Goal: Task Accomplishment & Management: Complete application form

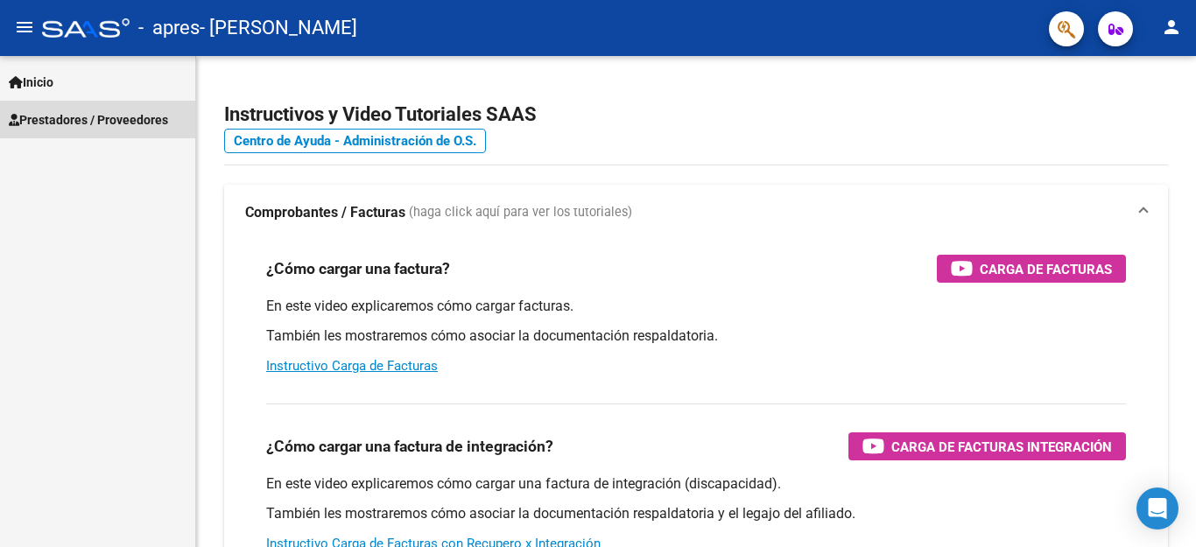
click at [46, 128] on span "Prestadores / Proveedores" at bounding box center [88, 119] width 159 height 19
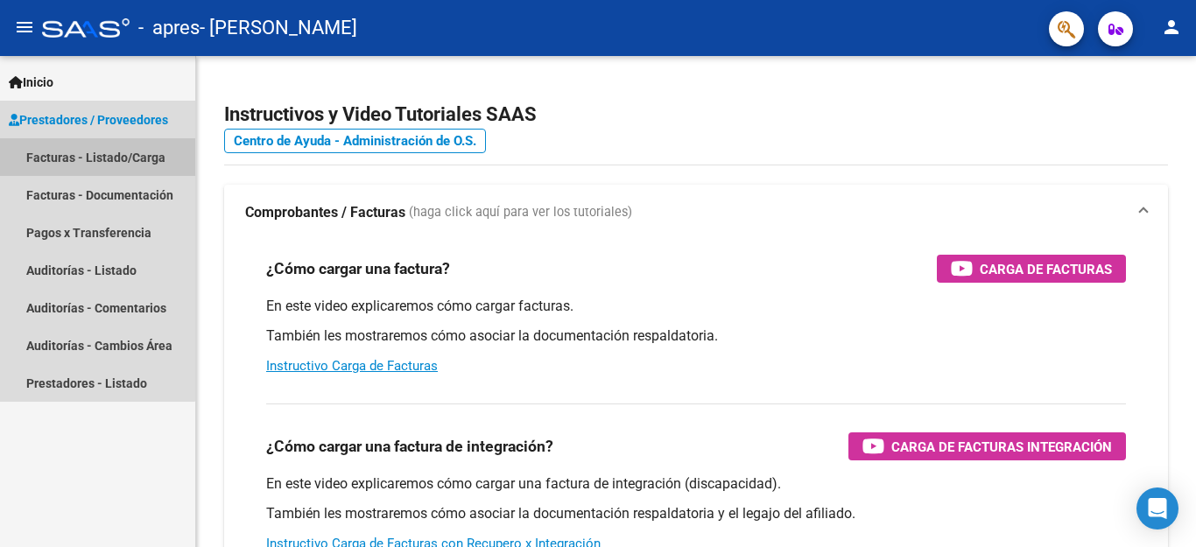
click at [68, 157] on link "Facturas - Listado/Carga" at bounding box center [97, 157] width 195 height 38
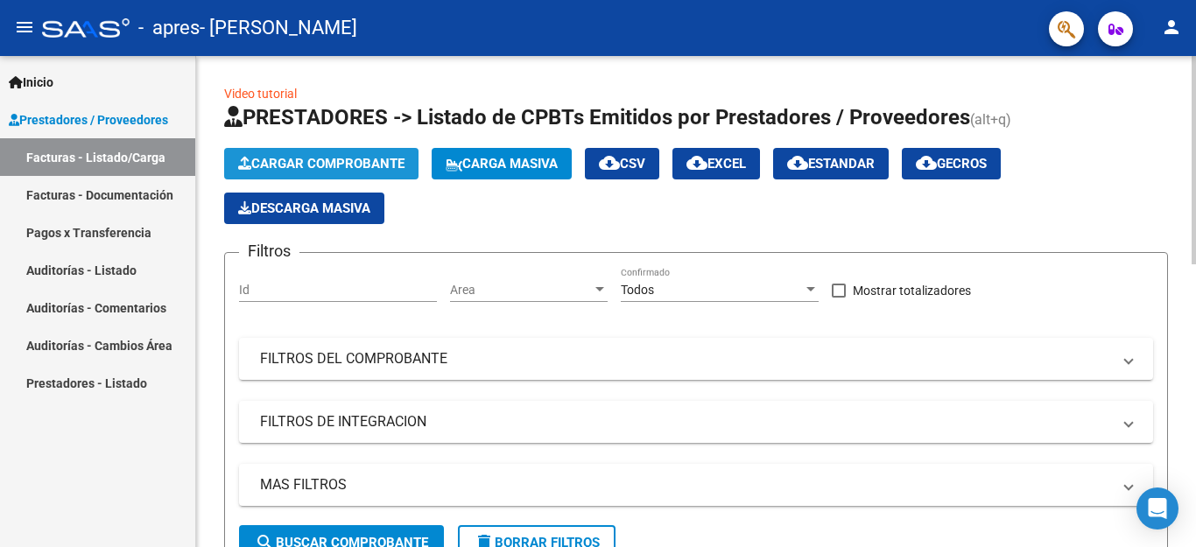
click at [304, 158] on span "Cargar Comprobante" at bounding box center [321, 164] width 166 height 16
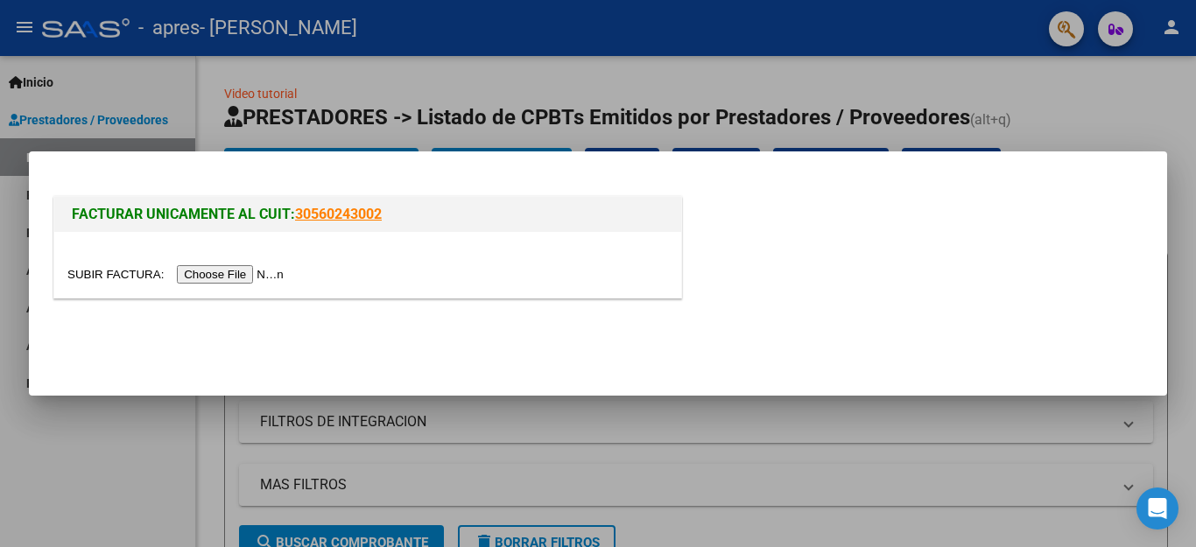
click at [271, 269] on input "file" at bounding box center [178, 274] width 222 height 18
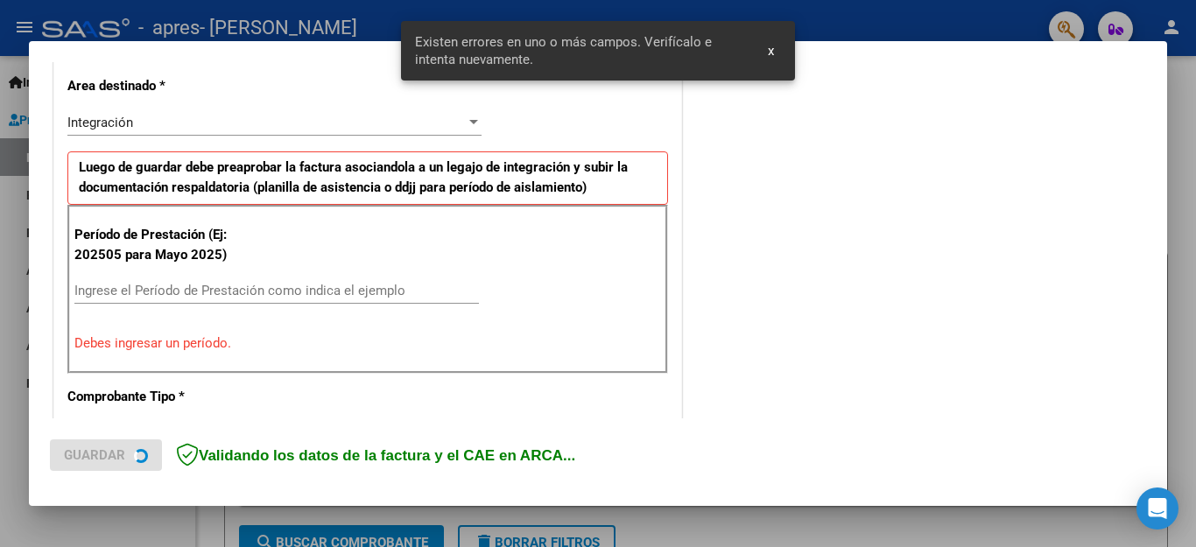
scroll to position [433, 0]
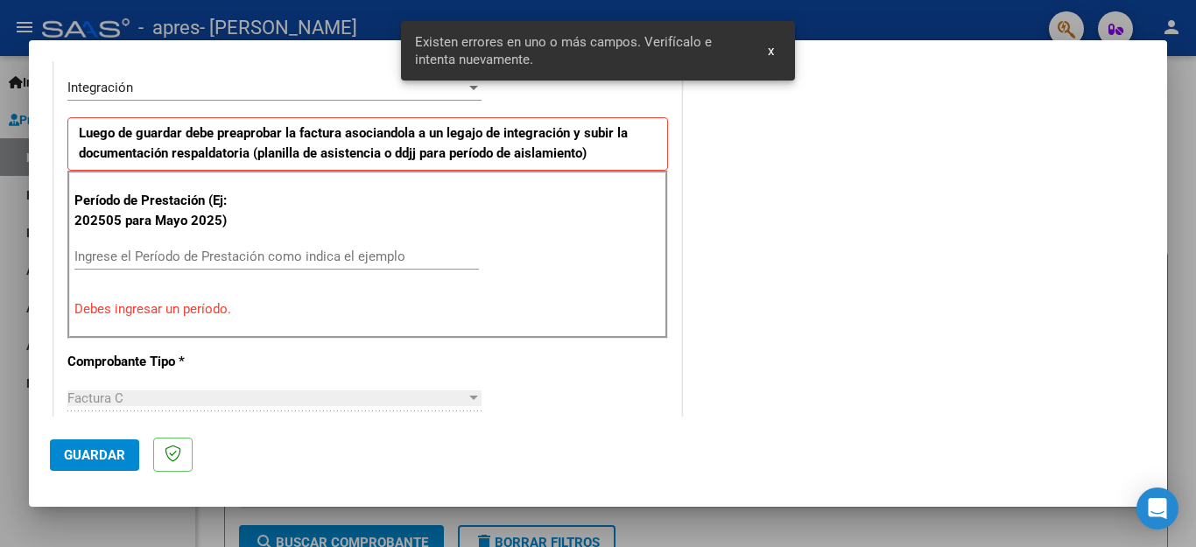
click at [1173, 152] on div at bounding box center [598, 273] width 1196 height 547
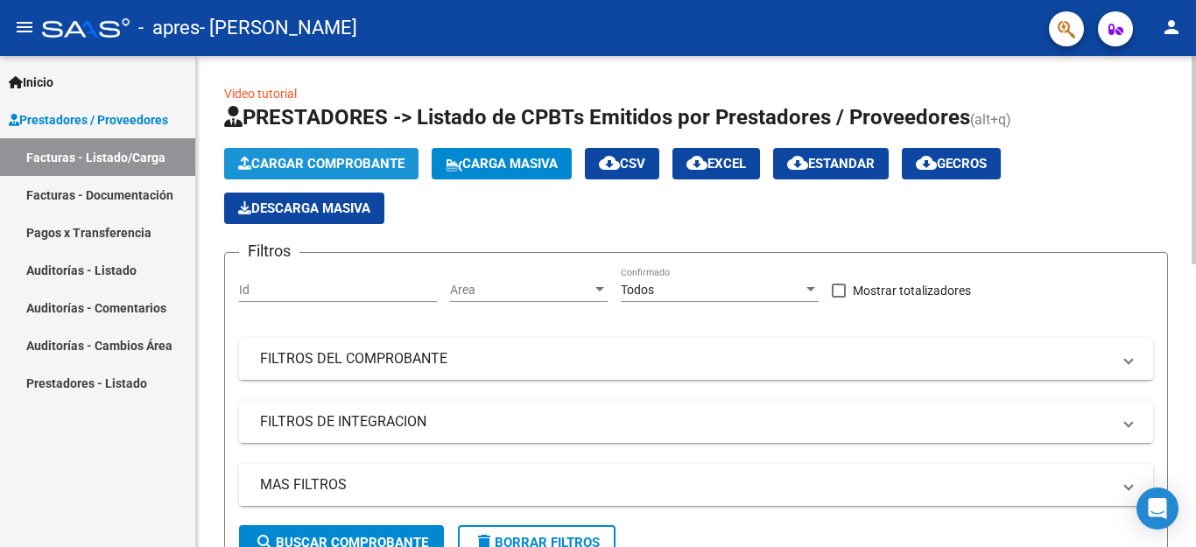
click at [356, 159] on span "Cargar Comprobante" at bounding box center [321, 164] width 166 height 16
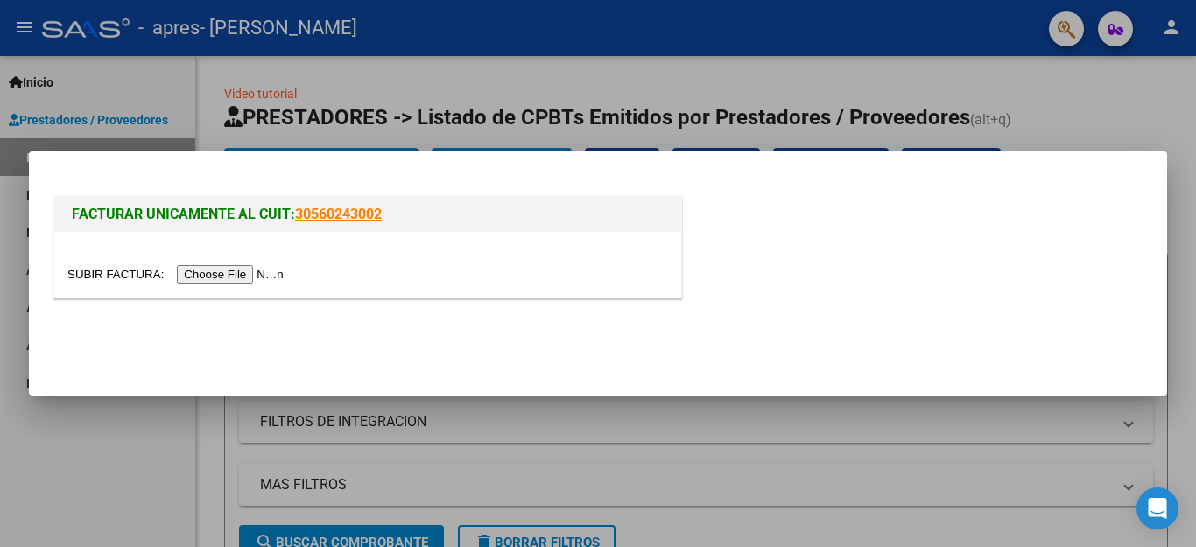
click at [266, 273] on input "file" at bounding box center [178, 274] width 222 height 18
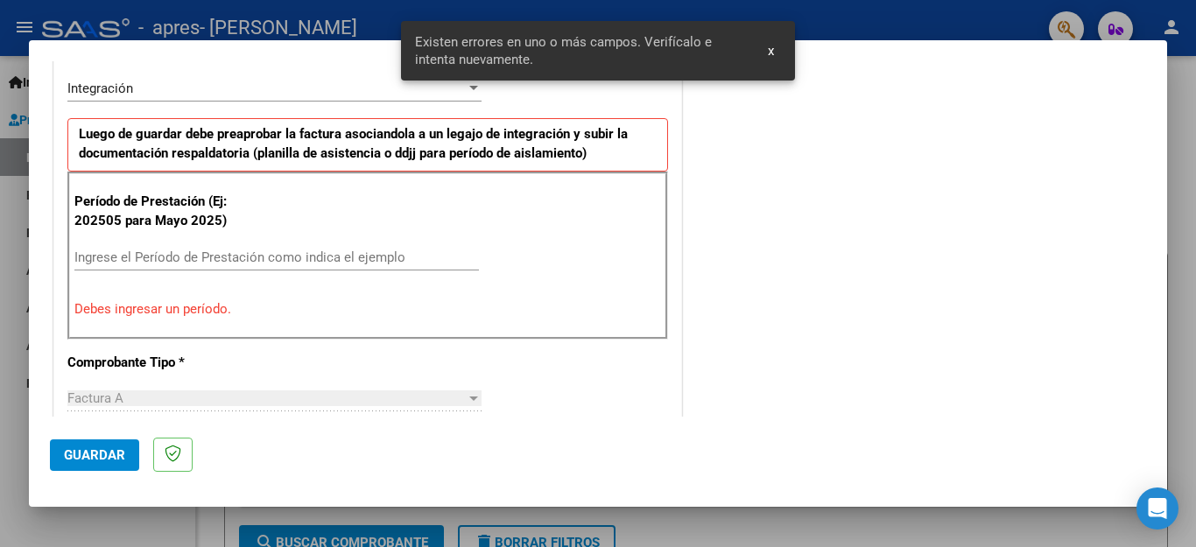
scroll to position [433, 0]
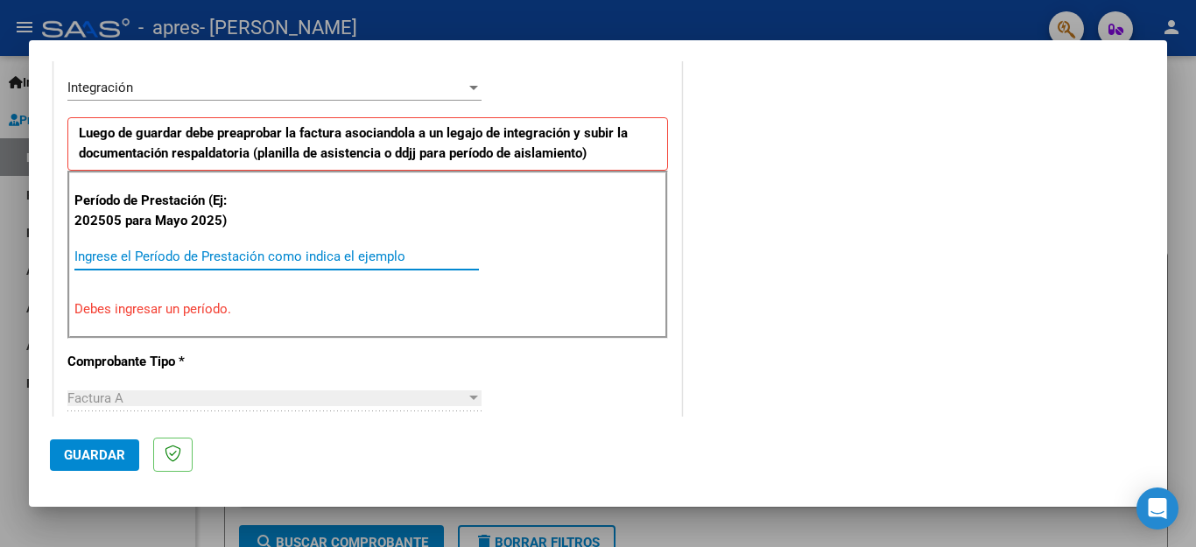
click at [271, 257] on input "Ingrese el Período de Prestación como indica el ejemplo" at bounding box center [276, 257] width 405 height 16
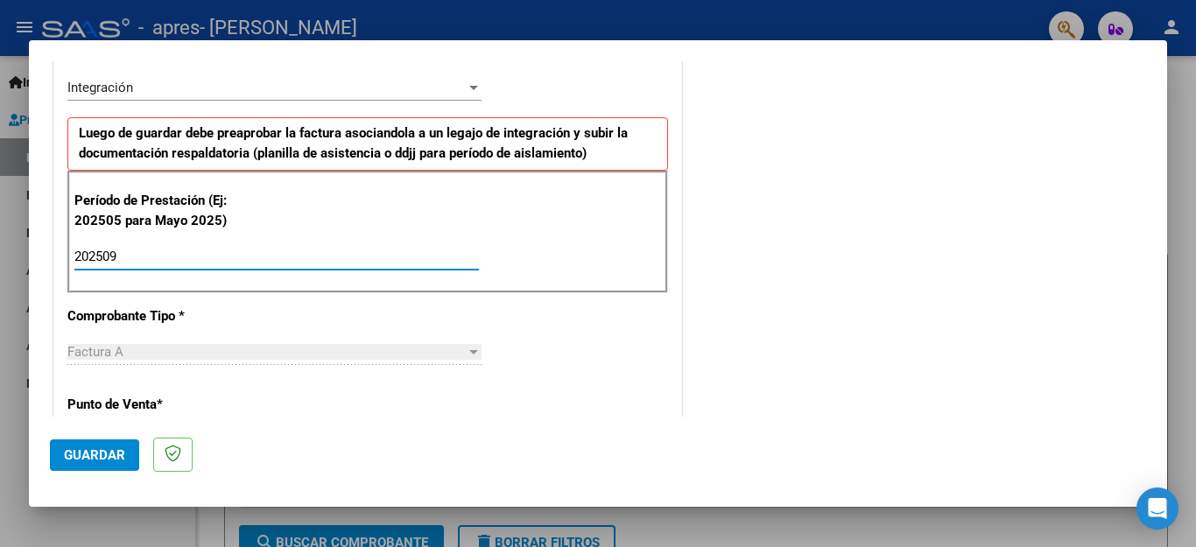
type input "202509"
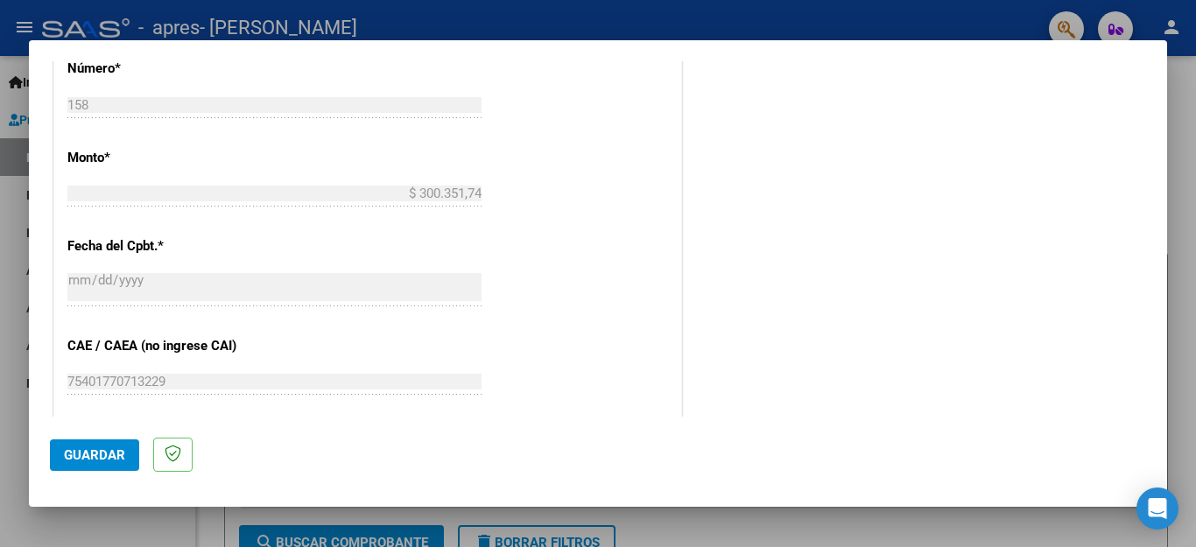
scroll to position [1164, 0]
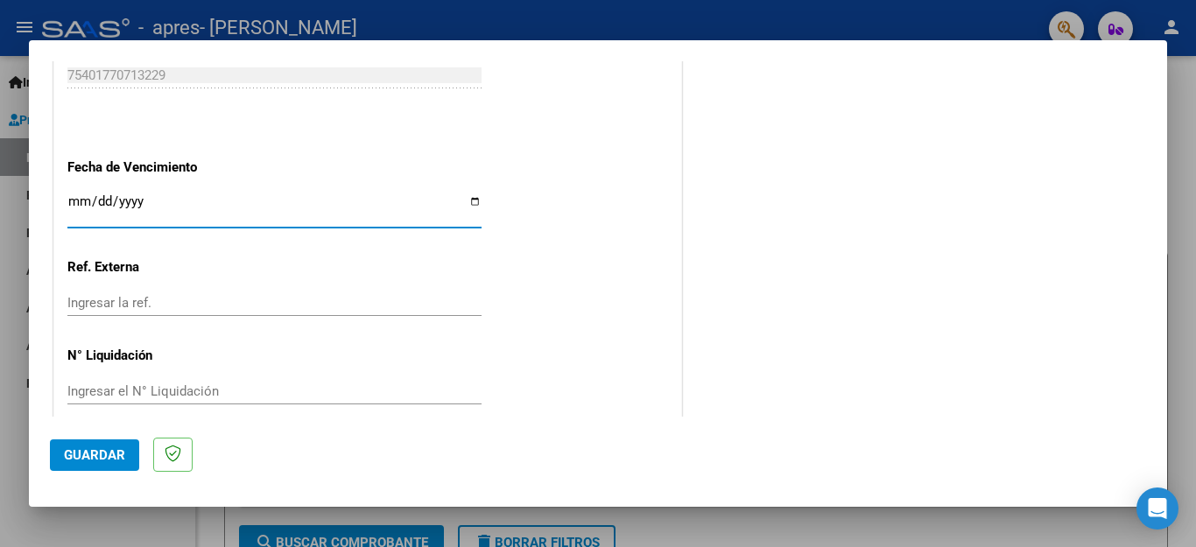
click at [464, 199] on input "Ingresar la fecha" at bounding box center [274, 208] width 414 height 28
type input "2025-10-15"
click at [111, 448] on span "Guardar" at bounding box center [94, 456] width 61 height 16
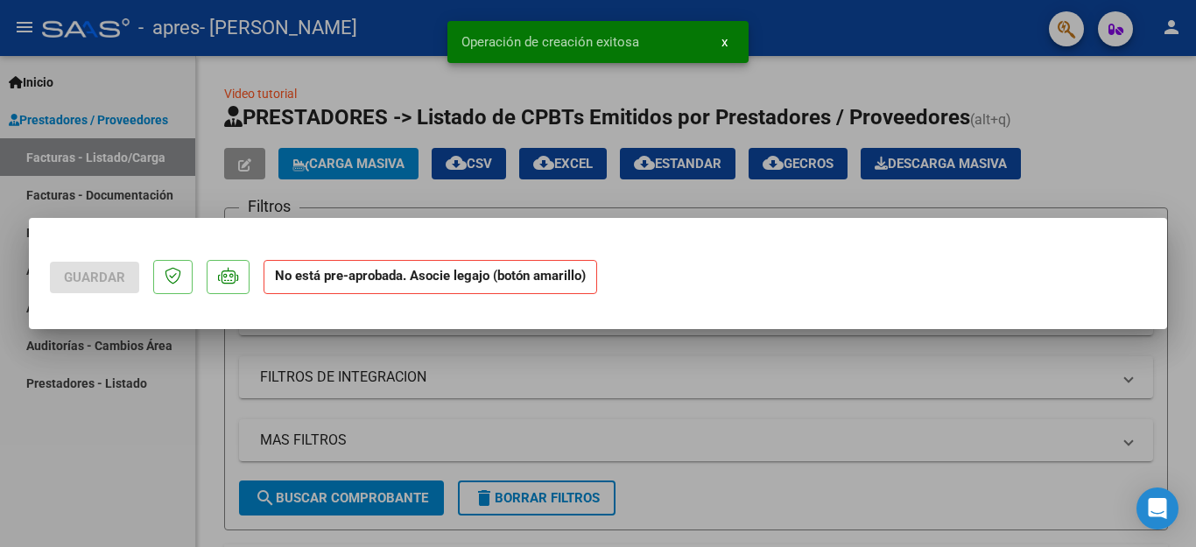
scroll to position [0, 0]
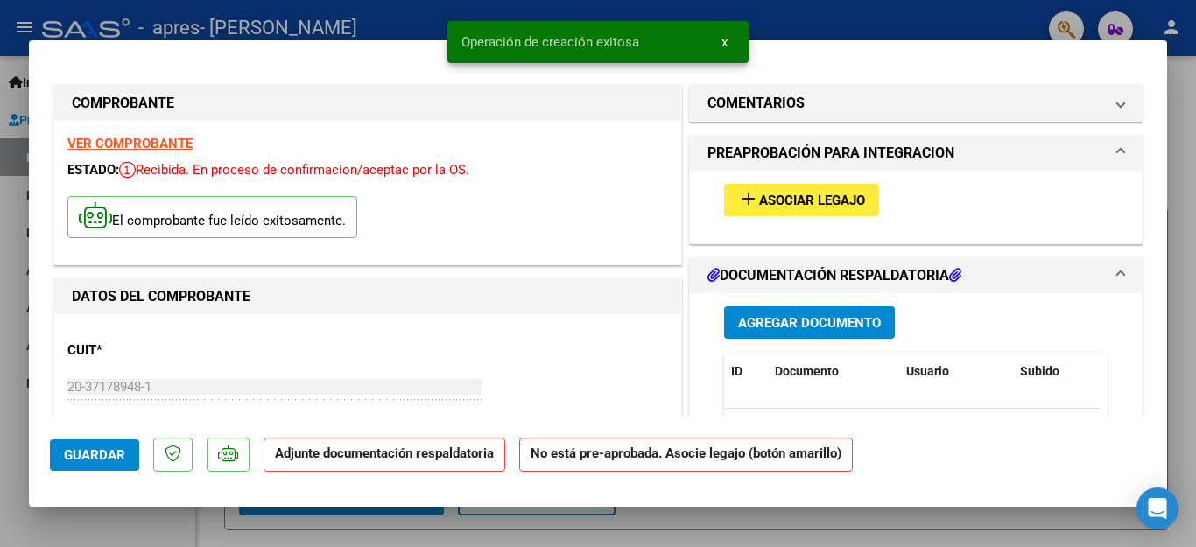
click at [771, 188] on button "add Asociar Legajo" at bounding box center [801, 200] width 155 height 32
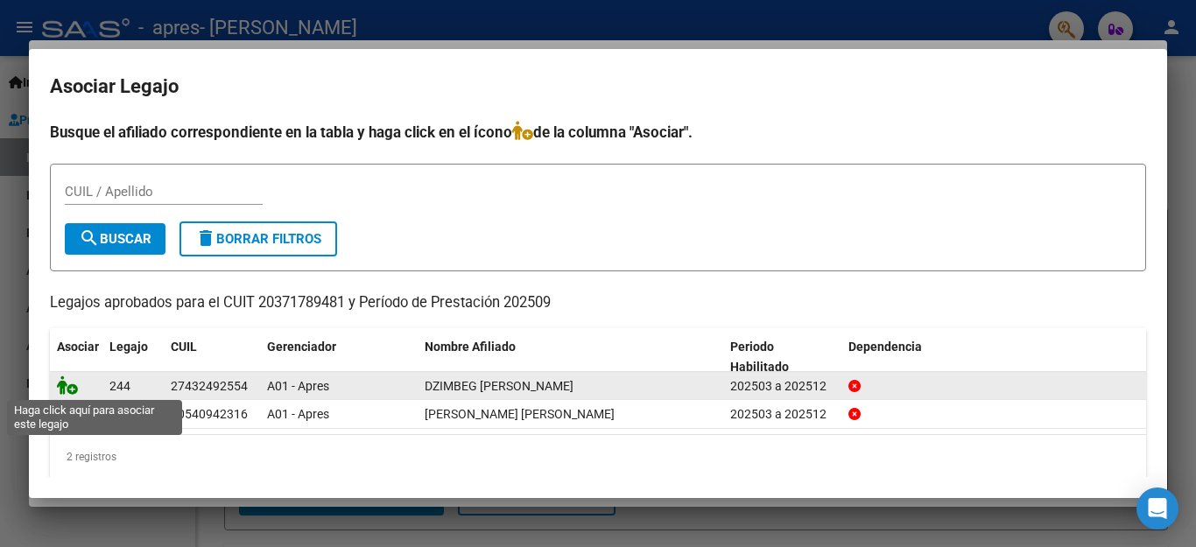
click at [69, 390] on icon at bounding box center [67, 385] width 21 height 19
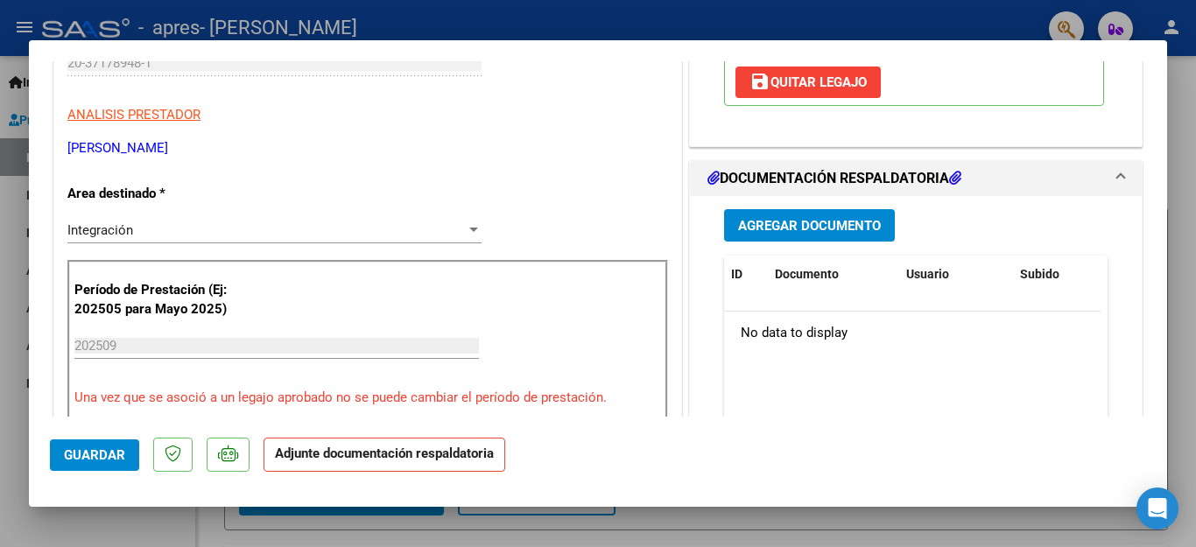
scroll to position [399, 0]
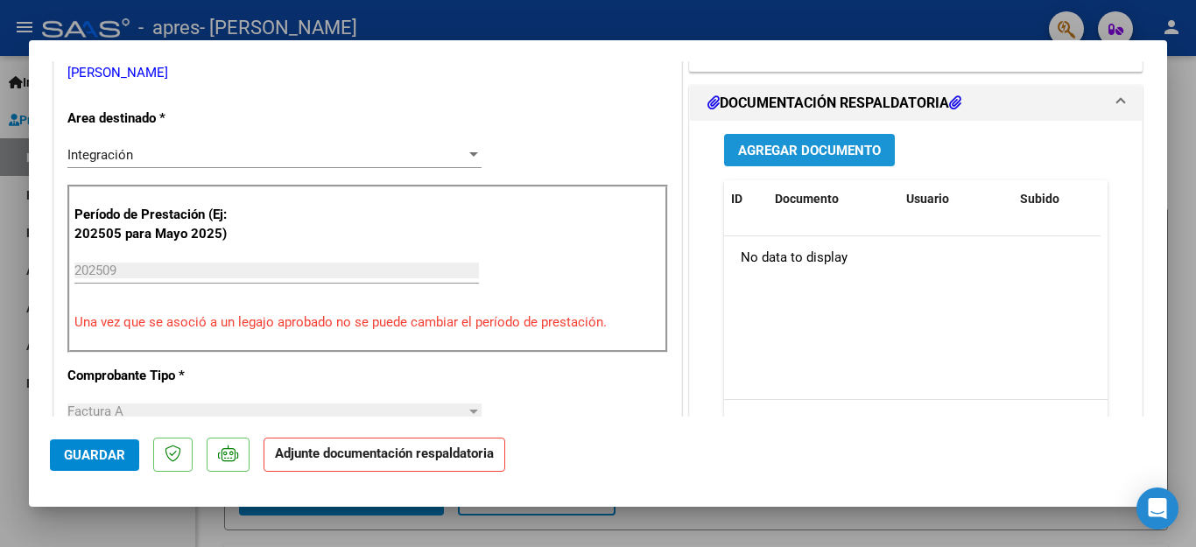
click at [806, 159] on span "Agregar Documento" at bounding box center [809, 151] width 143 height 16
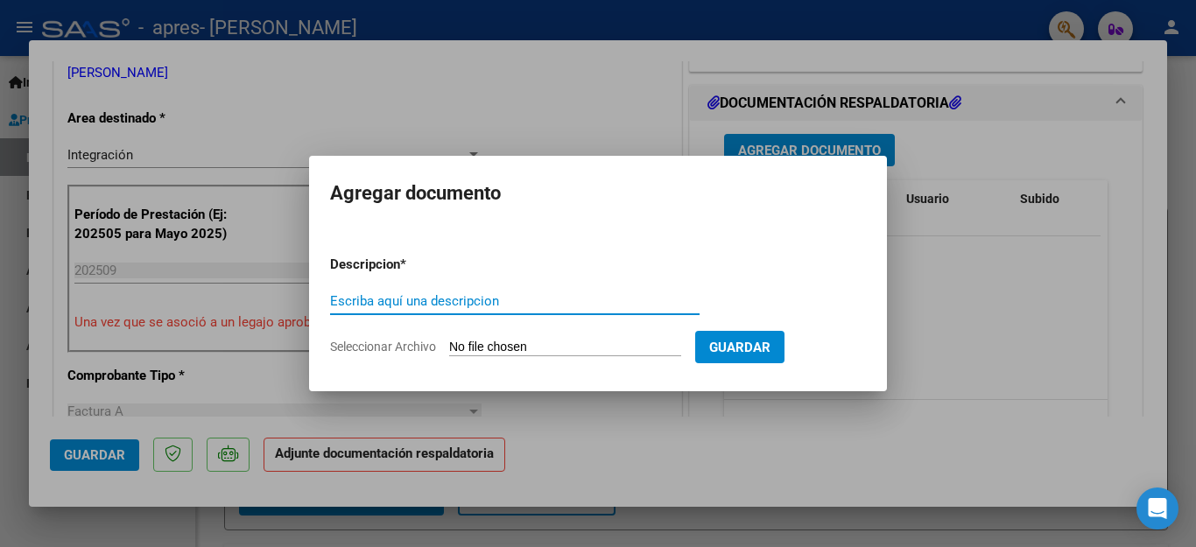
click at [424, 301] on input "Escriba aquí una descripcion" at bounding box center [515, 301] width 370 height 16
type input "asistencia"
click at [391, 342] on span "Seleccionar Archivo" at bounding box center [383, 347] width 106 height 14
click at [449, 342] on input "Seleccionar Archivo" at bounding box center [565, 348] width 232 height 17
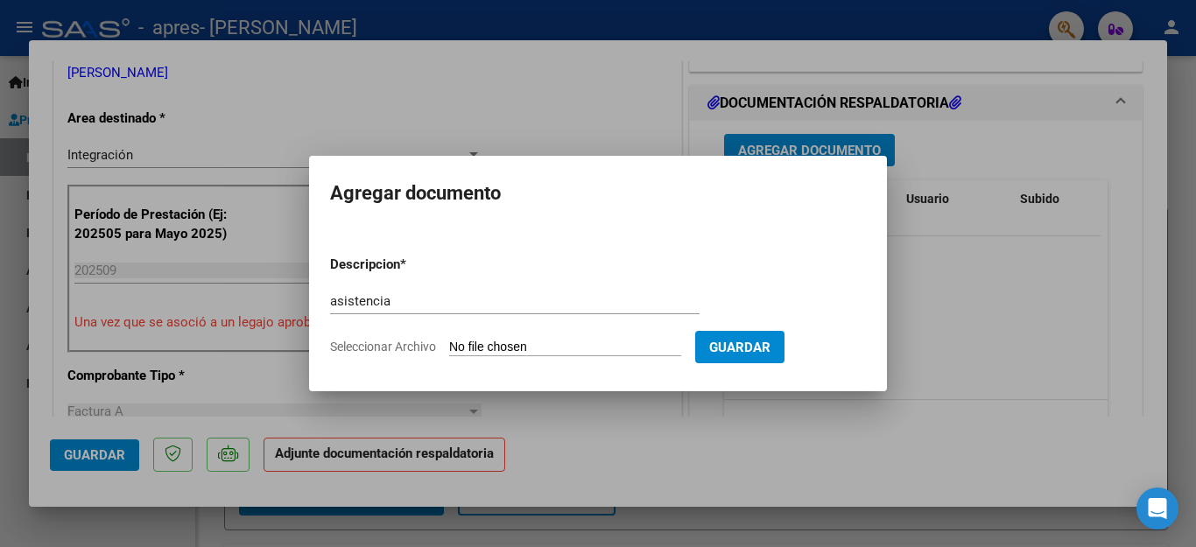
type input "C:\fakepath\TR DZIMBEG CANDELA.pdf"
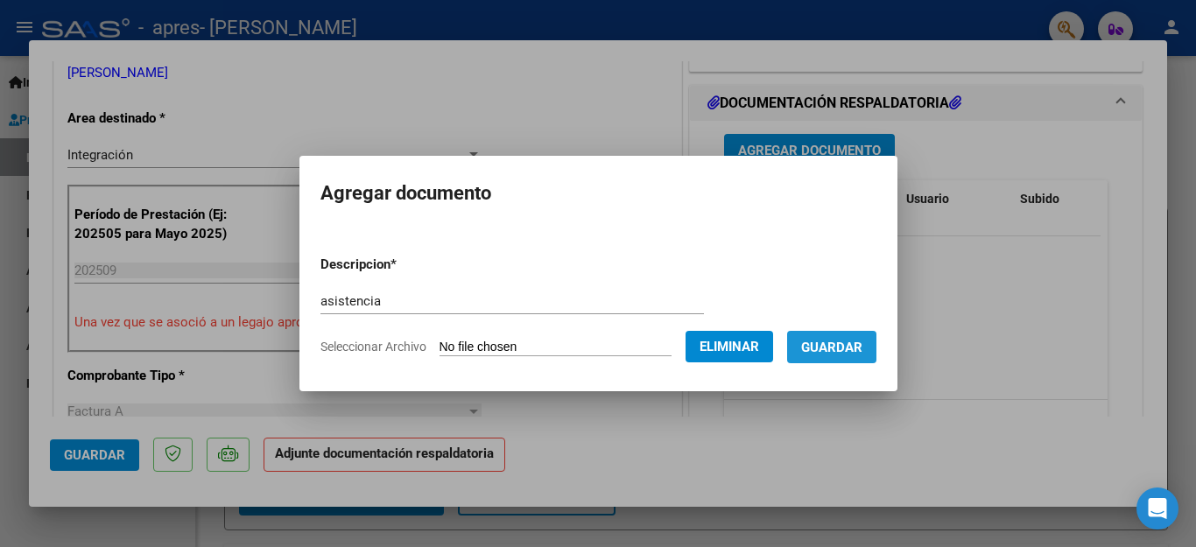
click at [821, 353] on span "Guardar" at bounding box center [831, 348] width 61 height 16
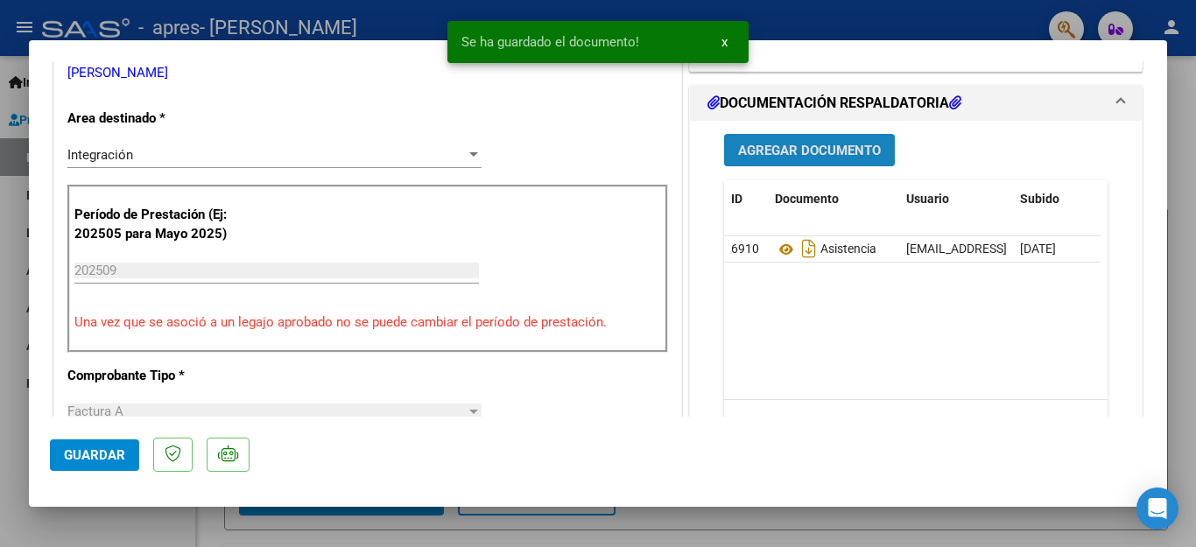
click at [795, 166] on button "Agregar Documento" at bounding box center [809, 150] width 171 height 32
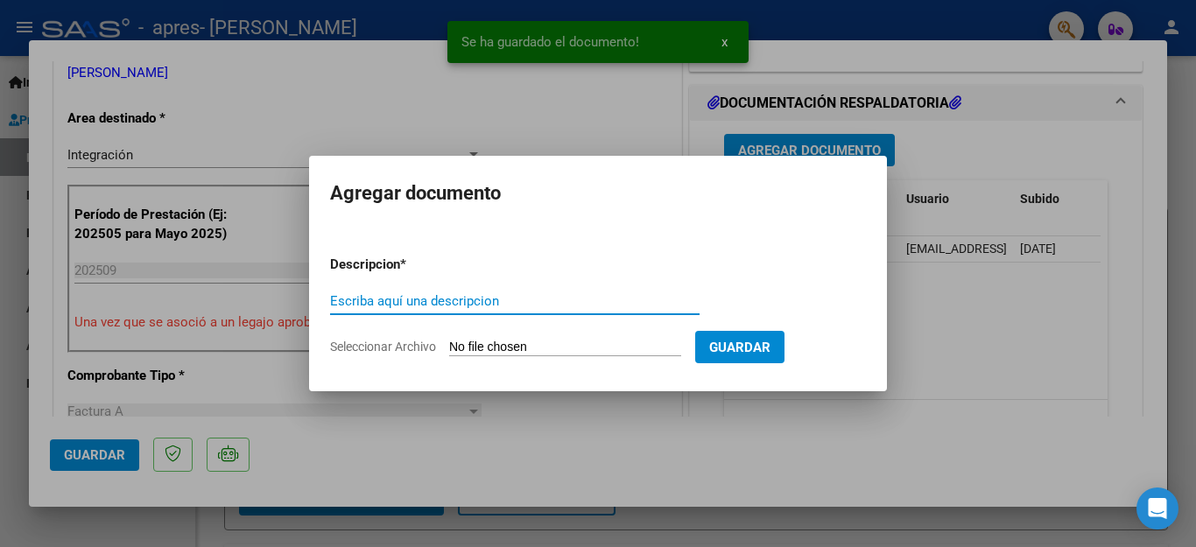
click at [455, 303] on input "Escriba aquí una descripcion" at bounding box center [515, 301] width 370 height 16
type input "factura"
click at [423, 349] on span "Seleccionar Archivo" at bounding box center [383, 347] width 106 height 14
click at [449, 349] on input "Seleccionar Archivo" at bounding box center [565, 348] width 232 height 17
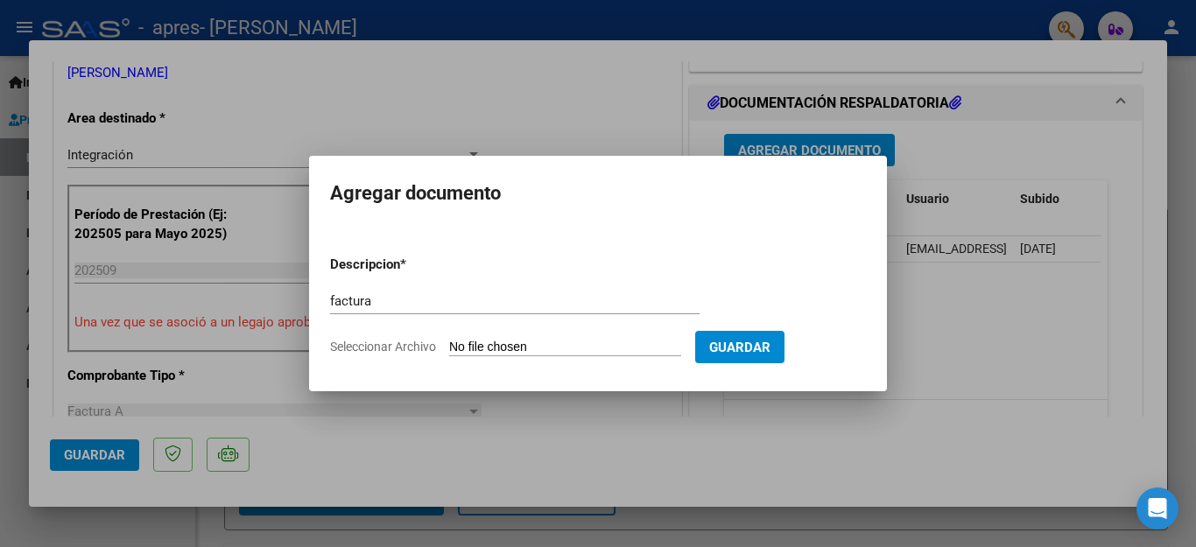
type input "C:\fakepath\20371789481_001_00003_00000158dzimbeg.pdf"
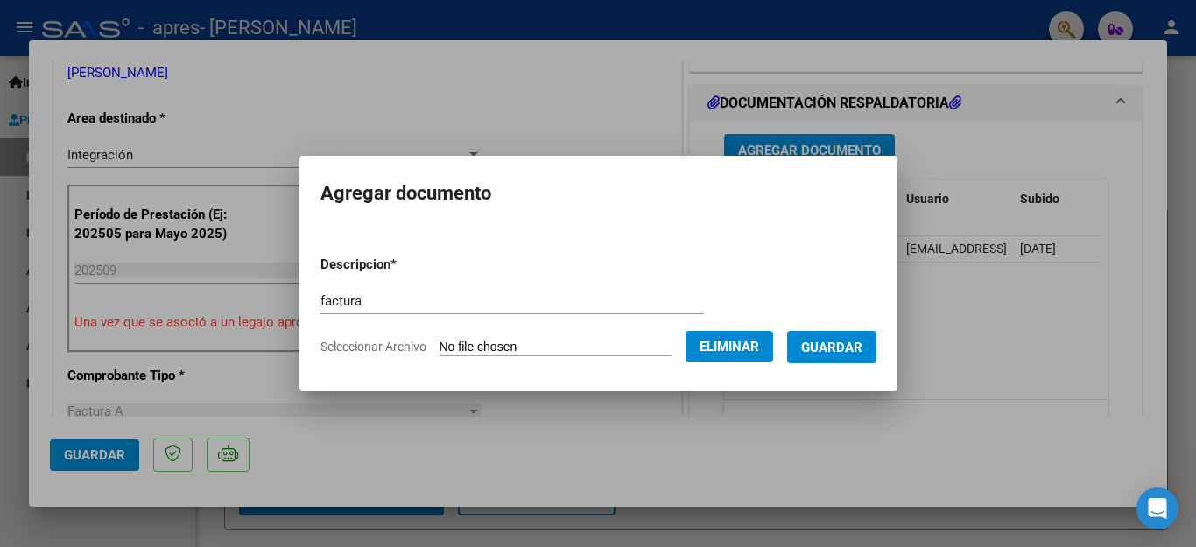
click at [814, 353] on span "Guardar" at bounding box center [831, 348] width 61 height 16
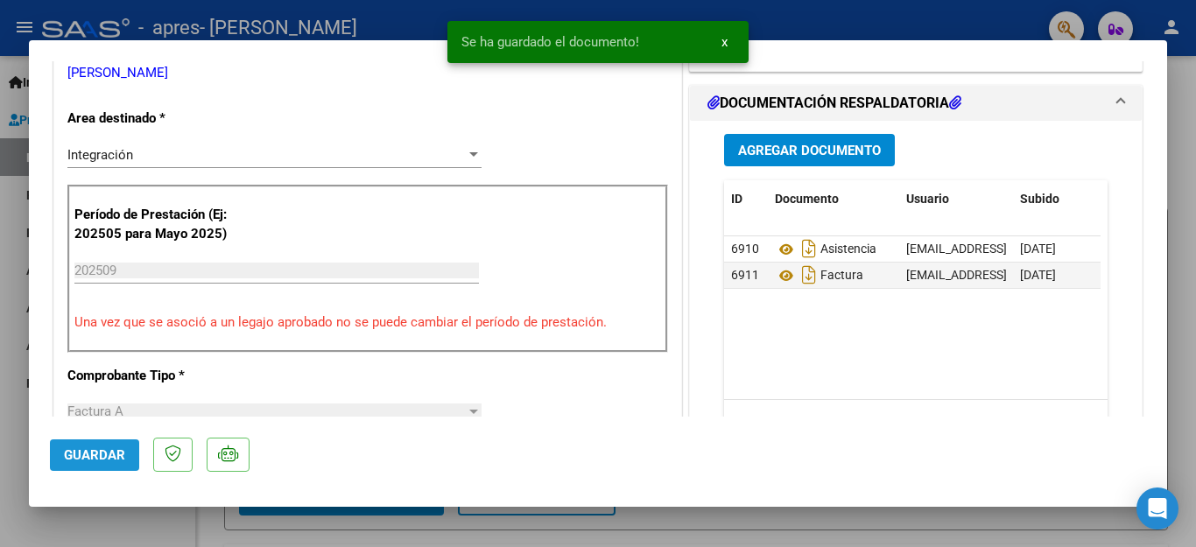
click at [114, 461] on span "Guardar" at bounding box center [94, 456] width 61 height 16
click at [124, 526] on div at bounding box center [598, 273] width 1196 height 547
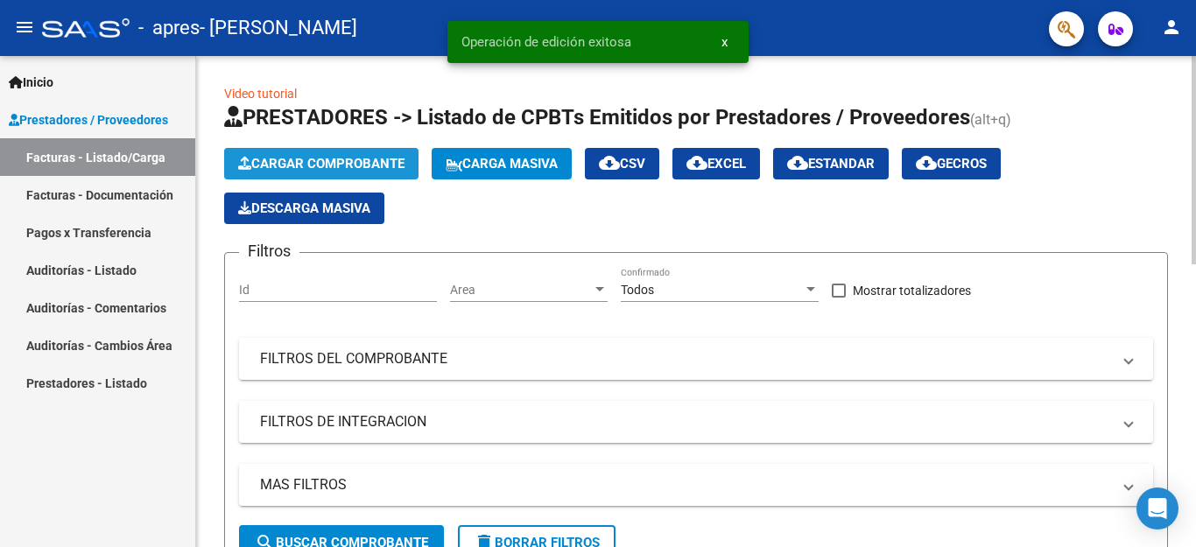
click at [347, 168] on span "Cargar Comprobante" at bounding box center [321, 164] width 166 height 16
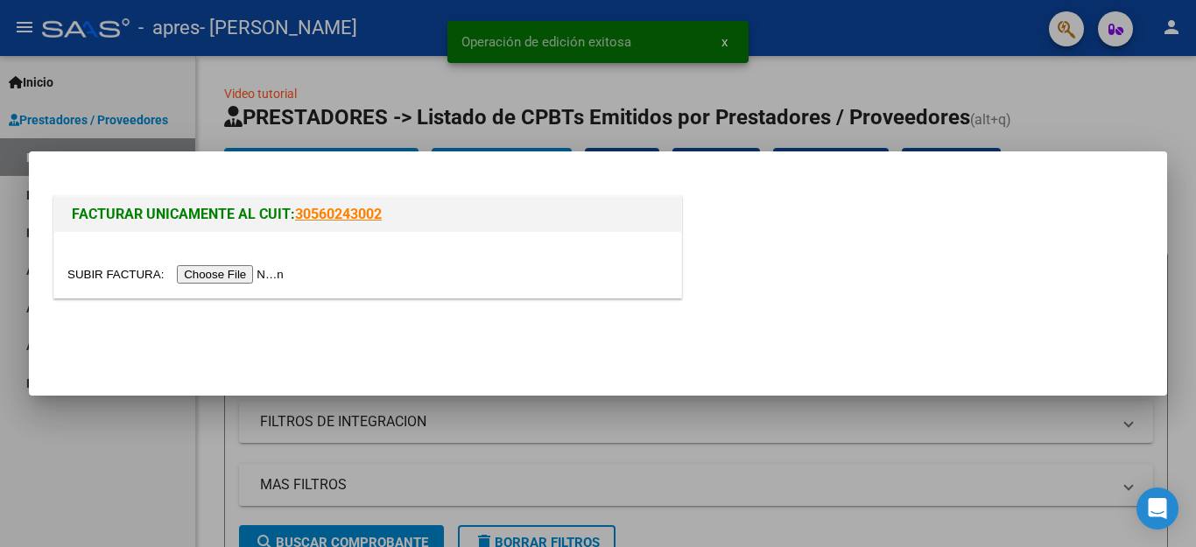
click at [268, 271] on input "file" at bounding box center [178, 274] width 222 height 18
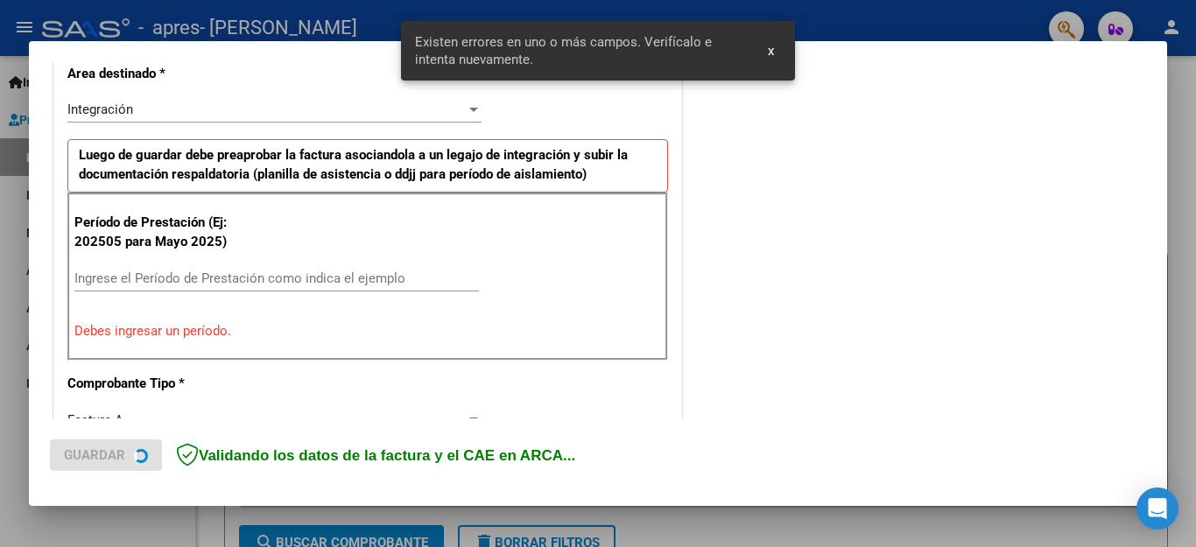
scroll to position [433, 0]
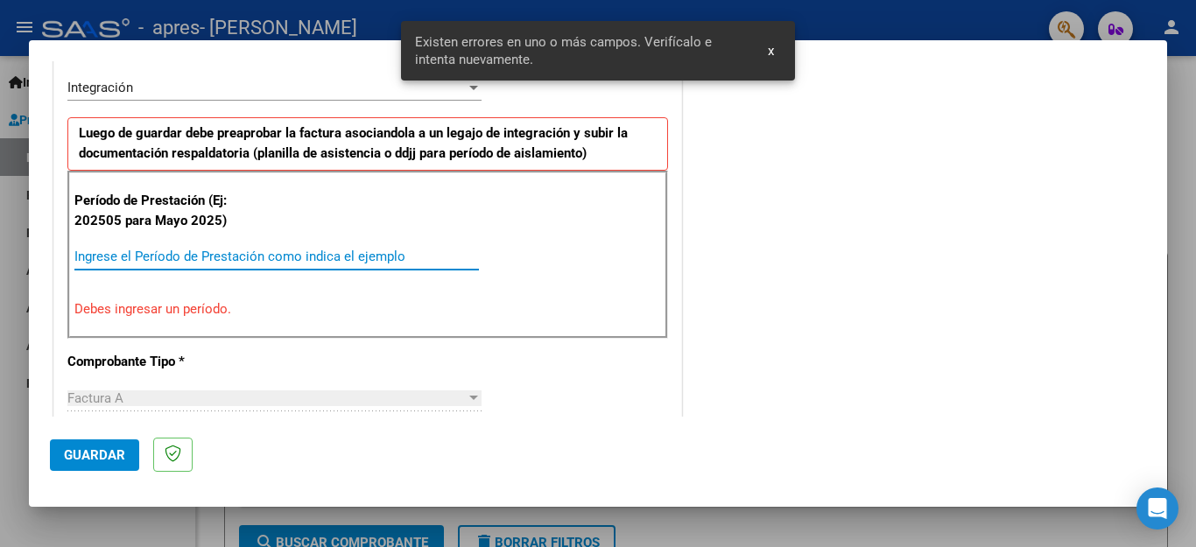
click at [175, 263] on input "Ingrese el Período de Prestación como indica el ejemplo" at bounding box center [276, 257] width 405 height 16
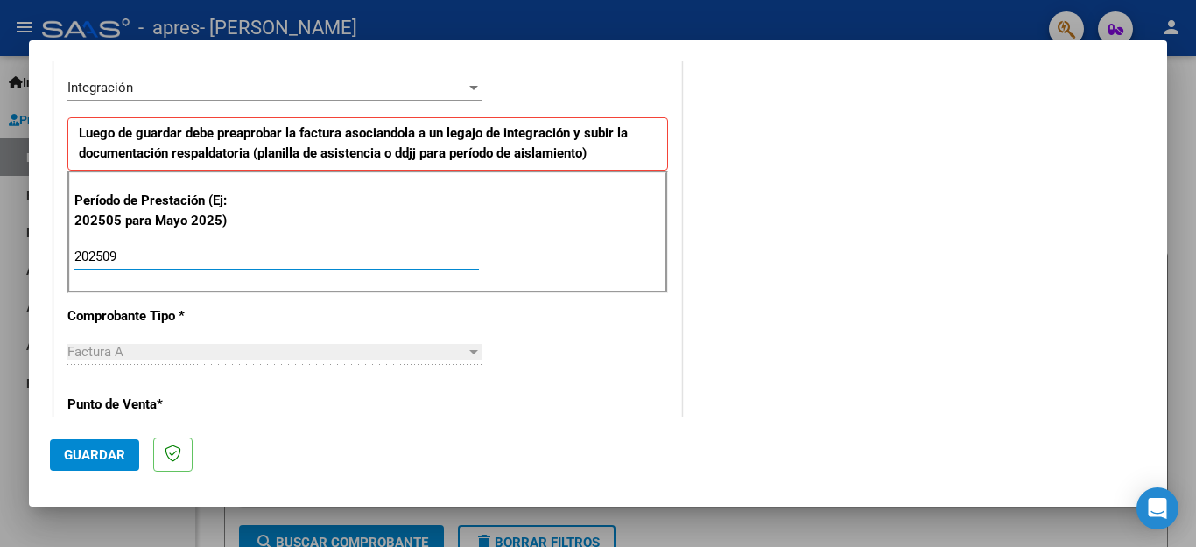
type input "202509"
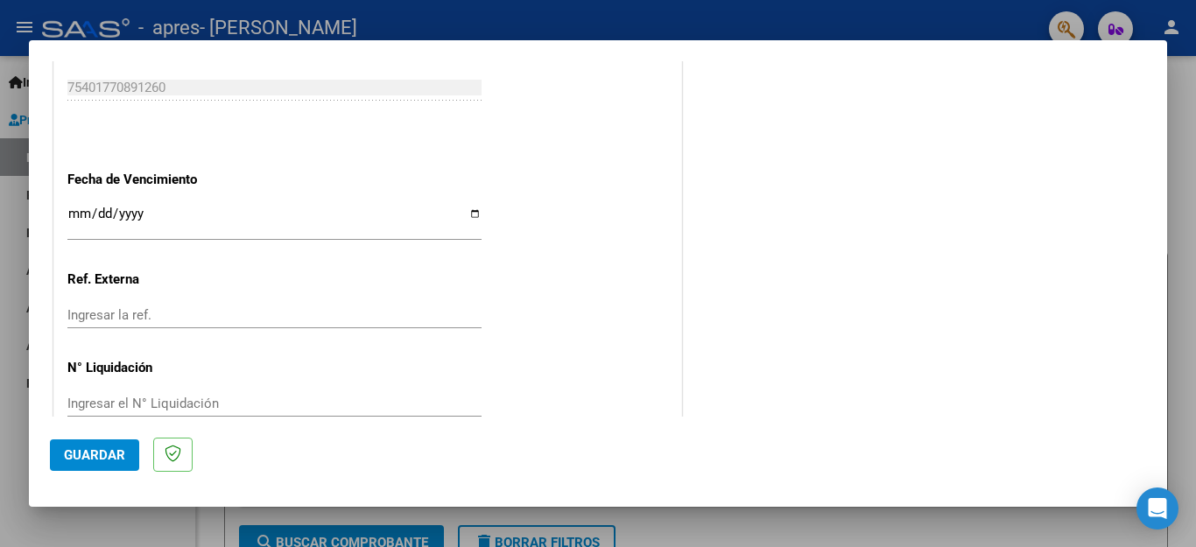
scroll to position [1164, 0]
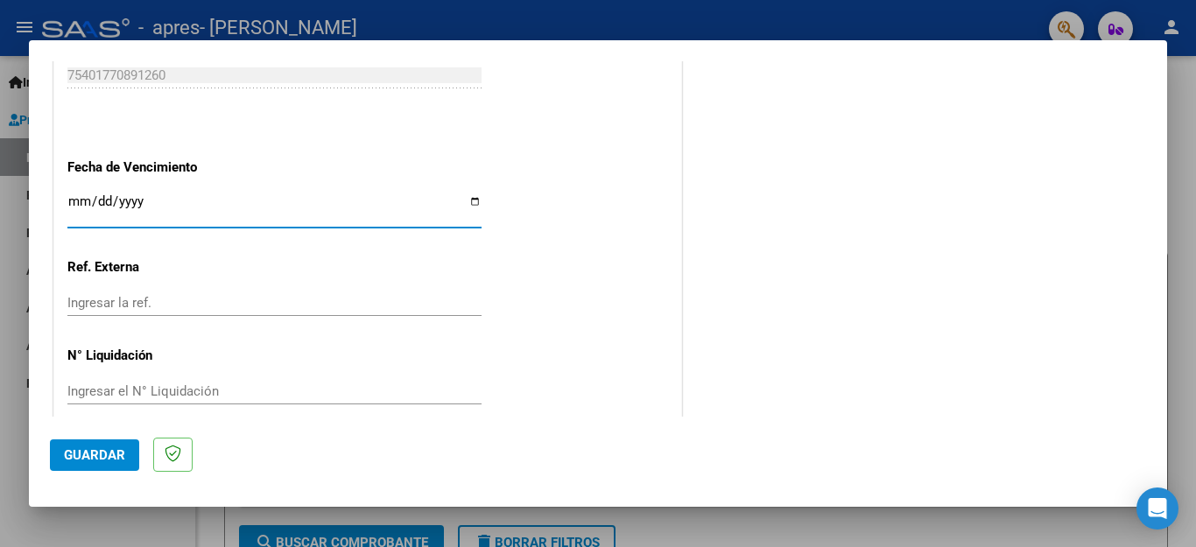
click at [469, 194] on input "Ingresar la fecha" at bounding box center [274, 208] width 414 height 28
type input "2025-10-15"
click at [106, 451] on span "Guardar" at bounding box center [94, 456] width 61 height 16
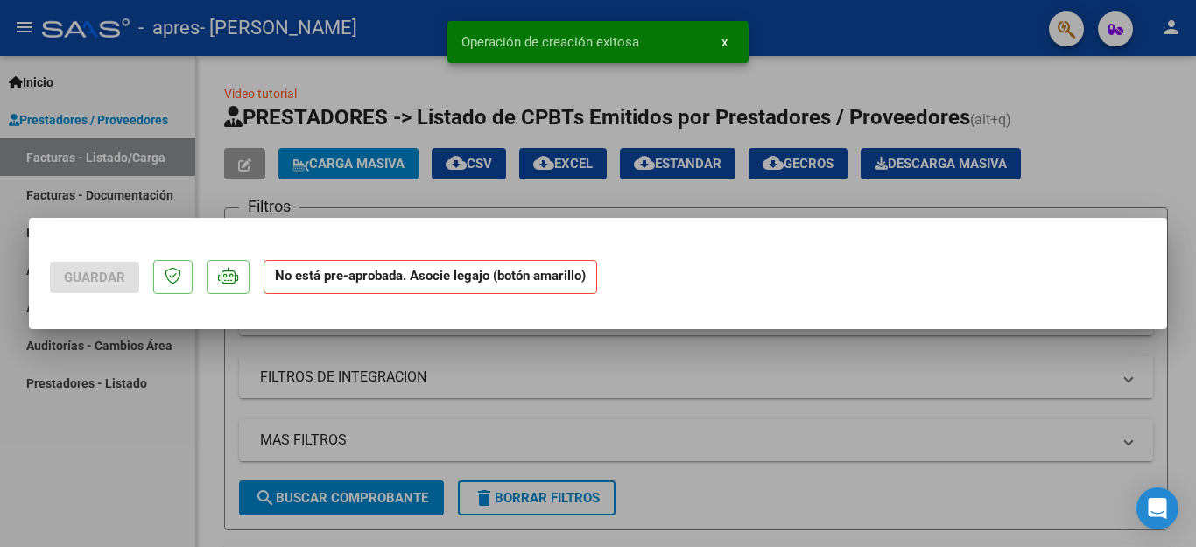
scroll to position [0, 0]
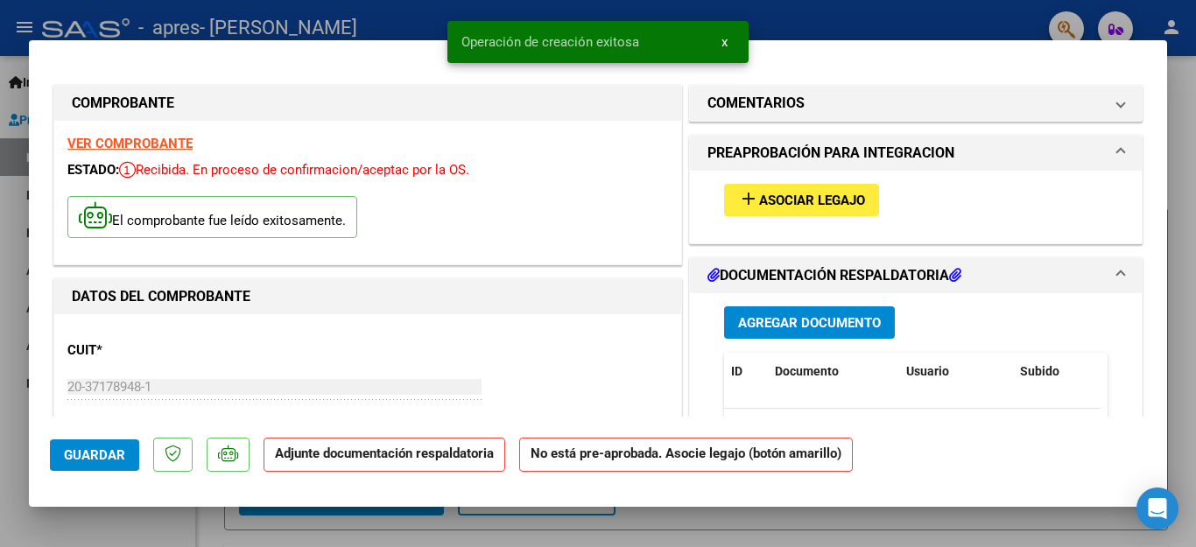
click at [774, 208] on span "Asociar Legajo" at bounding box center [812, 201] width 106 height 16
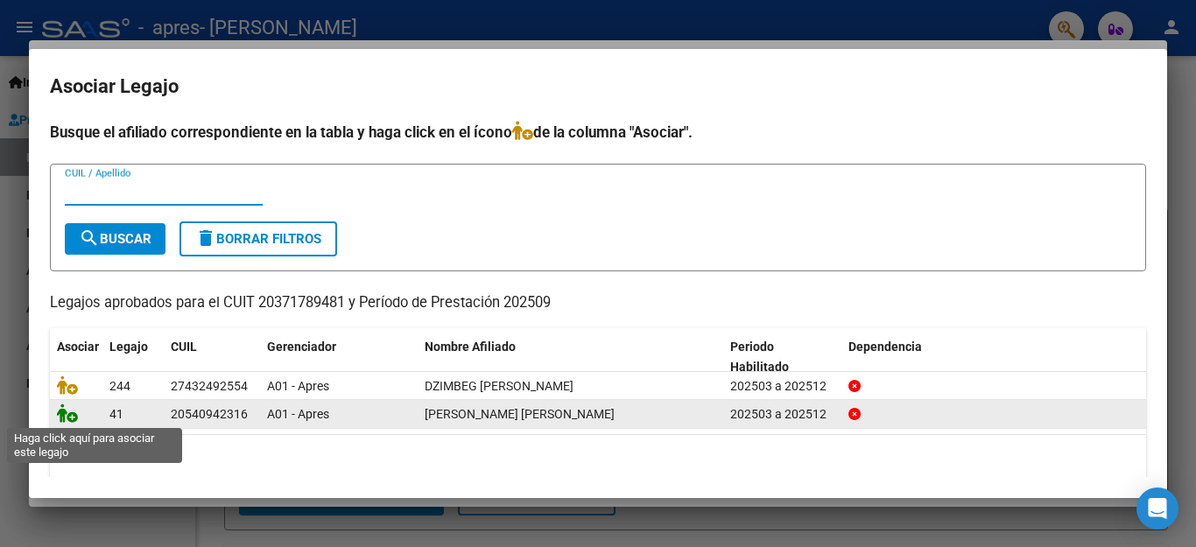
click at [58, 420] on icon at bounding box center [67, 413] width 21 height 19
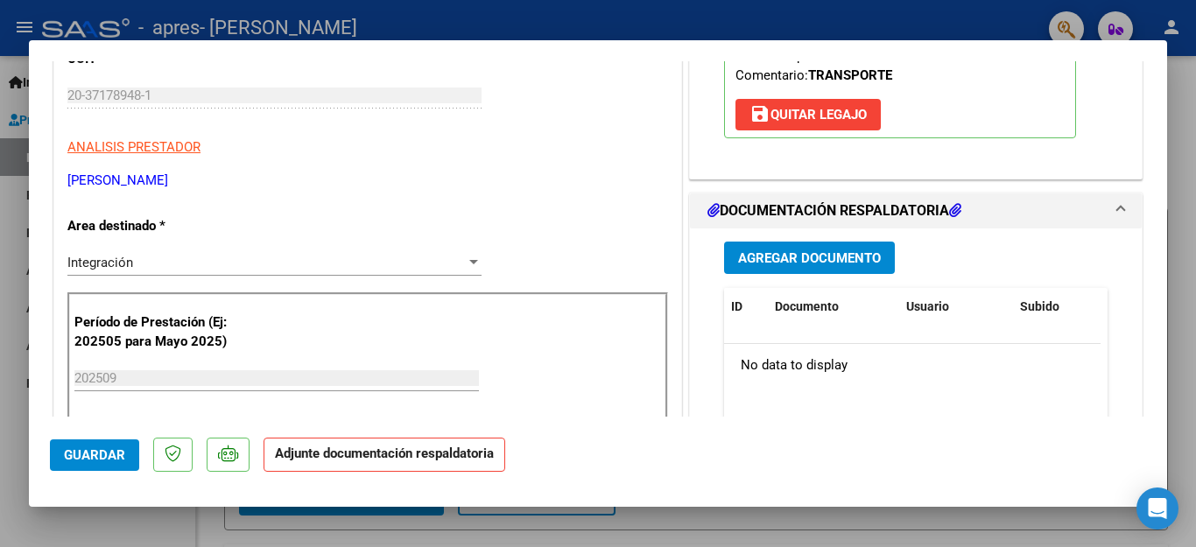
scroll to position [384, 0]
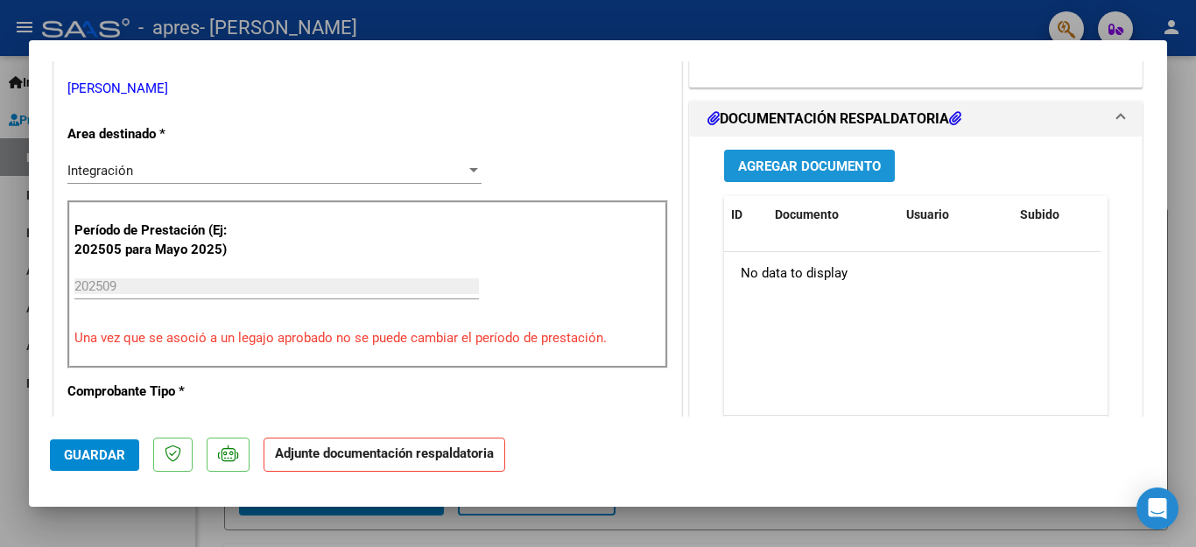
click at [829, 159] on span "Agregar Documento" at bounding box center [809, 167] width 143 height 16
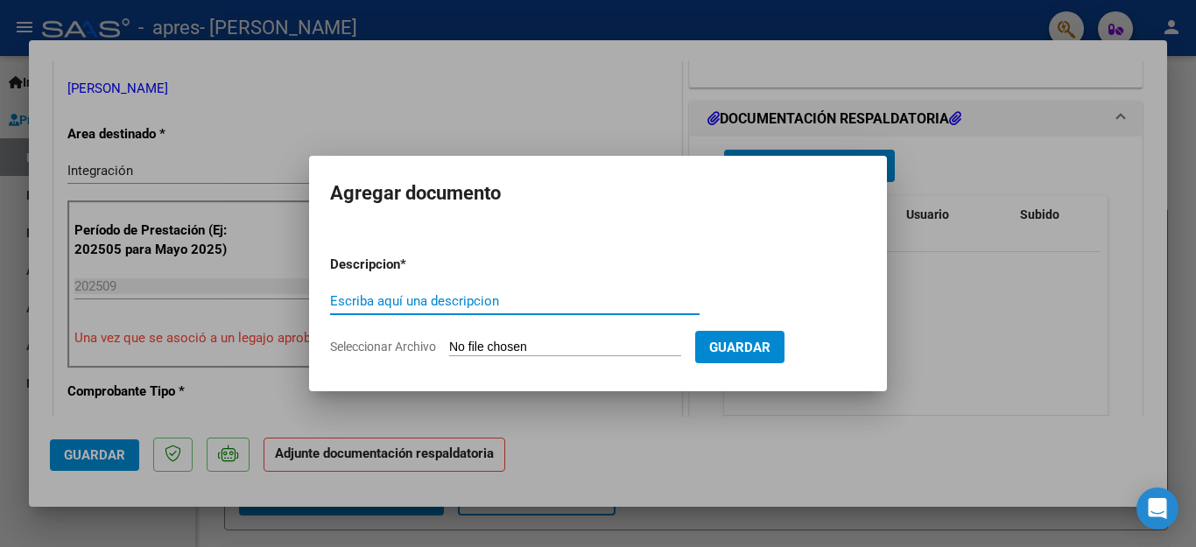
click at [391, 305] on input "Escriba aquí una descripcion" at bounding box center [515, 301] width 370 height 16
type input "asistencia"
click at [401, 339] on app-file-uploader "Seleccionar Archivo" at bounding box center [512, 347] width 365 height 16
click at [398, 346] on span "Seleccionar Archivo" at bounding box center [383, 347] width 106 height 14
click at [449, 346] on input "Seleccionar Archivo" at bounding box center [565, 348] width 232 height 17
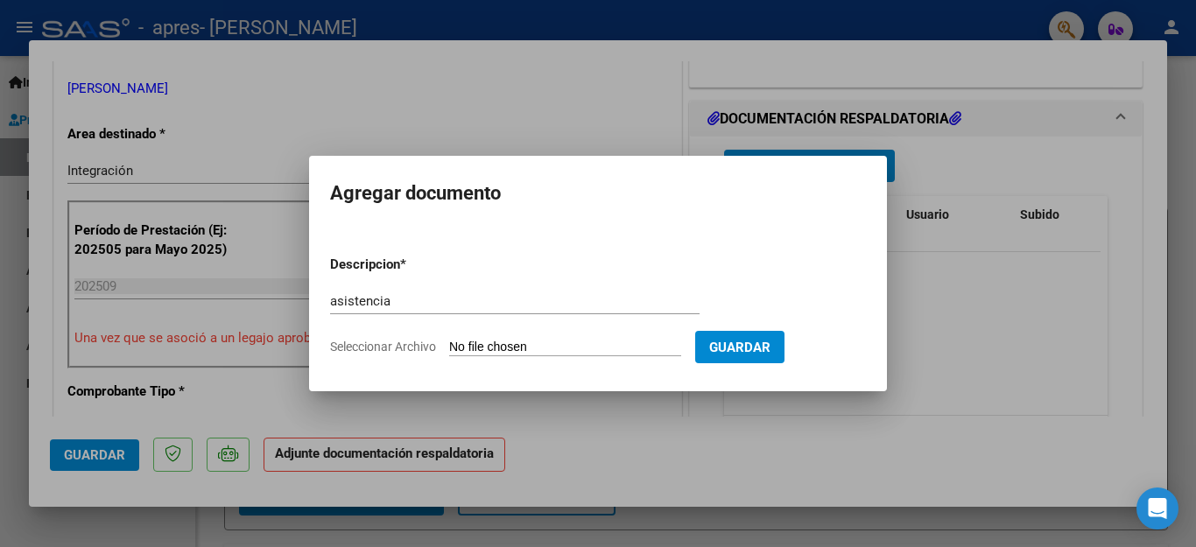
type input "C:\fakepath\TR RODRIGUEZ SANTIAGO.pdf"
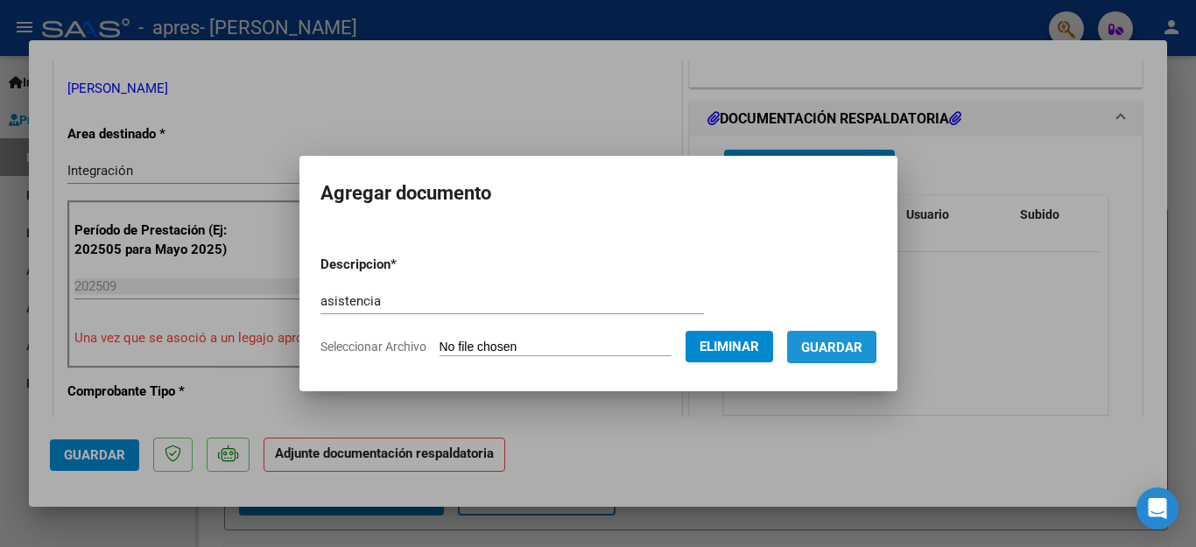
click at [851, 352] on span "Guardar" at bounding box center [831, 348] width 61 height 16
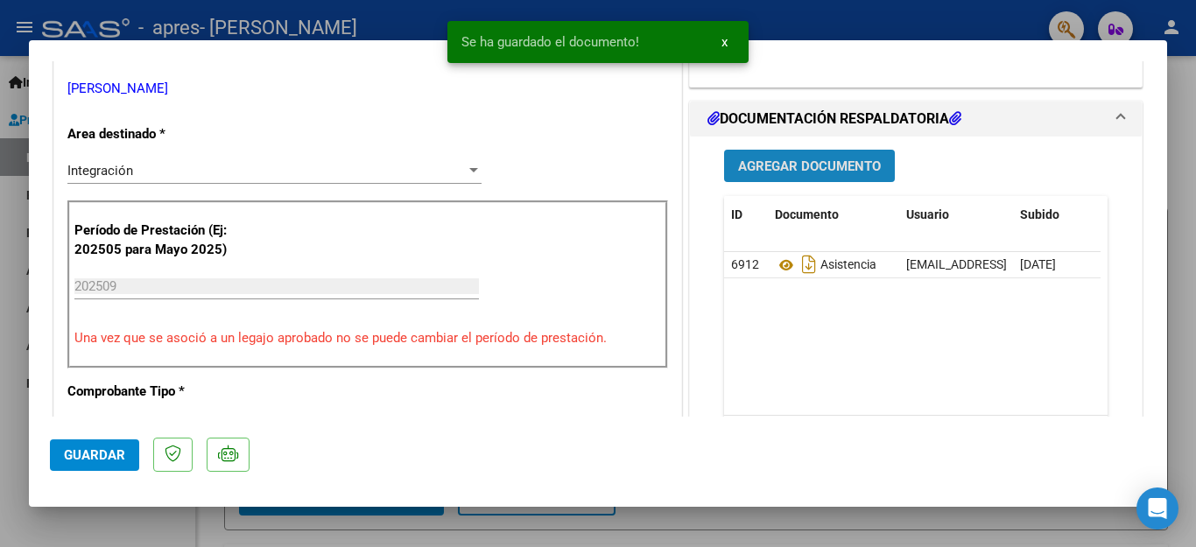
click at [801, 171] on span "Agregar Documento" at bounding box center [809, 167] width 143 height 16
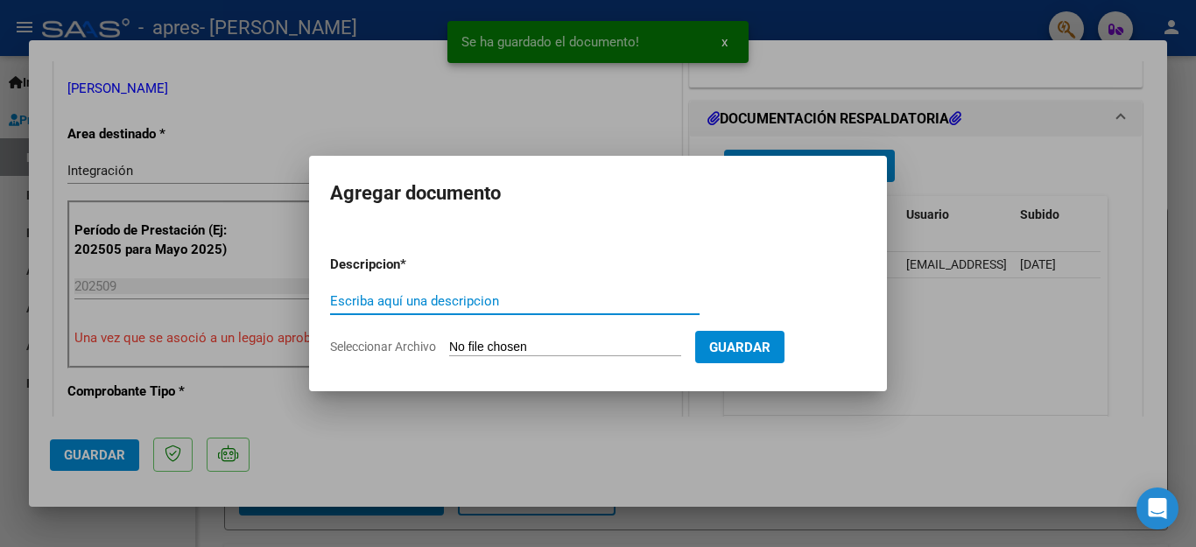
click at [434, 300] on input "Escriba aquí una descripcion" at bounding box center [515, 301] width 370 height 16
type input "factura"
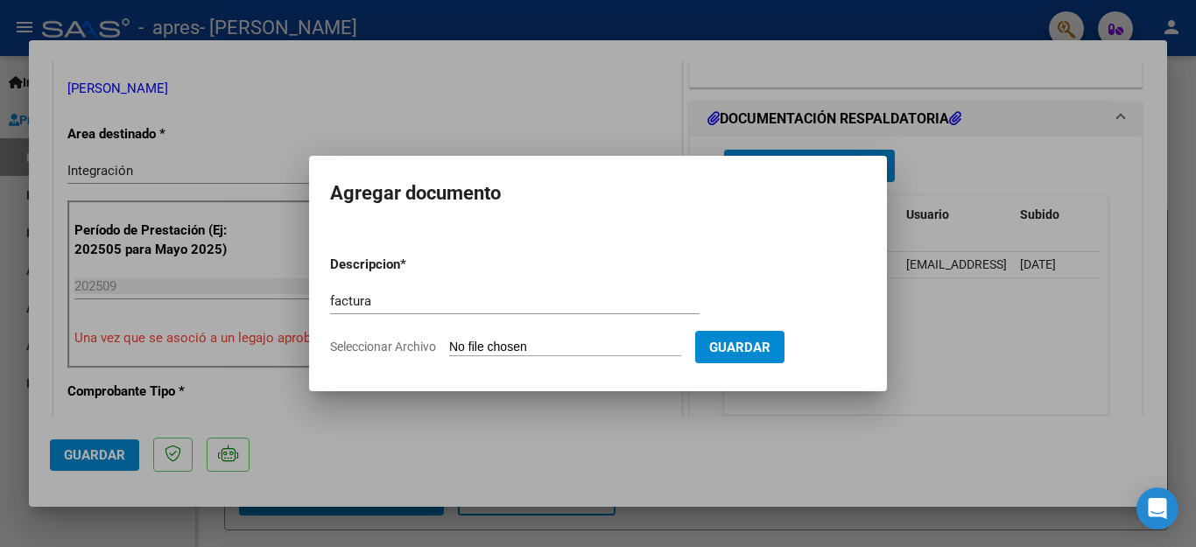
click at [407, 351] on span "Seleccionar Archivo" at bounding box center [383, 347] width 106 height 14
click at [449, 351] on input "Seleccionar Archivo" at bounding box center [565, 348] width 232 height 17
type input "C:\fakepath\20371789481_001_00003_00000159trrodriguez.pdf"
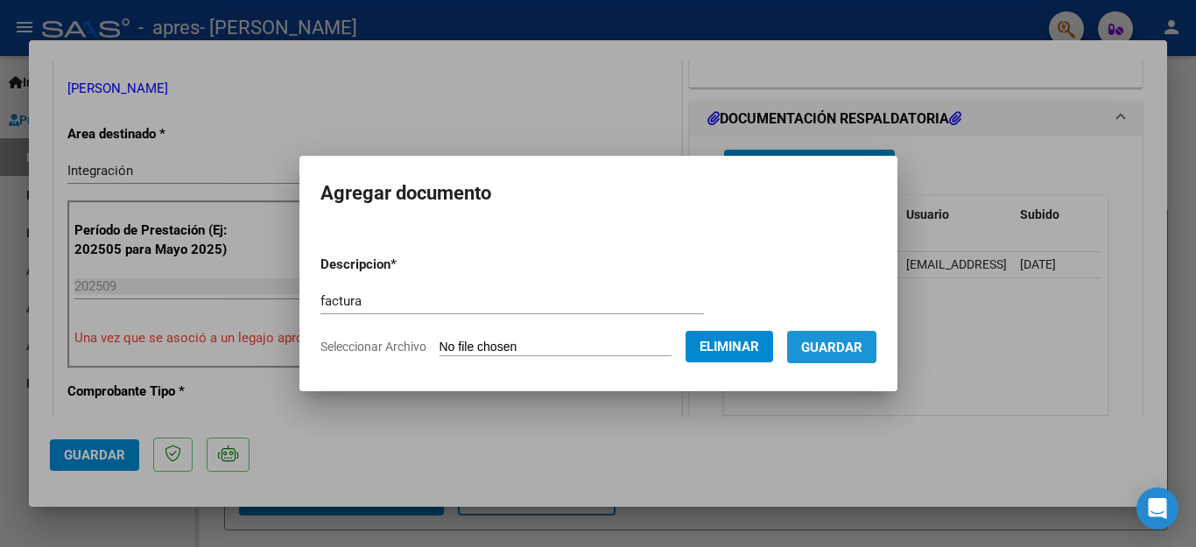
click at [840, 358] on button "Guardar" at bounding box center [831, 347] width 89 height 32
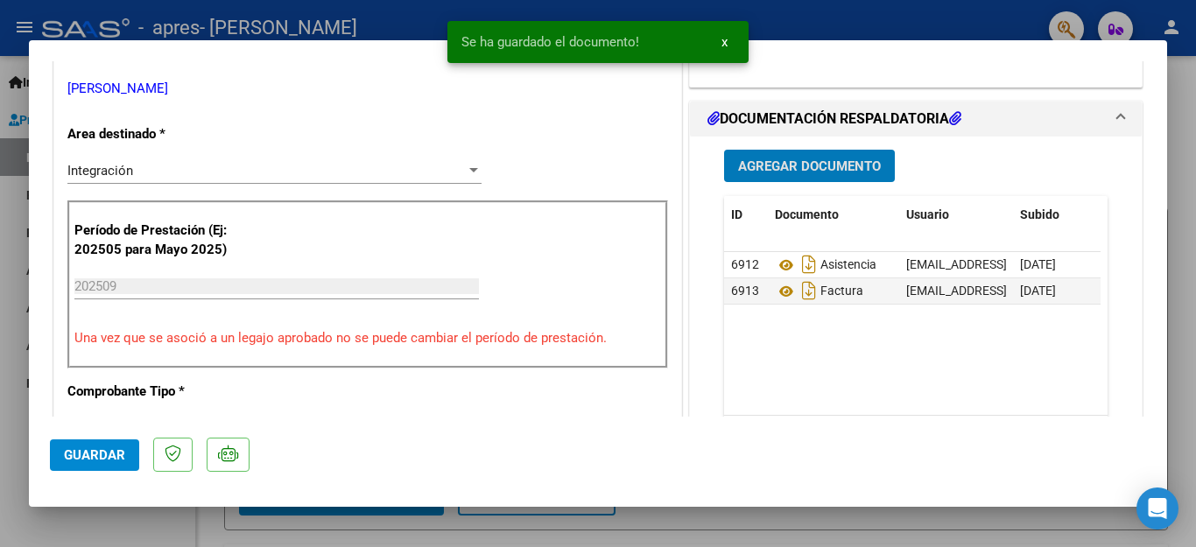
click at [105, 460] on span "Guardar" at bounding box center [94, 456] width 61 height 16
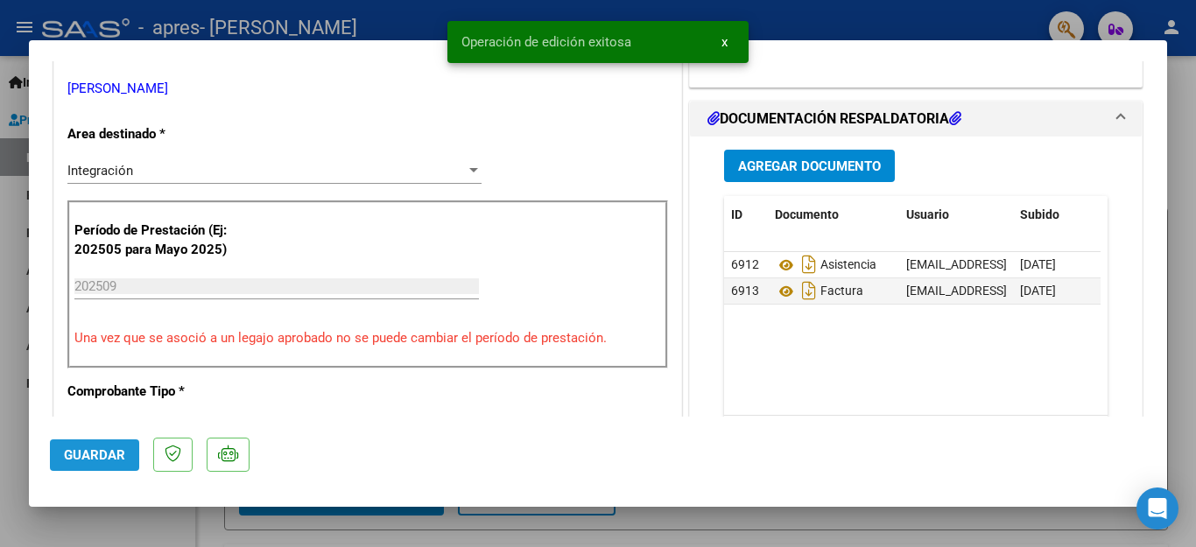
click at [105, 460] on span "Guardar" at bounding box center [94, 456] width 61 height 16
click at [109, 517] on div at bounding box center [598, 273] width 1196 height 547
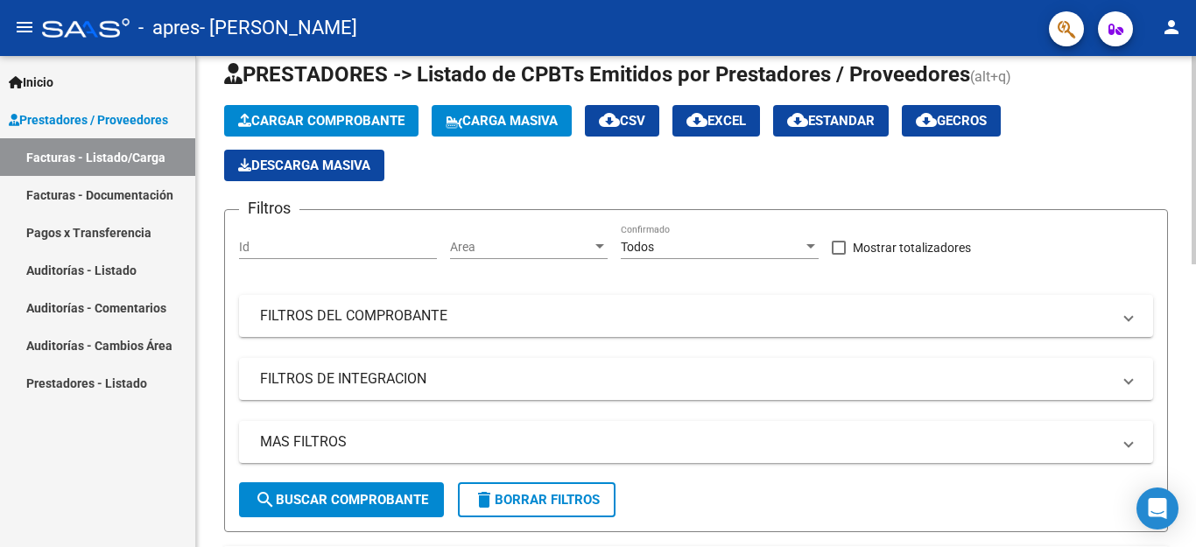
scroll to position [0, 0]
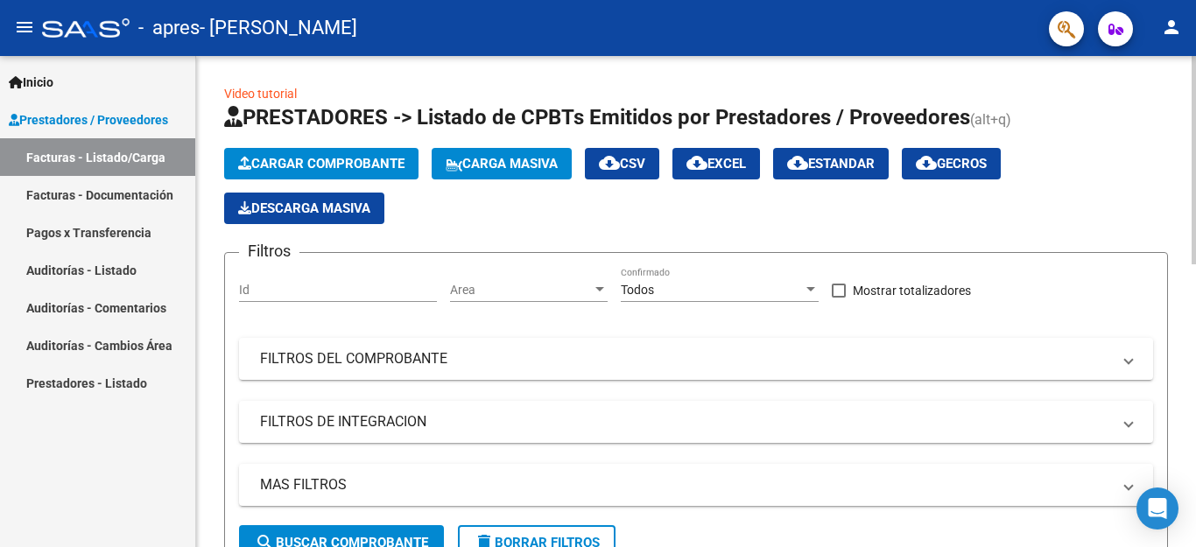
click at [1169, 28] on mat-icon "person" at bounding box center [1171, 27] width 21 height 21
click at [159, 26] on div at bounding box center [598, 273] width 1196 height 547
click at [1160, 25] on button "person" at bounding box center [1171, 28] width 35 height 35
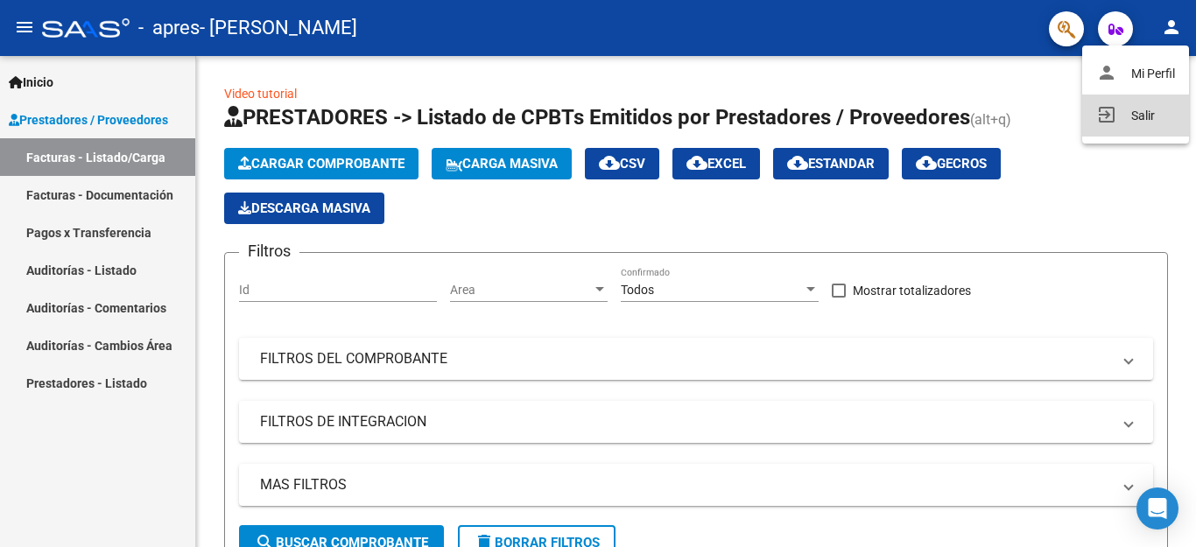
click at [1137, 116] on button "exit_to_app Salir" at bounding box center [1135, 116] width 107 height 42
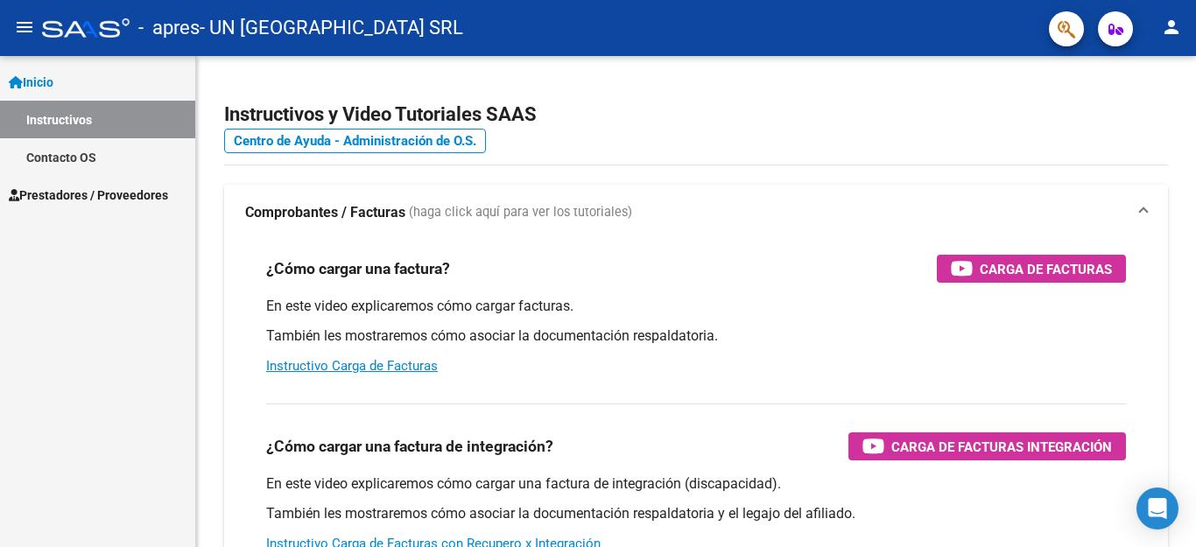
click at [112, 198] on span "Prestadores / Proveedores" at bounding box center [88, 195] width 159 height 19
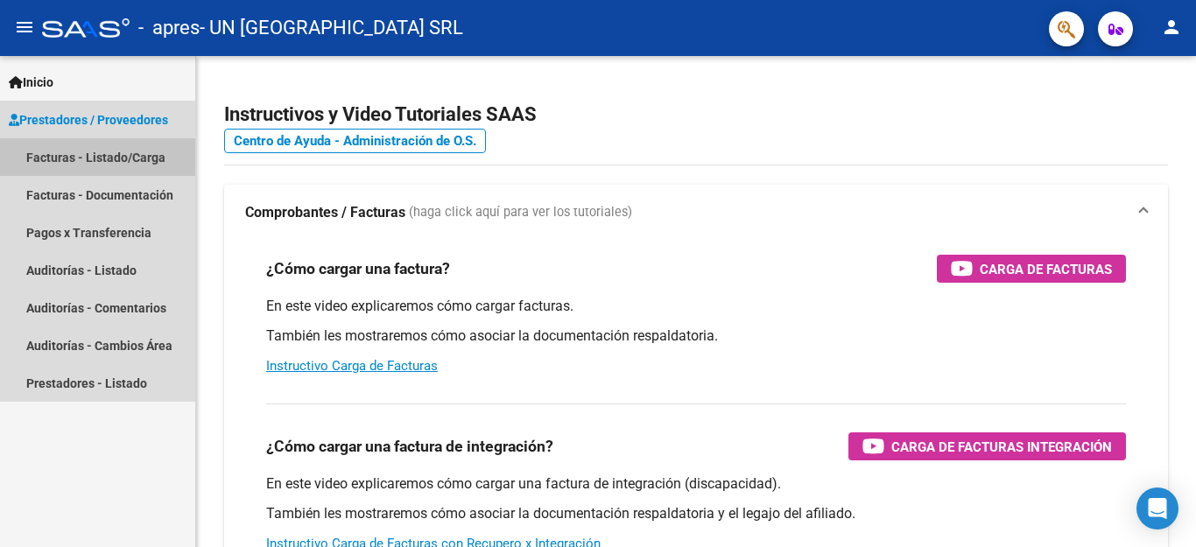
click at [117, 159] on link "Facturas - Listado/Carga" at bounding box center [97, 157] width 195 height 38
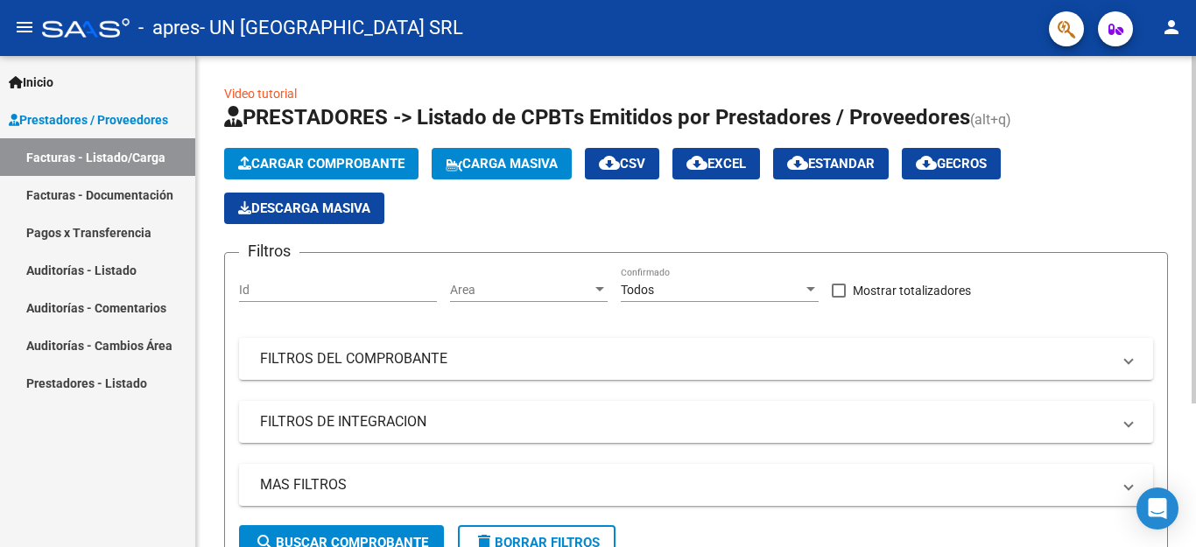
click at [348, 160] on span "Cargar Comprobante" at bounding box center [321, 164] width 166 height 16
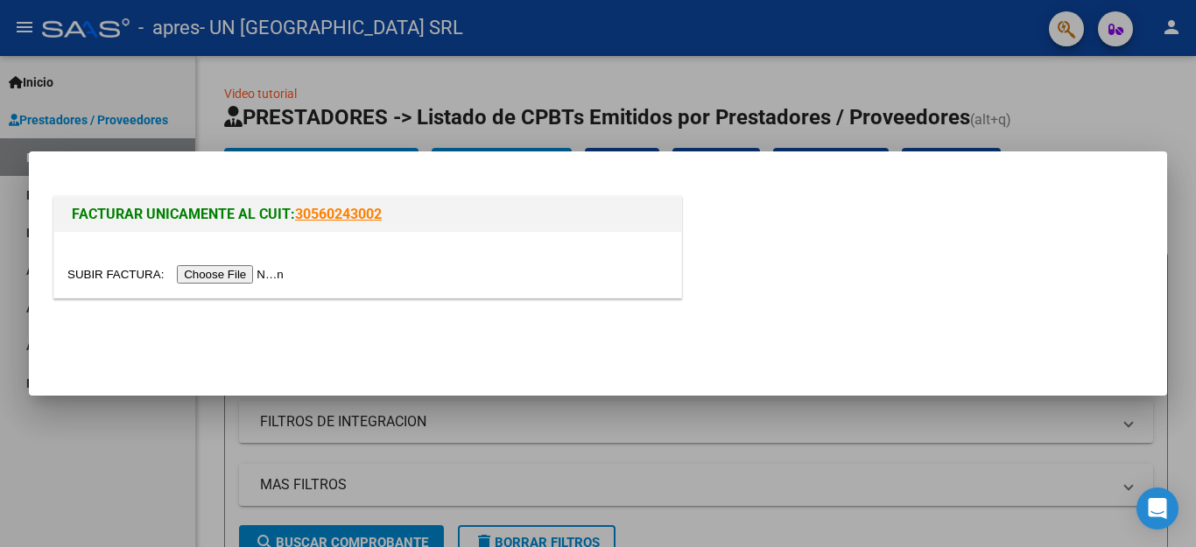
click at [274, 271] on input "file" at bounding box center [178, 274] width 222 height 18
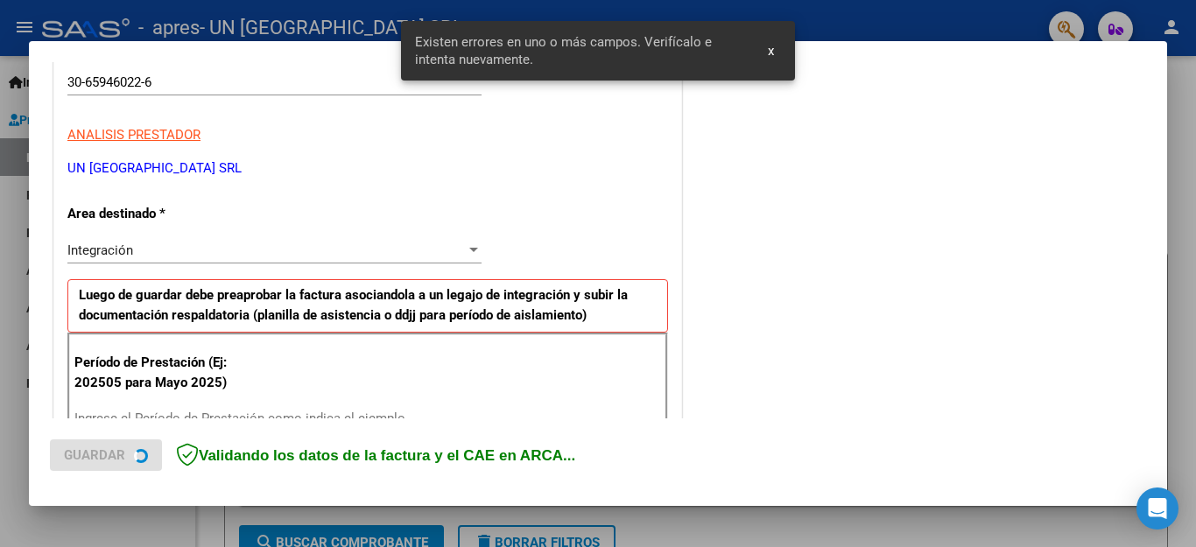
scroll to position [399, 0]
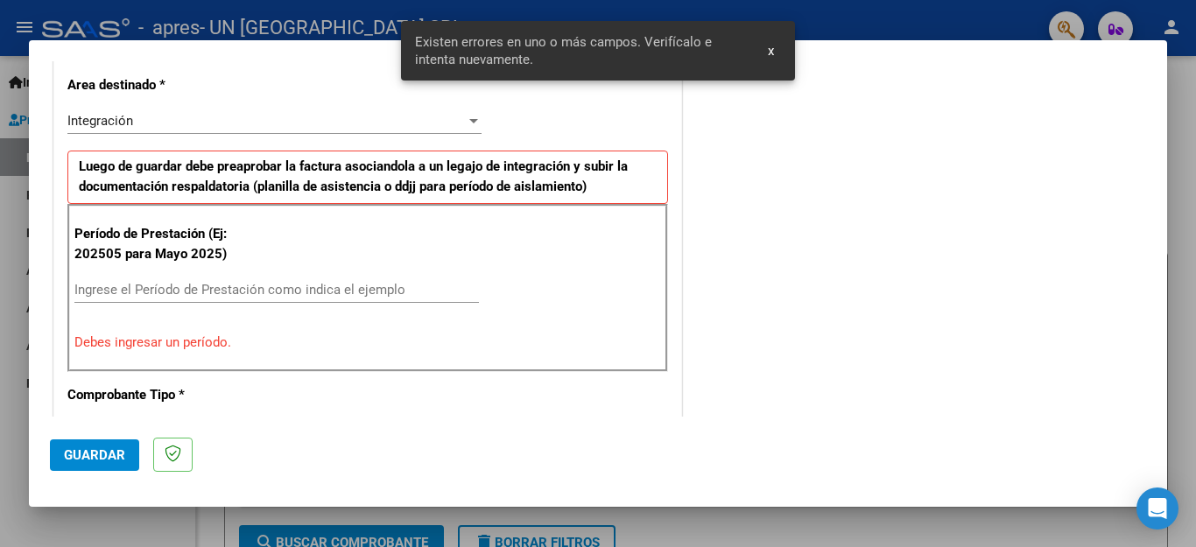
click at [338, 296] on input "Ingrese el Período de Prestación como indica el ejemplo" at bounding box center [276, 290] width 405 height 16
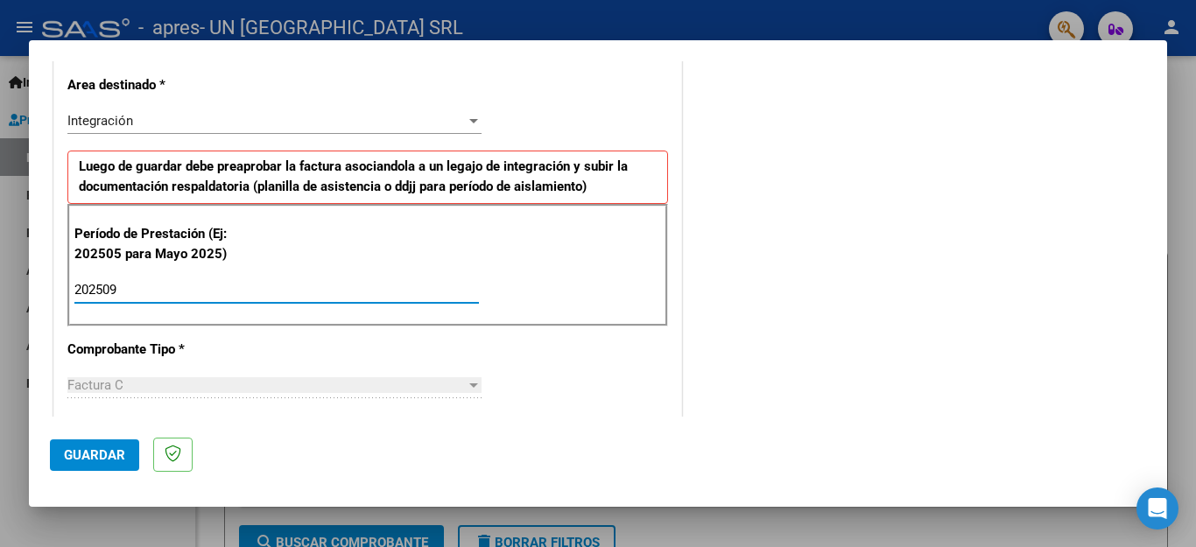
type input "202509"
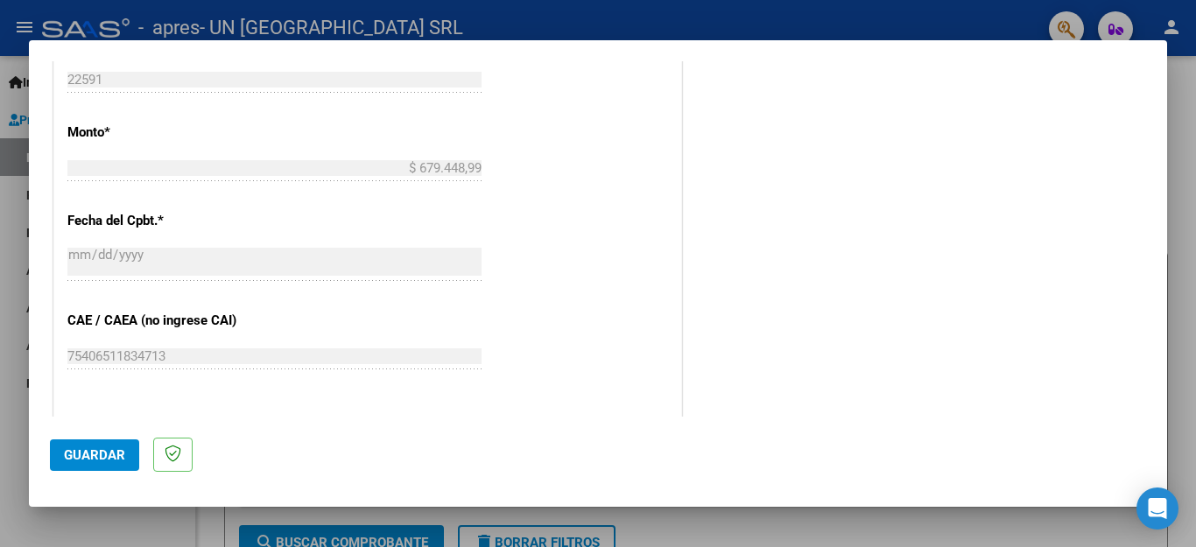
scroll to position [1090, 0]
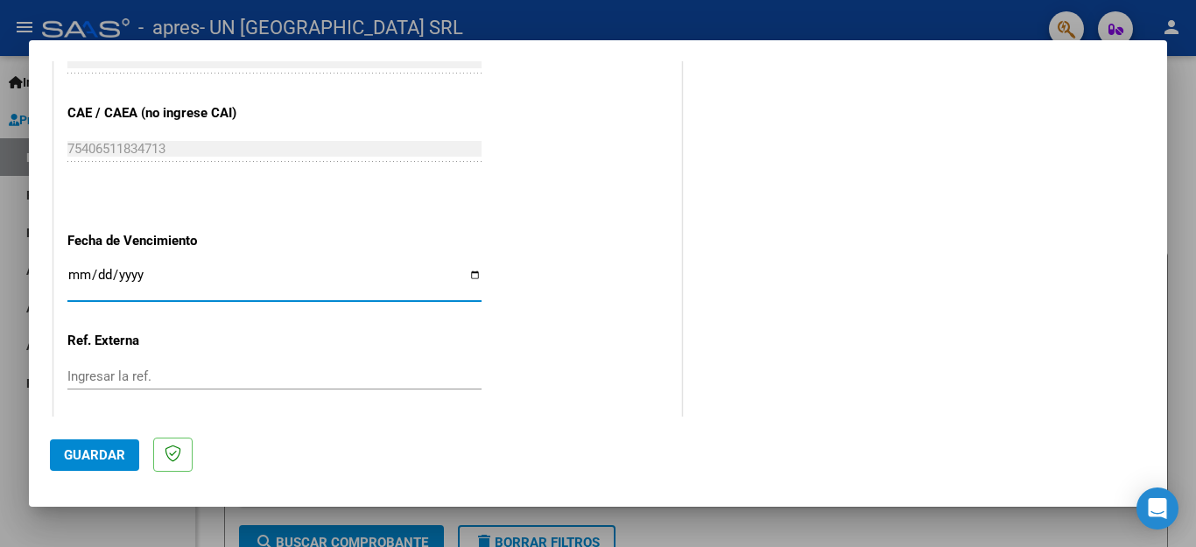
click at [470, 268] on input "Ingresar la fecha" at bounding box center [274, 282] width 414 height 28
type input "[DATE]"
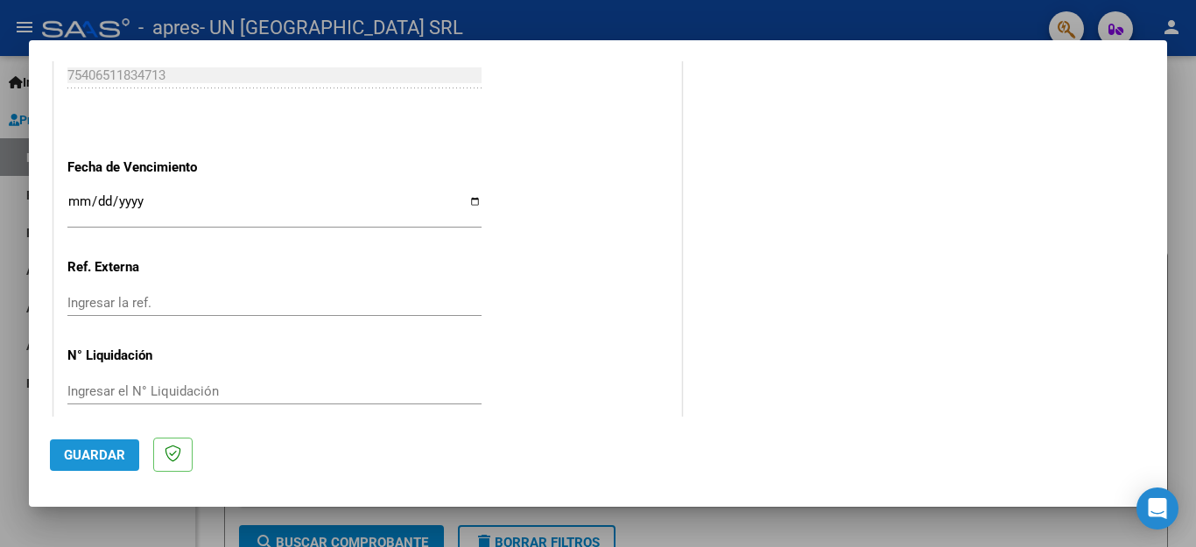
click at [93, 458] on span "Guardar" at bounding box center [94, 456] width 61 height 16
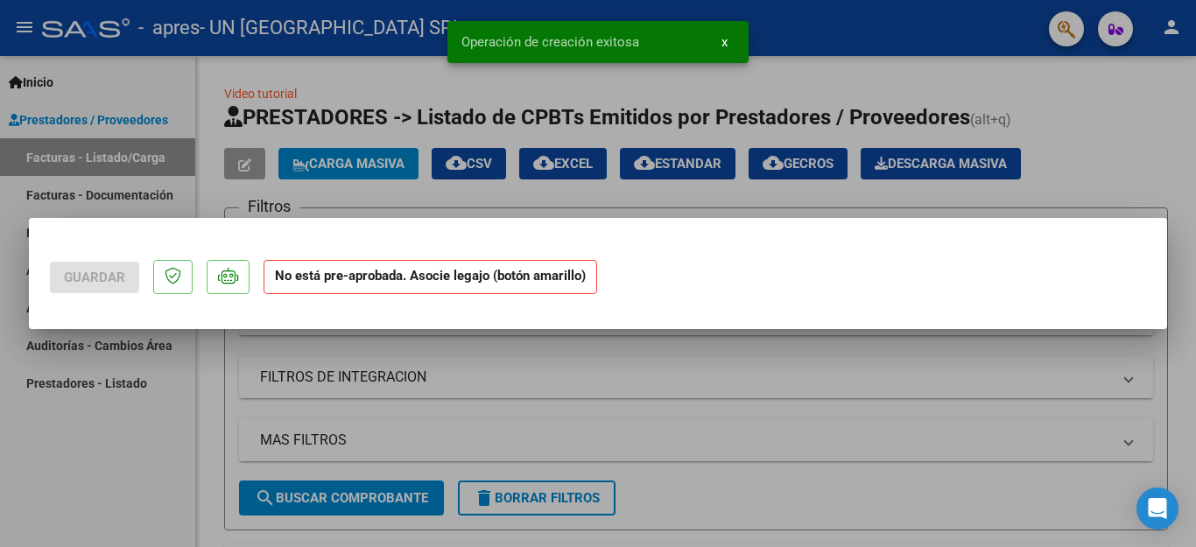
scroll to position [0, 0]
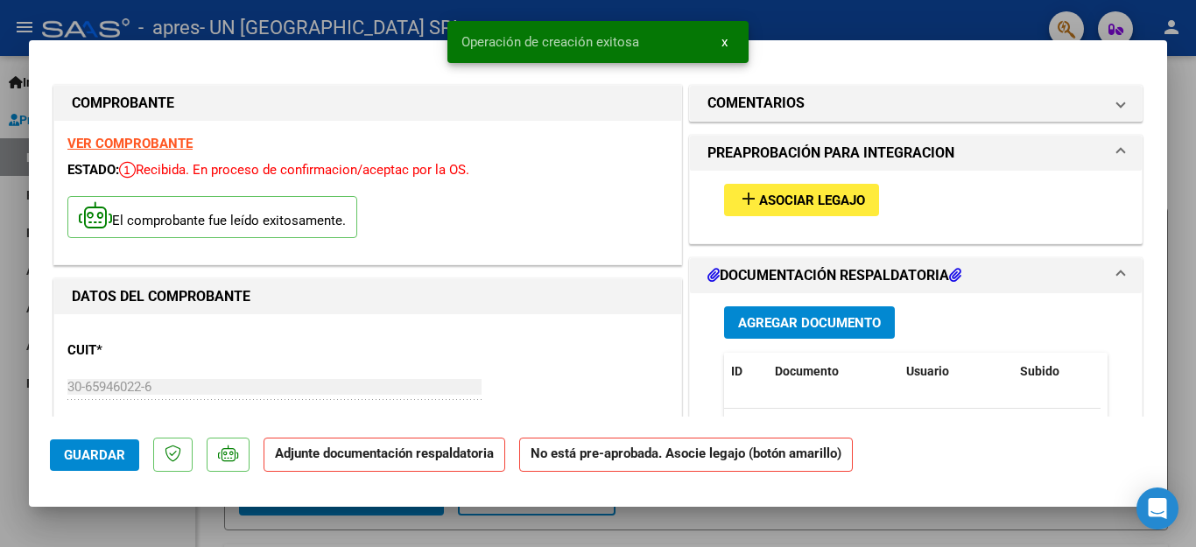
click at [779, 206] on span "Asociar Legajo" at bounding box center [812, 201] width 106 height 16
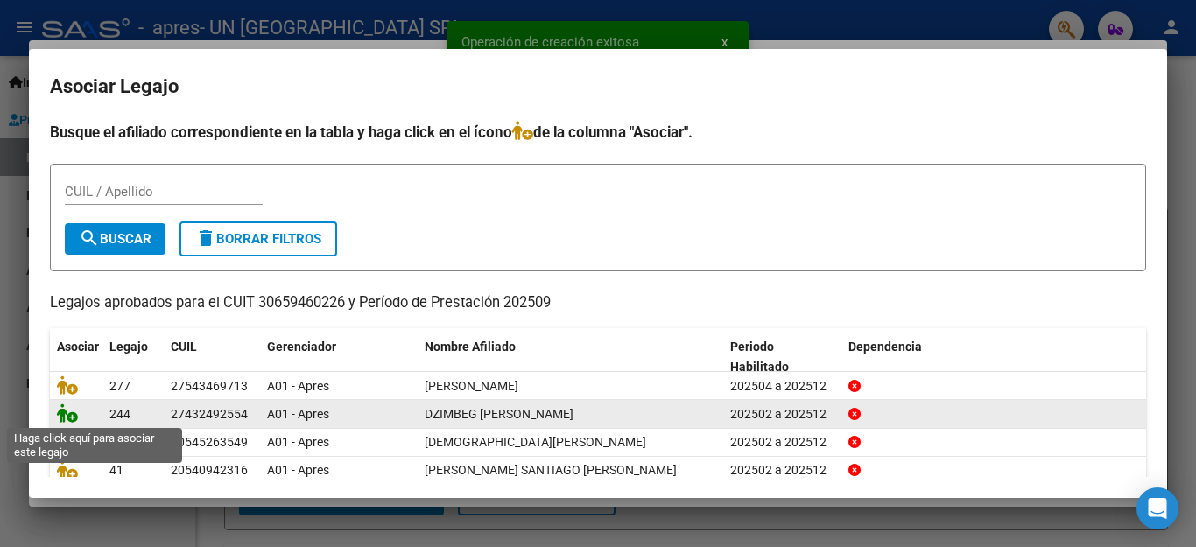
click at [66, 421] on icon at bounding box center [67, 413] width 21 height 19
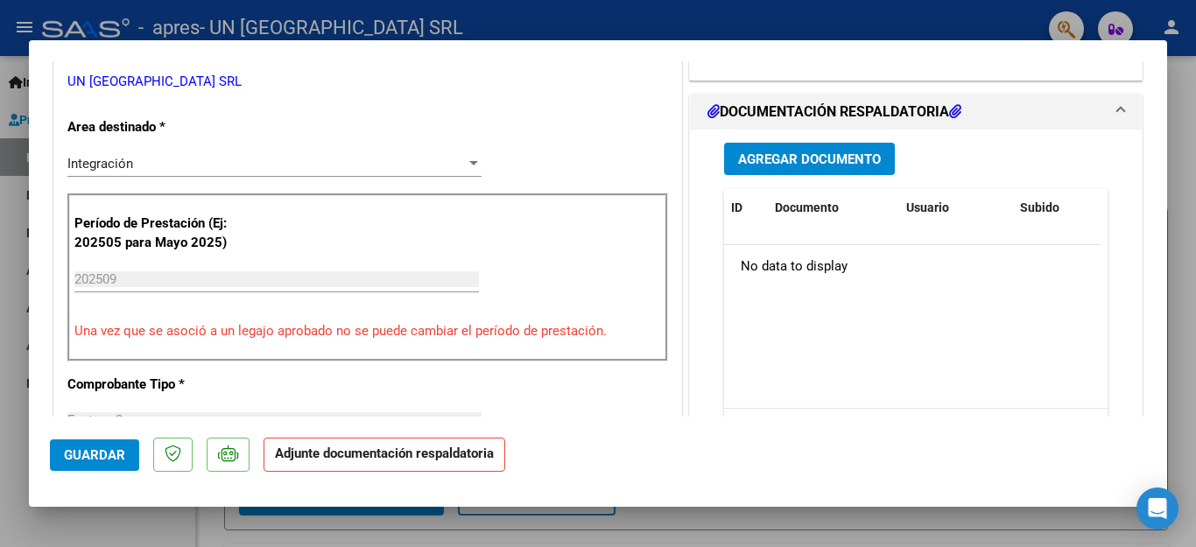
scroll to position [466, 0]
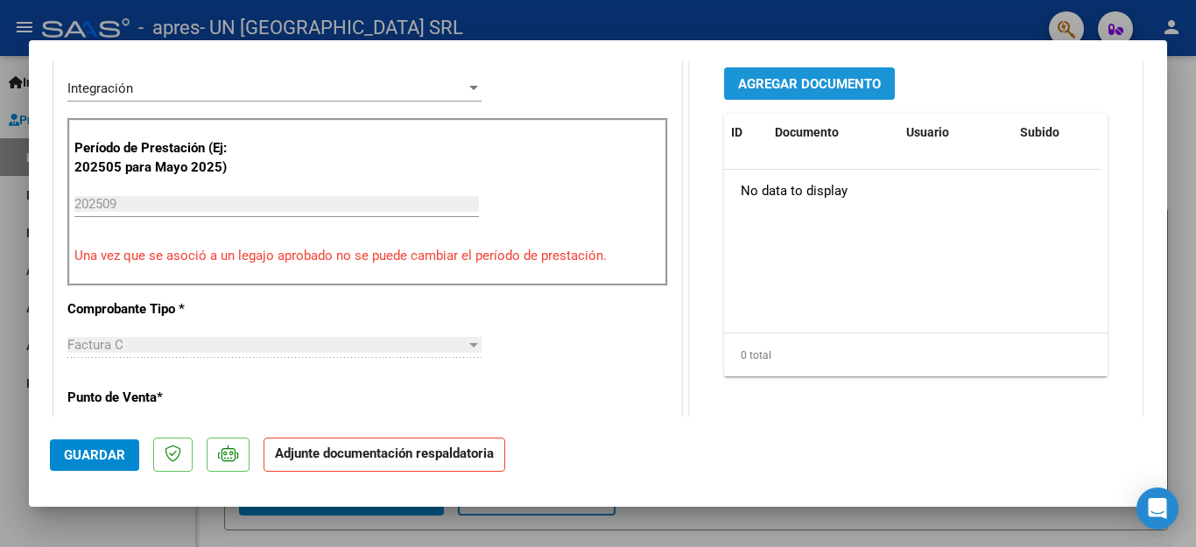
click at [840, 91] on span "Agregar Documento" at bounding box center [809, 84] width 143 height 16
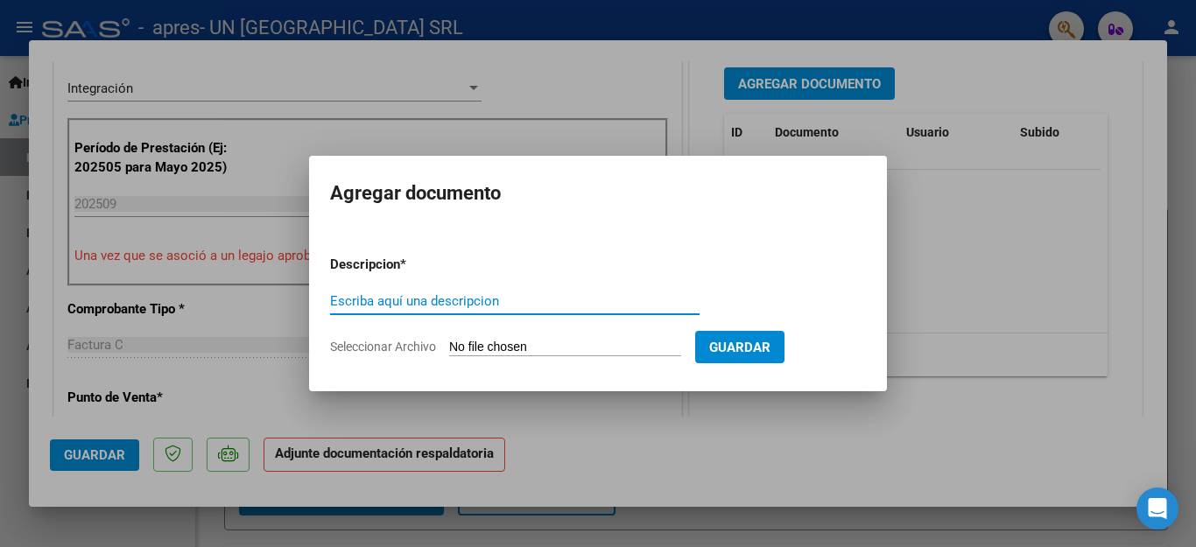
click at [376, 300] on input "Escriba aquí una descripcion" at bounding box center [515, 301] width 370 height 16
type input "asistencia"
click at [396, 349] on span "Seleccionar Archivo" at bounding box center [383, 347] width 106 height 14
click at [449, 349] on input "Seleccionar Archivo" at bounding box center [565, 348] width 232 height 17
type input "C:\fakepath\ESC DZIMBEG CANDELA.pdf"
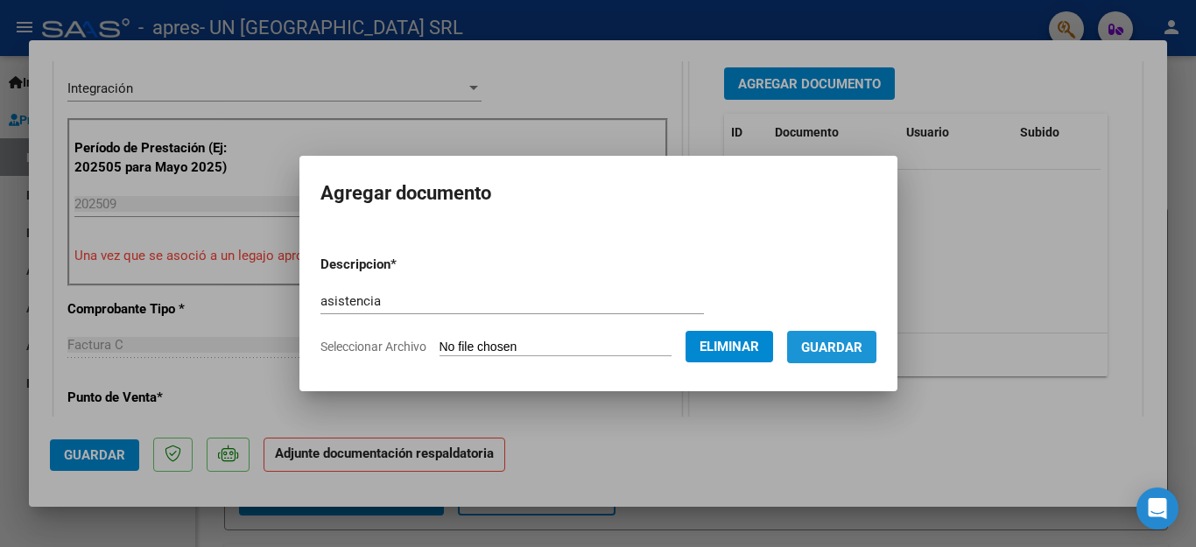
click at [838, 345] on span "Guardar" at bounding box center [831, 348] width 61 height 16
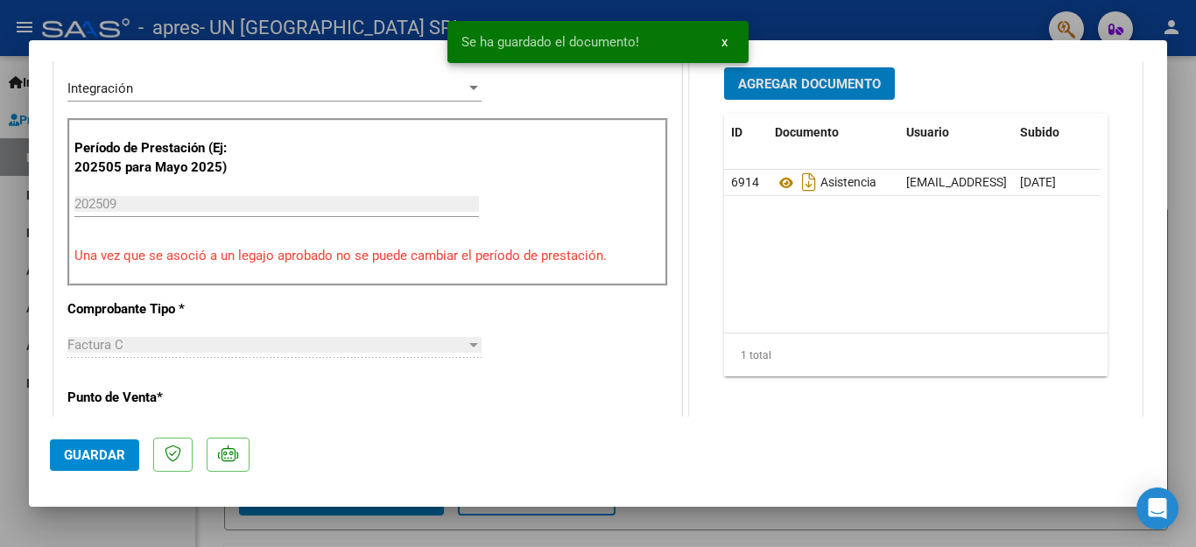
click at [786, 92] on button "Agregar Documento" at bounding box center [809, 83] width 171 height 32
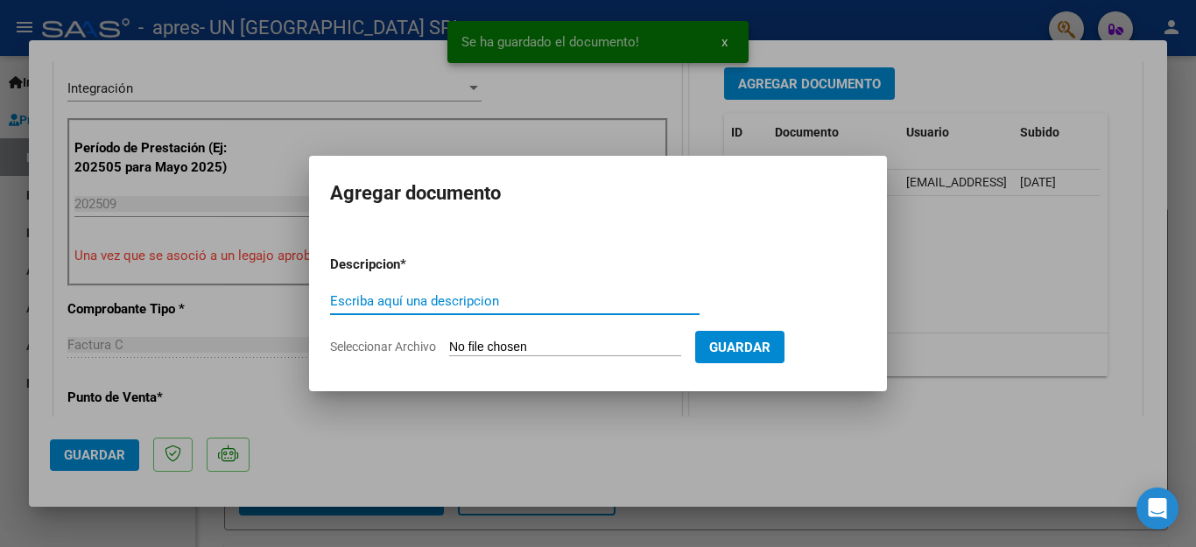
click at [457, 300] on input "Escriba aquí una descripcion" at bounding box center [515, 301] width 370 height 16
type input "factura"
click at [377, 342] on span "Seleccionar Archivo" at bounding box center [383, 347] width 106 height 14
click at [449, 342] on input "Seleccionar Archivo" at bounding box center [565, 348] width 232 height 17
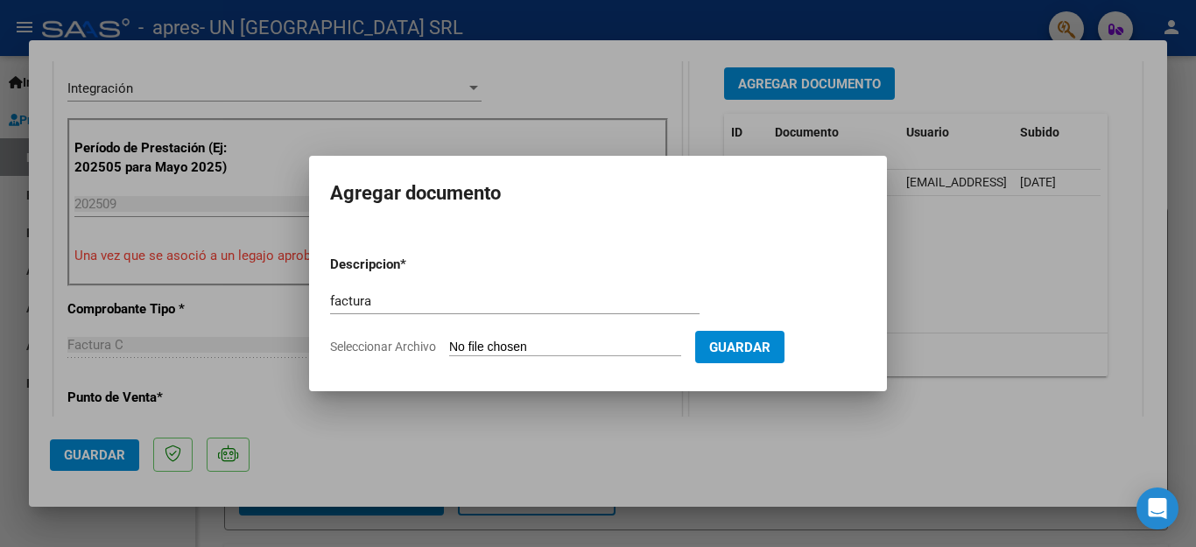
type input "C:\fakepath\30659460226_011_00003_00022591dzimbeg.pdf"
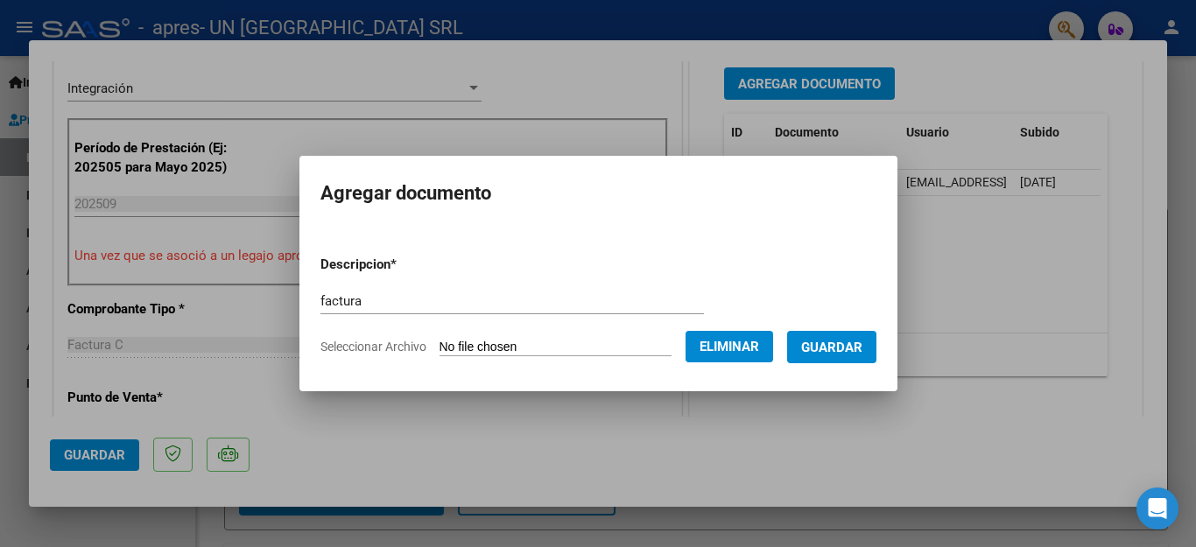
click at [845, 351] on span "Guardar" at bounding box center [831, 348] width 61 height 16
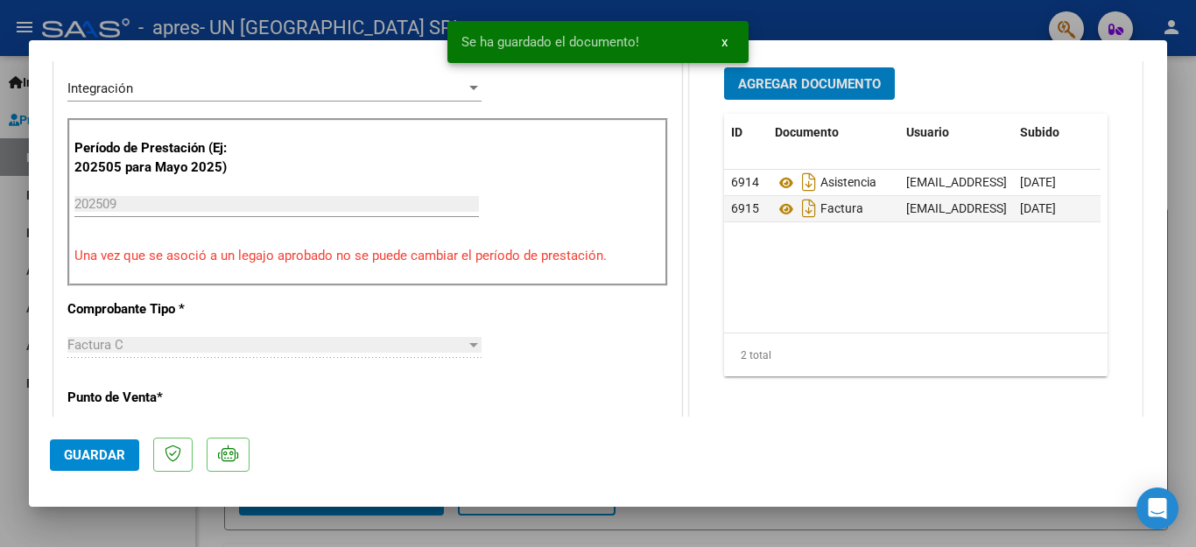
click at [88, 452] on span "Guardar" at bounding box center [94, 456] width 61 height 16
click at [102, 511] on div at bounding box center [598, 273] width 1196 height 547
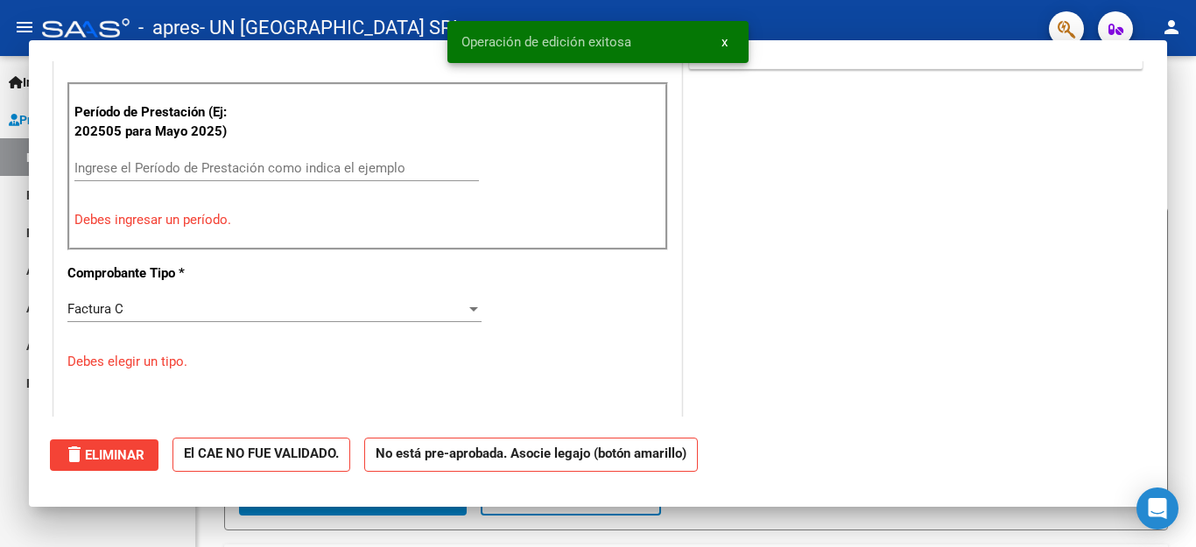
scroll to position [0, 0]
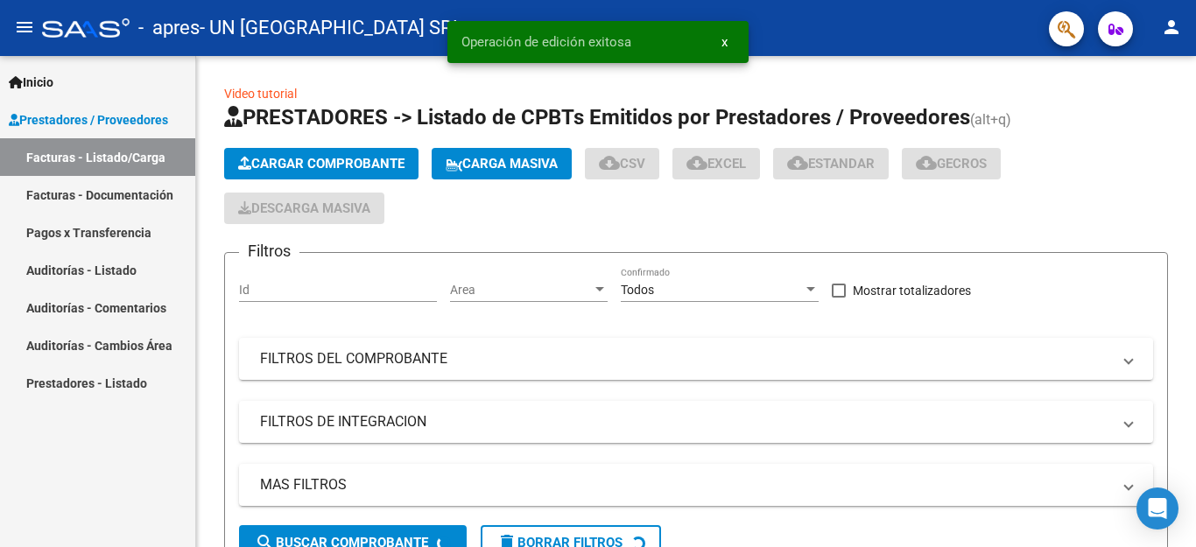
click at [102, 511] on div "Inicio Instructivos Contacto OS Prestadores / Proveedores Facturas - Listado/Ca…" at bounding box center [97, 301] width 195 height 491
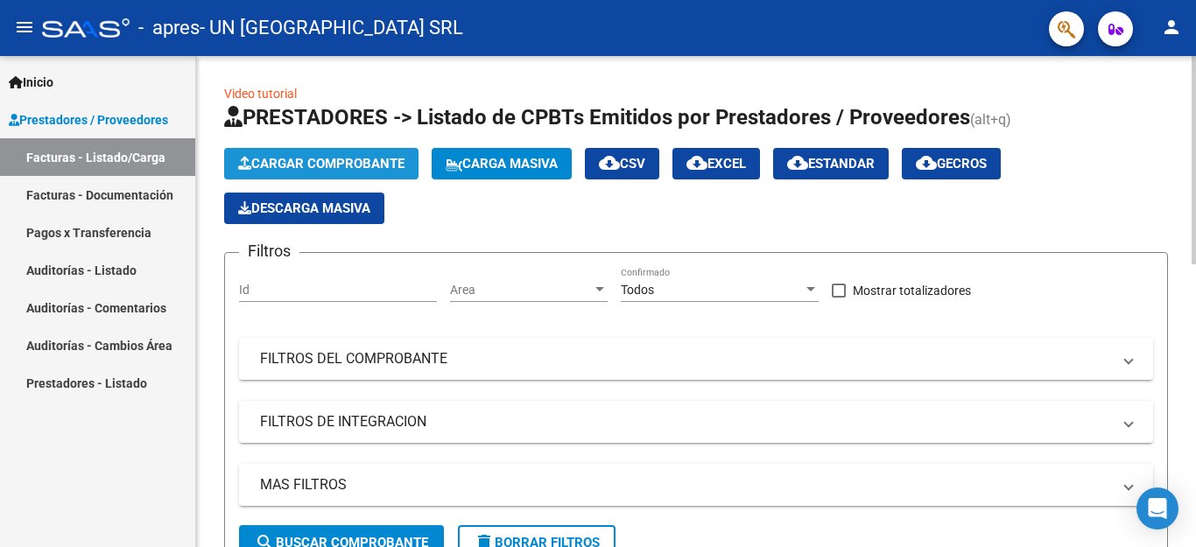
click at [331, 163] on span "Cargar Comprobante" at bounding box center [321, 164] width 166 height 16
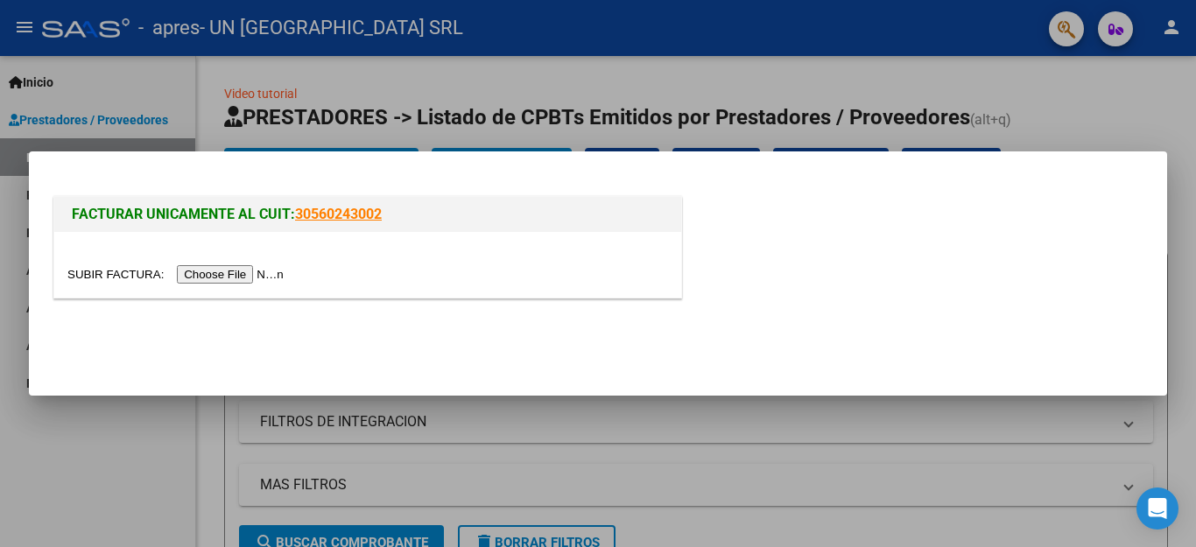
click at [253, 275] on input "file" at bounding box center [178, 274] width 222 height 18
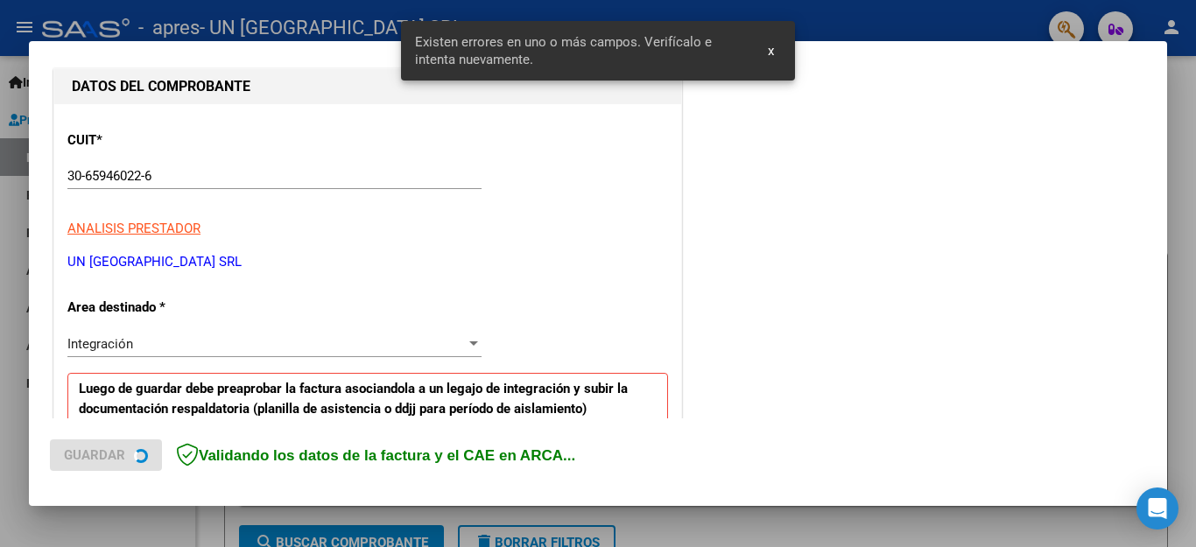
scroll to position [399, 0]
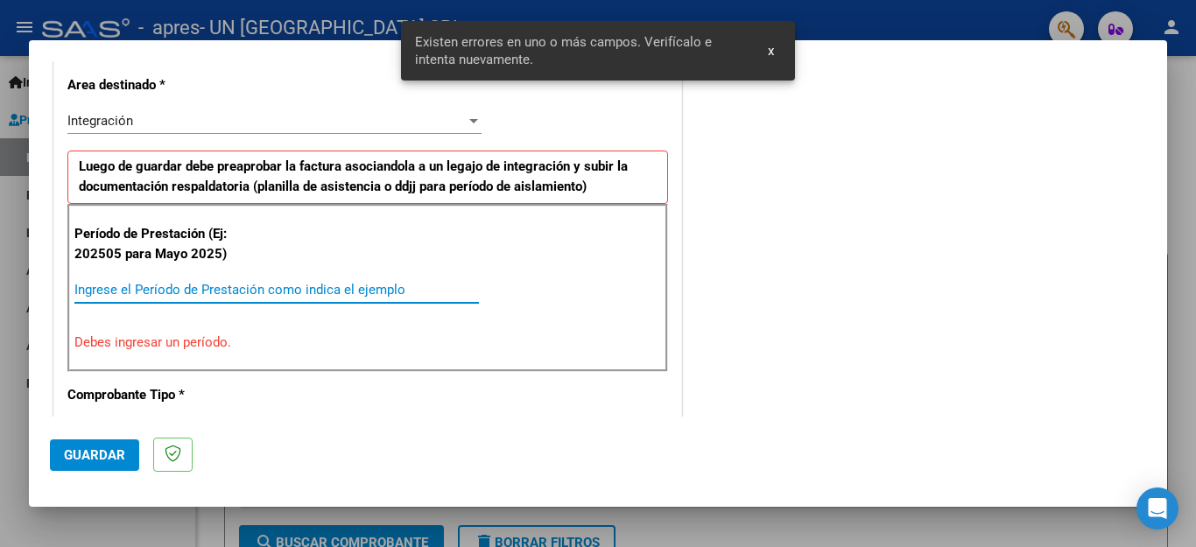
click at [267, 291] on input "Ingrese el Período de Prestación como indica el ejemplo" at bounding box center [276, 290] width 405 height 16
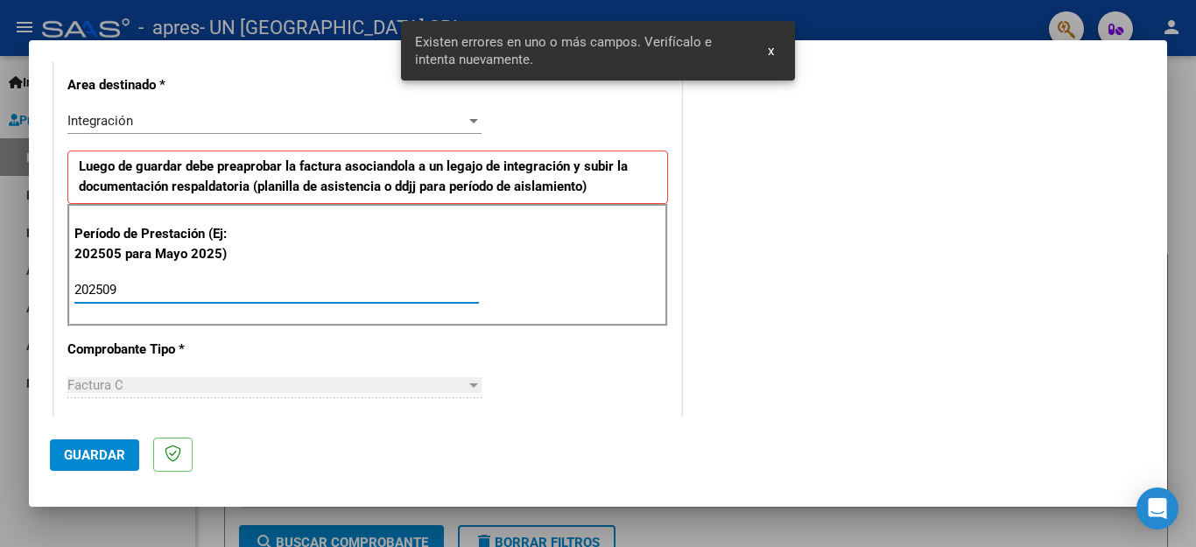
type input "202509"
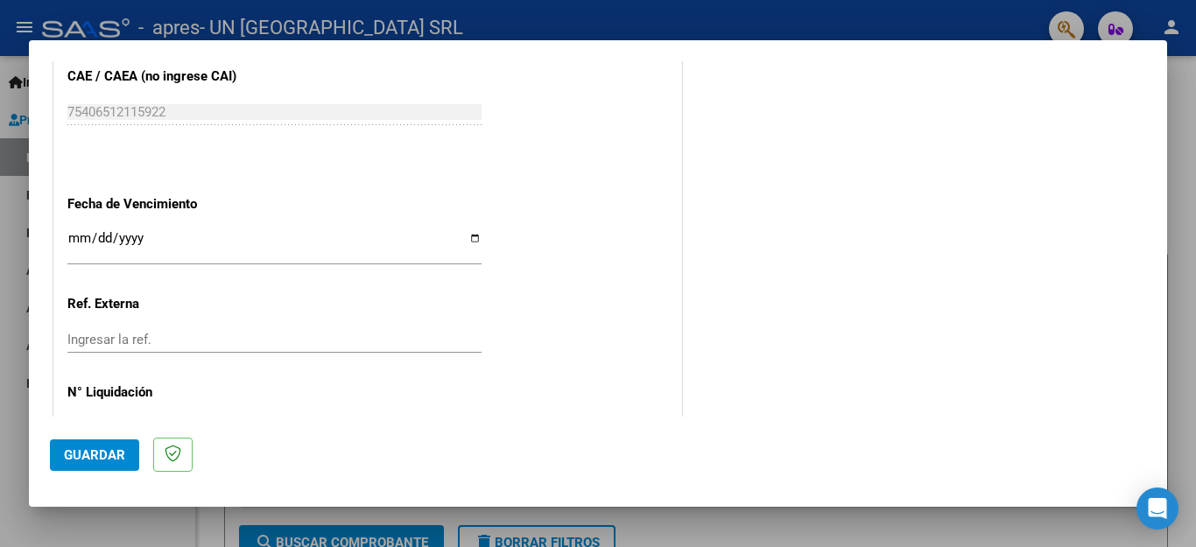
scroll to position [1132, 0]
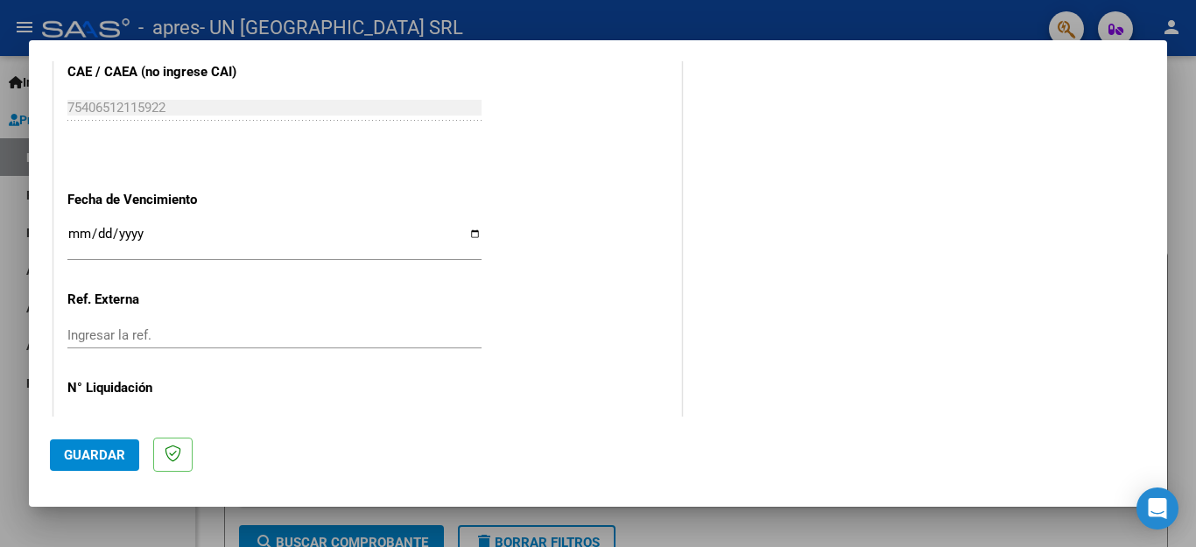
click at [465, 227] on input "Ingresar la fecha" at bounding box center [274, 241] width 414 height 28
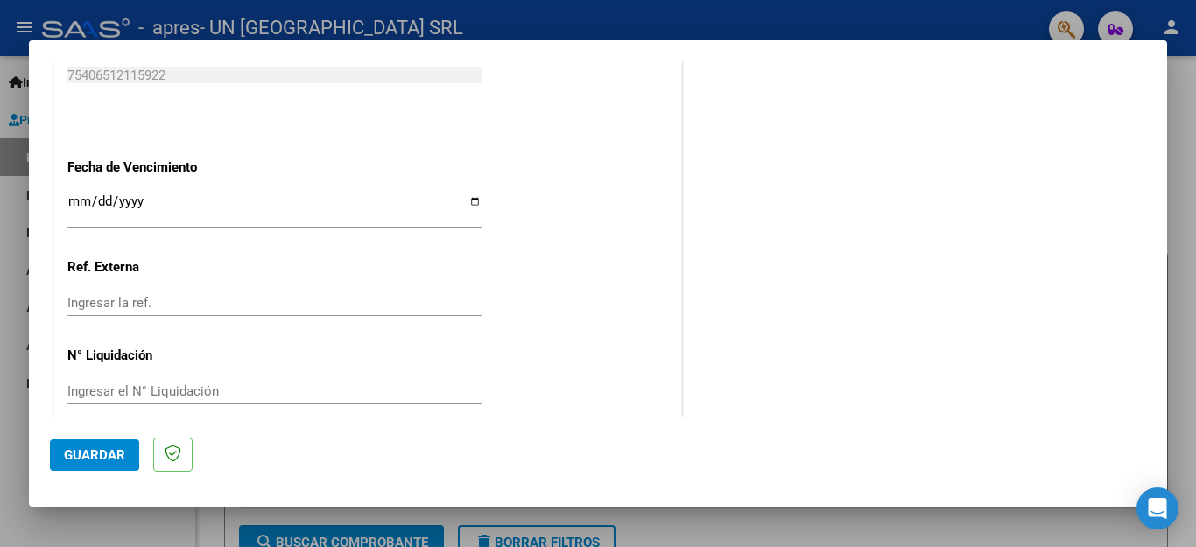
click at [464, 195] on input "[DATE]" at bounding box center [274, 208] width 414 height 28
type input "[DATE]"
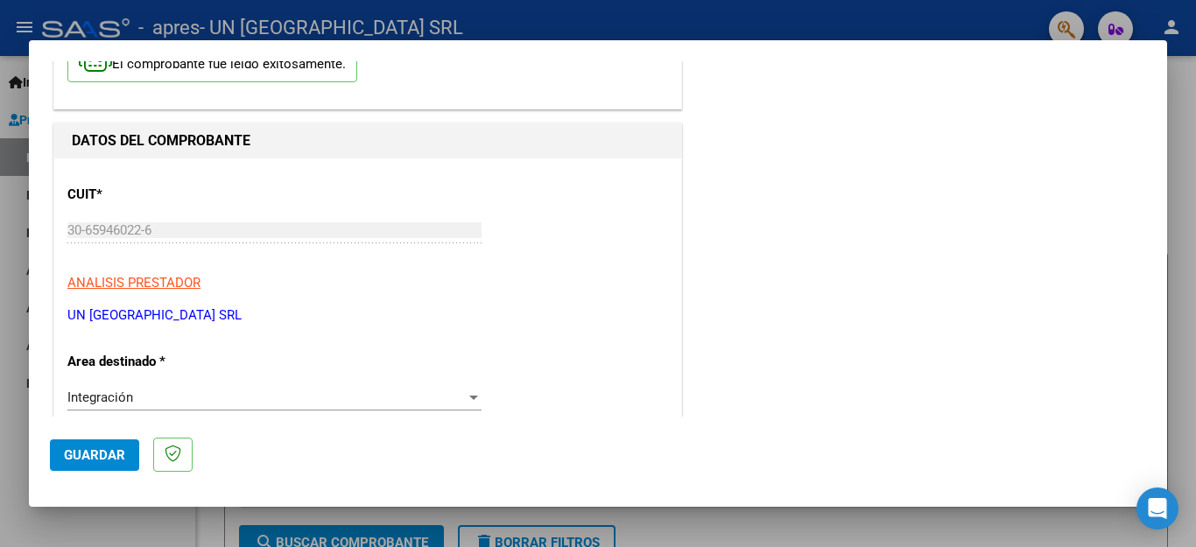
scroll to position [69, 0]
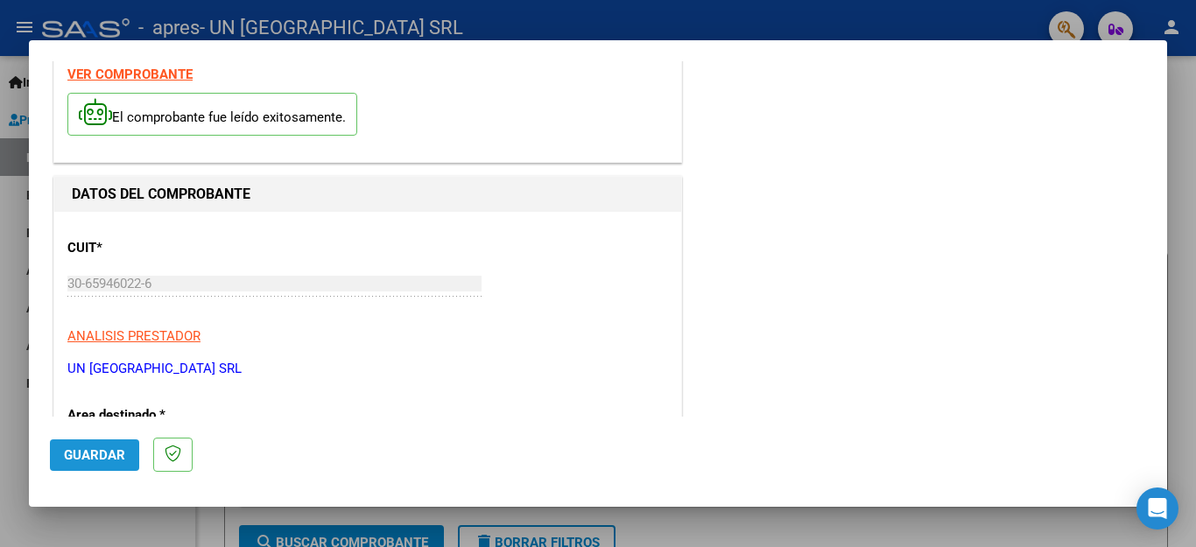
click at [77, 454] on span "Guardar" at bounding box center [94, 456] width 61 height 16
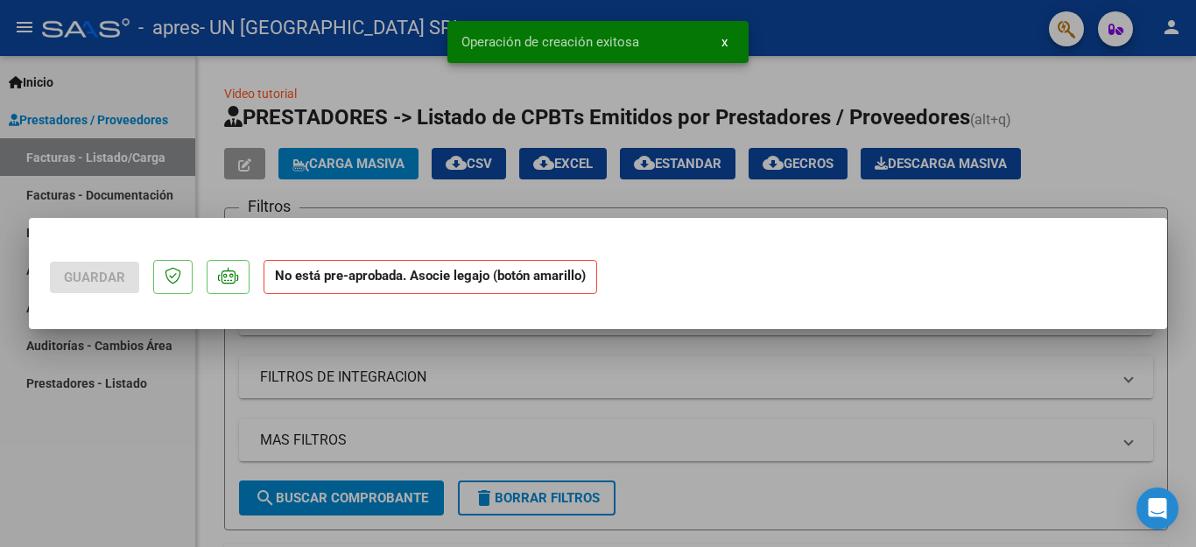
scroll to position [0, 0]
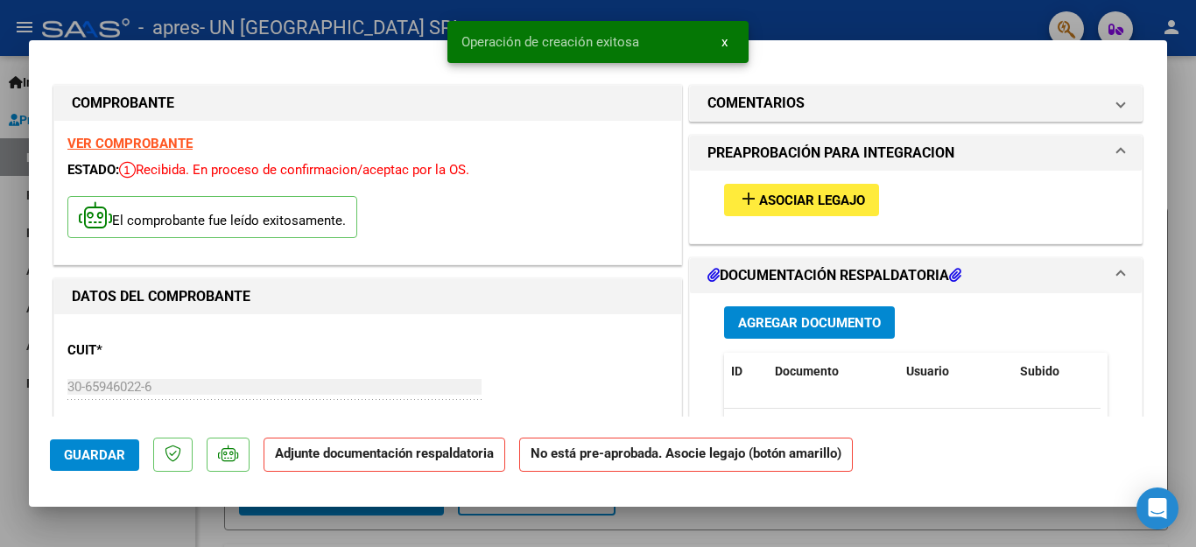
click at [819, 213] on button "add Asociar Legajo" at bounding box center [801, 200] width 155 height 32
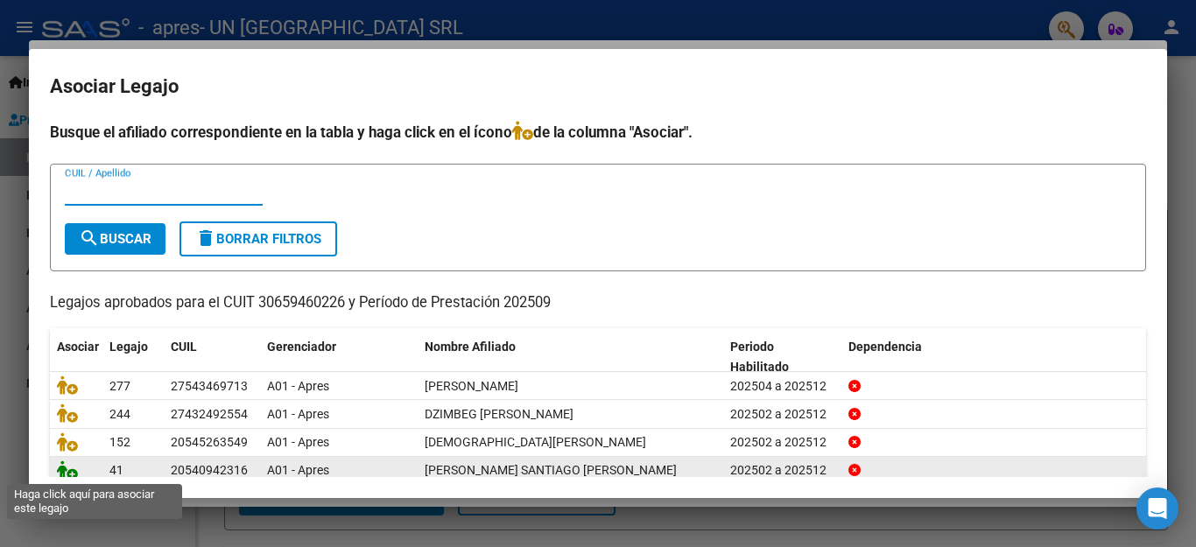
click at [61, 467] on icon at bounding box center [67, 470] width 21 height 19
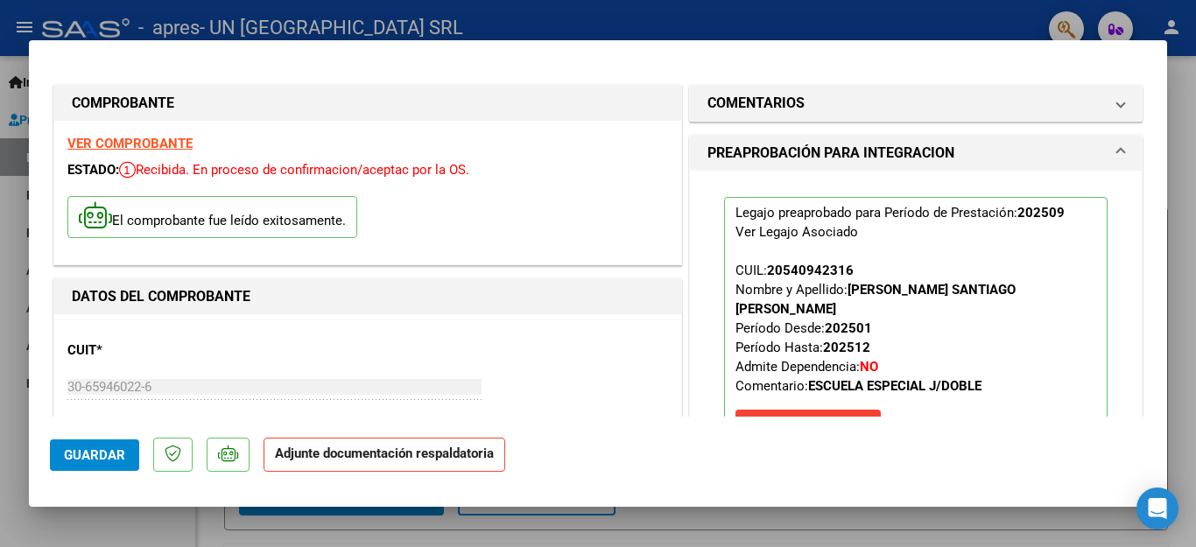
scroll to position [311, 0]
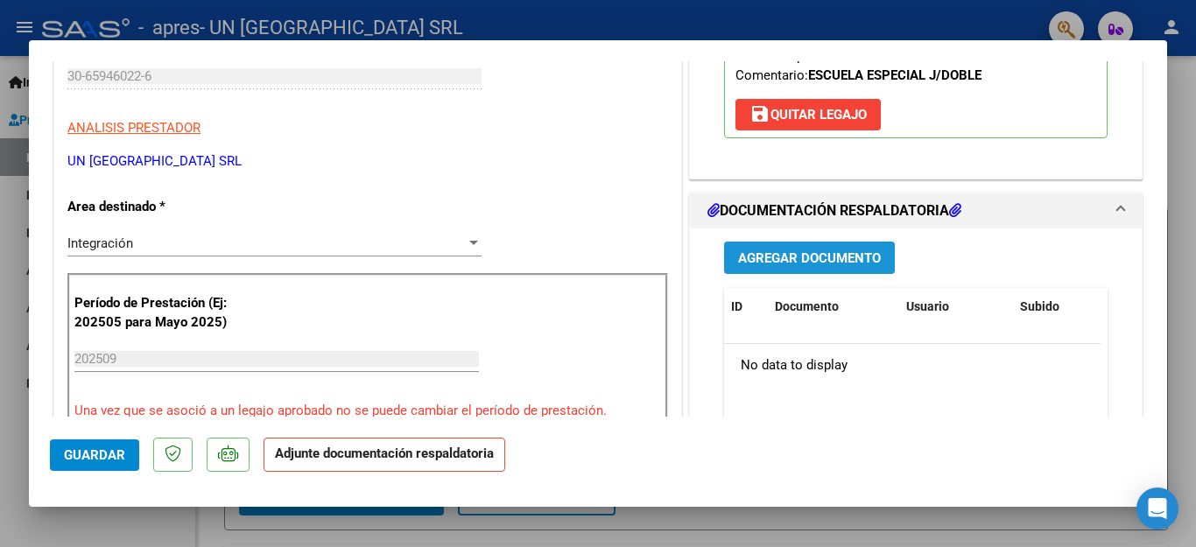
click at [773, 250] on span "Agregar Documento" at bounding box center [809, 258] width 143 height 16
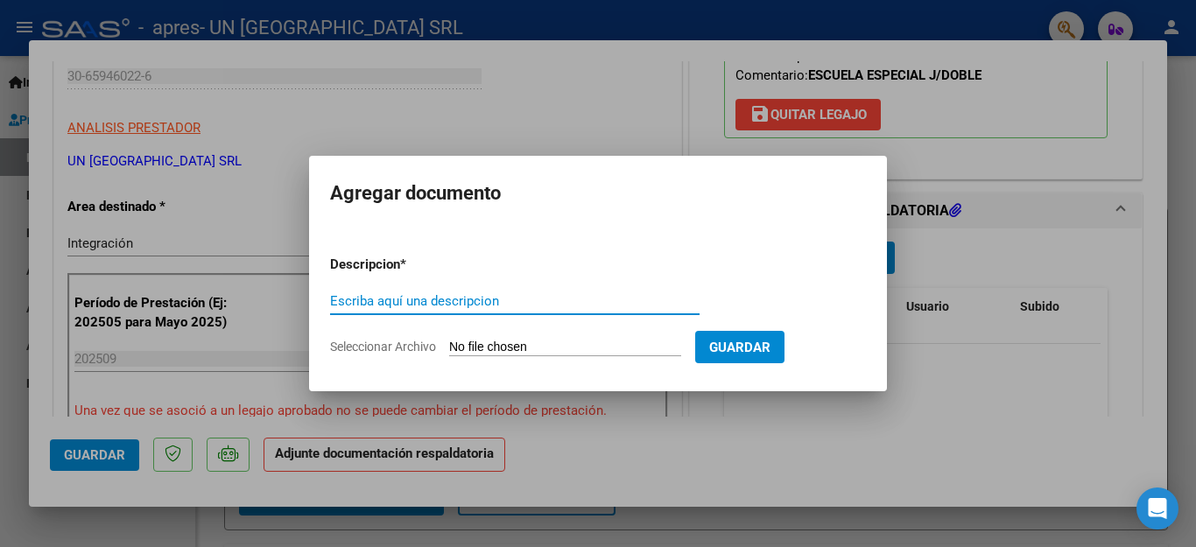
click at [406, 297] on input "Escriba aquí una descripcion" at bounding box center [515, 301] width 370 height 16
type input "asistencia"
click at [393, 347] on span "Seleccionar Archivo" at bounding box center [383, 347] width 106 height 14
click at [449, 347] on input "Seleccionar Archivo" at bounding box center [565, 348] width 232 height 17
type input "C:\fakepath\ESC [PERSON_NAME].pdf"
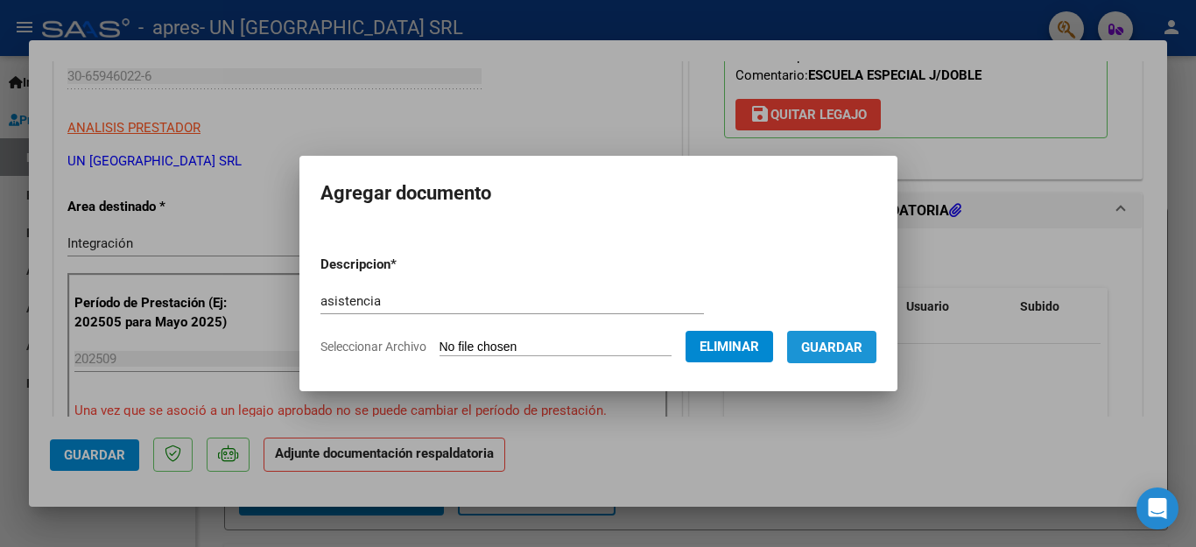
click at [809, 357] on button "Guardar" at bounding box center [831, 347] width 89 height 32
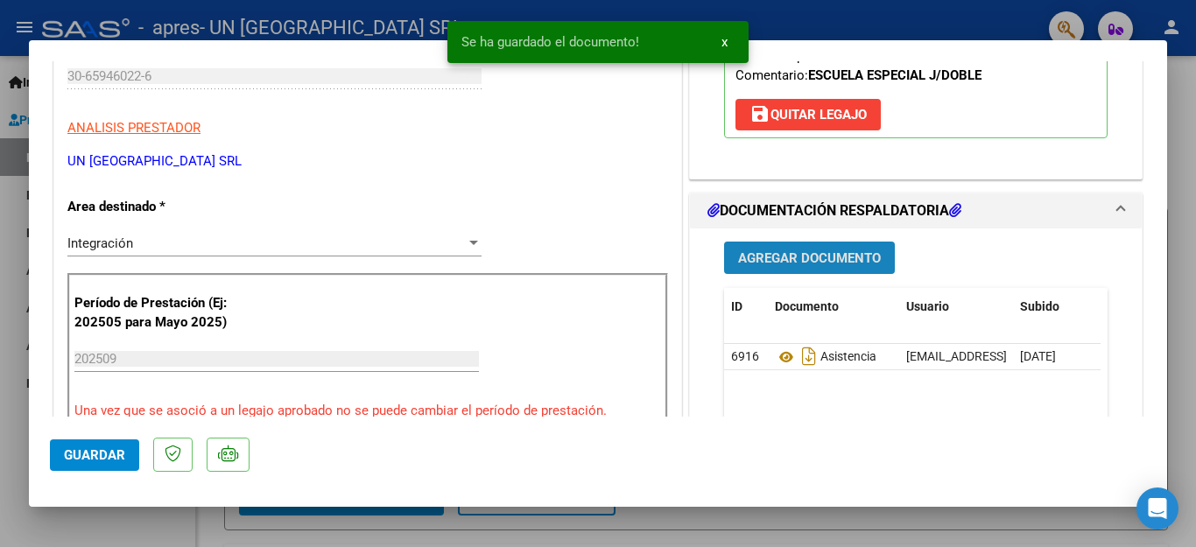
click at [792, 242] on button "Agregar Documento" at bounding box center [809, 258] width 171 height 32
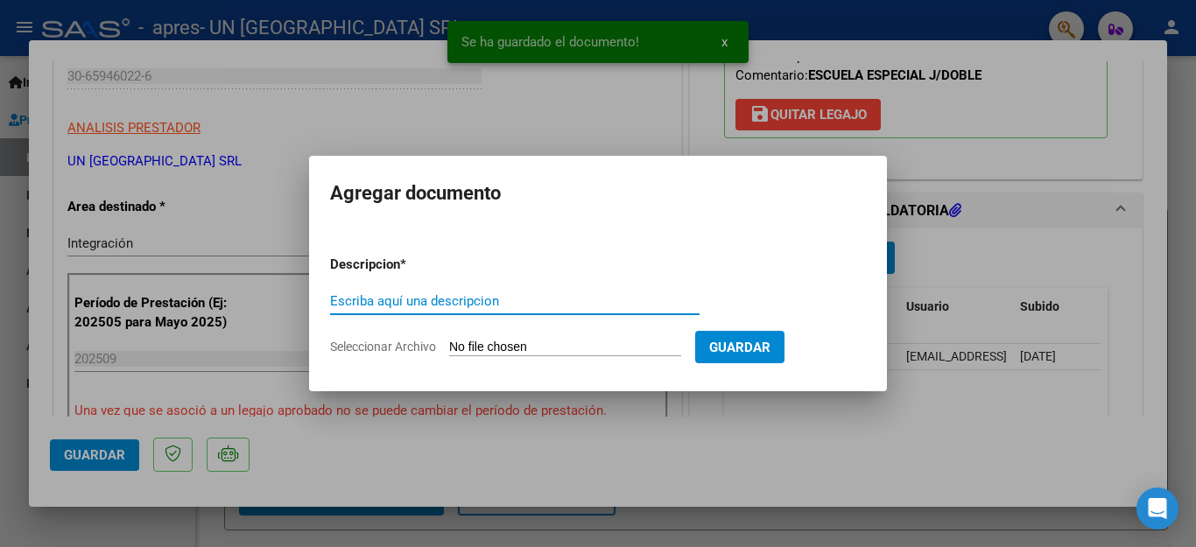
click at [366, 305] on input "Escriba aquí una descripcion" at bounding box center [515, 301] width 370 height 16
type input "factura"
click at [412, 342] on span "Seleccionar Archivo" at bounding box center [383, 347] width 106 height 14
click at [449, 342] on input "Seleccionar Archivo" at bounding box center [565, 348] width 232 height 17
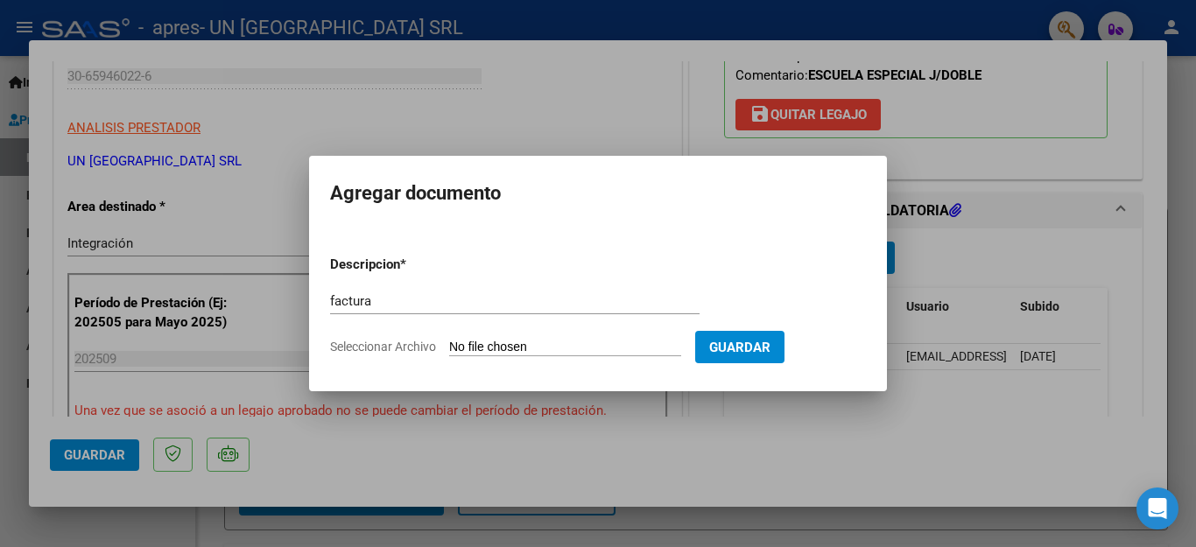
type input "C:\fakepath\30659460226_011_00003_00022592rodriguez.pdf"
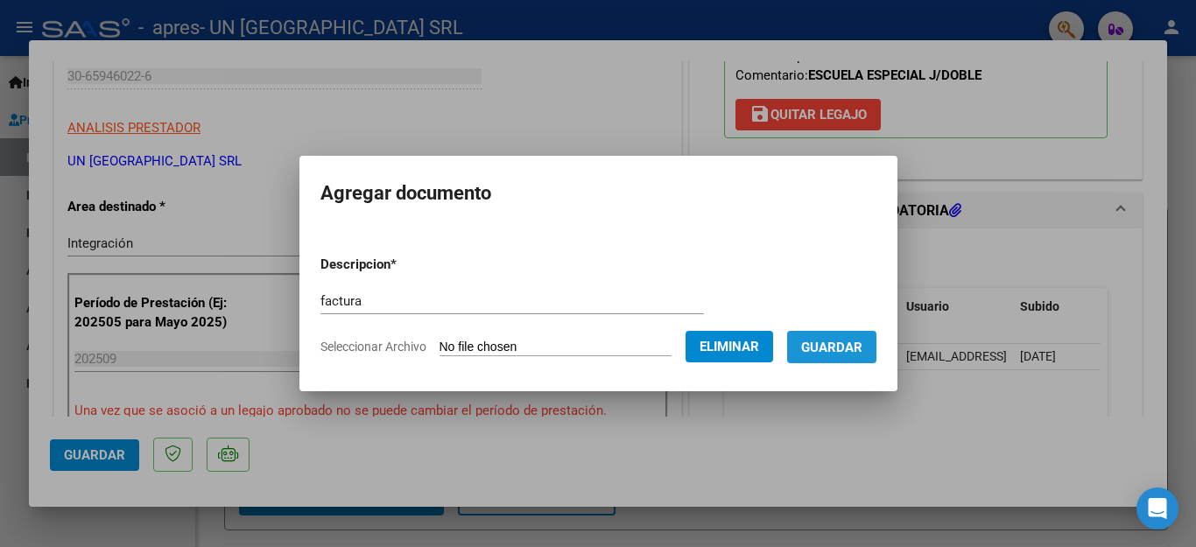
click at [820, 349] on span "Guardar" at bounding box center [831, 348] width 61 height 16
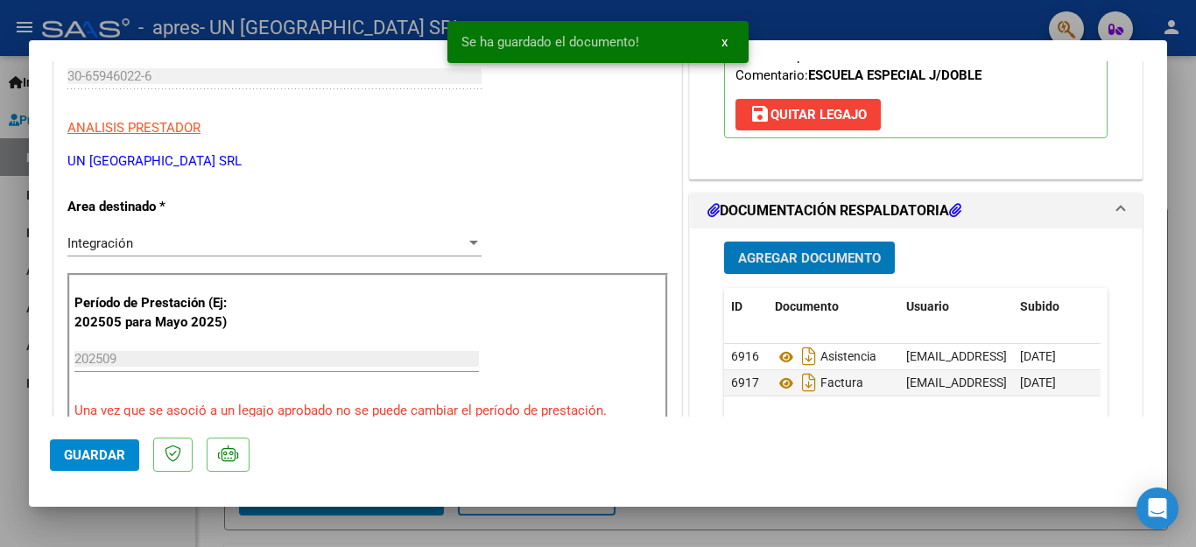
click at [113, 463] on button "Guardar" at bounding box center [94, 456] width 89 height 32
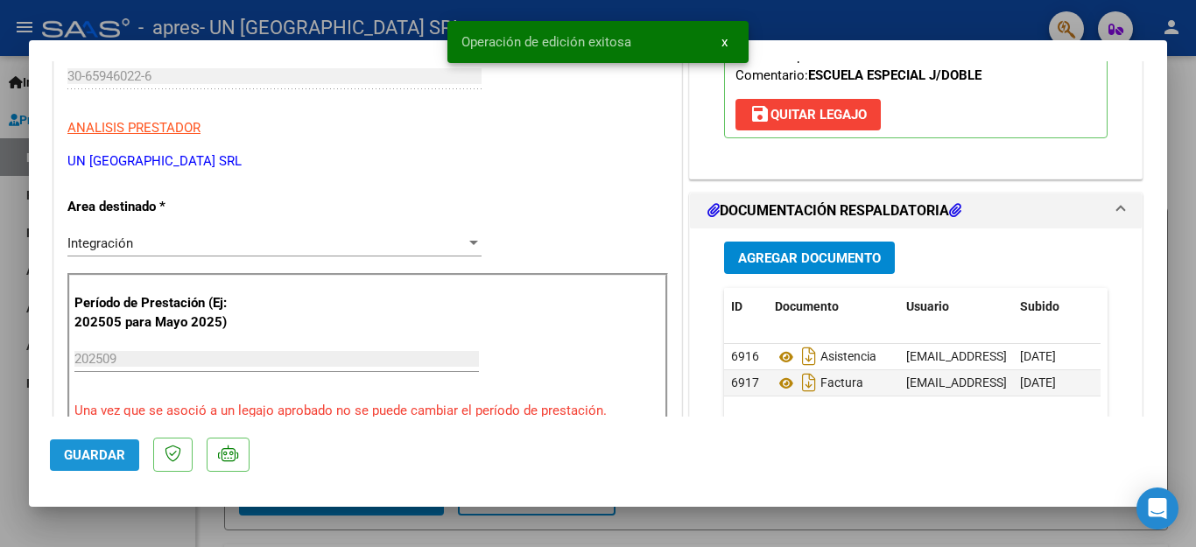
click at [113, 463] on button "Guardar" at bounding box center [94, 456] width 89 height 32
click at [128, 531] on div at bounding box center [598, 273] width 1196 height 547
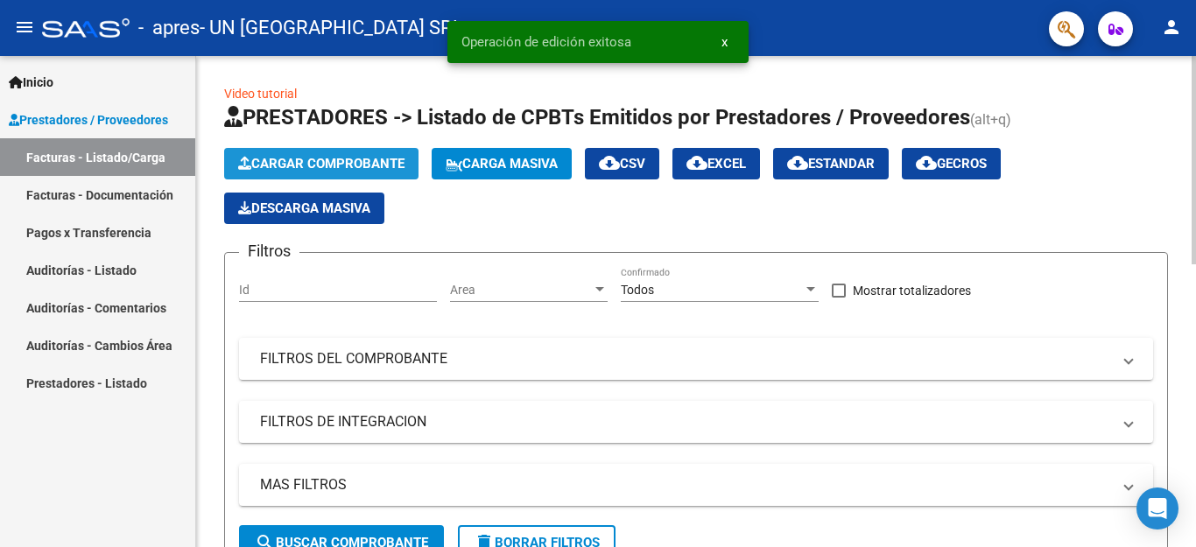
click at [374, 166] on span "Cargar Comprobante" at bounding box center [321, 164] width 166 height 16
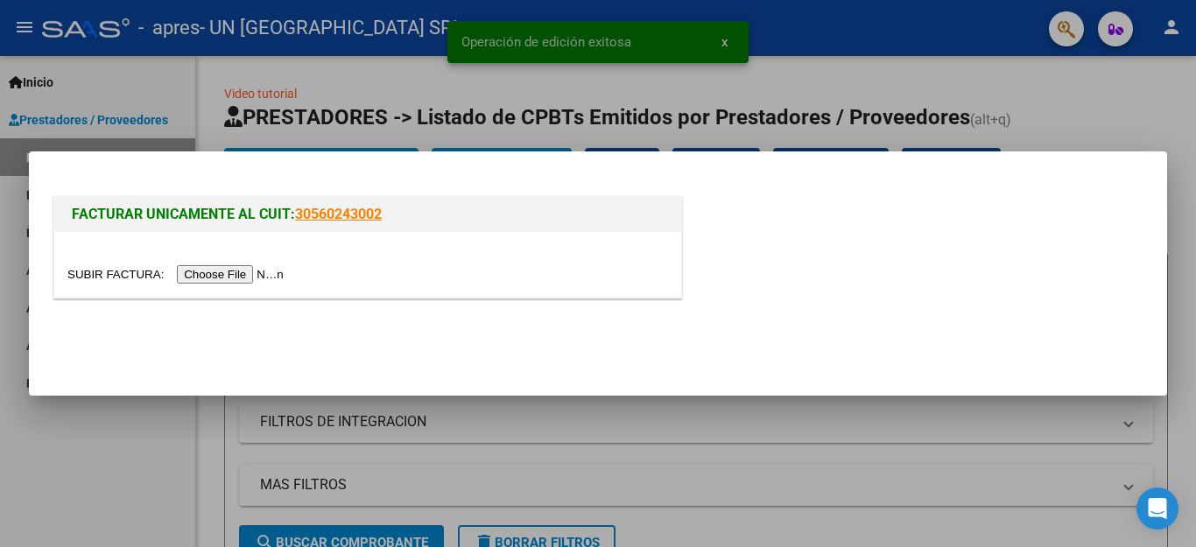
click at [256, 274] on input "file" at bounding box center [178, 274] width 222 height 18
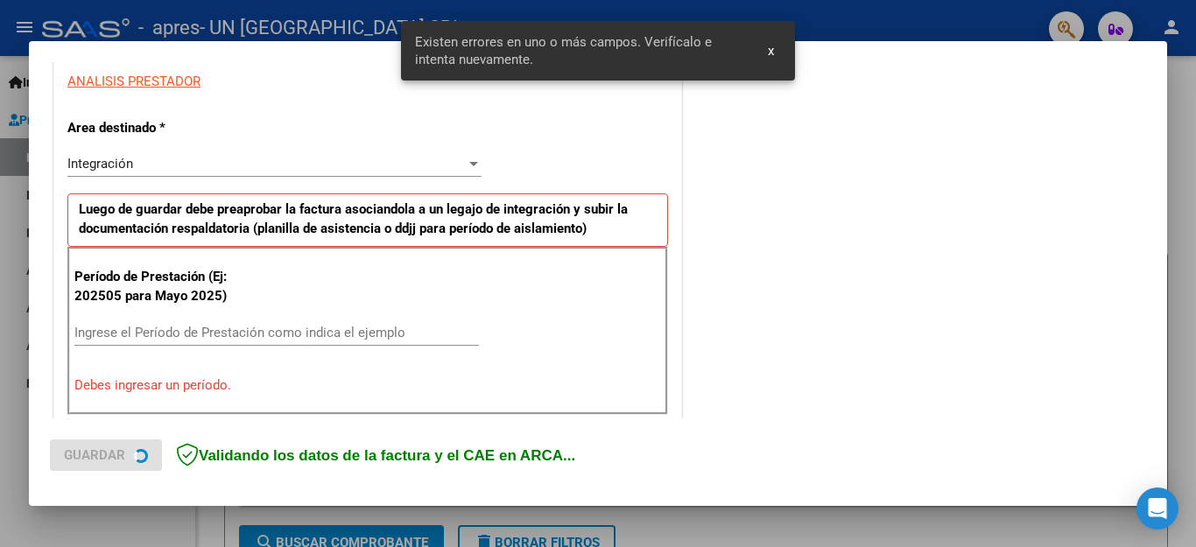
scroll to position [399, 0]
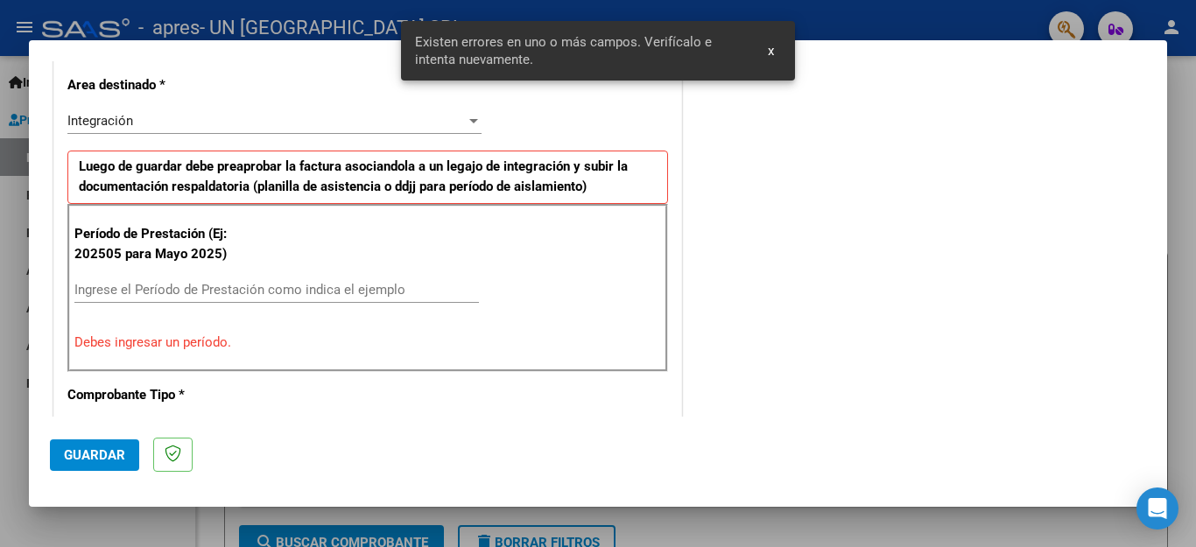
click at [290, 298] on input "Ingrese el Período de Prestación como indica el ejemplo" at bounding box center [276, 290] width 405 height 16
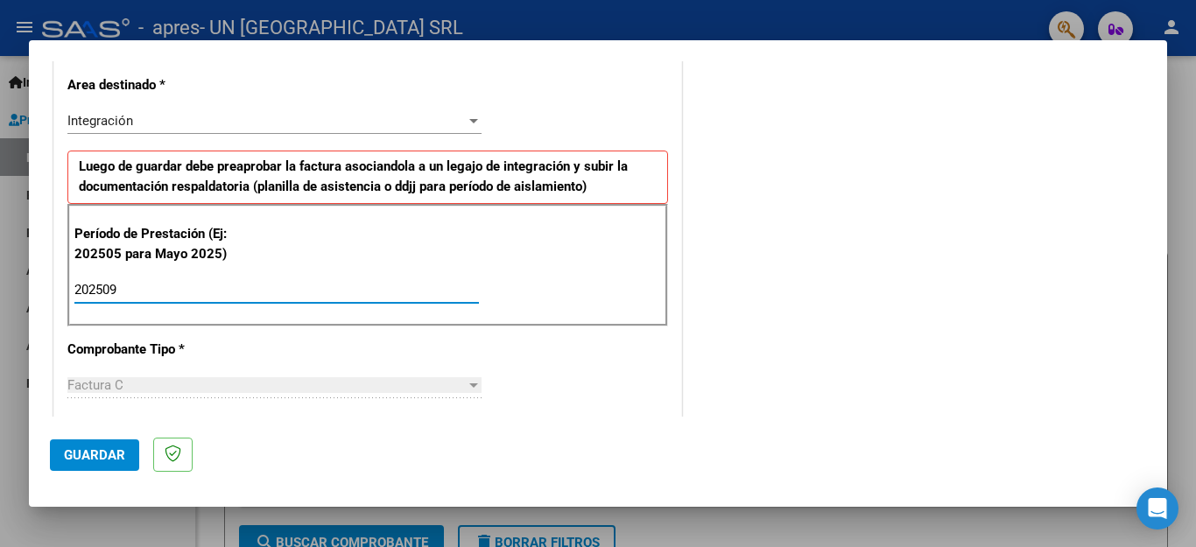
type input "202509"
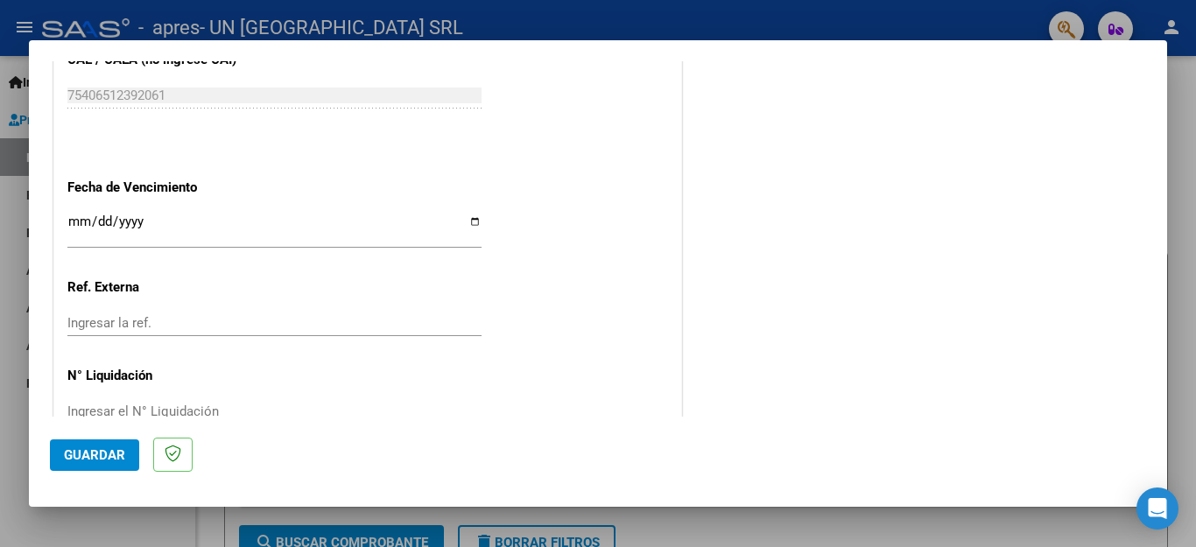
scroll to position [1147, 0]
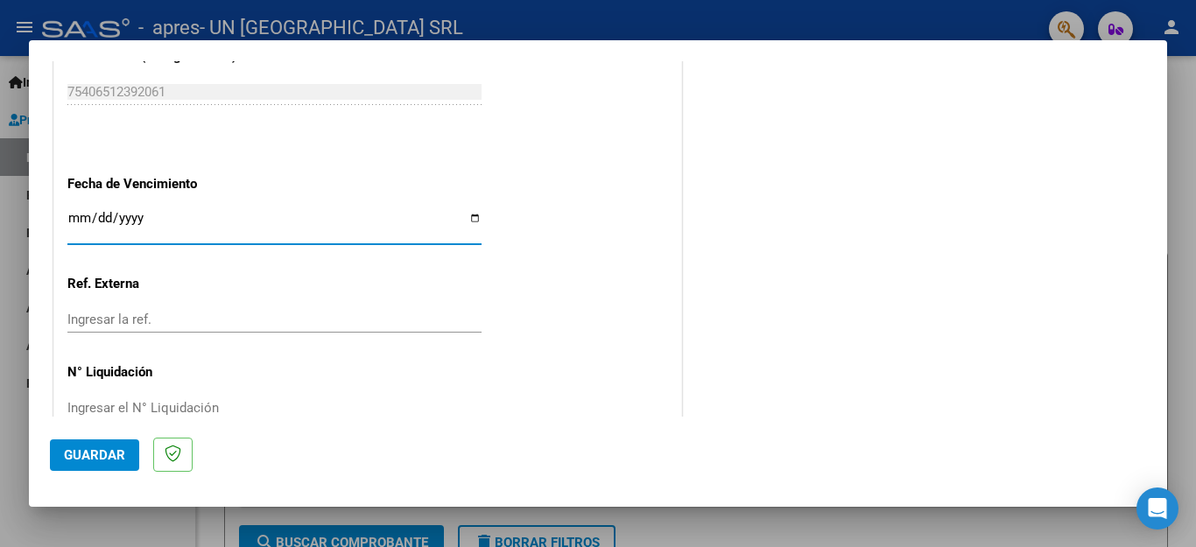
click at [463, 211] on input "Ingresar la fecha" at bounding box center [274, 225] width 414 height 28
type input "[DATE]"
click at [103, 460] on span "Guardar" at bounding box center [94, 456] width 61 height 16
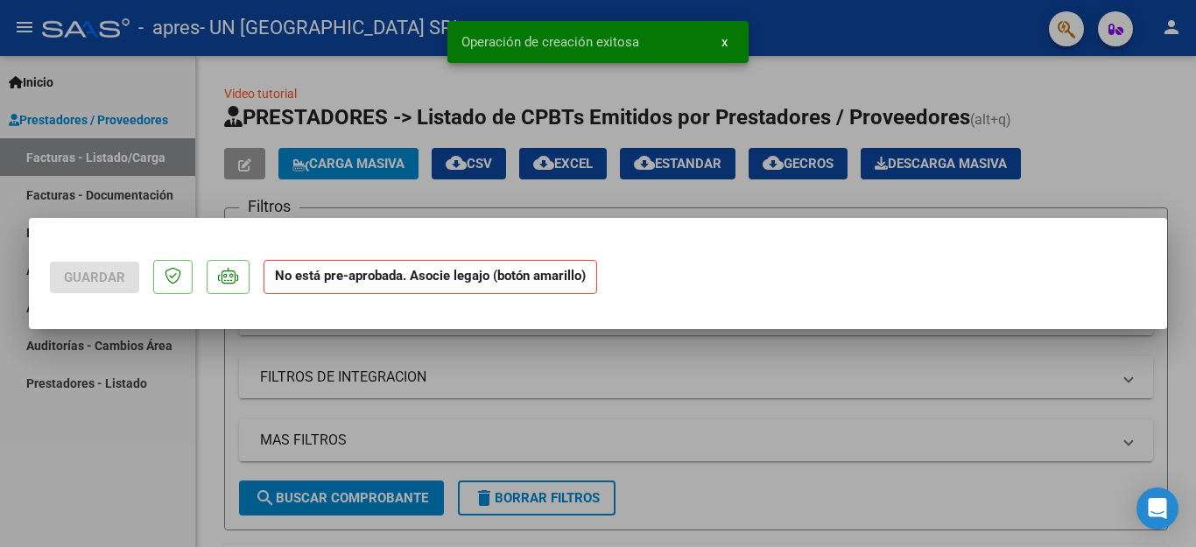
scroll to position [0, 0]
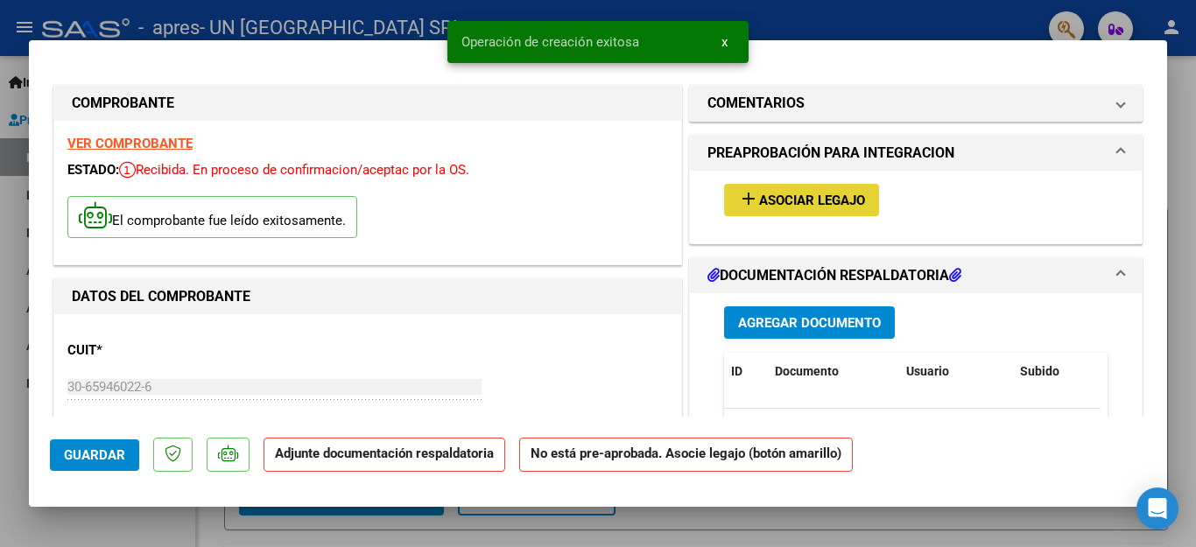
click at [774, 189] on button "add Asociar Legajo" at bounding box center [801, 200] width 155 height 32
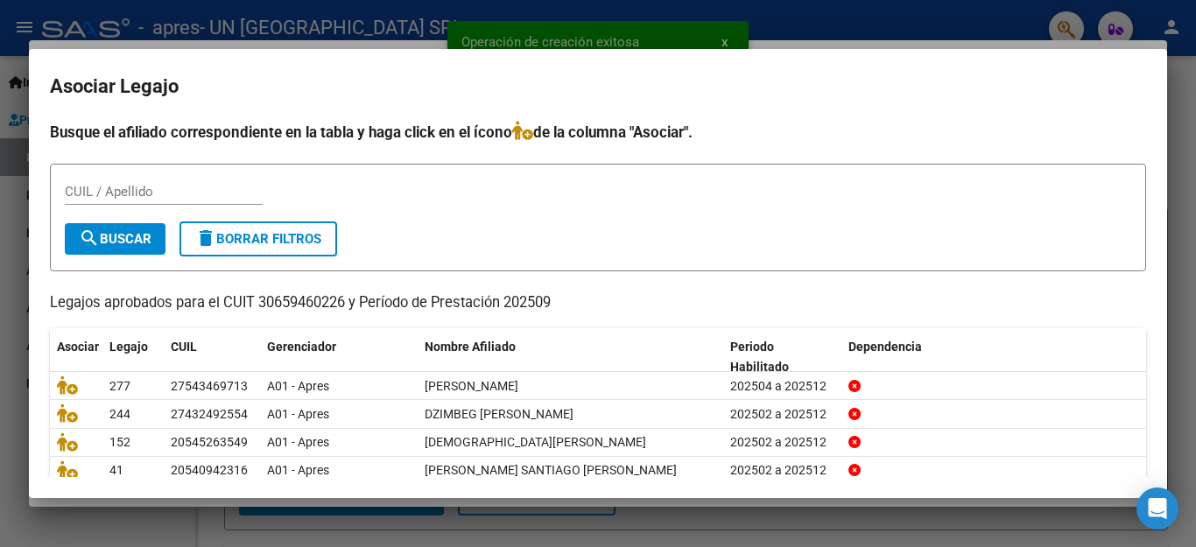
scroll to position [100, 0]
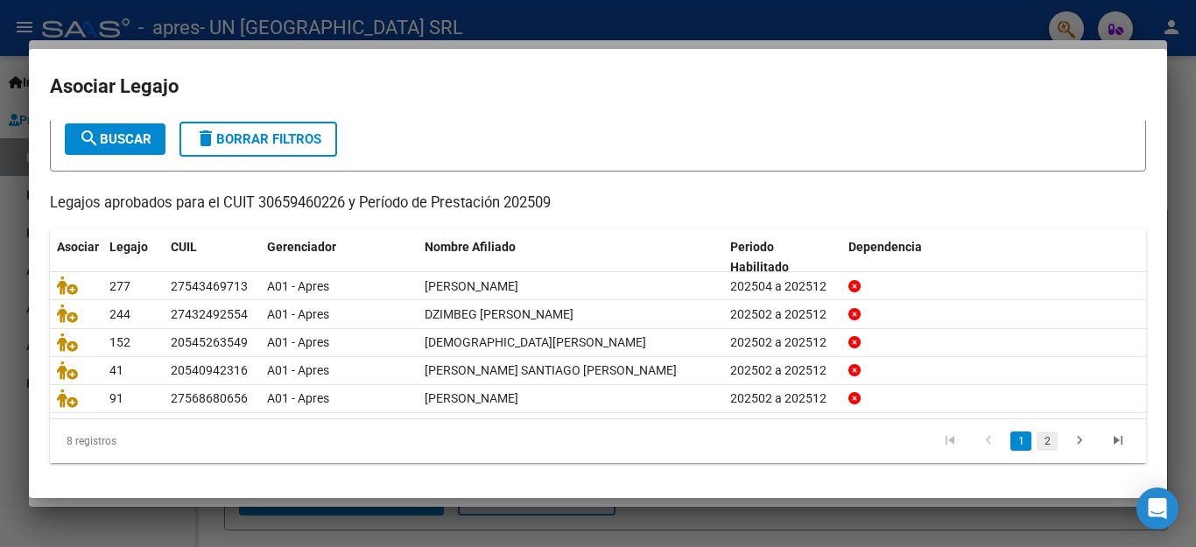
click at [1037, 438] on link "2" at bounding box center [1047, 441] width 21 height 19
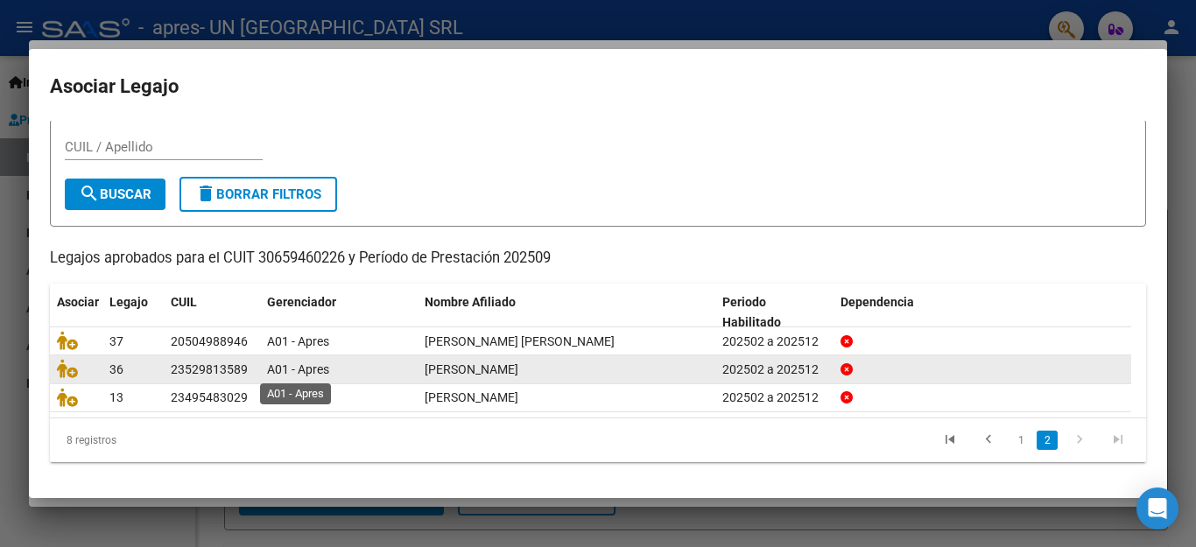
scroll to position [45, 0]
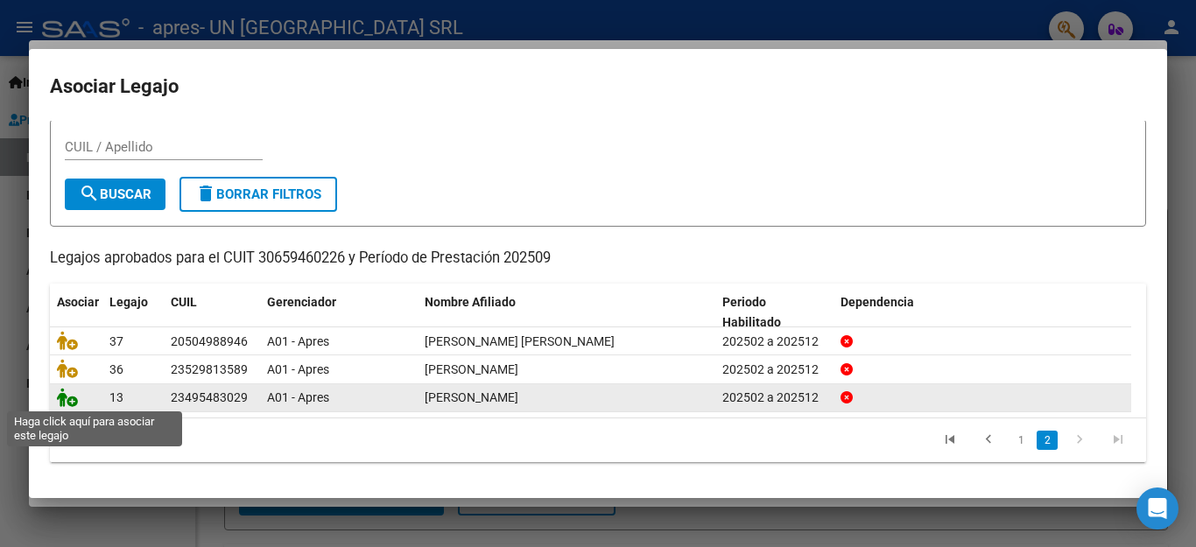
click at [61, 398] on icon at bounding box center [67, 397] width 21 height 19
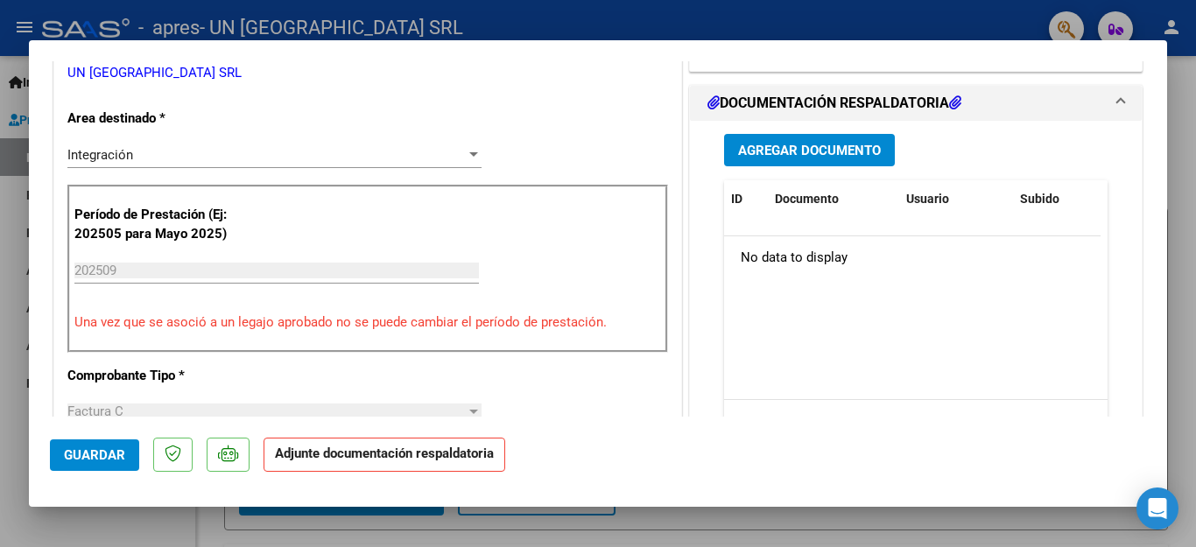
scroll to position [412, 0]
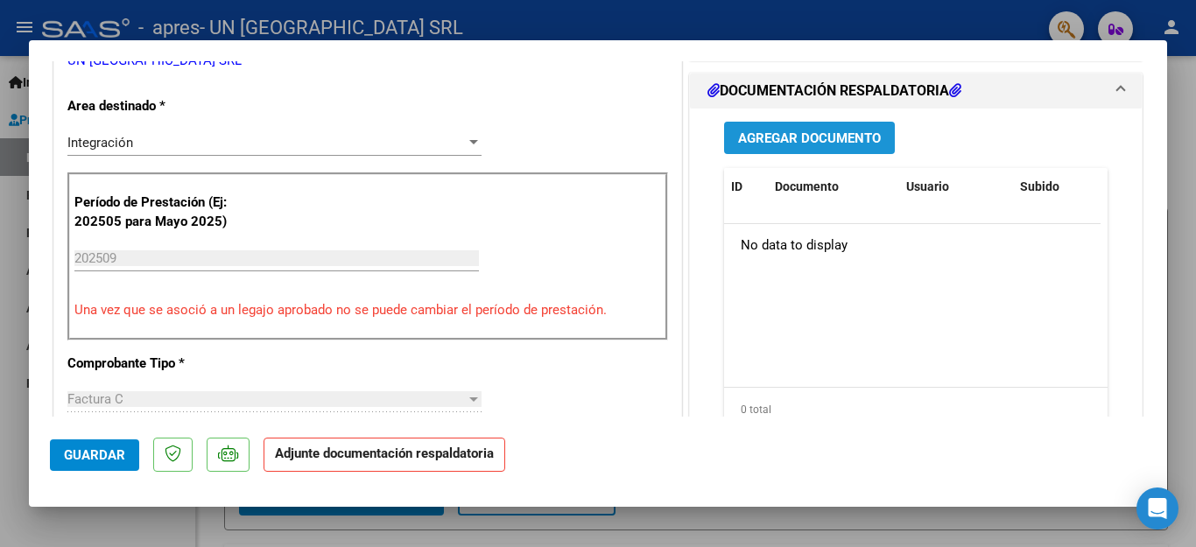
click at [822, 134] on span "Agregar Documento" at bounding box center [809, 138] width 143 height 16
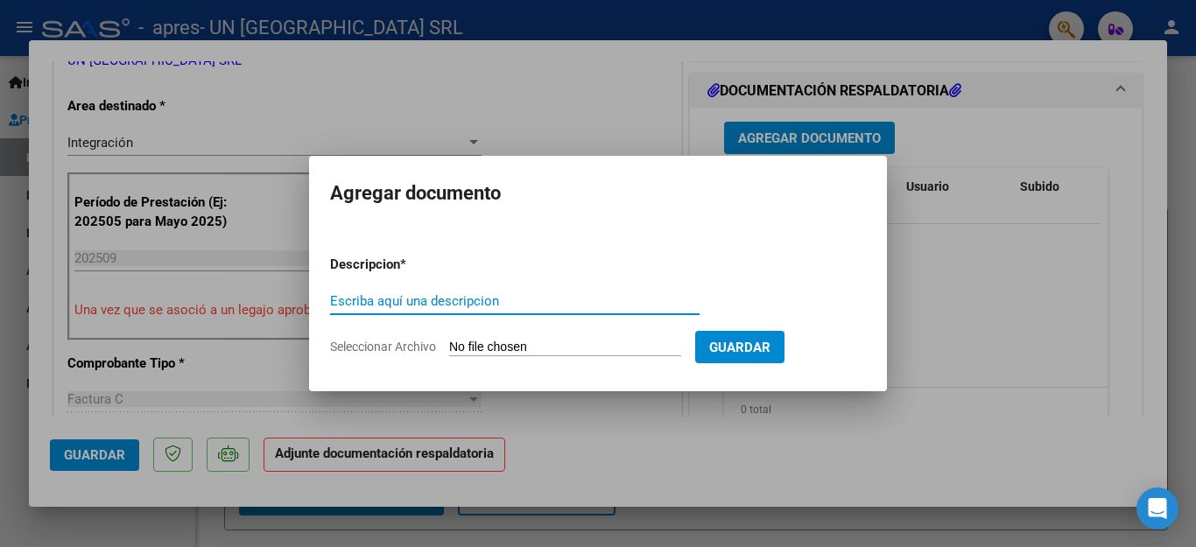
click at [384, 307] on input "Escriba aquí una descripcion" at bounding box center [515, 301] width 370 height 16
type input "factura"
click at [397, 347] on span "Seleccionar Archivo" at bounding box center [383, 347] width 106 height 14
click at [449, 347] on input "Seleccionar Archivo" at bounding box center [565, 348] width 232 height 17
type input "C:\fakepath\30659460226_011_00003_00022593rigoli.pdf"
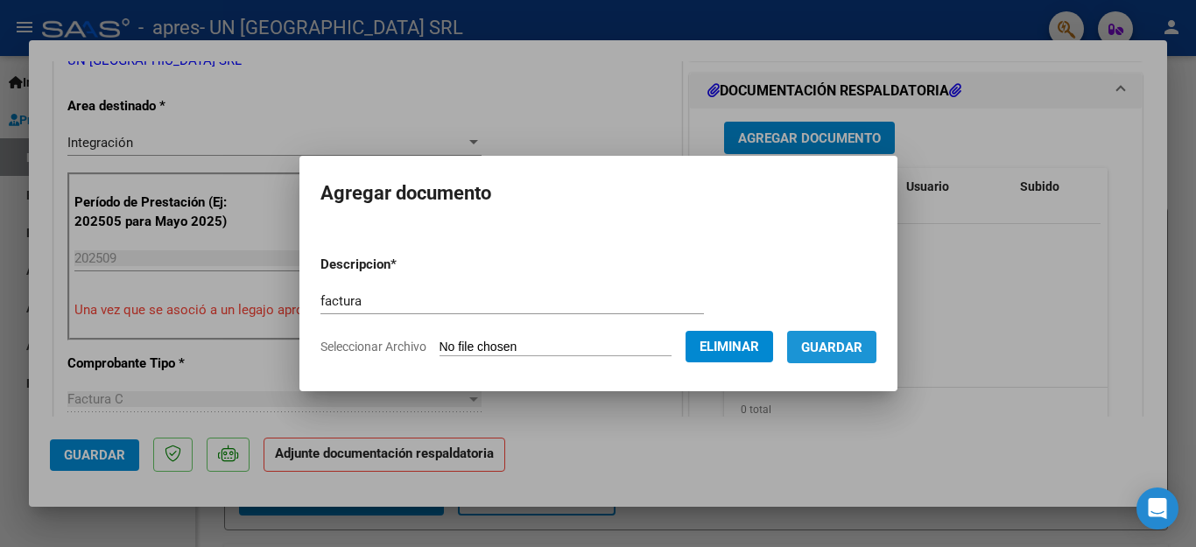
click at [814, 347] on span "Guardar" at bounding box center [831, 348] width 61 height 16
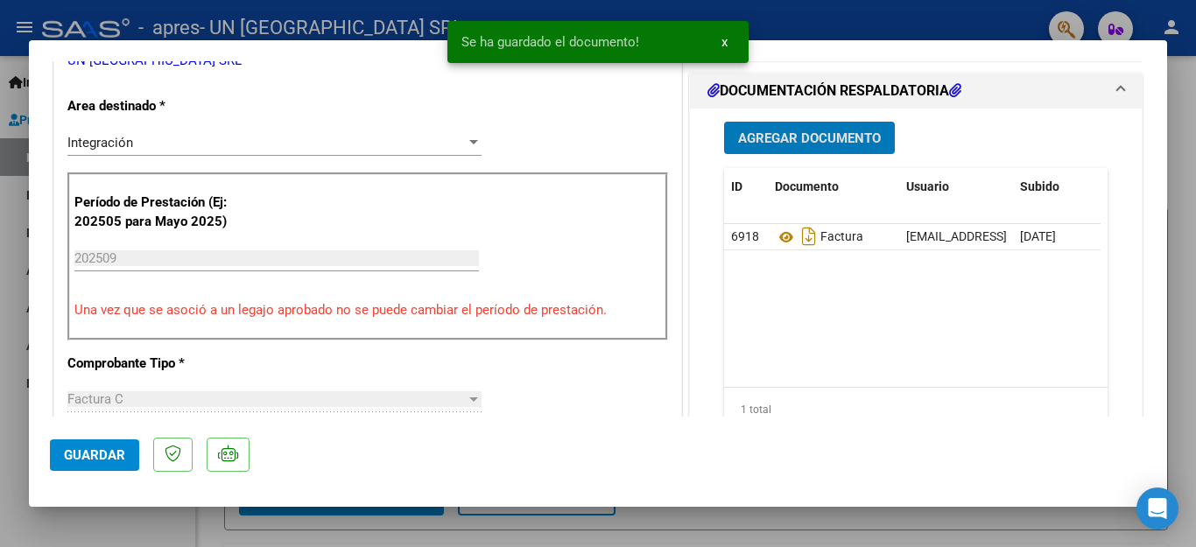
click at [804, 148] on button "Agregar Documento" at bounding box center [809, 138] width 171 height 32
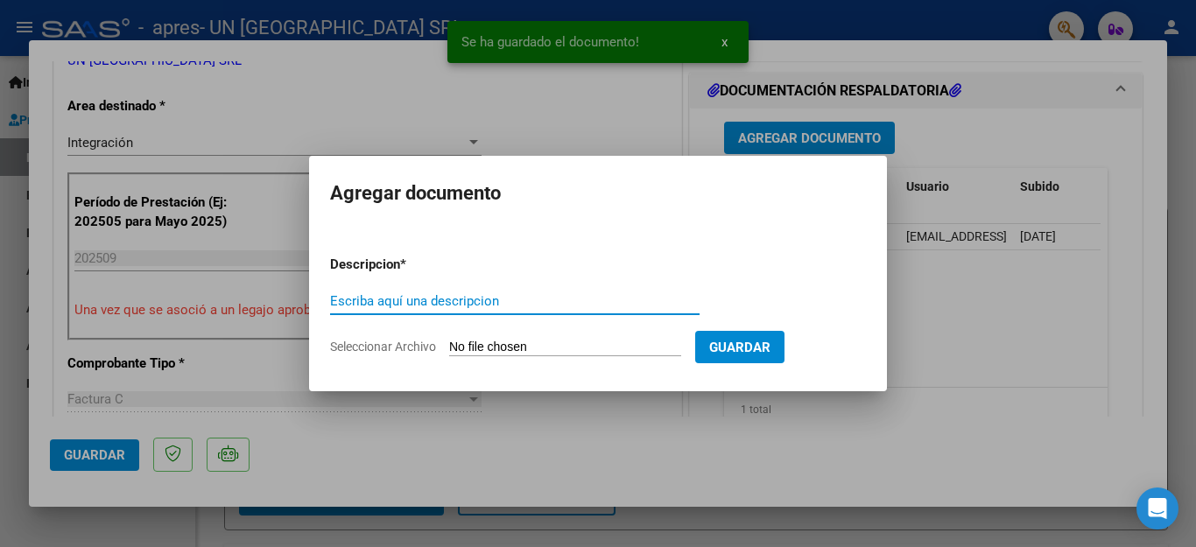
click at [478, 300] on input "Escriba aquí una descripcion" at bounding box center [515, 301] width 370 height 16
type input "asistencia"
click at [373, 352] on span "Seleccionar Archivo" at bounding box center [383, 347] width 106 height 14
click at [449, 352] on input "Seleccionar Archivo" at bounding box center [565, 348] width 232 height 17
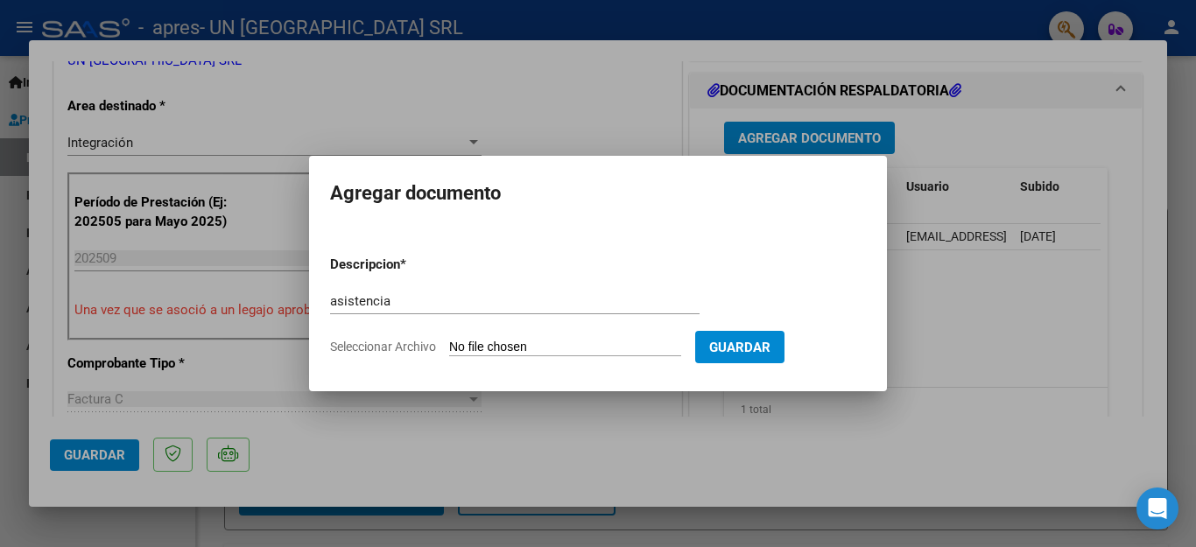
type input "C:\fakepath\ESC [PERSON_NAME].pdf"
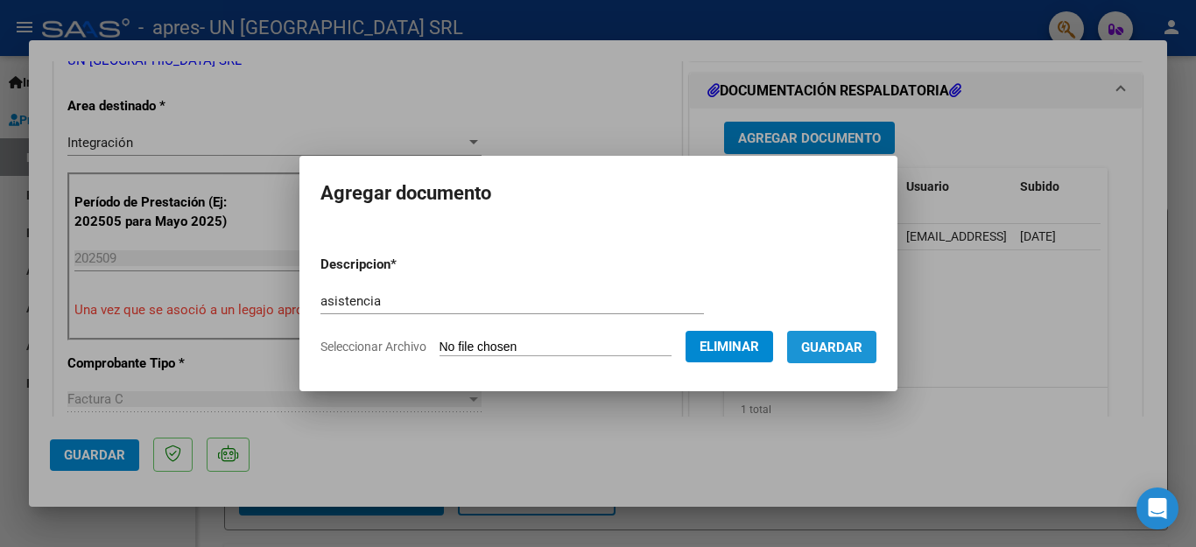
click at [845, 348] on span "Guardar" at bounding box center [831, 348] width 61 height 16
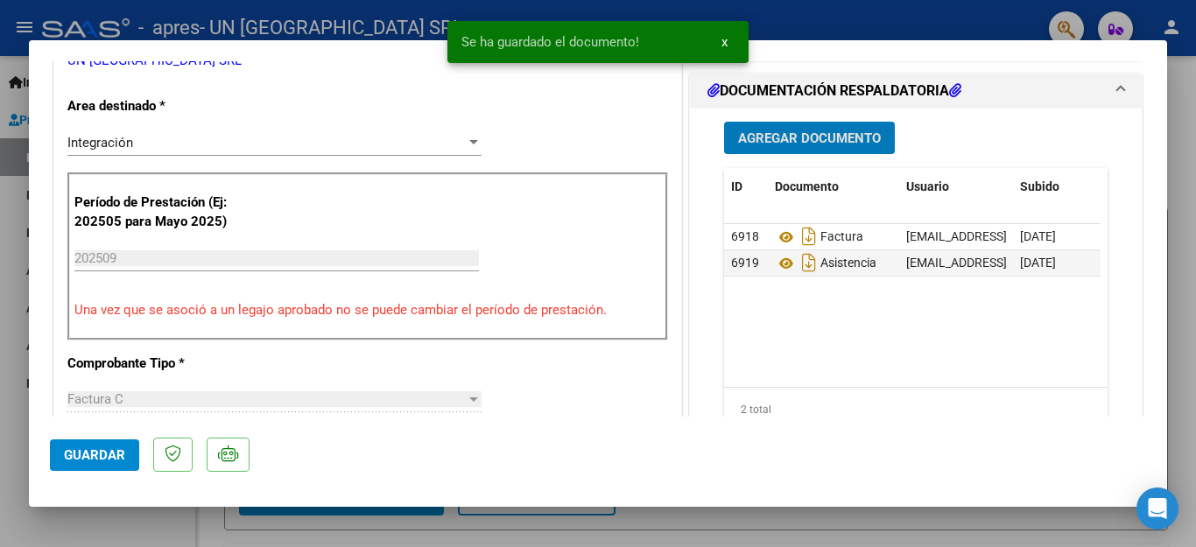
click at [105, 462] on span "Guardar" at bounding box center [94, 456] width 61 height 16
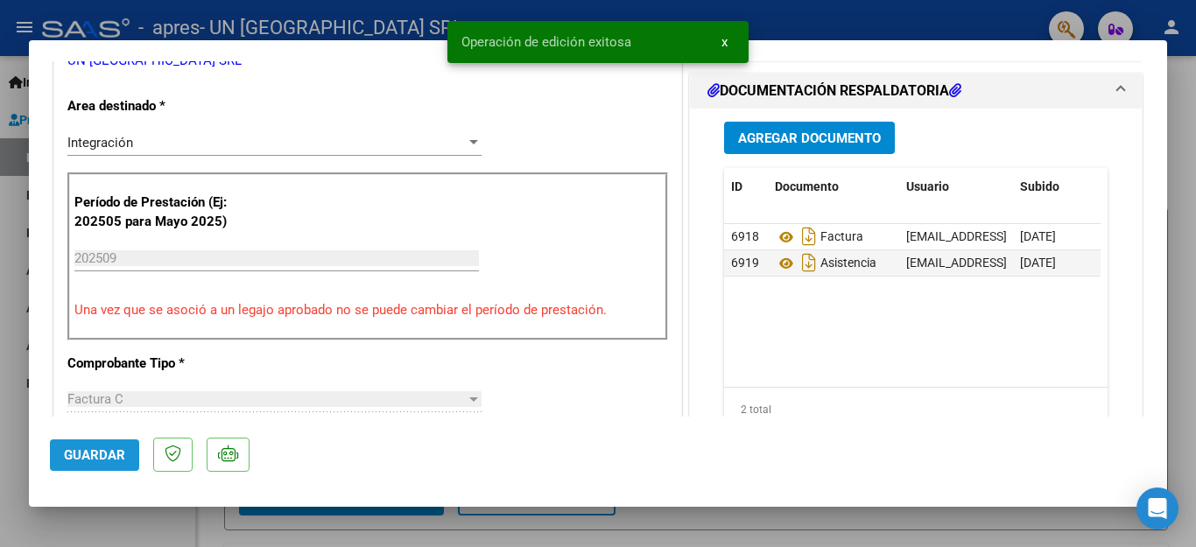
click at [105, 462] on span "Guardar" at bounding box center [94, 456] width 61 height 16
click at [116, 521] on div at bounding box center [598, 273] width 1196 height 547
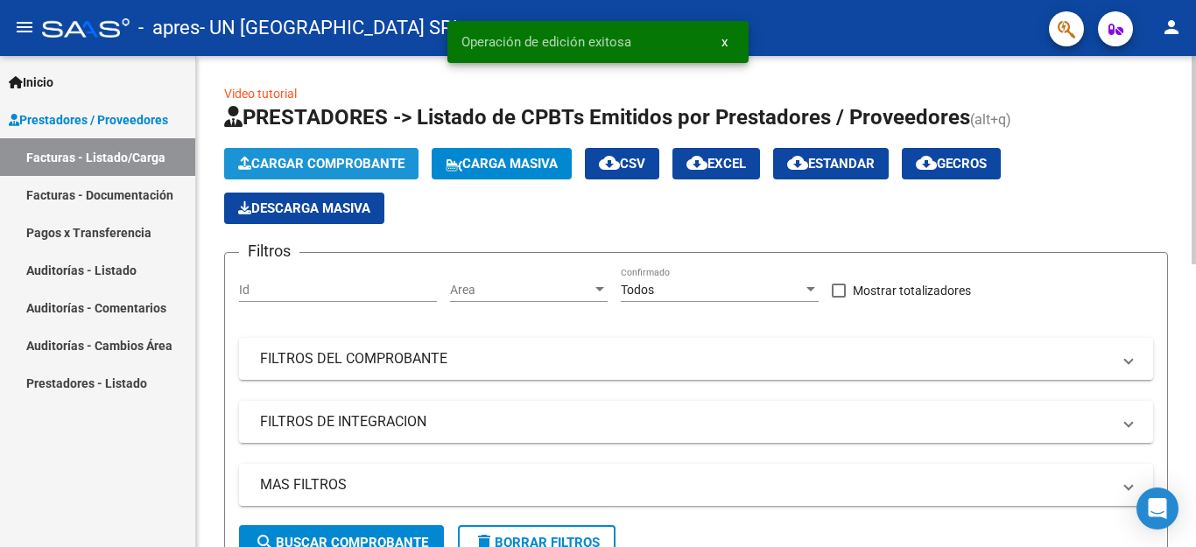
click at [316, 168] on span "Cargar Comprobante" at bounding box center [321, 164] width 166 height 16
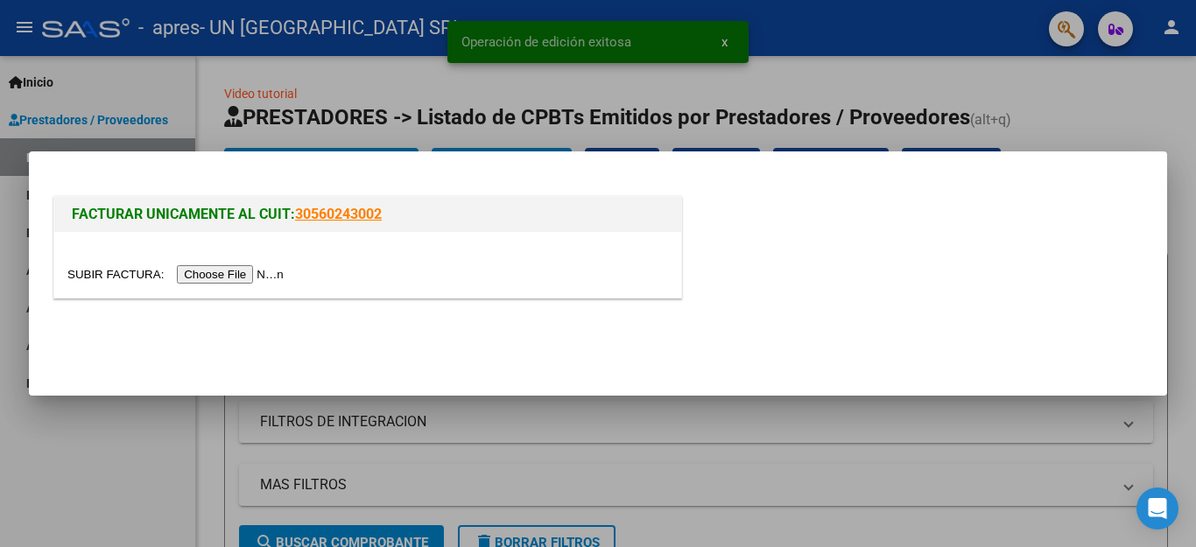
click at [241, 271] on input "file" at bounding box center [178, 274] width 222 height 18
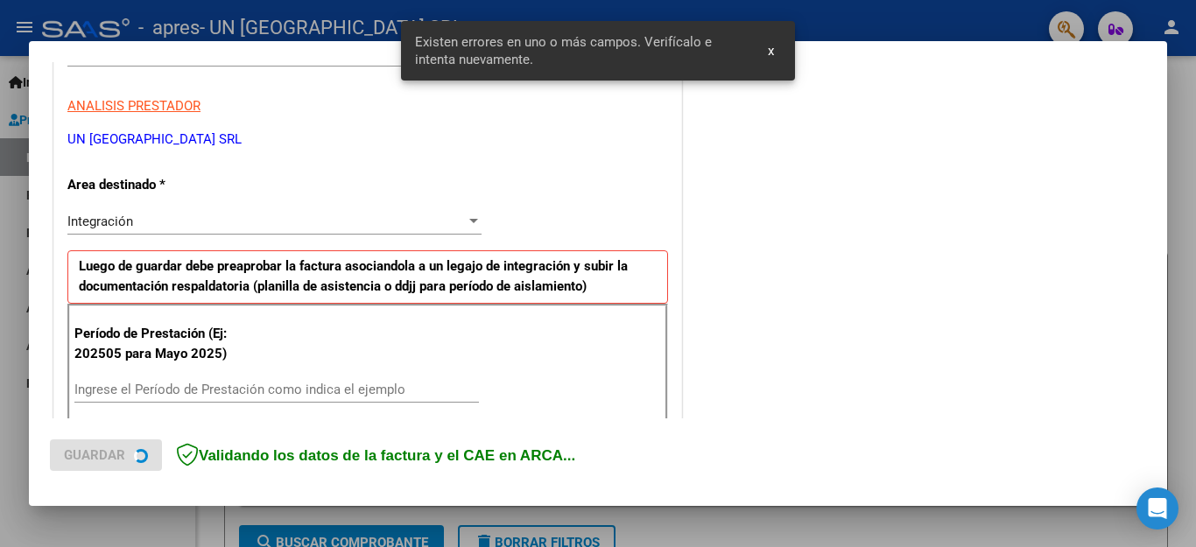
scroll to position [399, 0]
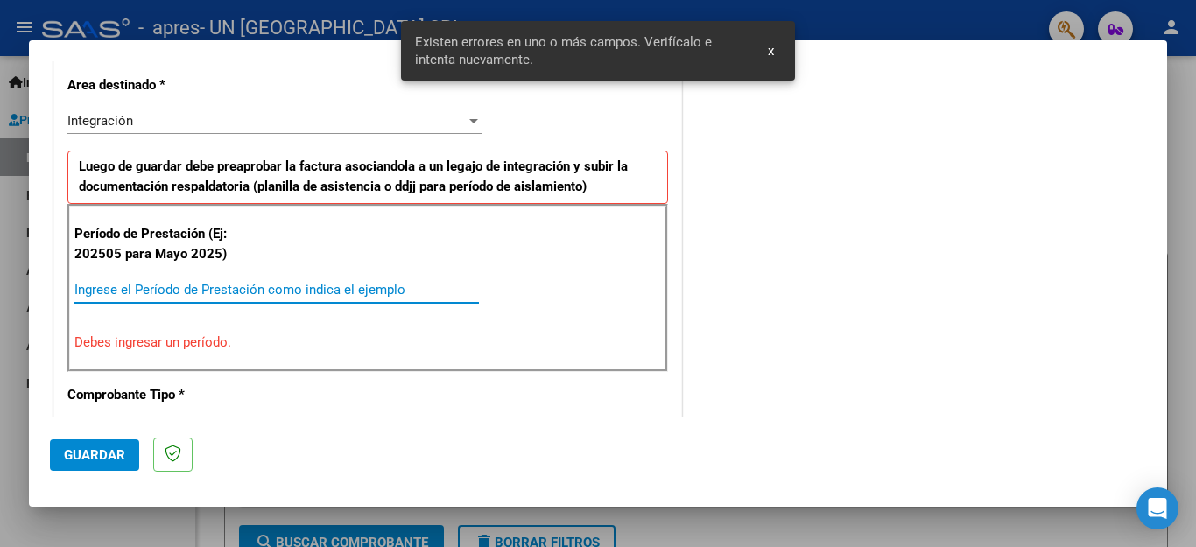
click at [271, 289] on input "Ingrese el Período de Prestación como indica el ejemplo" at bounding box center [276, 290] width 405 height 16
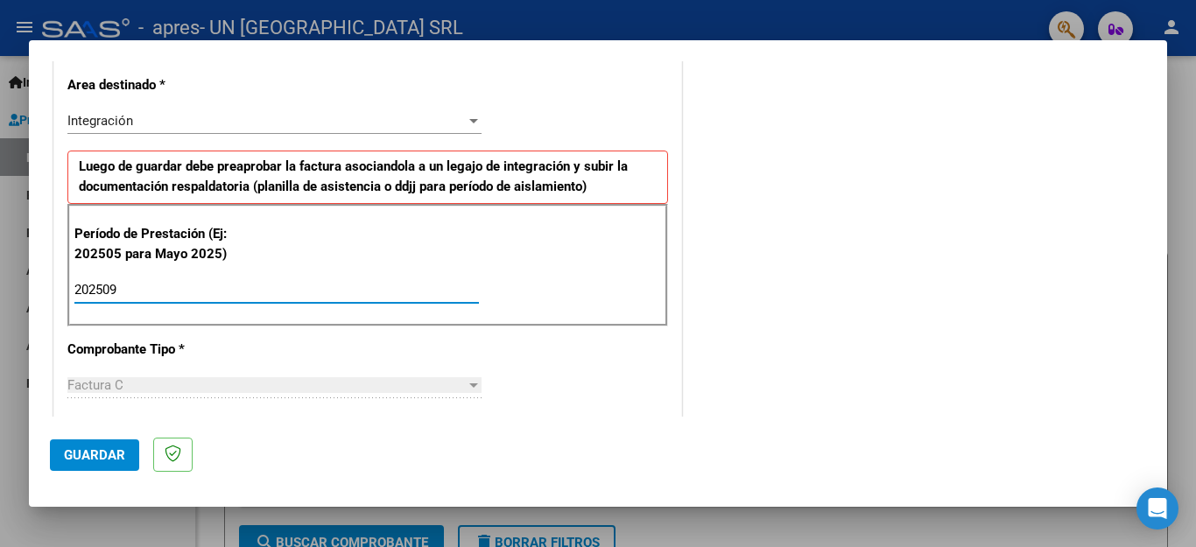
type input "202509"
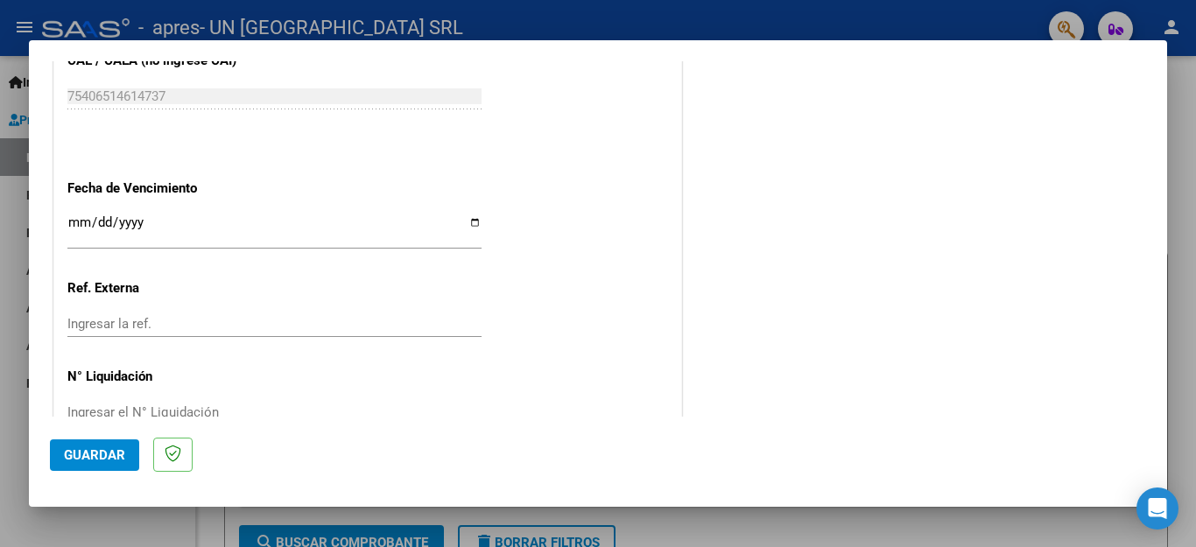
scroll to position [1148, 0]
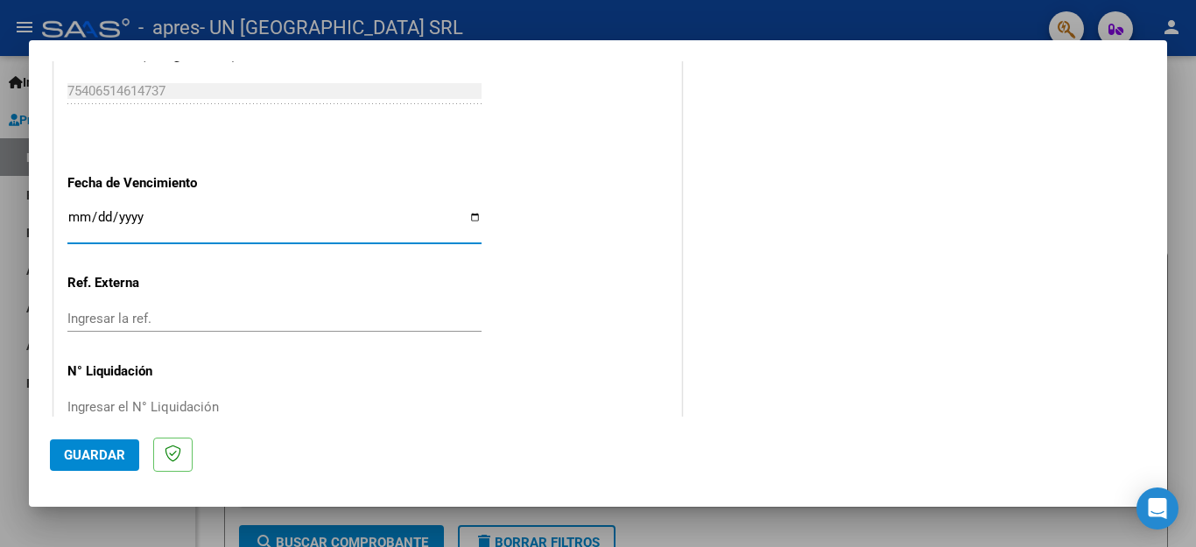
click at [466, 210] on input "Ingresar la fecha" at bounding box center [274, 224] width 414 height 28
type input "[DATE]"
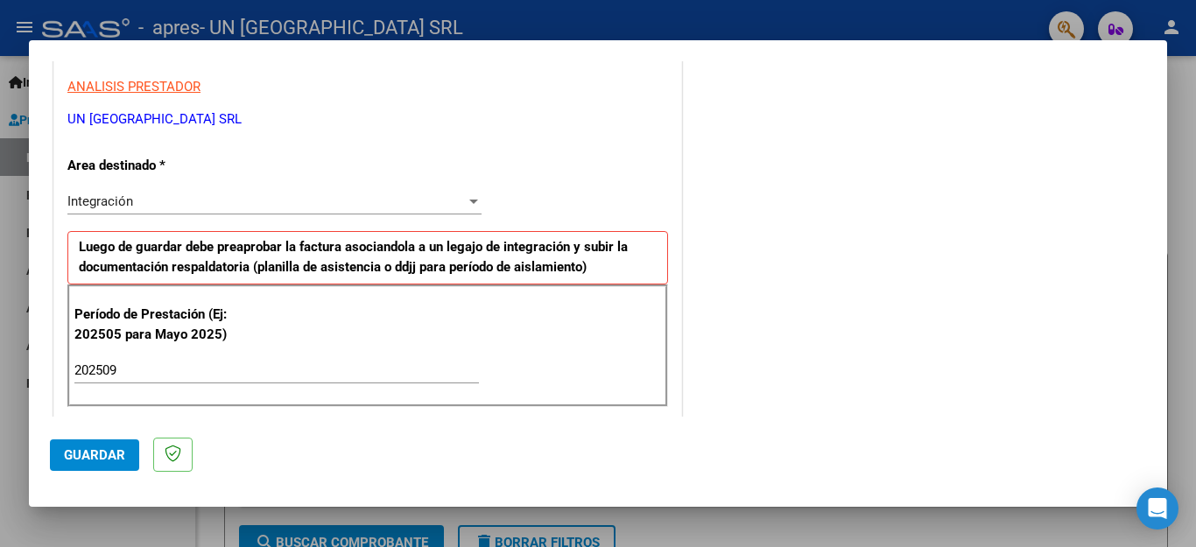
scroll to position [1164, 0]
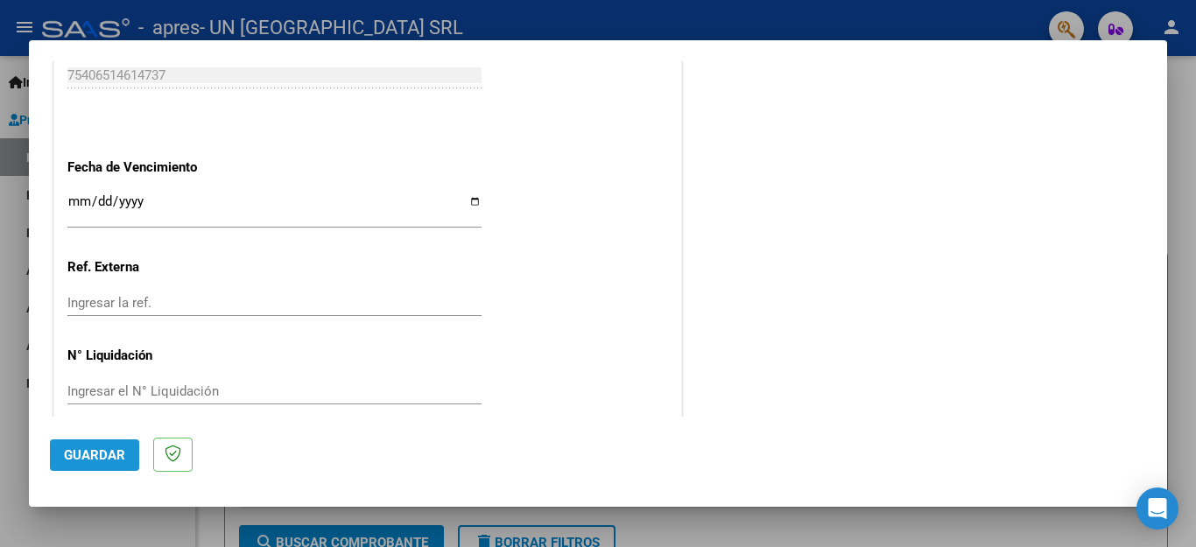
click at [103, 457] on span "Guardar" at bounding box center [94, 456] width 61 height 16
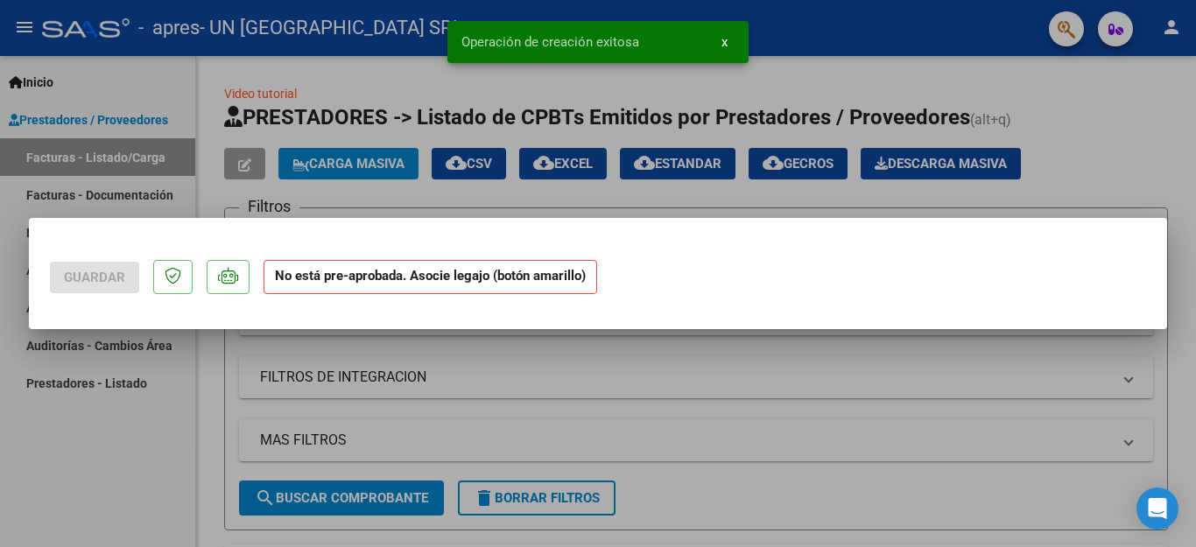
scroll to position [0, 0]
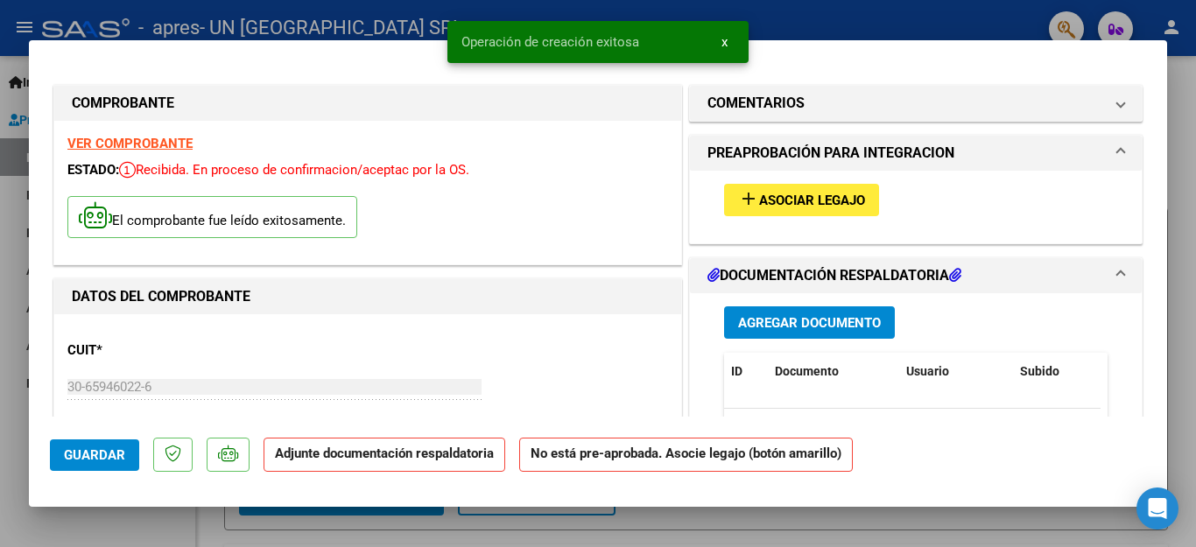
click at [747, 208] on mat-icon "add" at bounding box center [748, 198] width 21 height 21
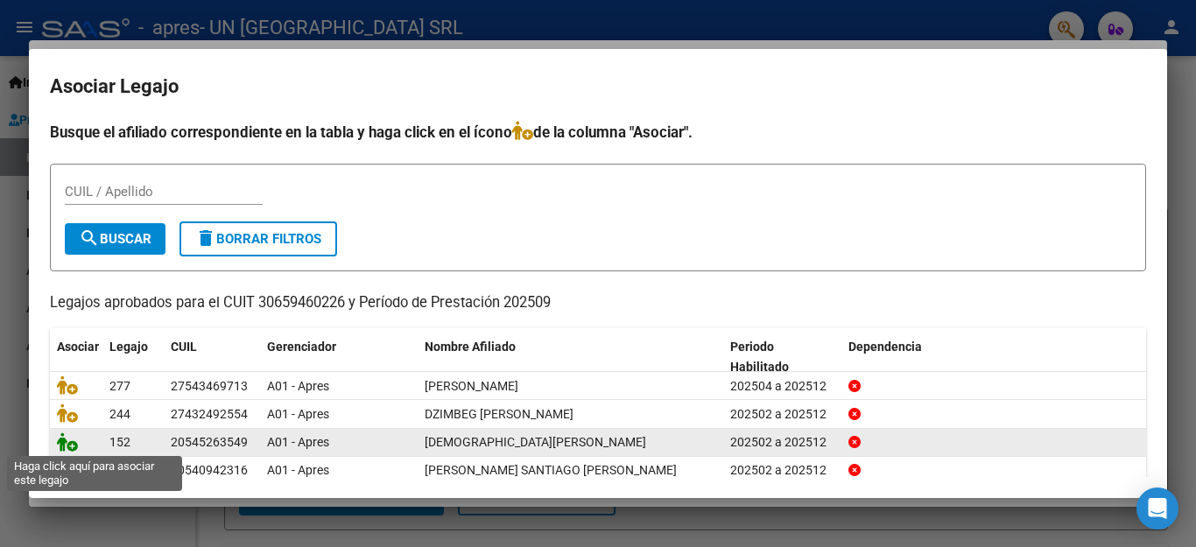
click at [68, 449] on icon at bounding box center [67, 442] width 21 height 19
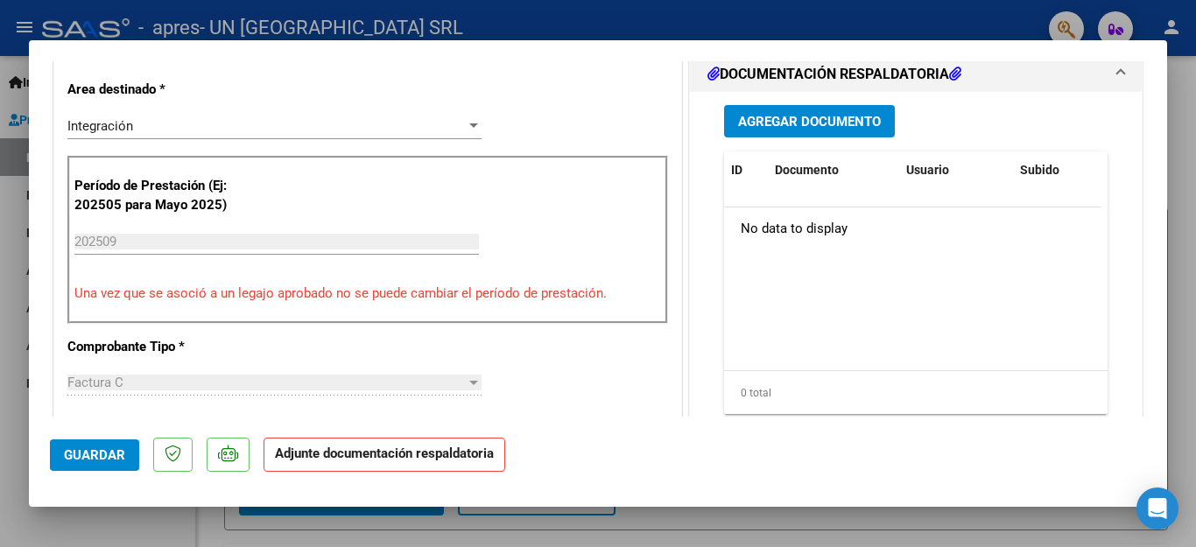
scroll to position [412, 0]
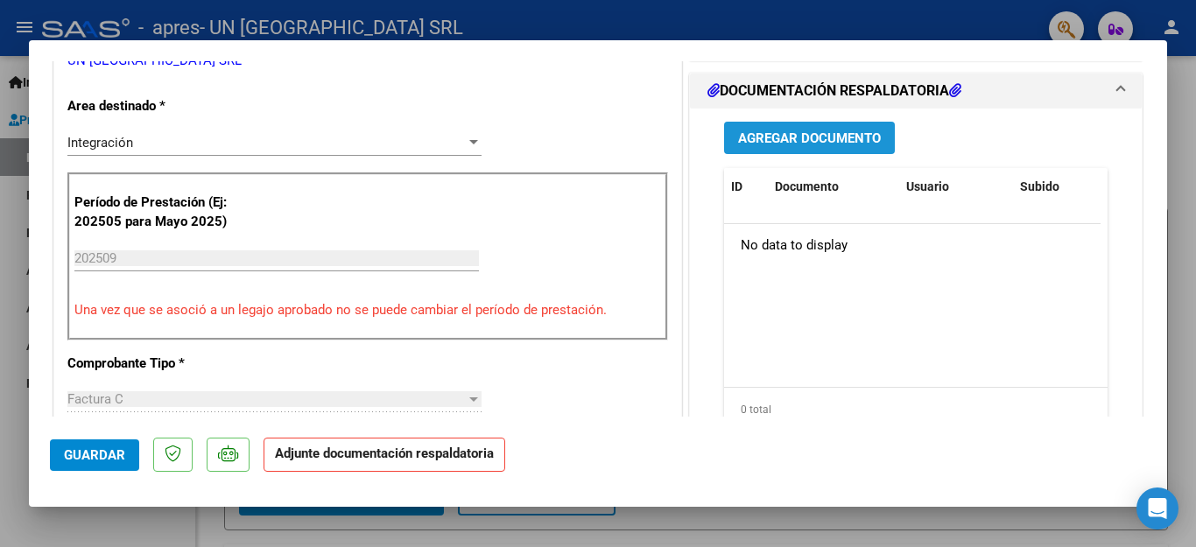
click at [753, 145] on span "Agregar Documento" at bounding box center [809, 138] width 143 height 16
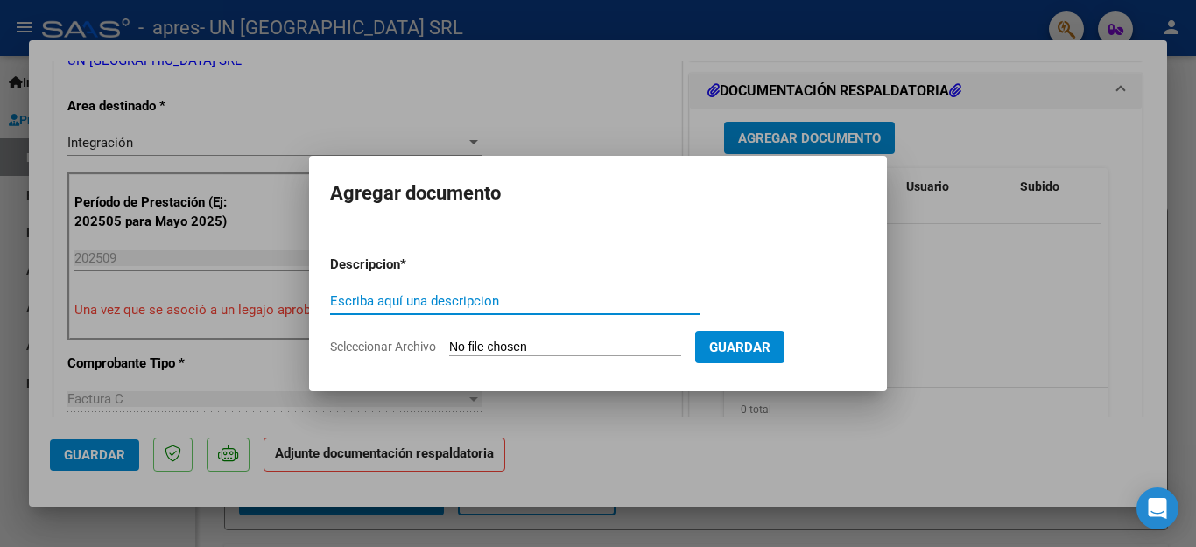
click at [448, 300] on input "Escriba aquí una descripcion" at bounding box center [515, 301] width 370 height 16
type input "factura"
click at [389, 345] on span "Seleccionar Archivo" at bounding box center [383, 347] width 106 height 14
click at [449, 345] on input "Seleccionar Archivo" at bounding box center [565, 348] width 232 height 17
type input "C:\fakepath\30659460226_011_00003_00022599santaya.pdf"
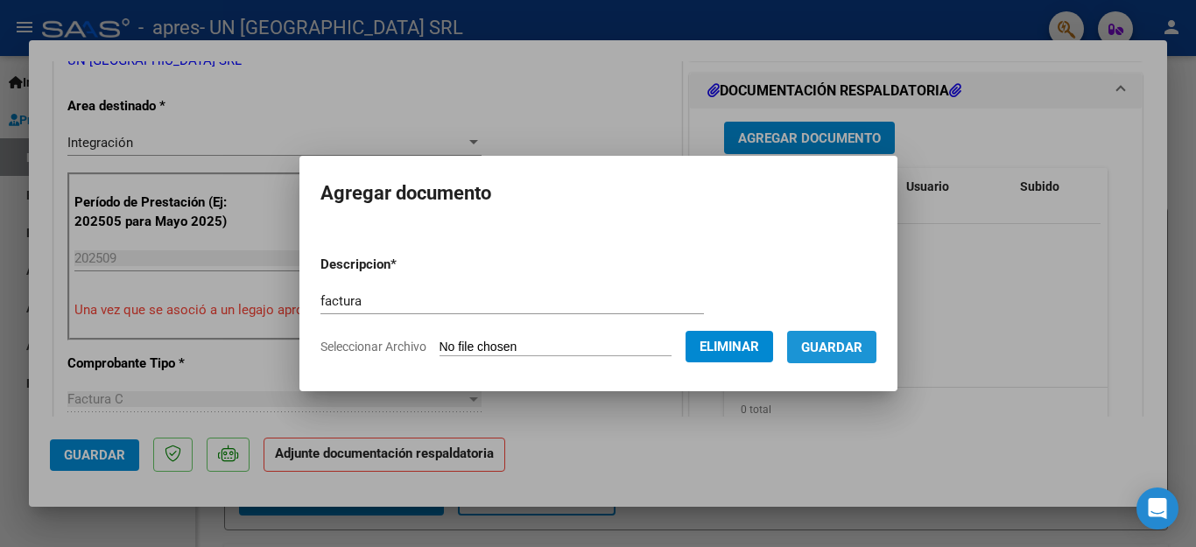
click at [820, 356] on button "Guardar" at bounding box center [831, 347] width 89 height 32
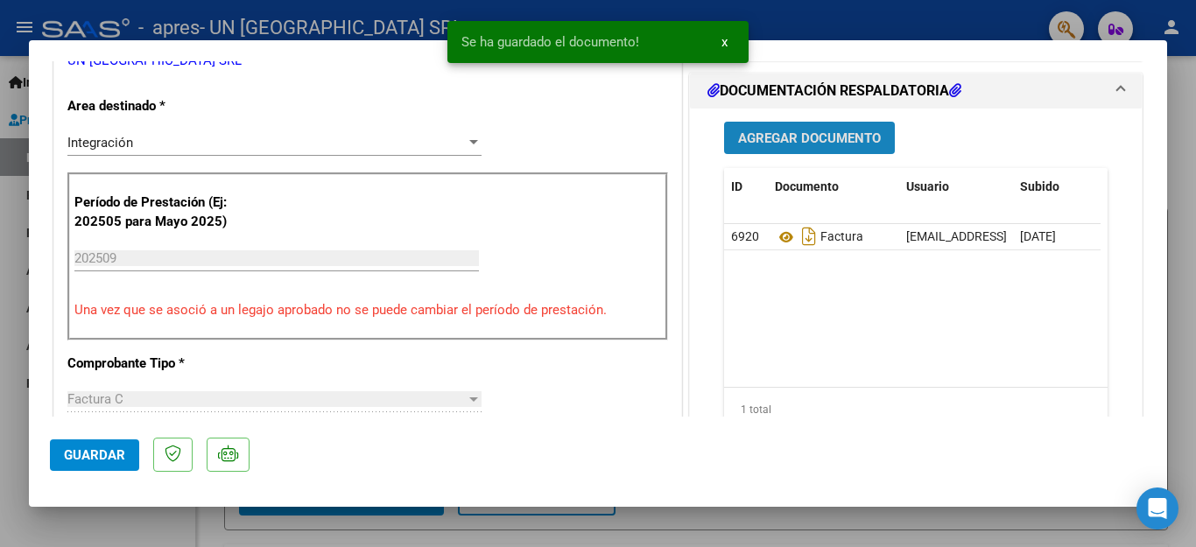
click at [832, 124] on button "Agregar Documento" at bounding box center [809, 138] width 171 height 32
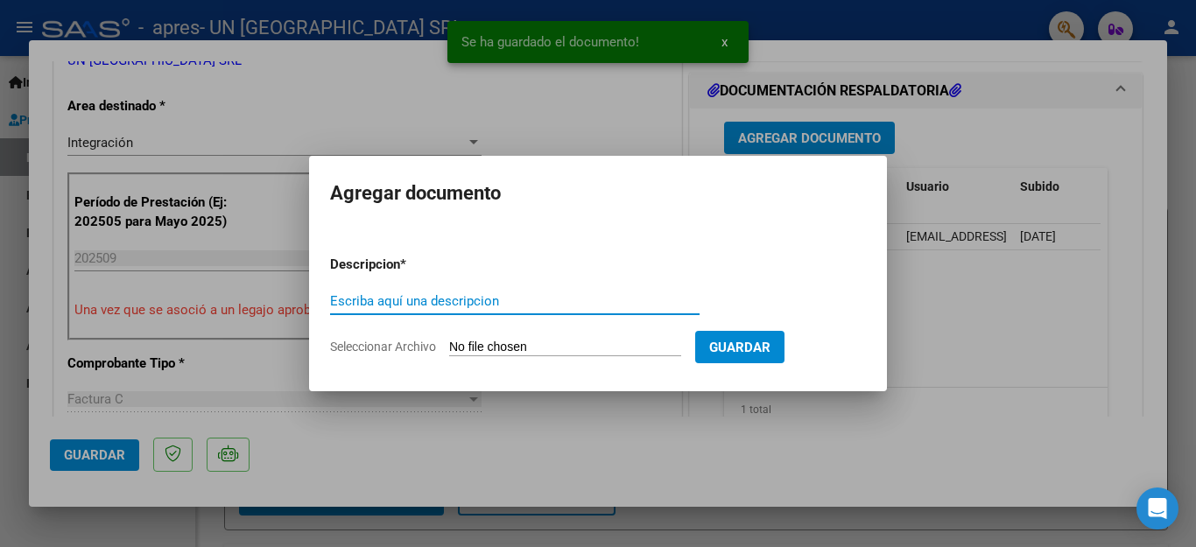
click at [396, 306] on input "Escriba aquí una descripcion" at bounding box center [515, 301] width 370 height 16
type input "asistencia"
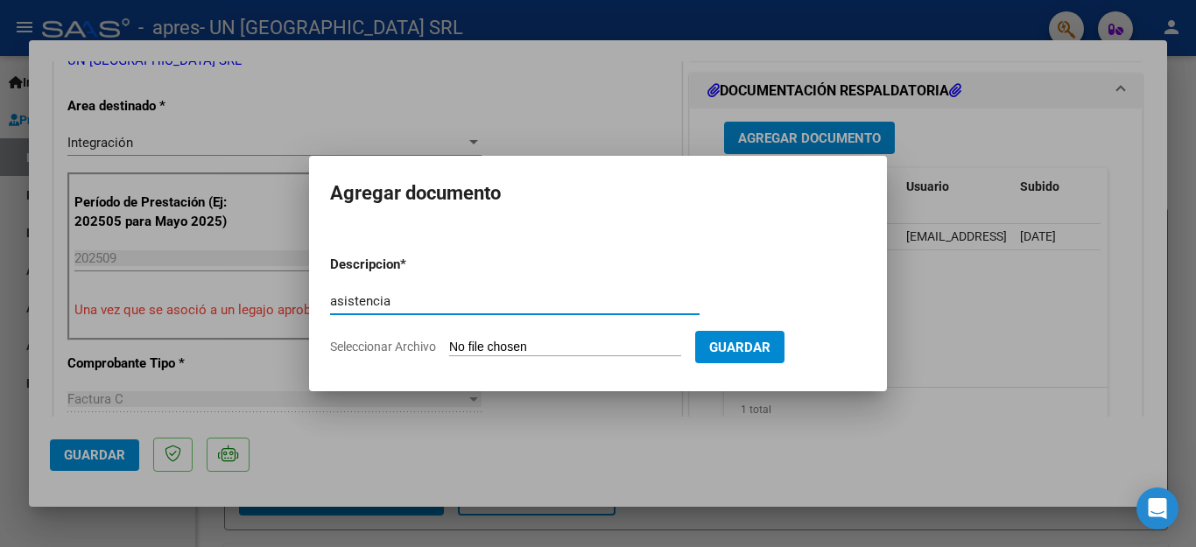
click at [404, 347] on span "Seleccionar Archivo" at bounding box center [383, 347] width 106 height 14
click at [449, 347] on input "Seleccionar Archivo" at bounding box center [565, 348] width 232 height 17
type input "C:\fakepath\ESC [PERSON_NAME].pdf"
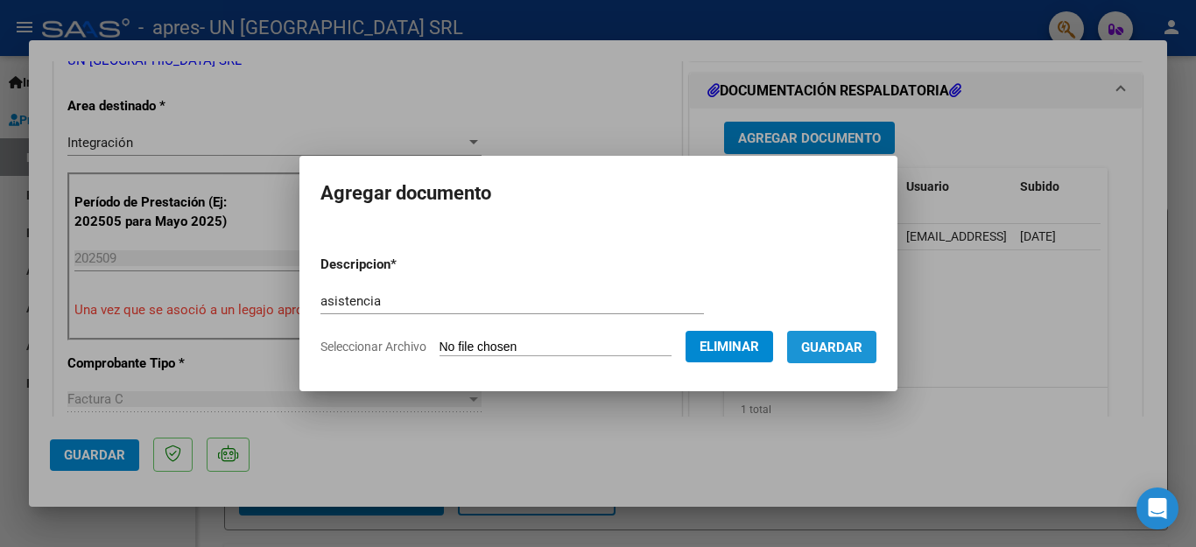
click at [860, 354] on span "Guardar" at bounding box center [831, 348] width 61 height 16
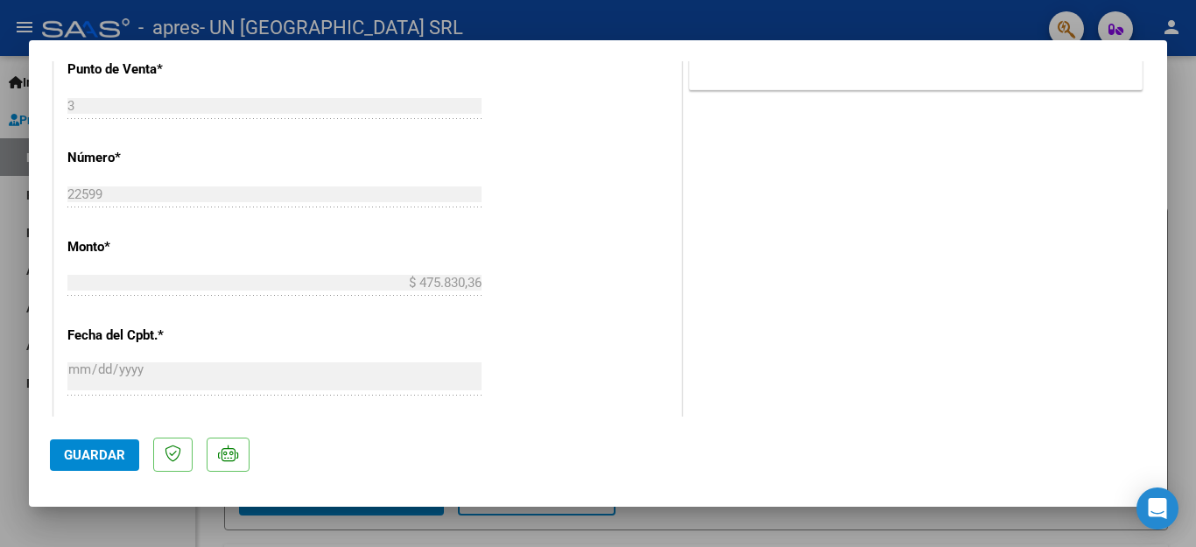
scroll to position [833, 0]
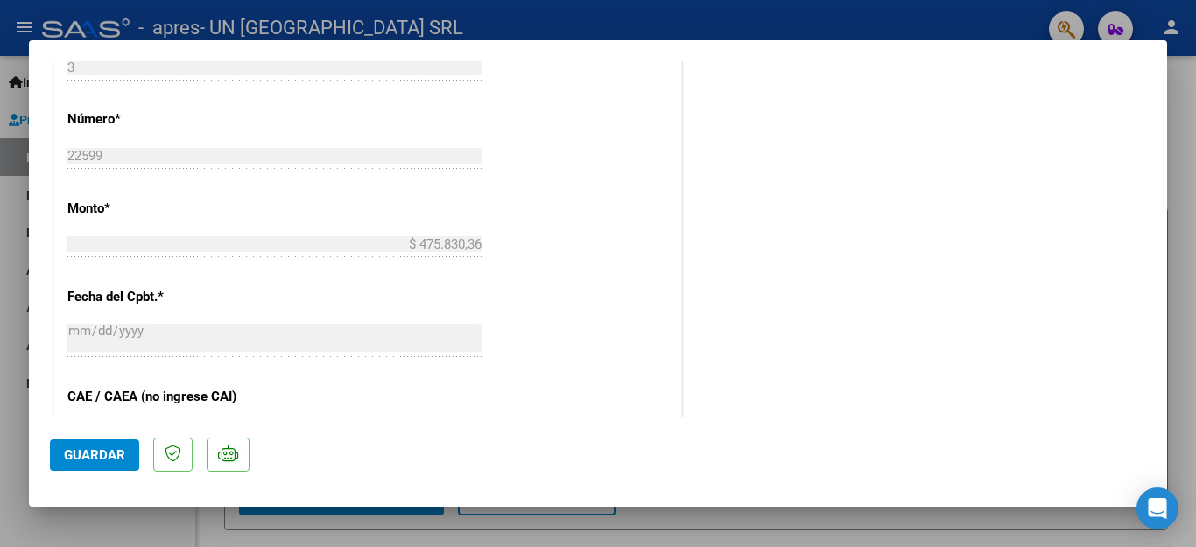
click at [64, 463] on button "Guardar" at bounding box center [94, 456] width 89 height 32
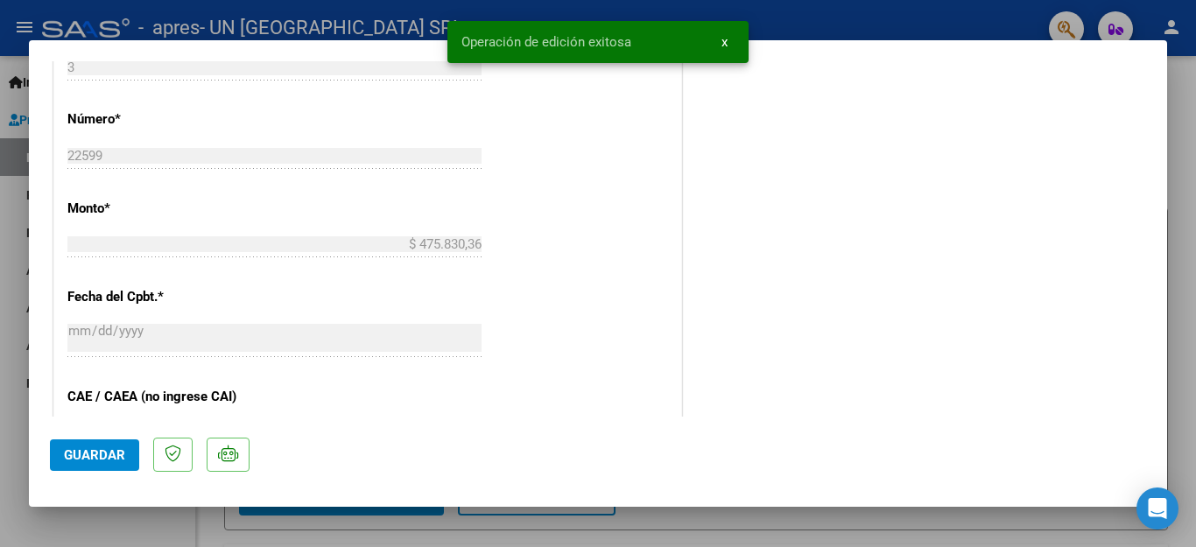
click at [64, 463] on button "Guardar" at bounding box center [94, 456] width 89 height 32
click at [102, 514] on div at bounding box center [598, 273] width 1196 height 547
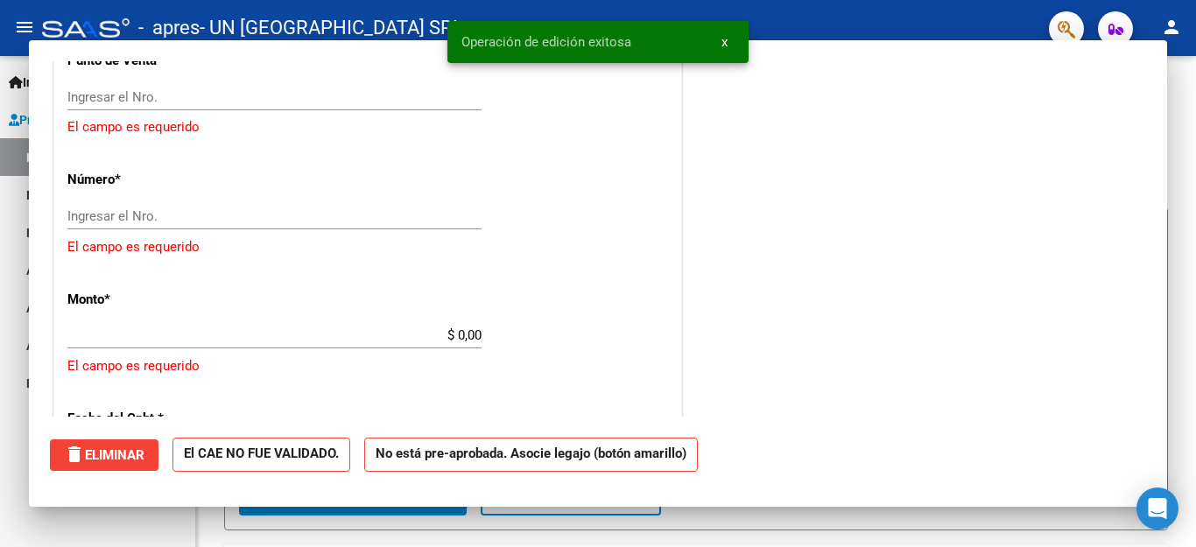
scroll to position [0, 0]
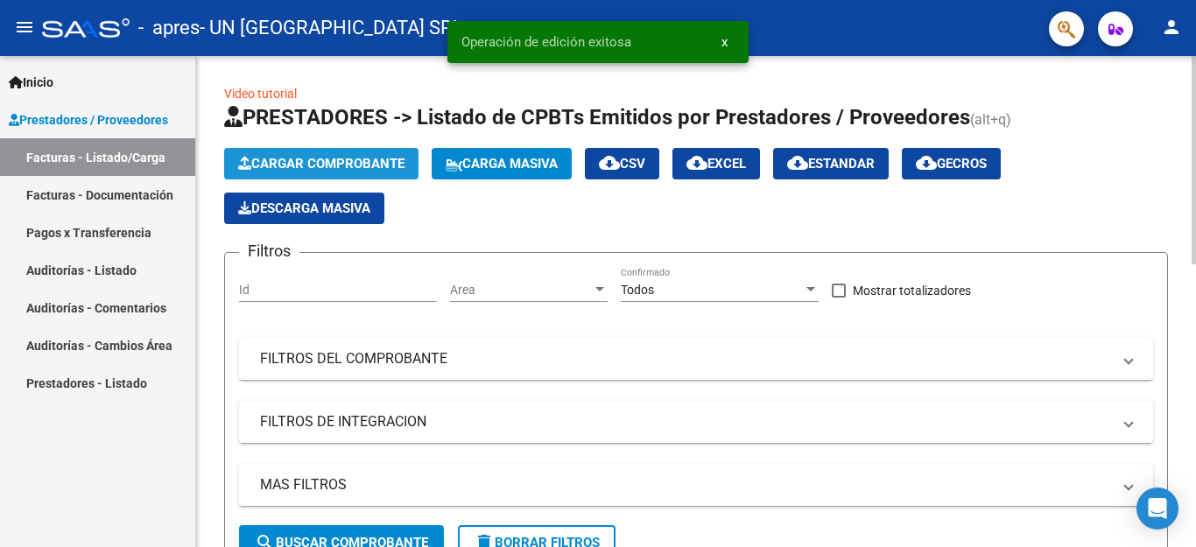
click at [290, 177] on button "Cargar Comprobante" at bounding box center [321, 164] width 194 height 32
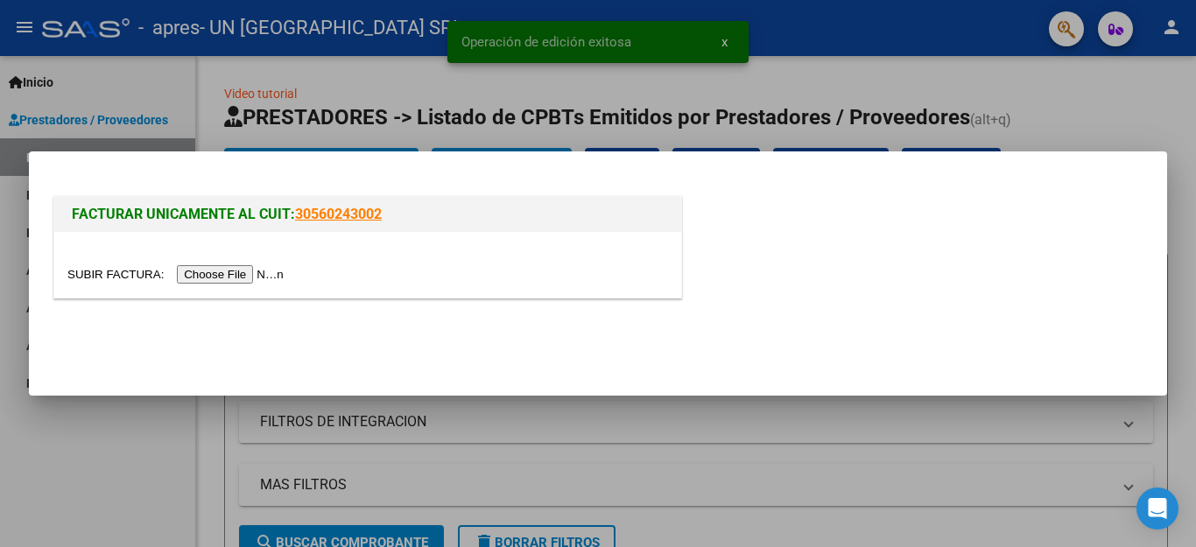
click at [265, 273] on input "file" at bounding box center [178, 274] width 222 height 18
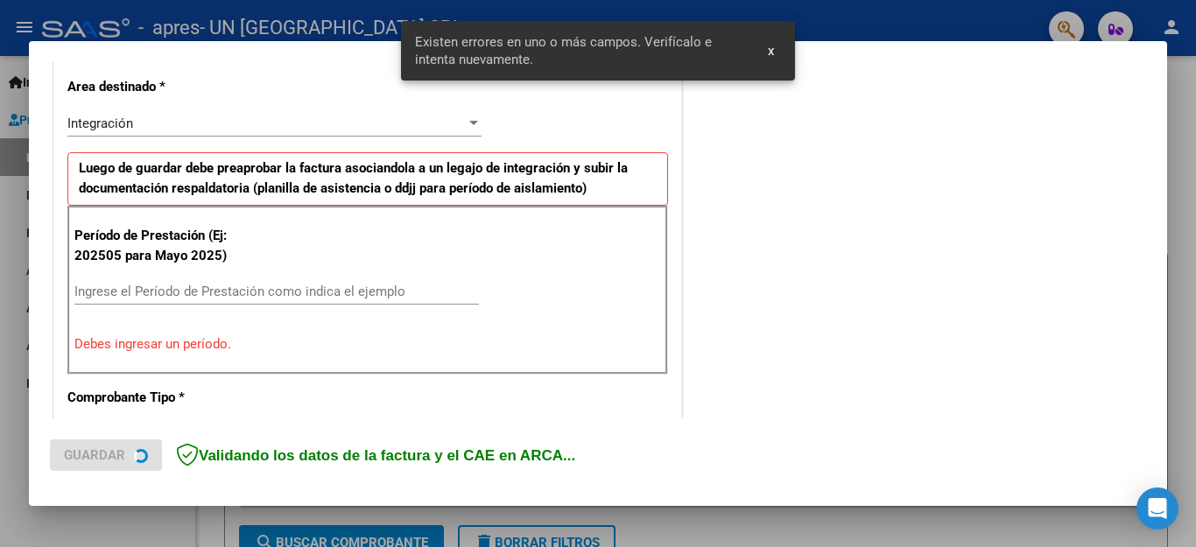
scroll to position [399, 0]
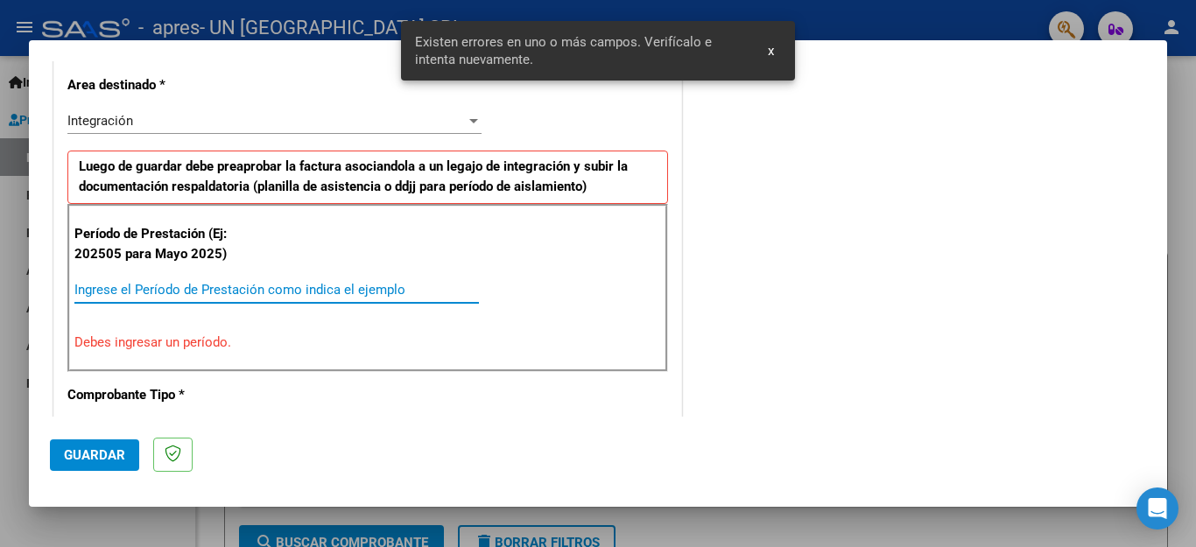
click at [256, 295] on input "Ingrese el Período de Prestación como indica el ejemplo" at bounding box center [276, 290] width 405 height 16
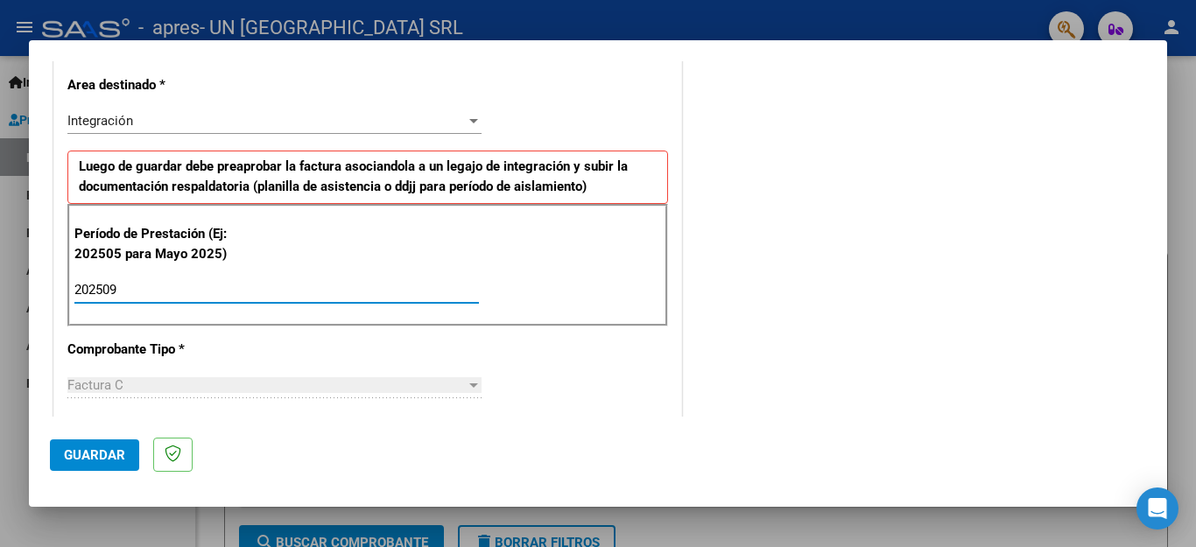
type input "202509"
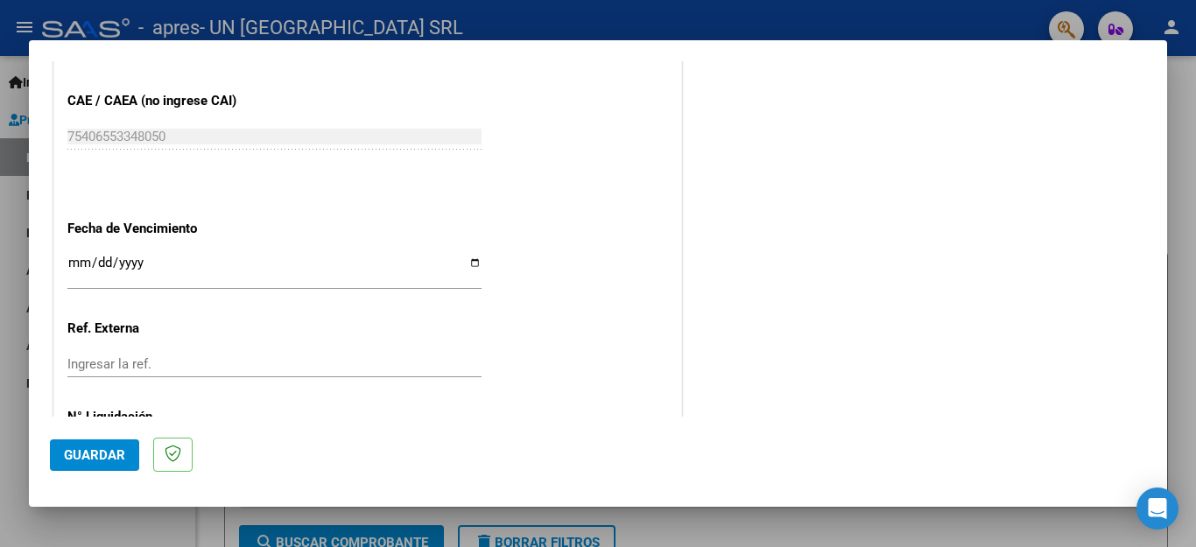
scroll to position [1164, 0]
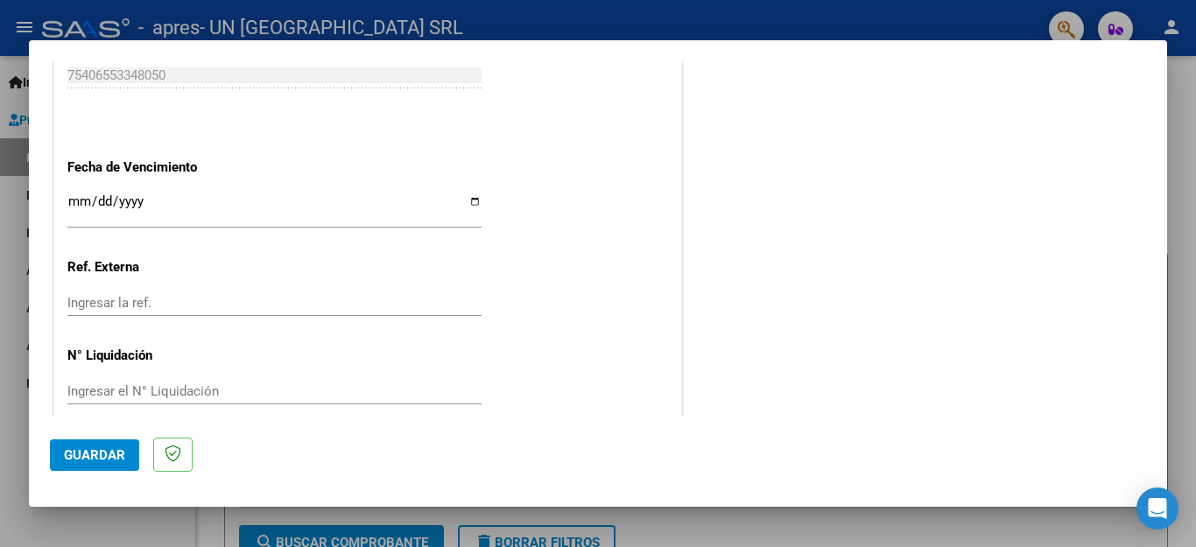
click at [470, 194] on input "Ingresar la fecha" at bounding box center [274, 208] width 414 height 28
type input "[DATE]"
click at [123, 460] on span "Guardar" at bounding box center [94, 456] width 61 height 16
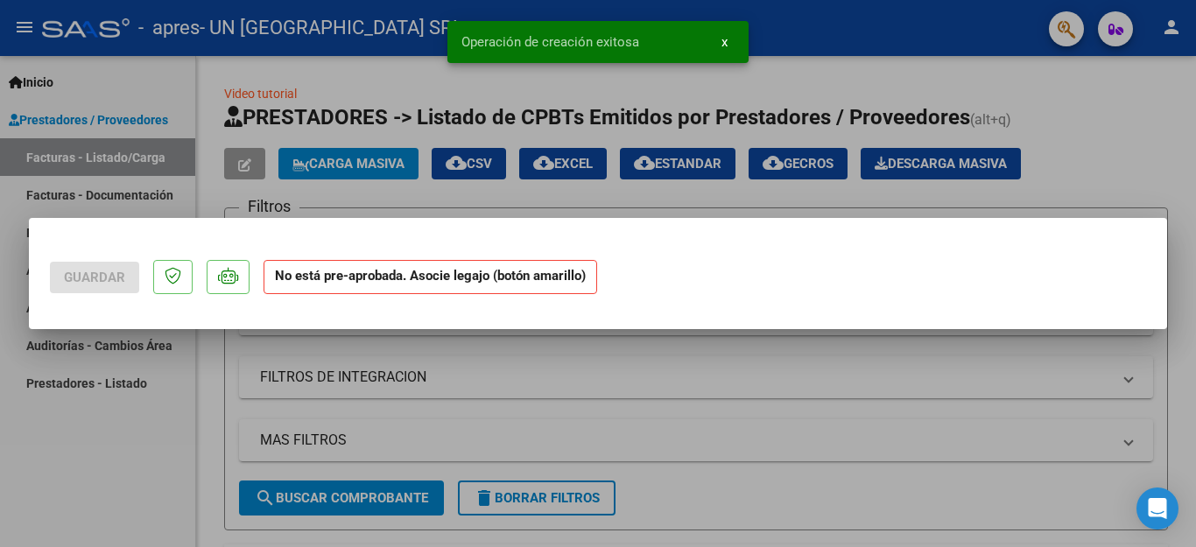
scroll to position [0, 0]
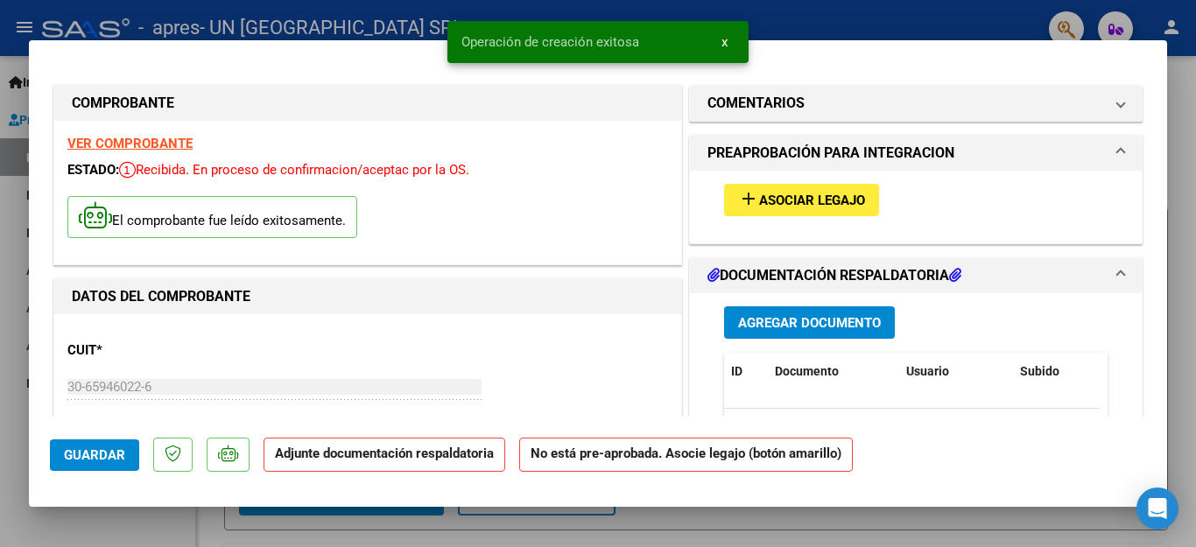
click at [812, 201] on span "Asociar Legajo" at bounding box center [812, 201] width 106 height 16
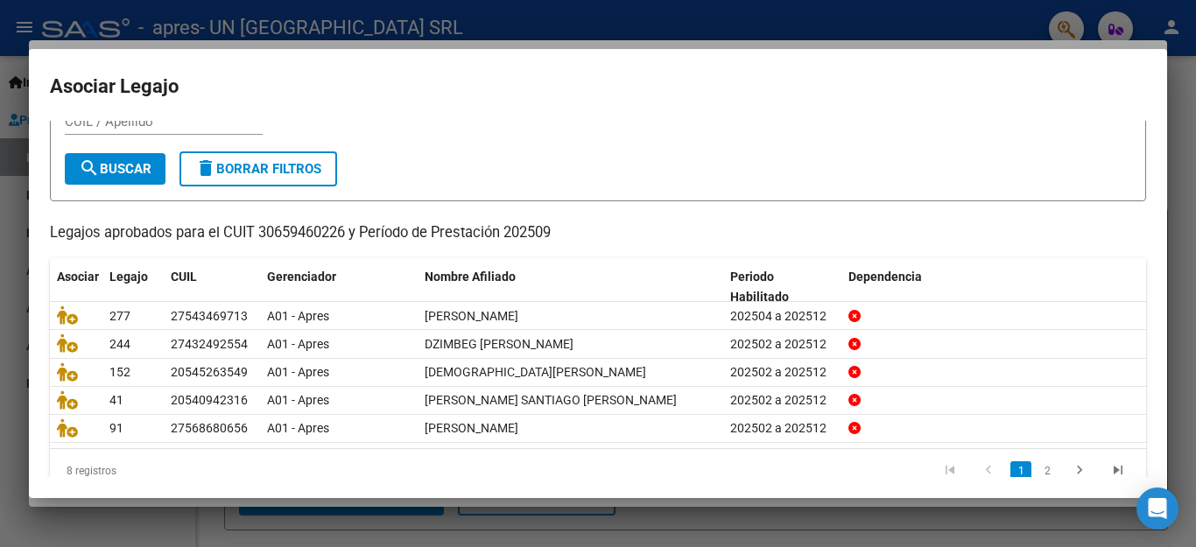
scroll to position [100, 0]
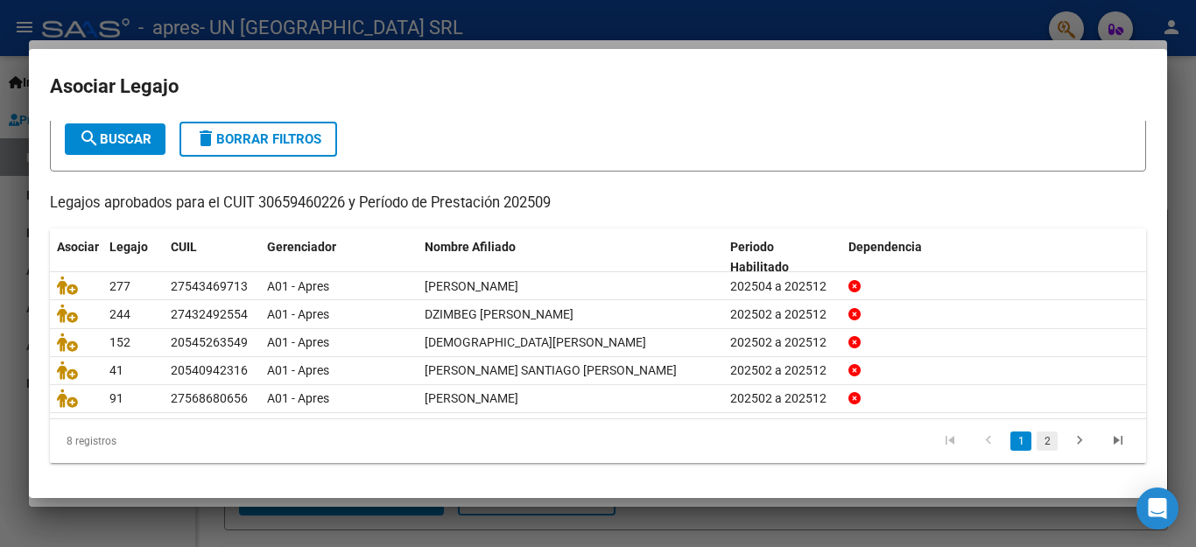
click at [1037, 441] on link "2" at bounding box center [1047, 441] width 21 height 19
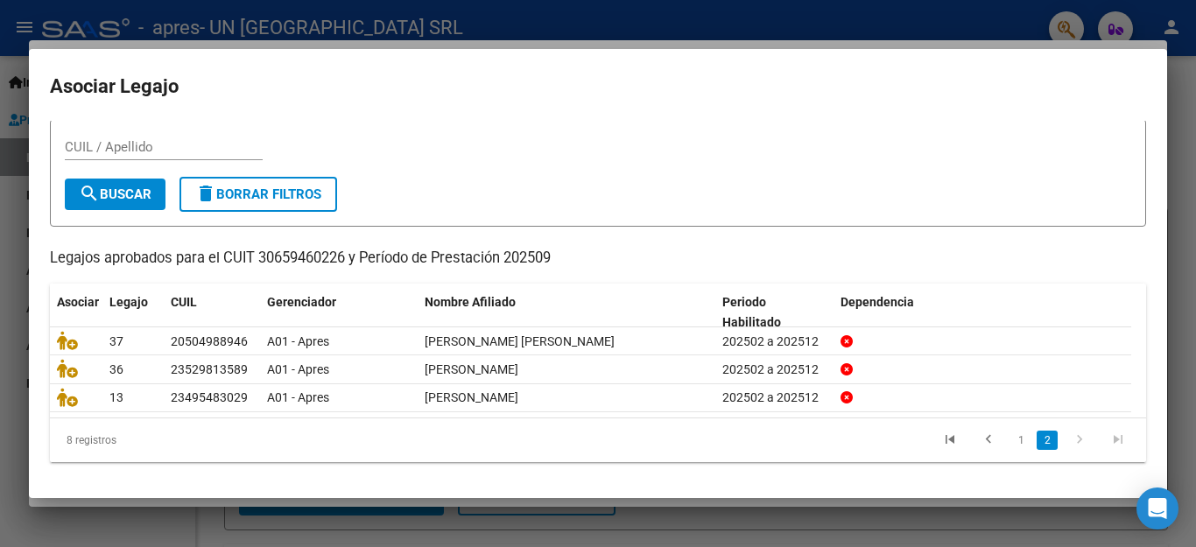
scroll to position [45, 0]
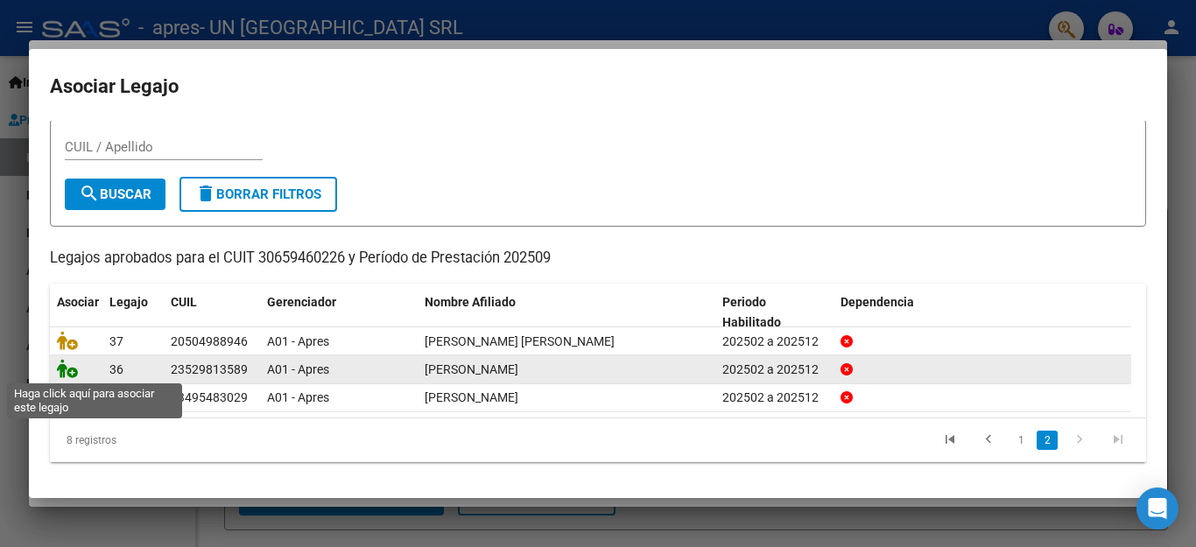
click at [62, 365] on icon at bounding box center [67, 368] width 21 height 19
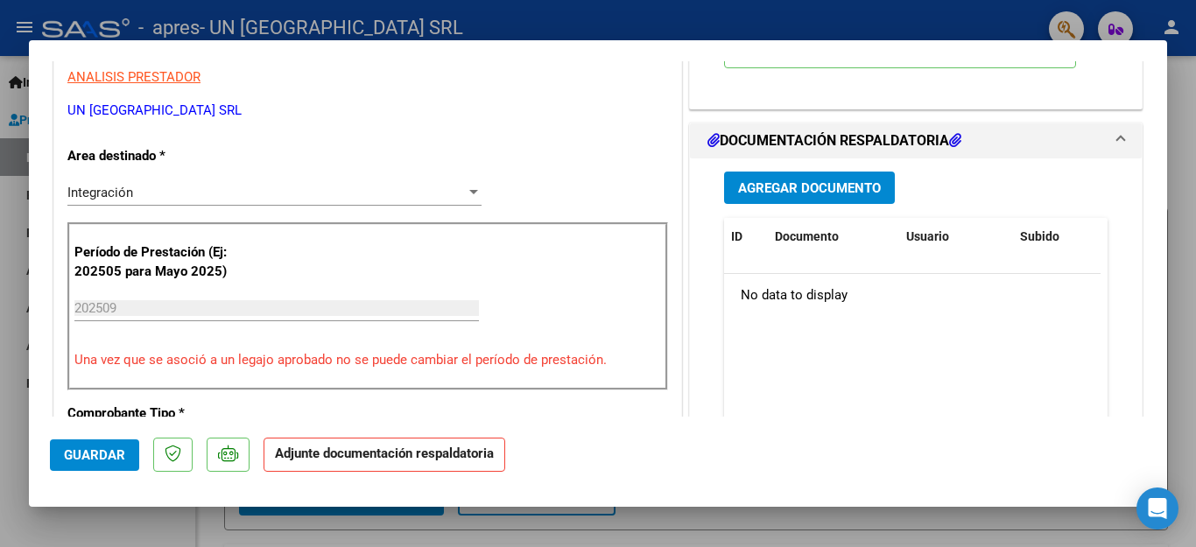
scroll to position [384, 0]
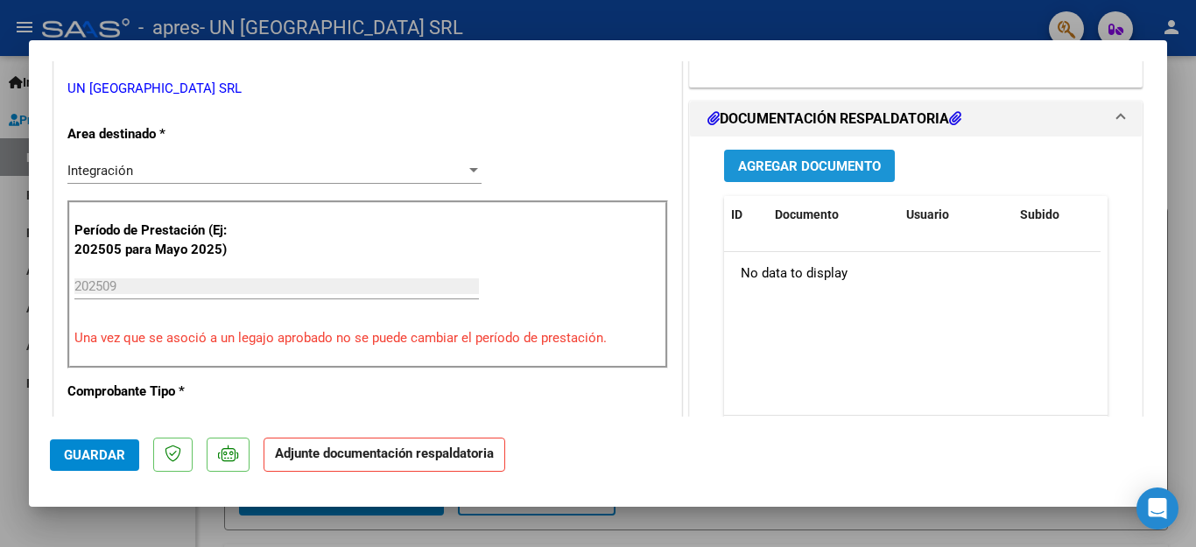
click at [806, 169] on span "Agregar Documento" at bounding box center [809, 167] width 143 height 16
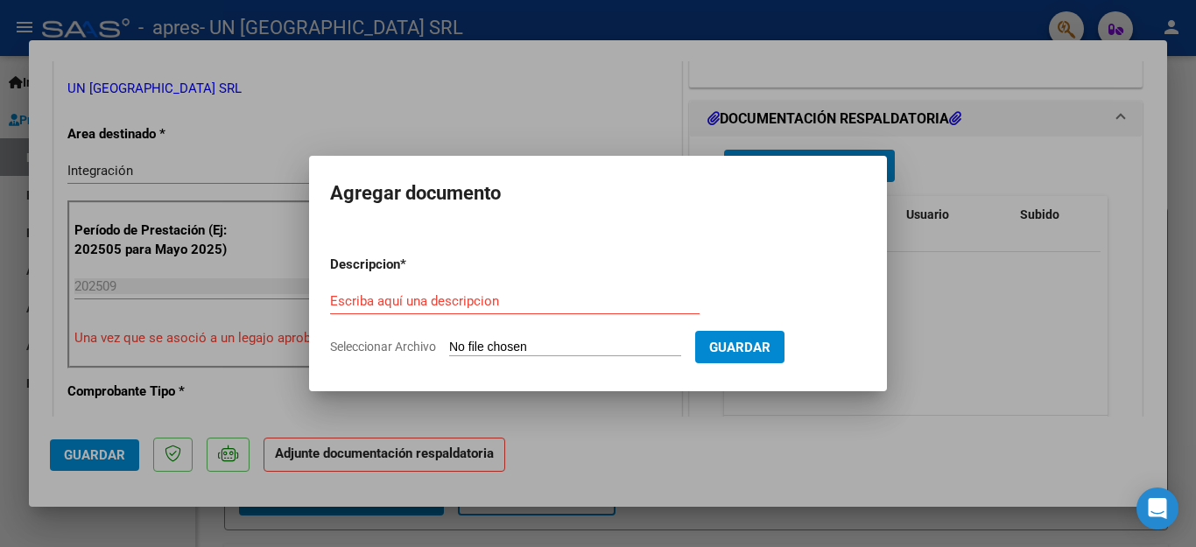
click at [419, 292] on div "Escriba aquí una descripcion" at bounding box center [515, 301] width 370 height 26
click at [416, 302] on input "Escriba aquí una descripcion" at bounding box center [515, 301] width 370 height 16
type input "factura"
click at [375, 352] on span "Seleccionar Archivo" at bounding box center [383, 347] width 106 height 14
click at [449, 352] on input "Seleccionar Archivo" at bounding box center [565, 348] width 232 height 17
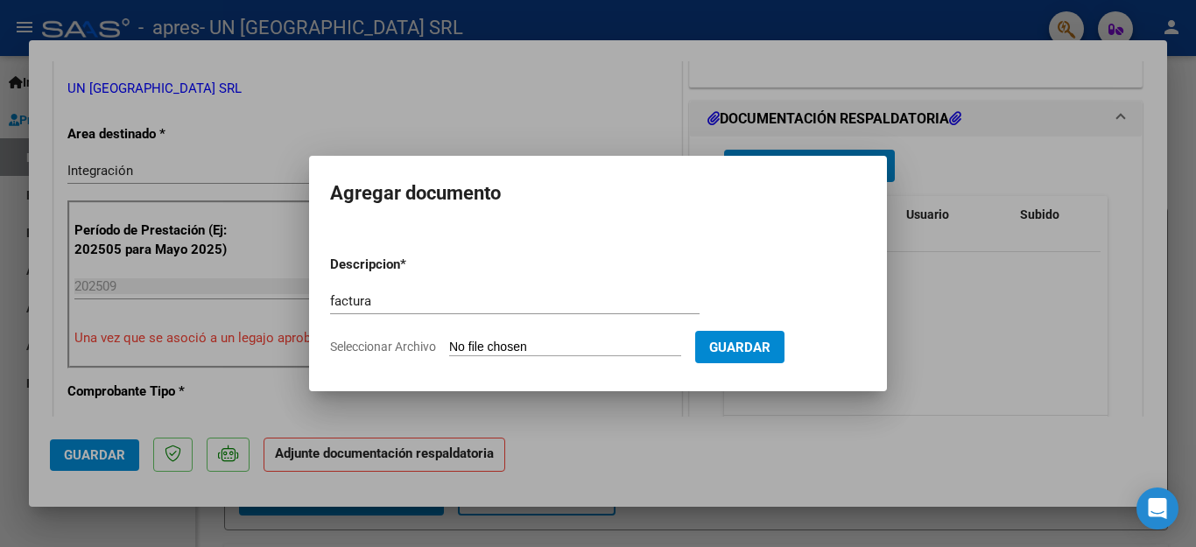
type input "C:\fakepath\30659460226_011_00003_00022600medina.pdf"
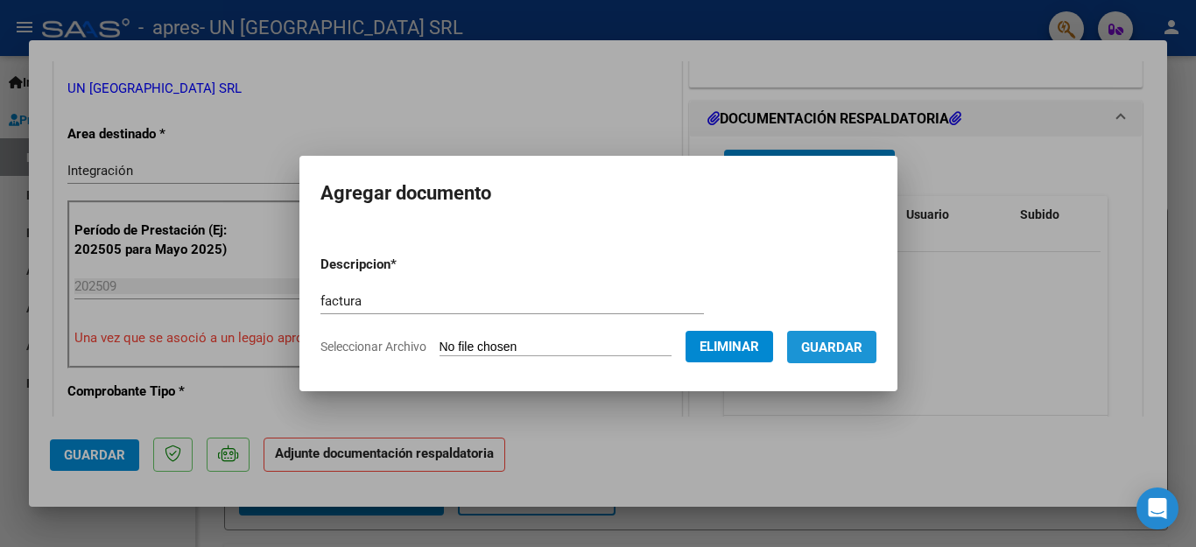
click at [824, 352] on span "Guardar" at bounding box center [831, 348] width 61 height 16
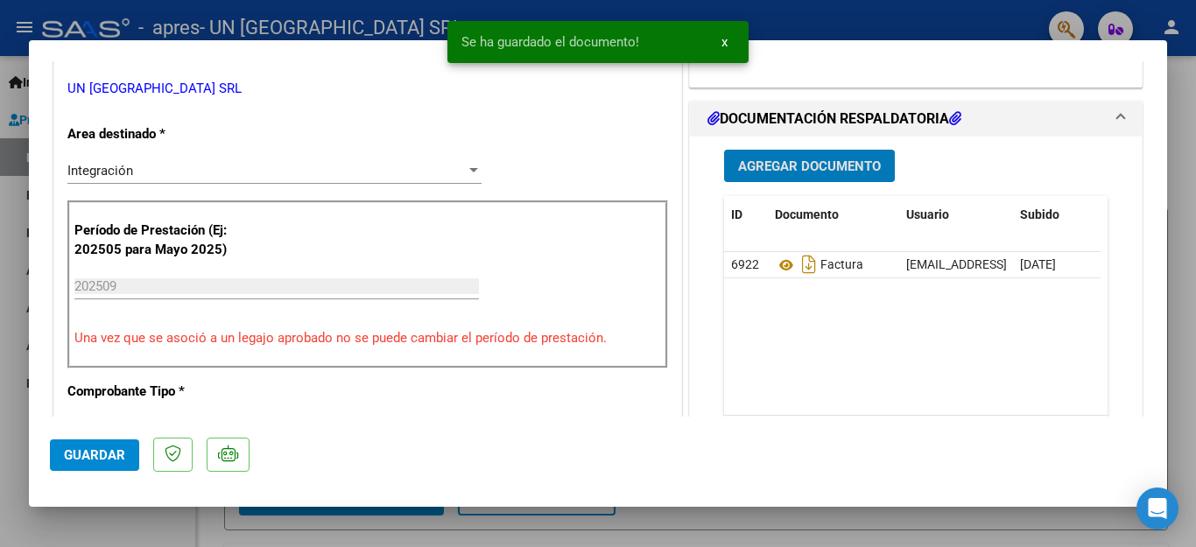
click at [805, 159] on span "Agregar Documento" at bounding box center [809, 167] width 143 height 16
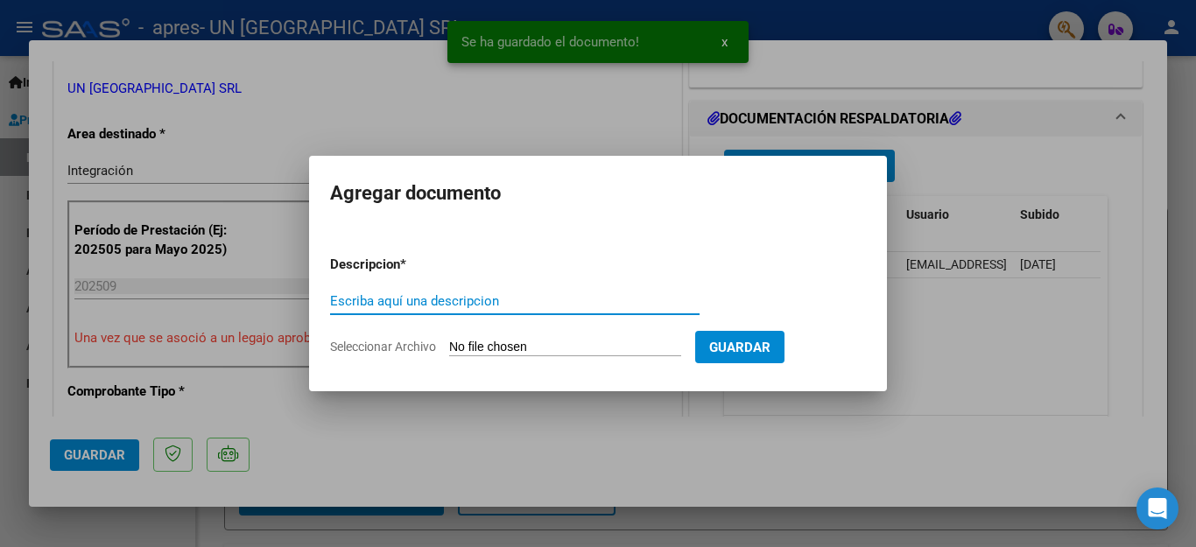
click at [434, 297] on input "Escriba aquí una descripcion" at bounding box center [515, 301] width 370 height 16
click at [386, 293] on input "Escriba aquí una descripcion" at bounding box center [515, 301] width 370 height 16
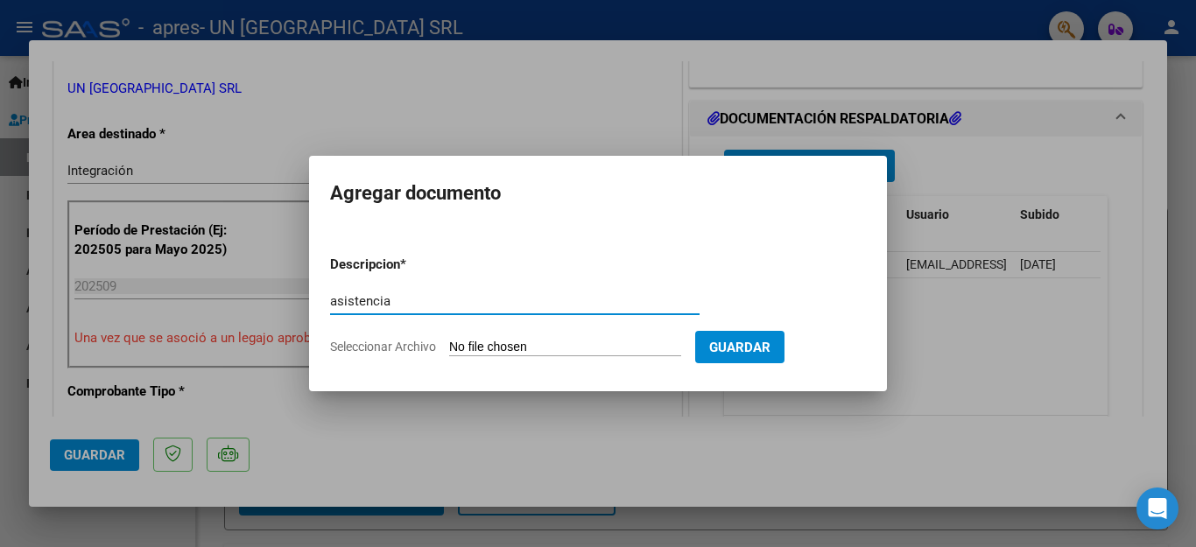
type input "asistencia"
click at [383, 345] on span "Seleccionar Archivo" at bounding box center [383, 347] width 106 height 14
click at [449, 345] on input "Seleccionar Archivo" at bounding box center [565, 348] width 232 height 17
click at [251, 202] on div at bounding box center [598, 273] width 1196 height 547
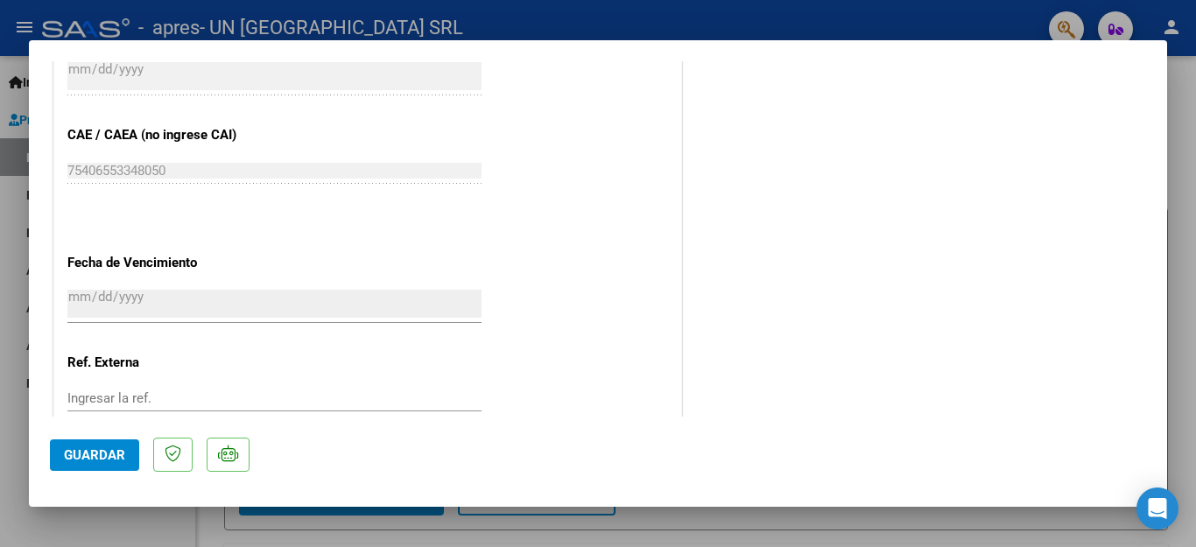
scroll to position [1190, 0]
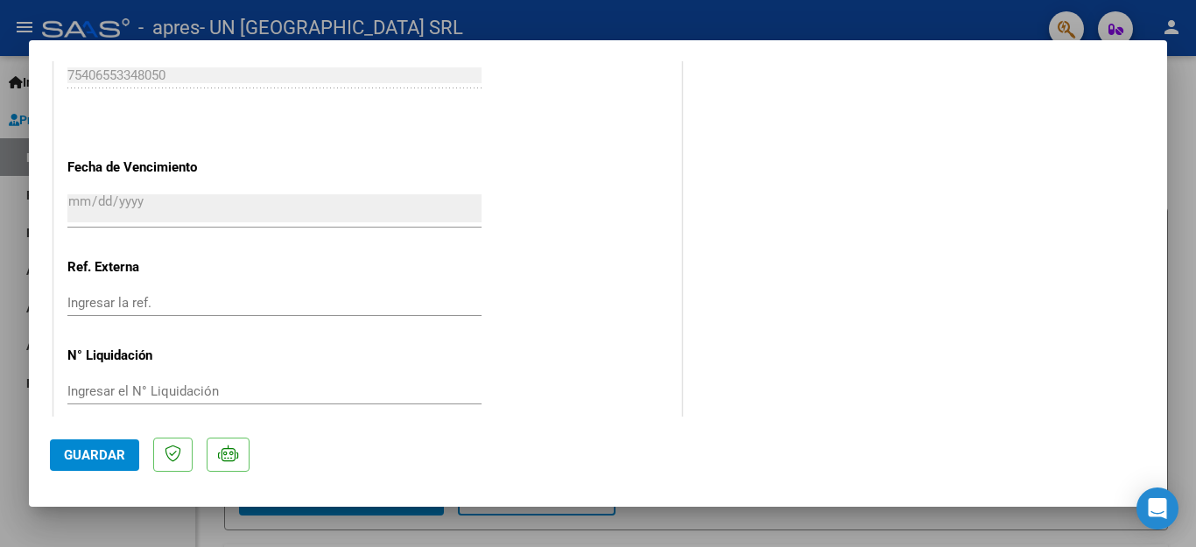
click at [90, 453] on span "Guardar" at bounding box center [94, 456] width 61 height 16
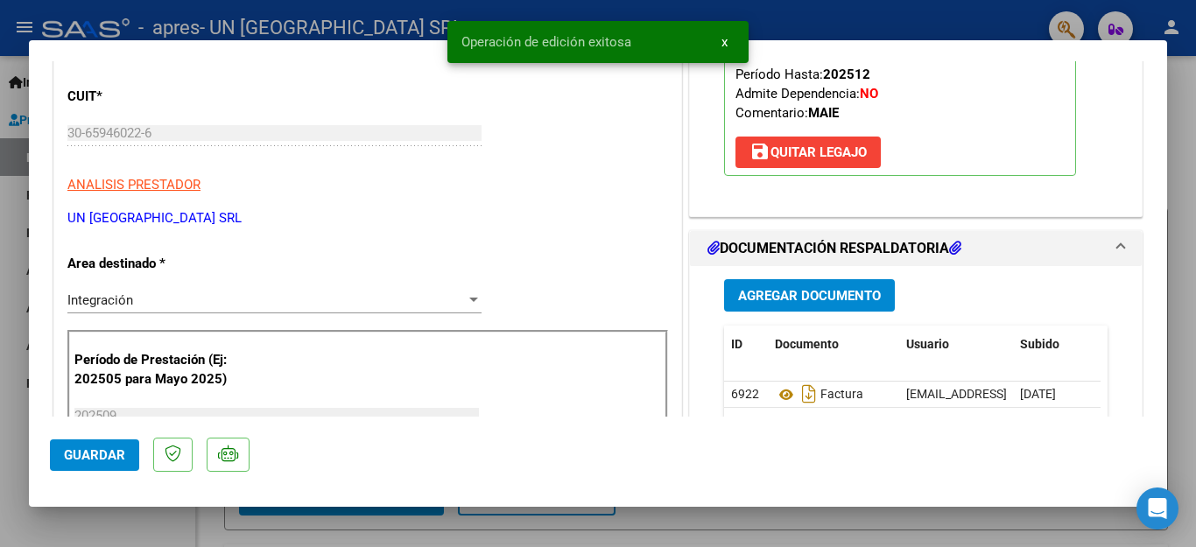
scroll to position [20, 0]
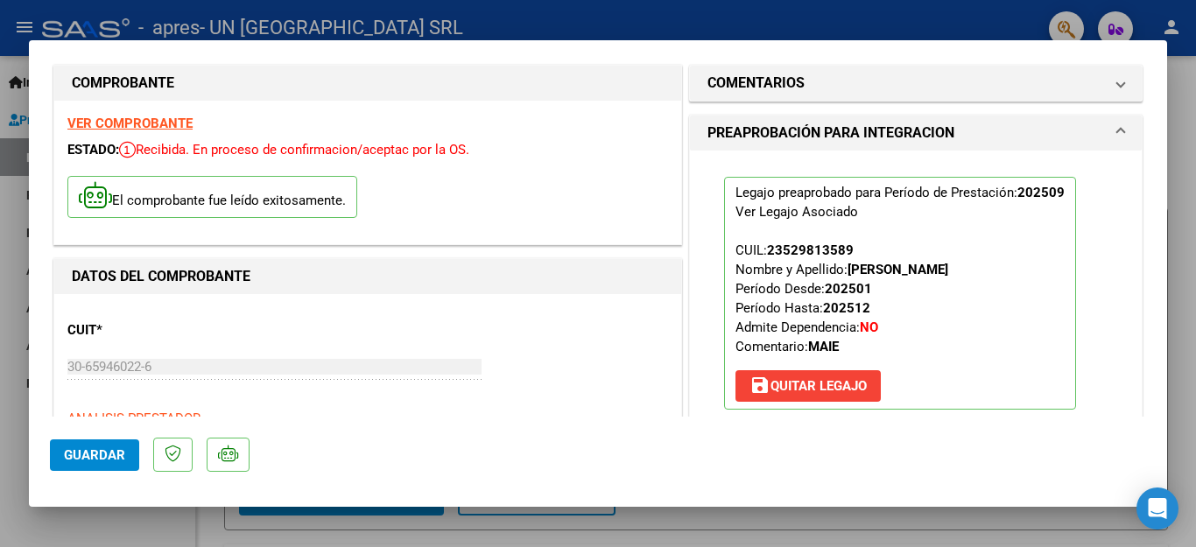
click at [1181, 171] on div at bounding box center [598, 273] width 1196 height 547
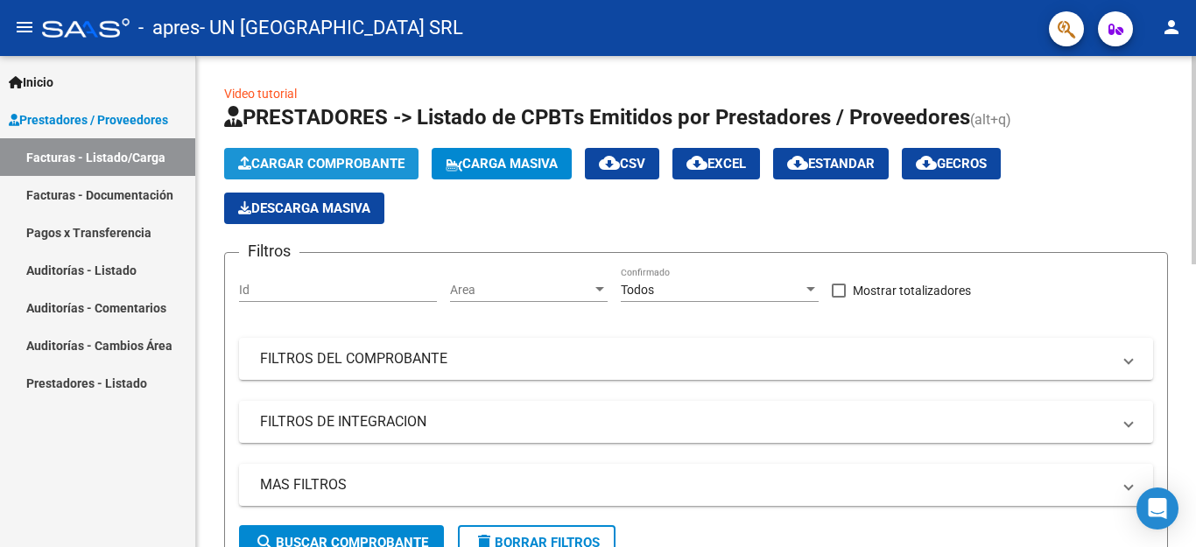
click at [380, 163] on span "Cargar Comprobante" at bounding box center [321, 164] width 166 height 16
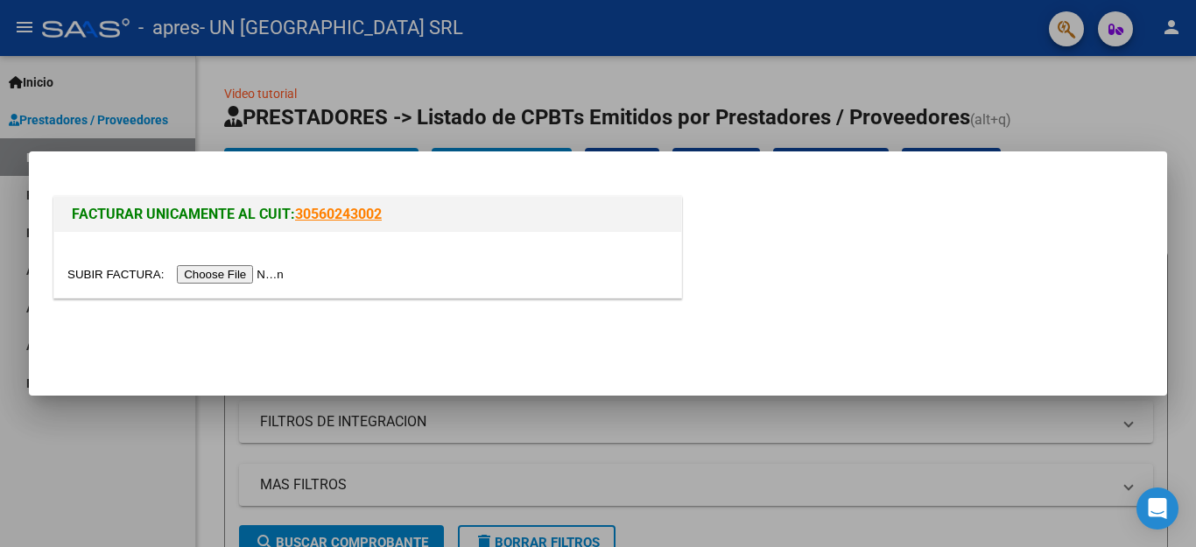
click at [257, 278] on input "file" at bounding box center [178, 274] width 222 height 18
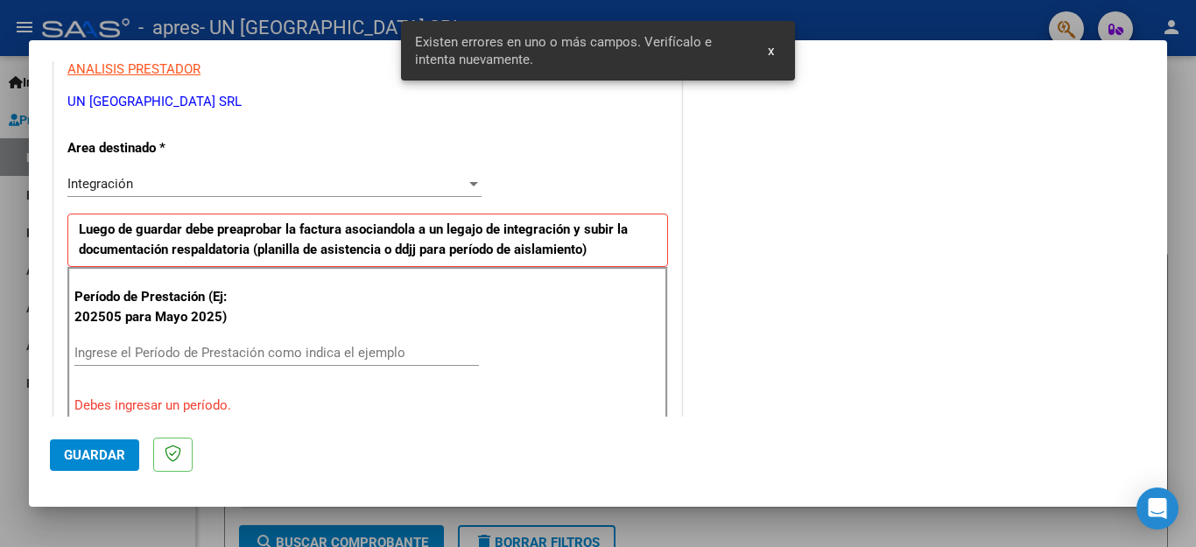
scroll to position [340, 0]
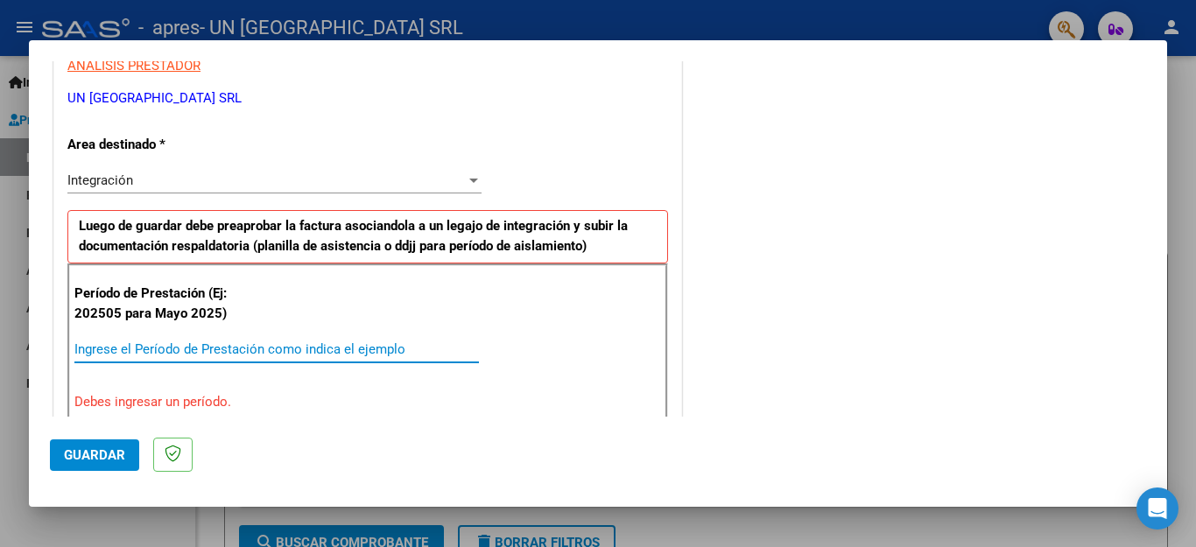
click at [173, 342] on input "Ingrese el Período de Prestación como indica el ejemplo" at bounding box center [276, 350] width 405 height 16
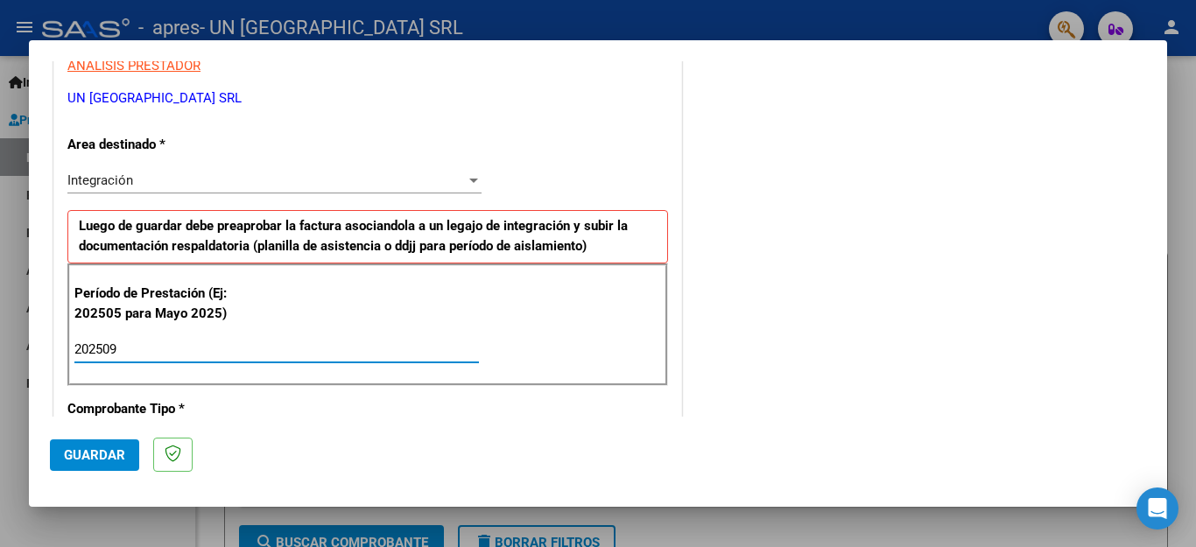
type input "202509"
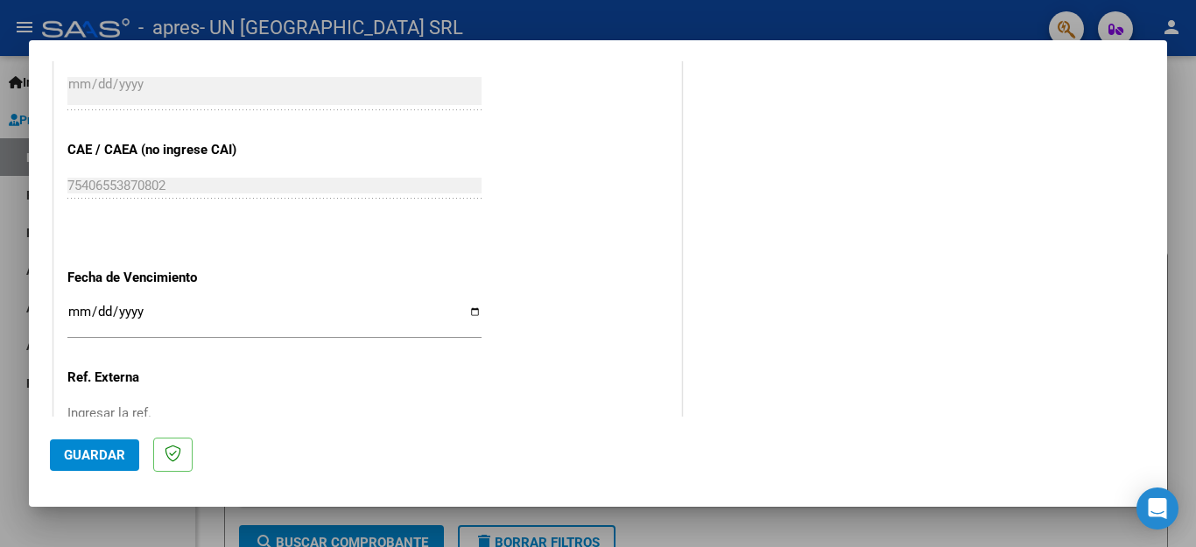
scroll to position [1067, 0]
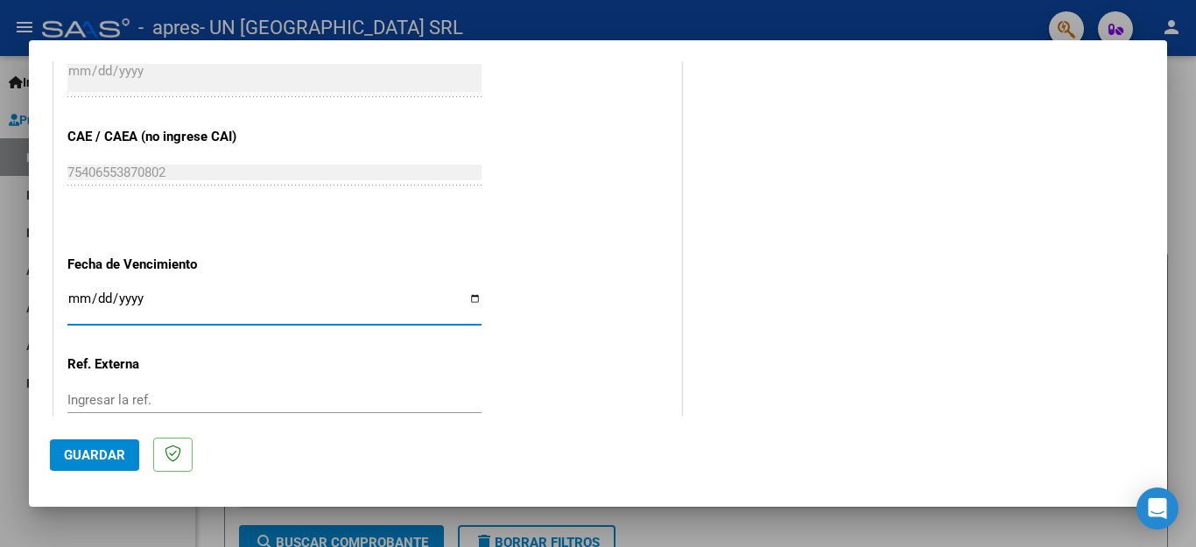
click at [466, 295] on input "Ingresar la fecha" at bounding box center [274, 306] width 414 height 28
type input "[DATE]"
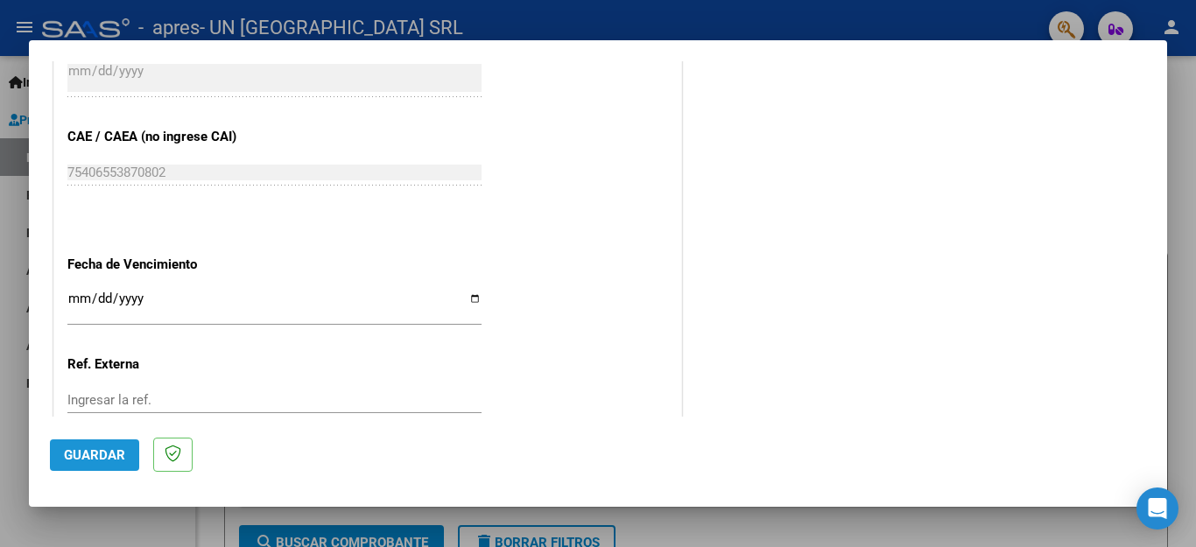
click at [102, 464] on button "Guardar" at bounding box center [94, 456] width 89 height 32
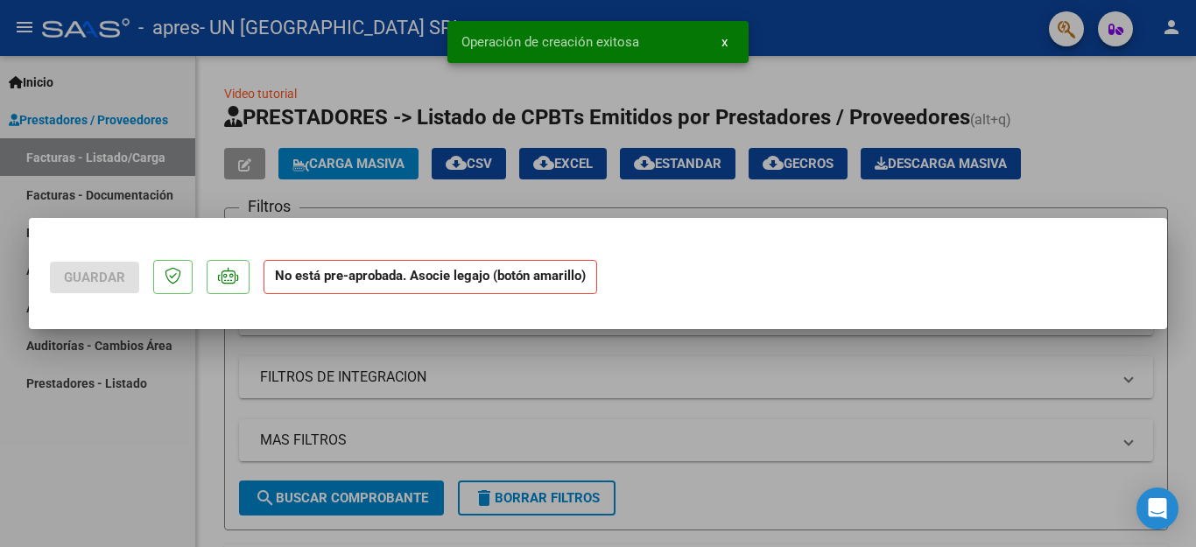
scroll to position [0, 0]
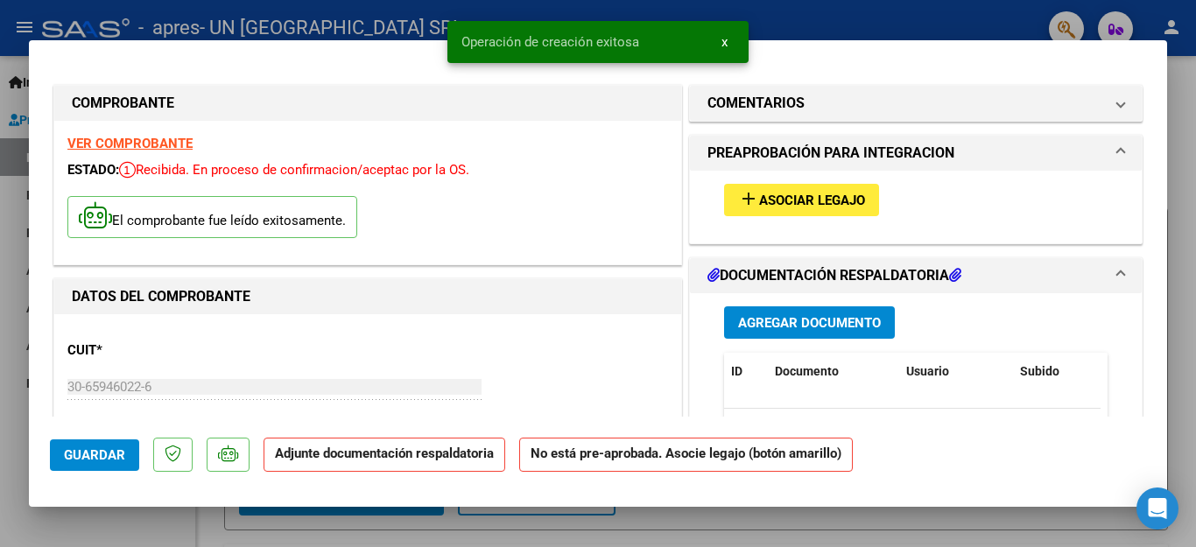
click at [804, 195] on span "Asociar Legajo" at bounding box center [812, 201] width 106 height 16
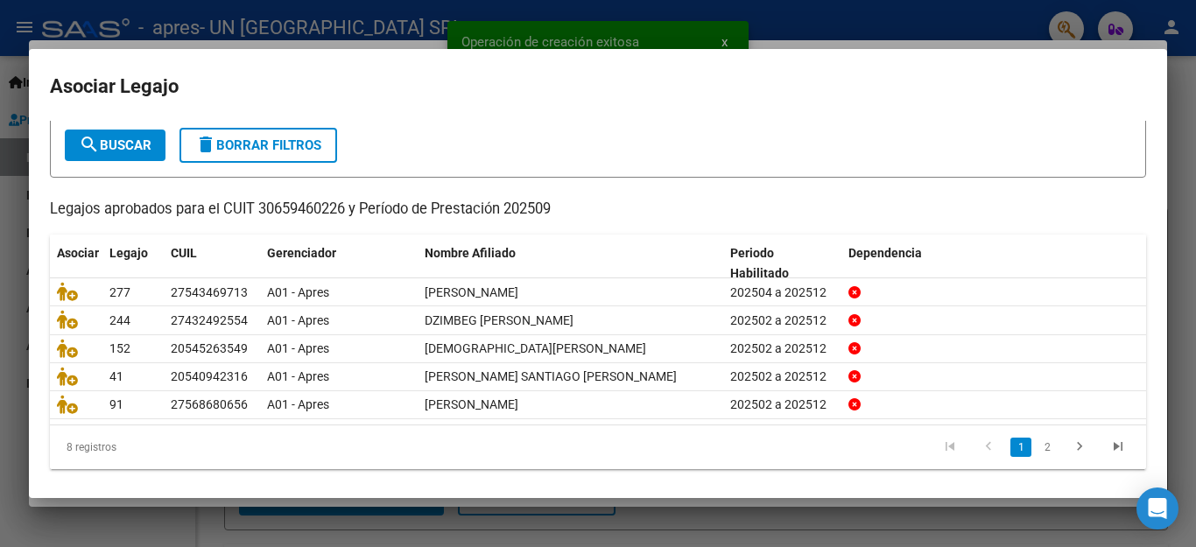
scroll to position [95, 0]
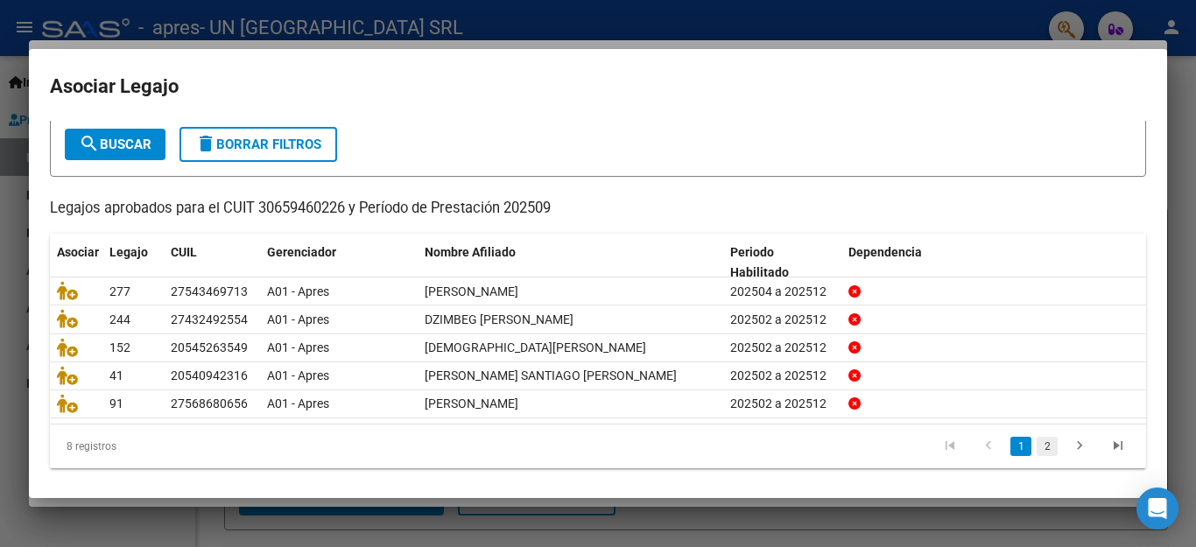
click at [1037, 441] on link "2" at bounding box center [1047, 446] width 21 height 19
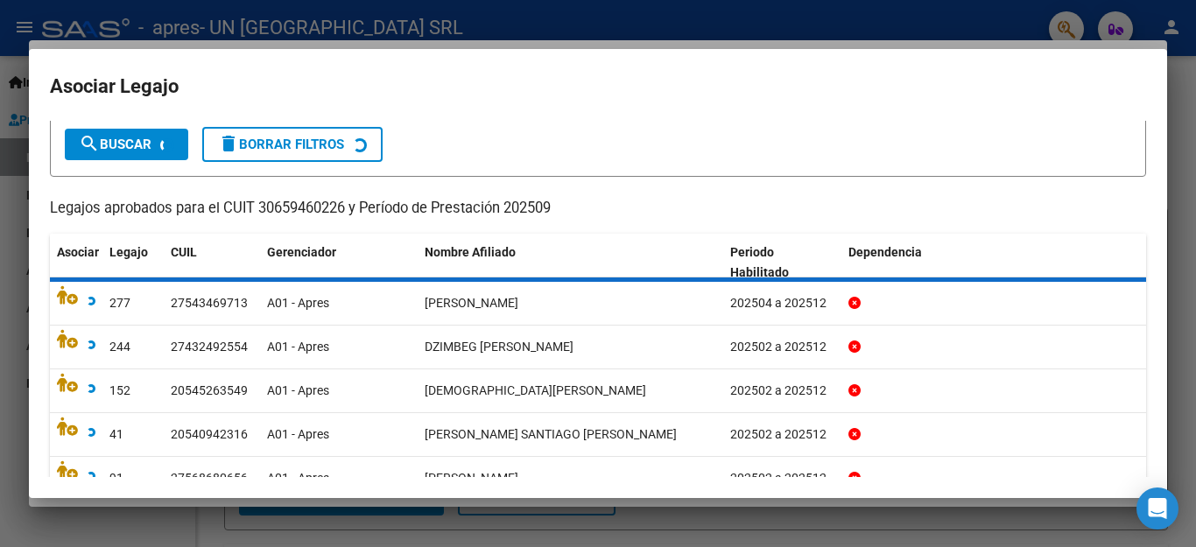
scroll to position [45, 0]
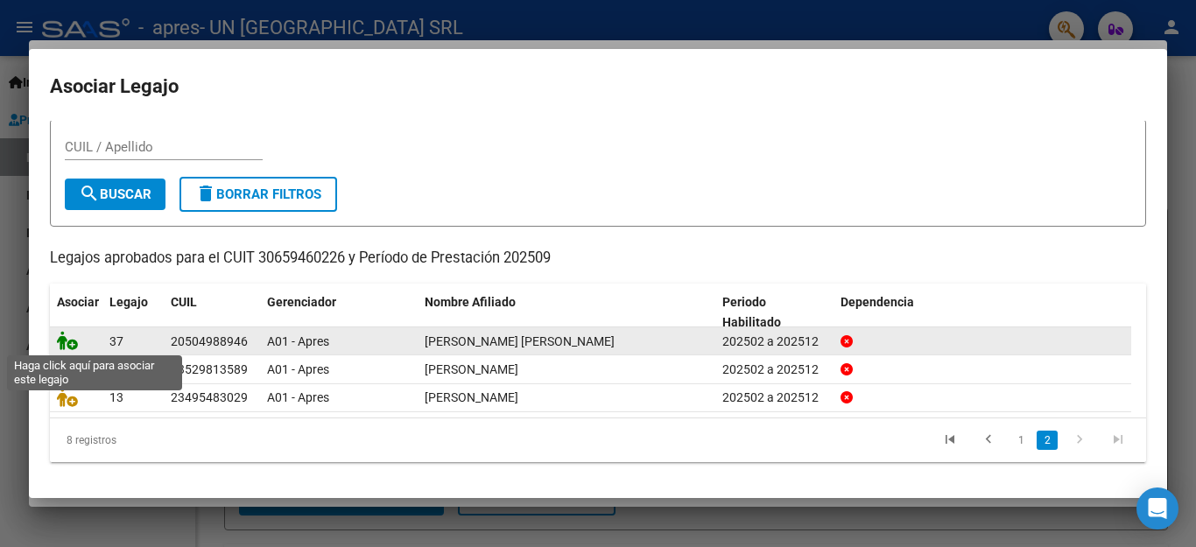
click at [69, 339] on icon at bounding box center [67, 340] width 21 height 19
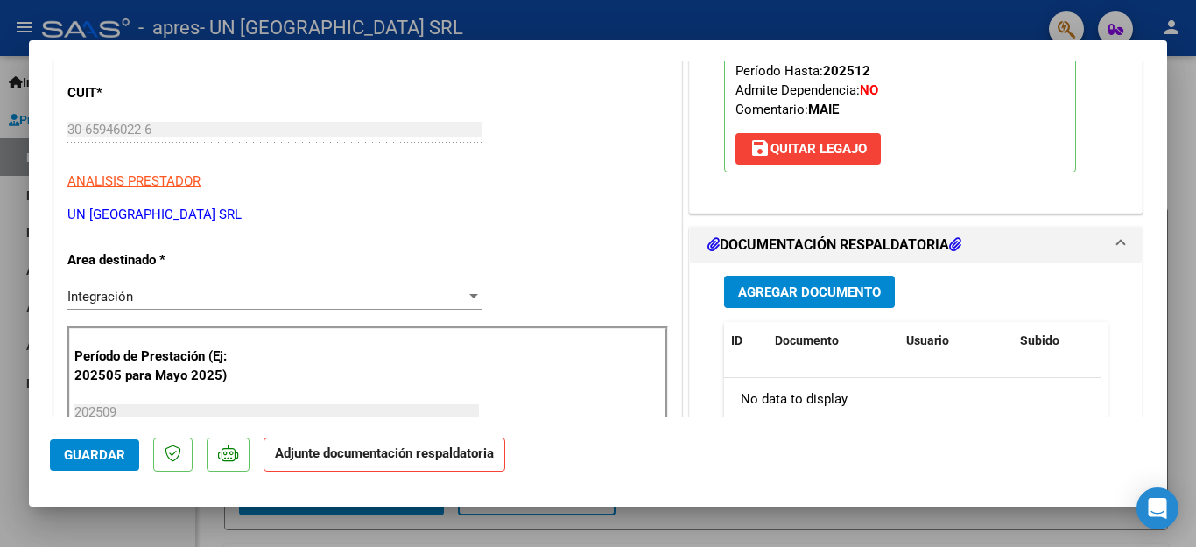
scroll to position [336, 0]
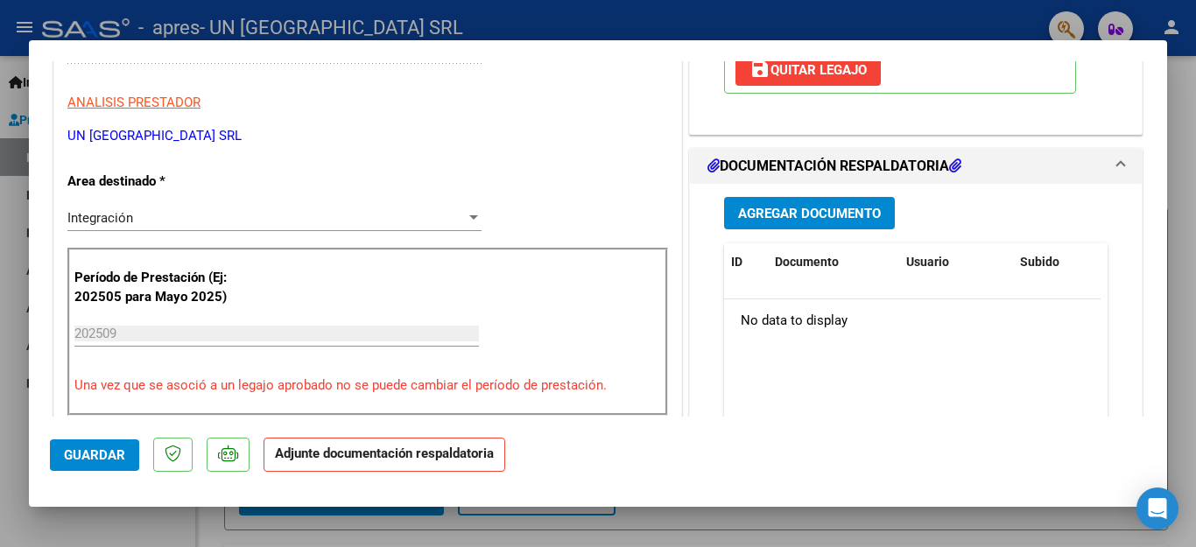
click at [789, 218] on span "Agregar Documento" at bounding box center [809, 214] width 143 height 16
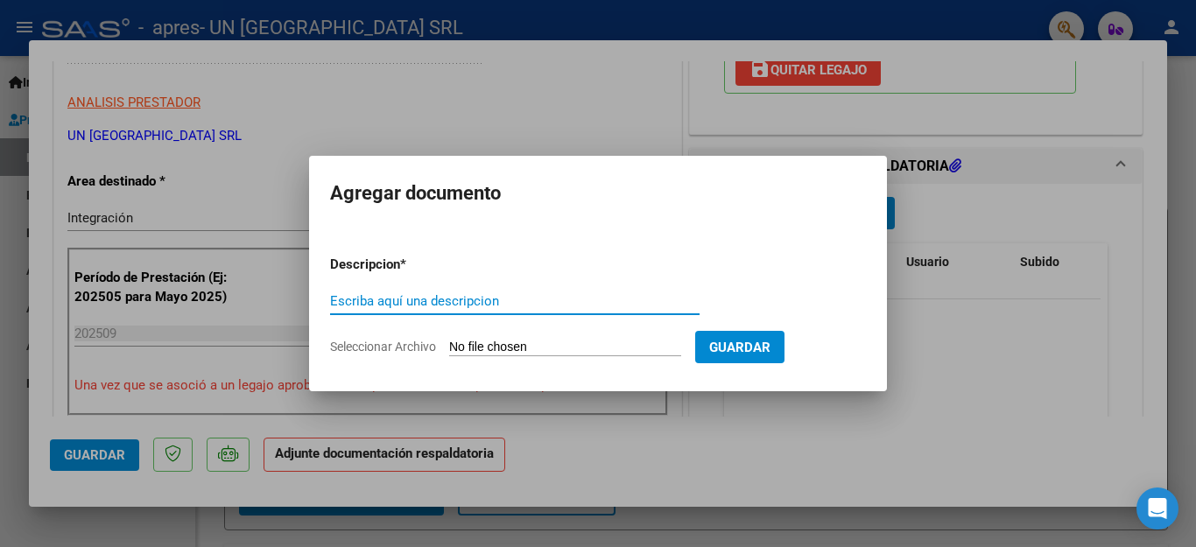
click at [354, 302] on input "Escriba aquí una descripcion" at bounding box center [515, 301] width 370 height 16
click at [363, 302] on input "Escriba aquí una descripcion" at bounding box center [515, 301] width 370 height 16
type input "factura"
click at [363, 342] on span "Seleccionar Archivo" at bounding box center [383, 347] width 106 height 14
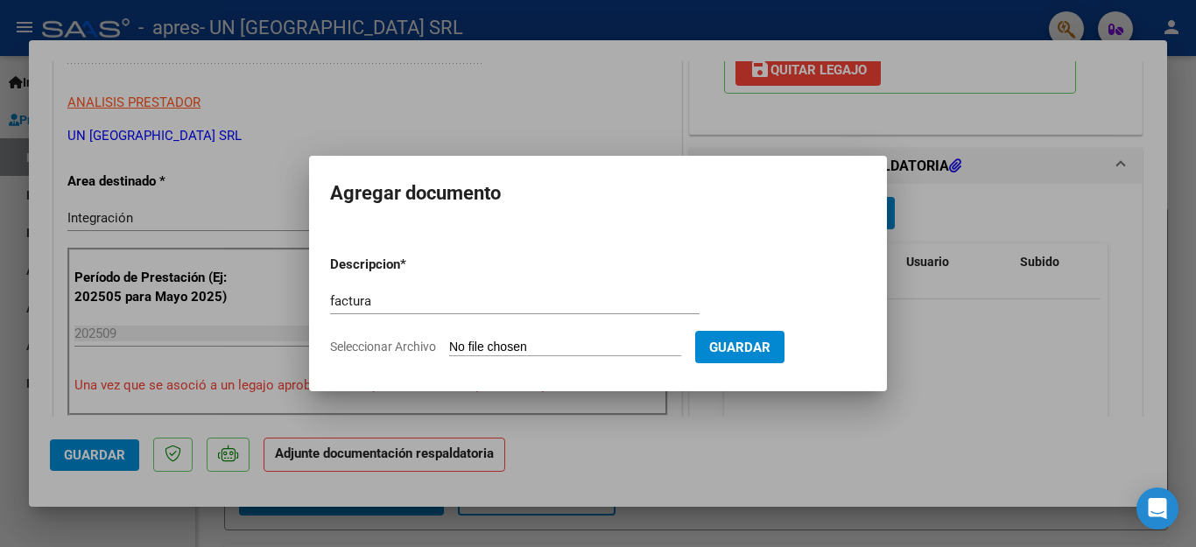
click at [449, 342] on input "Seleccionar Archivo" at bounding box center [565, 348] width 232 height 17
type input "C:\fakepath\30659460226_011_00003_00022601morelli.pdf"
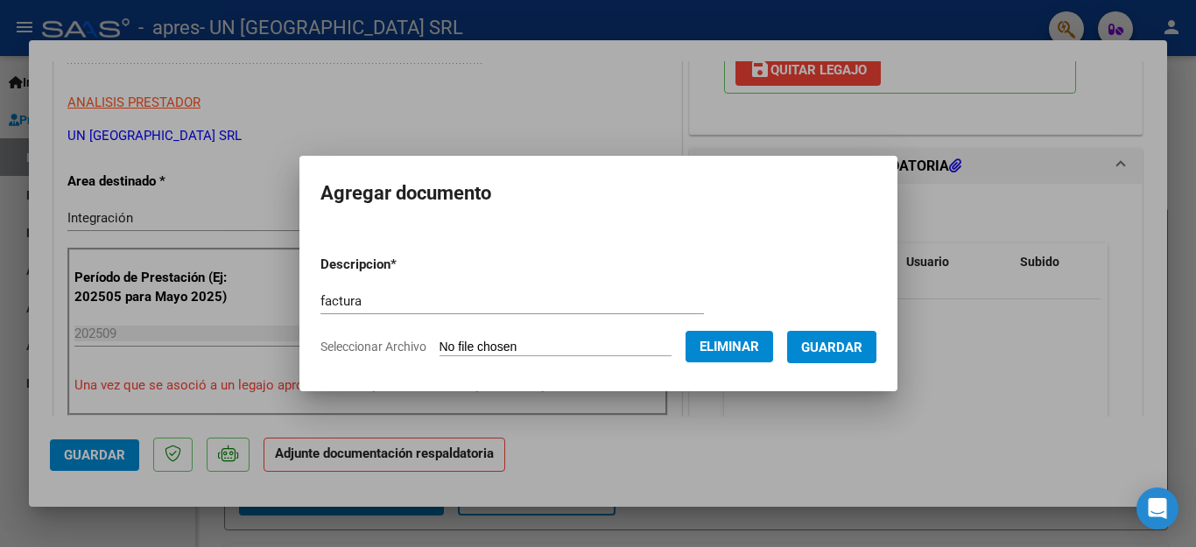
drag, startPoint x: 824, startPoint y: 328, endPoint x: 821, endPoint y: 342, distance: 14.4
click at [821, 342] on form "Descripcion * factura Escriba aquí una descripcion Seleccionar Archivo Eliminar…" at bounding box center [599, 306] width 556 height 128
click at [821, 342] on span "Guardar" at bounding box center [831, 348] width 61 height 16
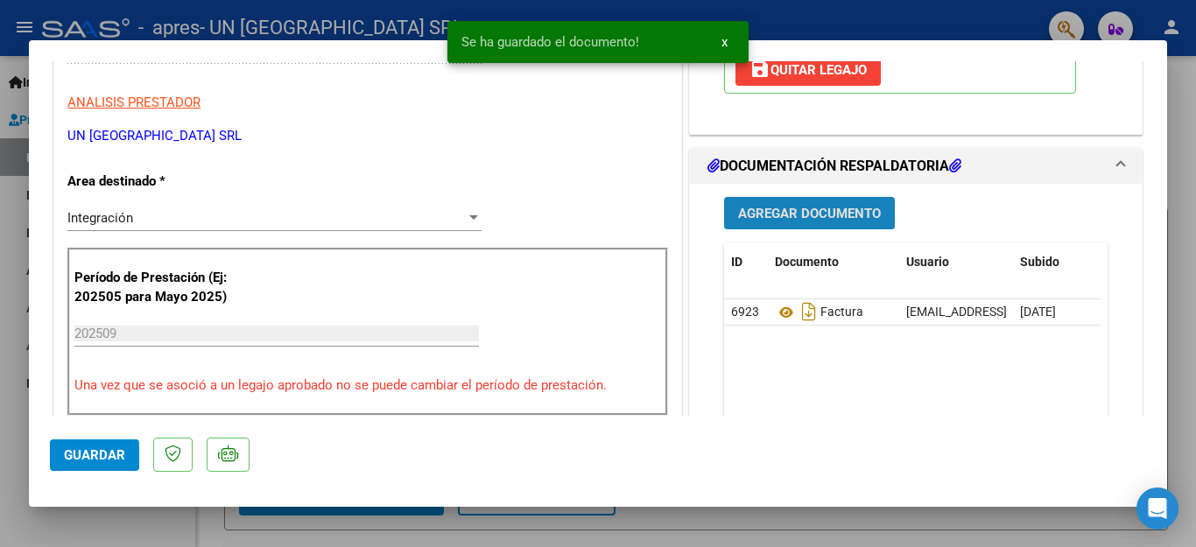
click at [822, 225] on button "Agregar Documento" at bounding box center [809, 213] width 171 height 32
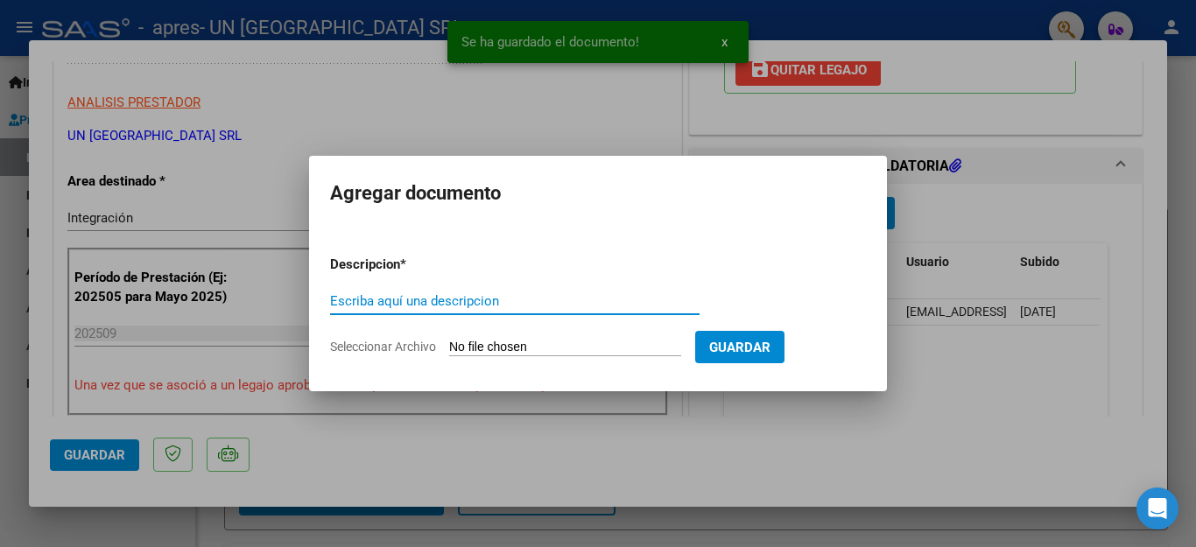
click at [637, 303] on input "Escriba aquí una descripcion" at bounding box center [515, 301] width 370 height 16
type input "asistencia"
click at [412, 345] on span "Seleccionar Archivo" at bounding box center [383, 347] width 106 height 14
click at [449, 345] on input "Seleccionar Archivo" at bounding box center [565, 348] width 232 height 17
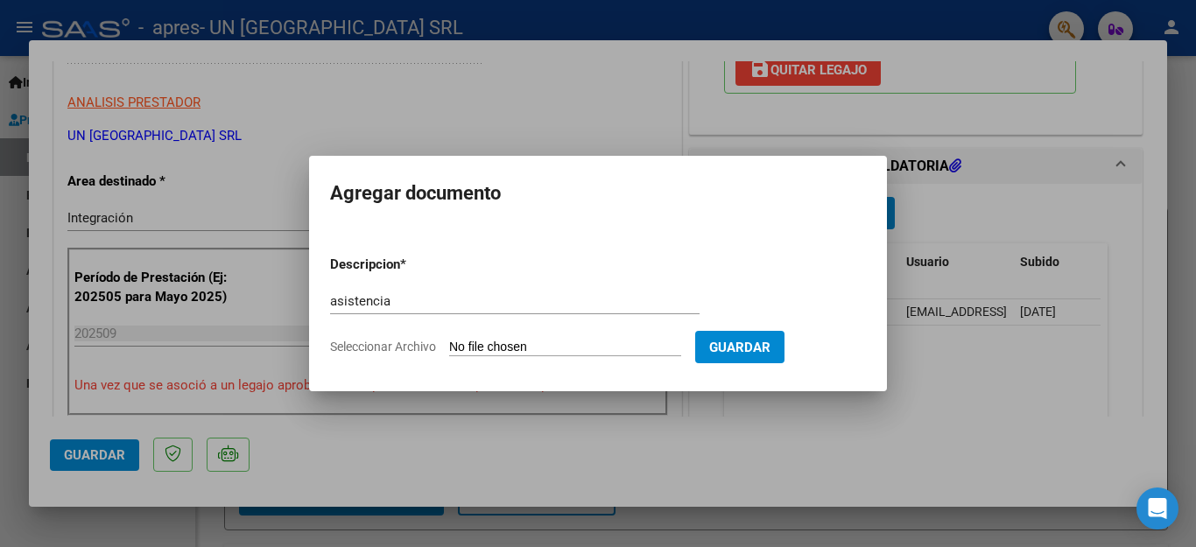
type input "C:\fakepath\ESC [PERSON_NAME].pdf"
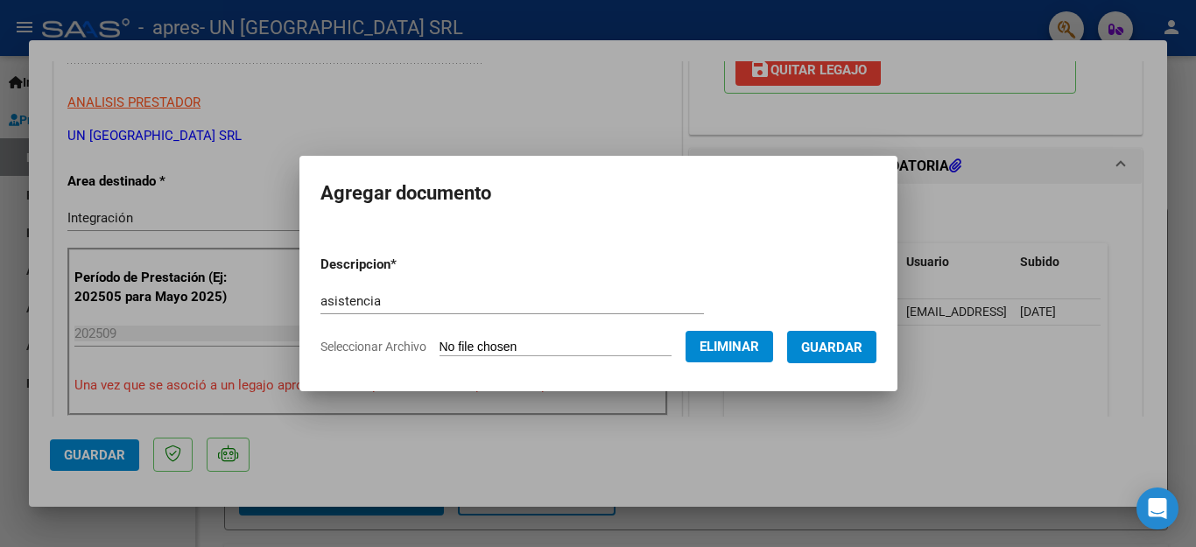
click at [847, 349] on span "Guardar" at bounding box center [831, 348] width 61 height 16
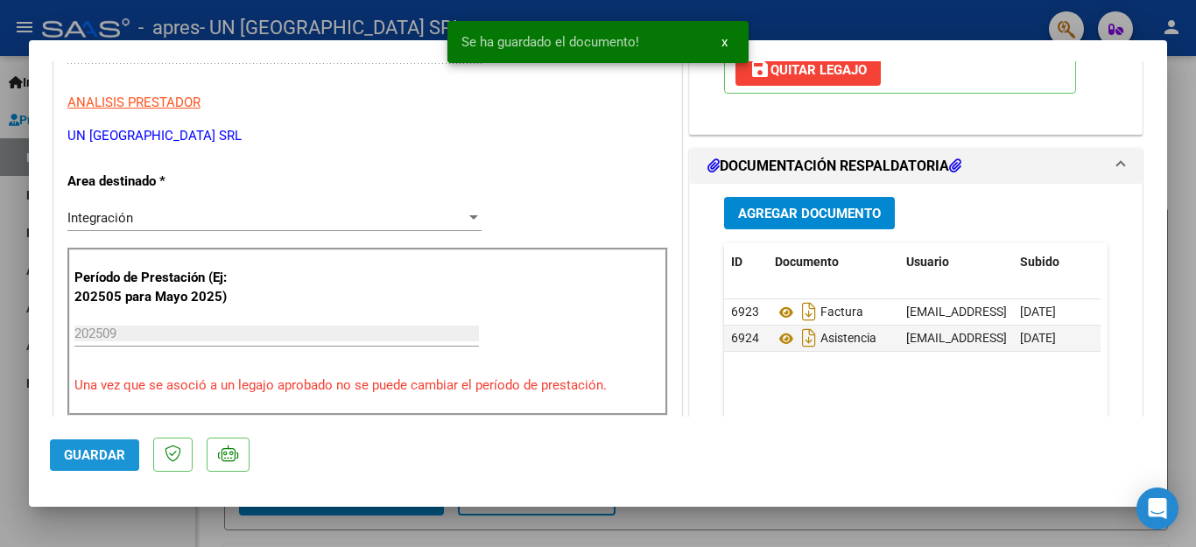
click at [101, 455] on span "Guardar" at bounding box center [94, 456] width 61 height 16
click at [123, 523] on div at bounding box center [598, 273] width 1196 height 547
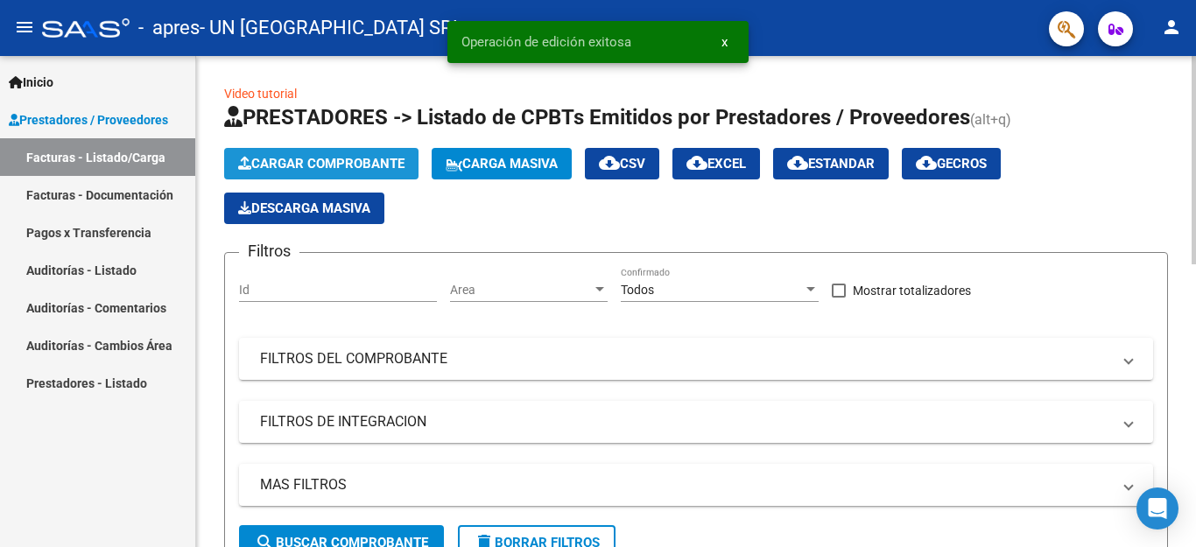
click at [318, 164] on span "Cargar Comprobante" at bounding box center [321, 164] width 166 height 16
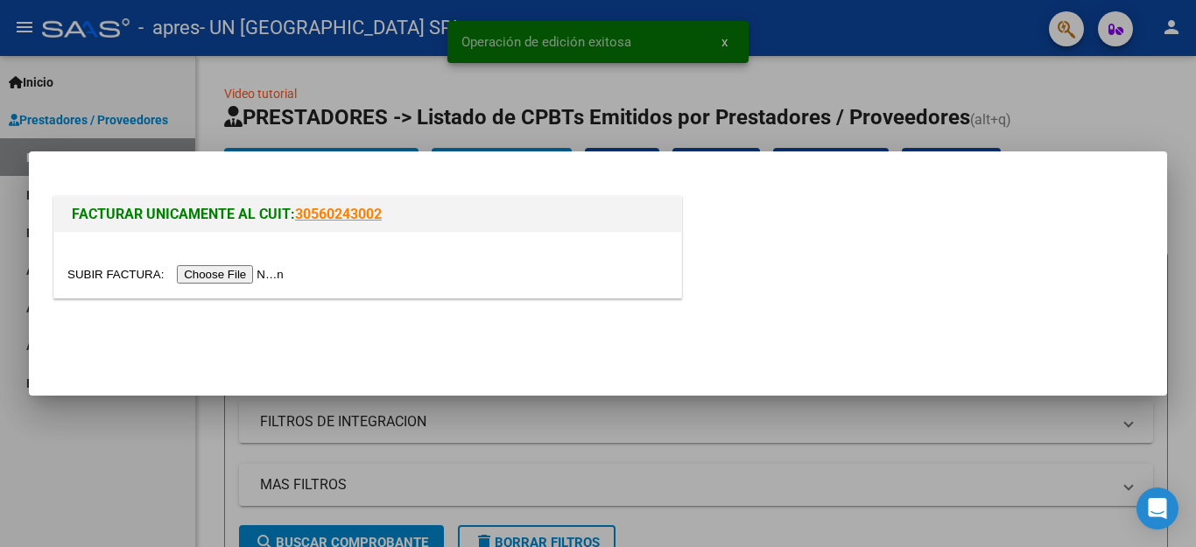
click at [243, 271] on input "file" at bounding box center [178, 274] width 222 height 18
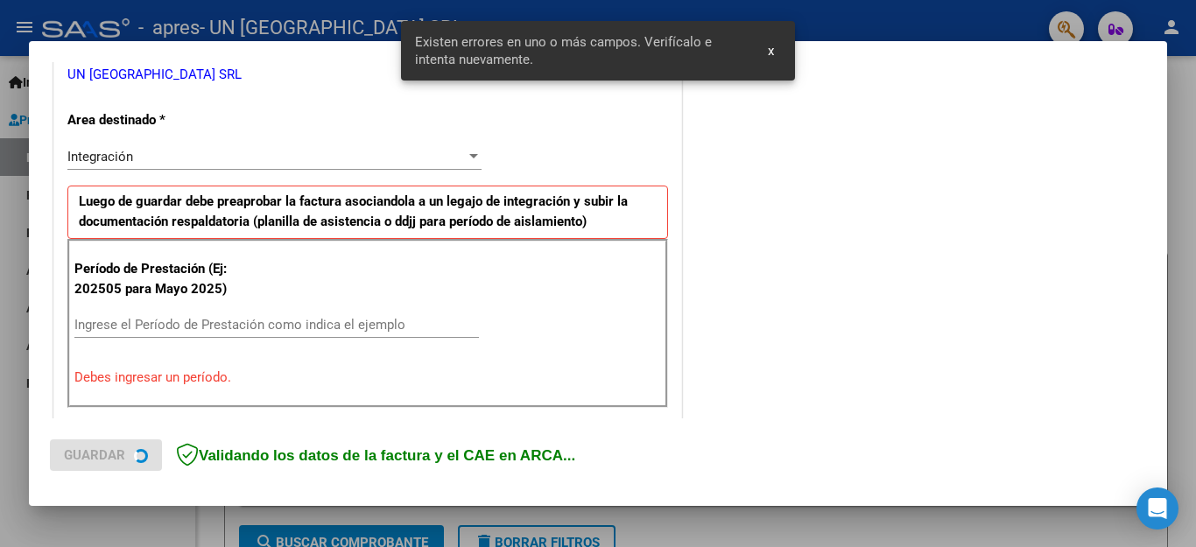
scroll to position [399, 0]
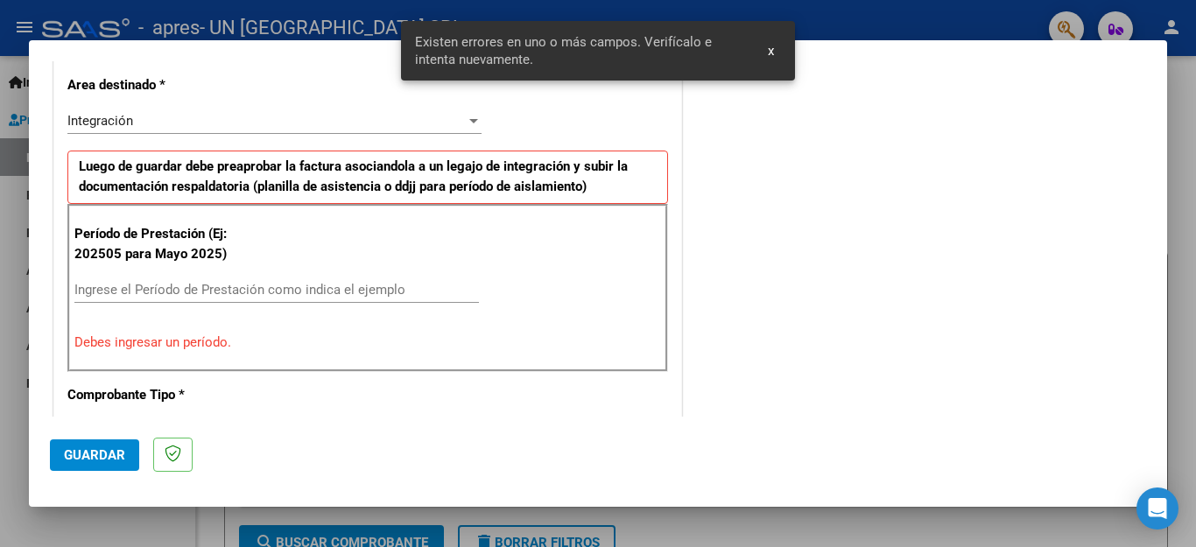
click at [340, 292] on input "Ingrese el Período de Prestación como indica el ejemplo" at bounding box center [276, 290] width 405 height 16
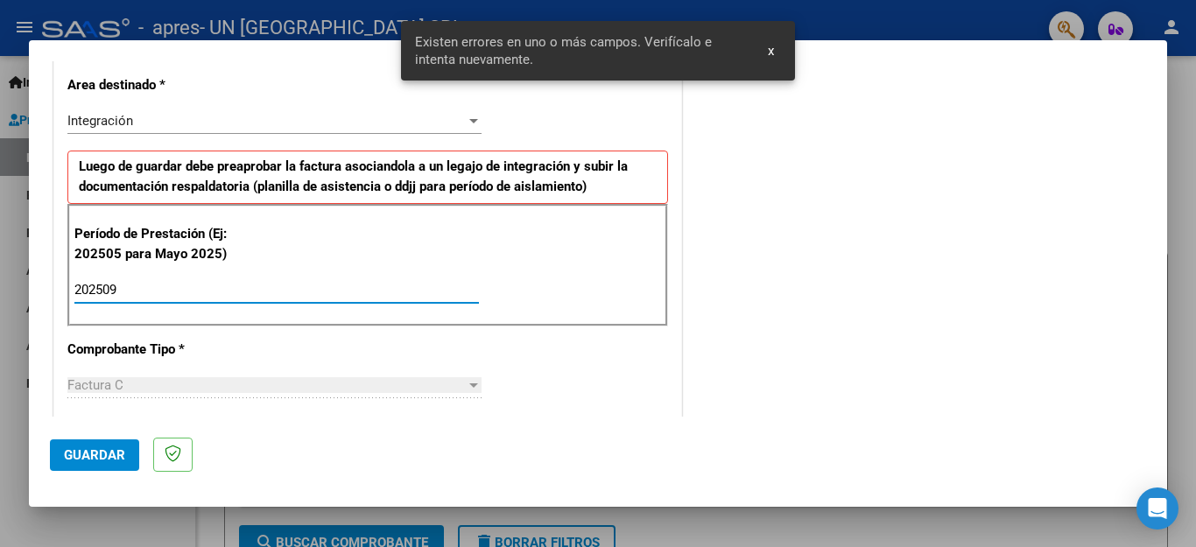
type input "202509"
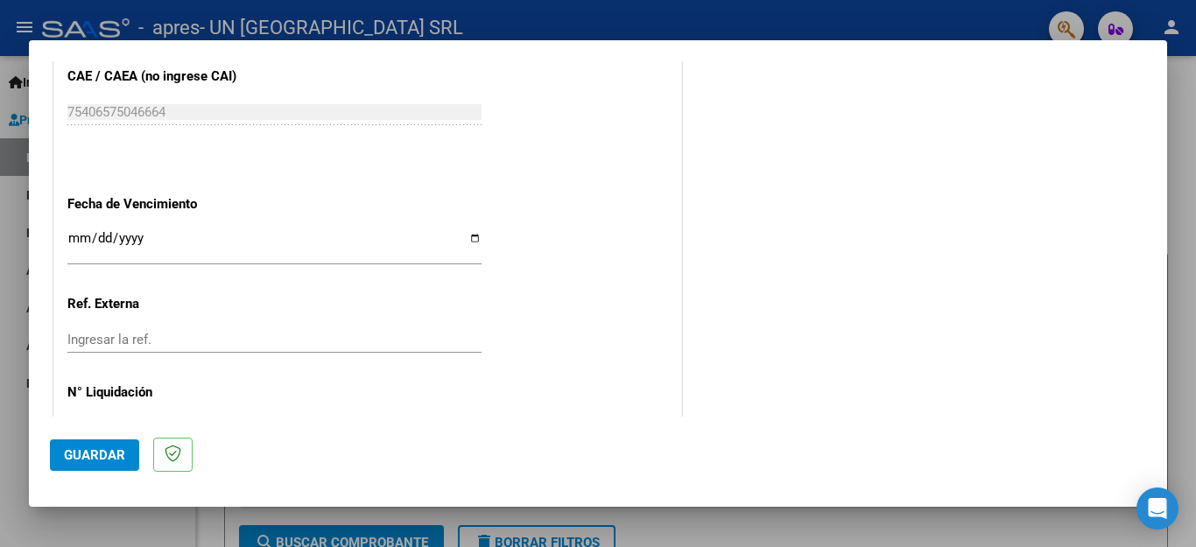
scroll to position [1164, 0]
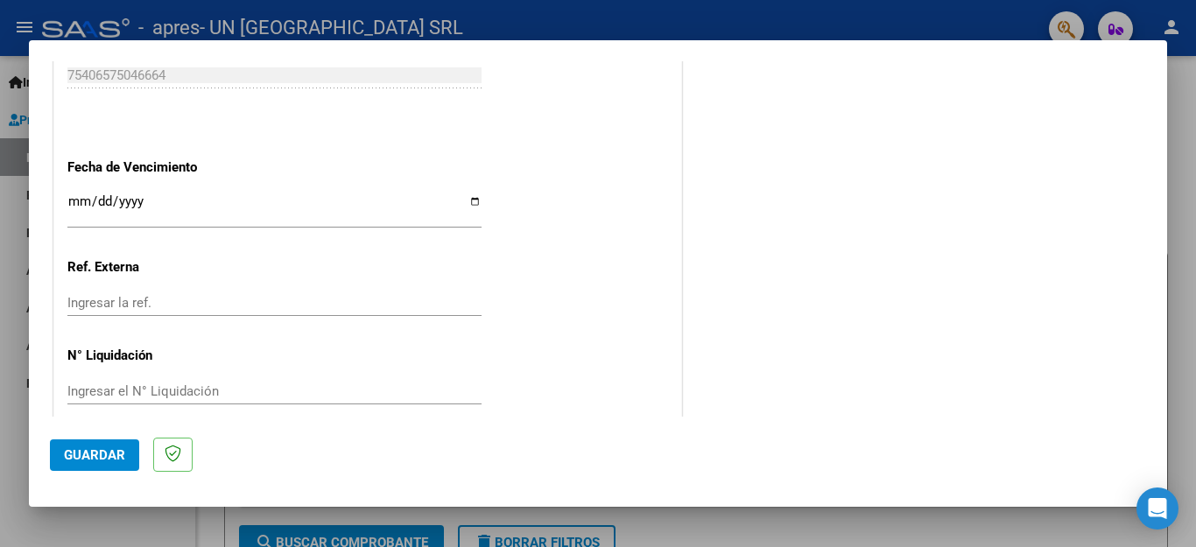
click at [457, 194] on input "Ingresar la fecha" at bounding box center [274, 208] width 414 height 28
click at [467, 194] on input "Ingresar la fecha" at bounding box center [274, 208] width 414 height 28
type input "[DATE]"
click at [123, 448] on span "Guardar" at bounding box center [94, 456] width 61 height 16
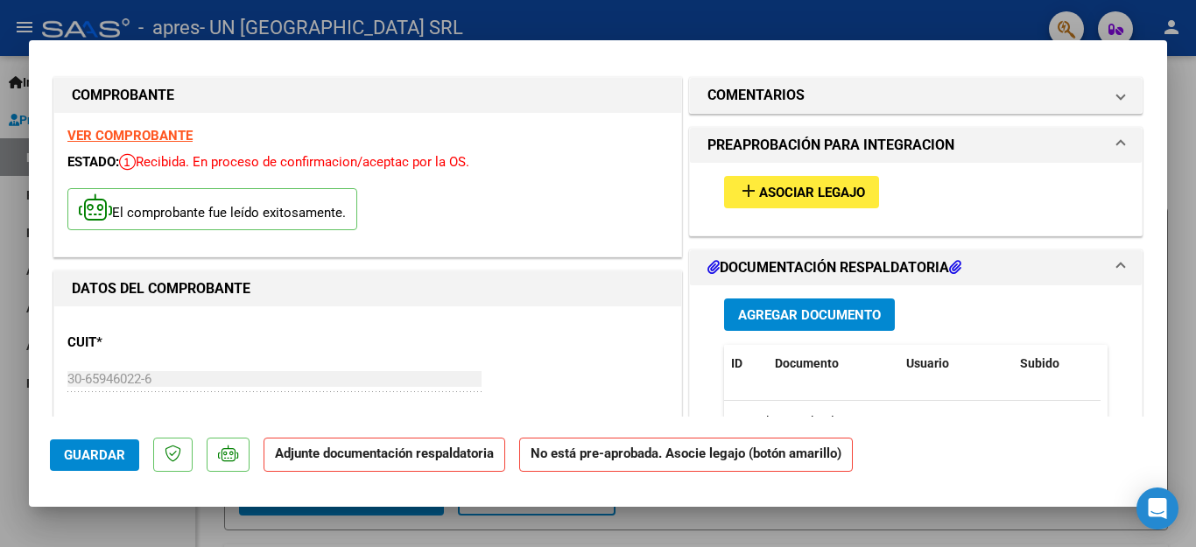
scroll to position [0, 0]
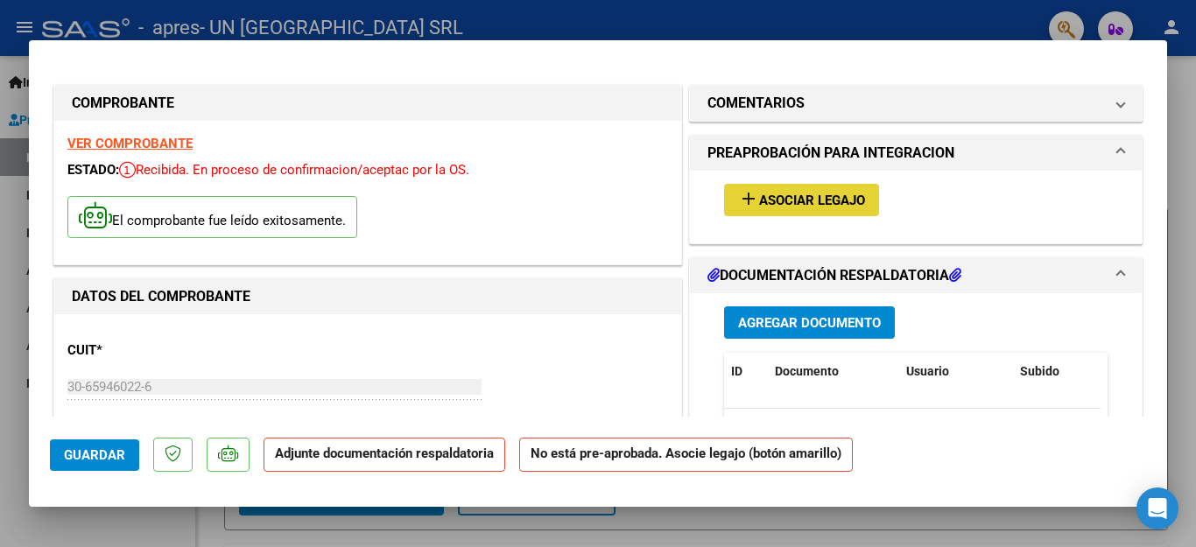
click at [807, 197] on span "Asociar Legajo" at bounding box center [812, 201] width 106 height 16
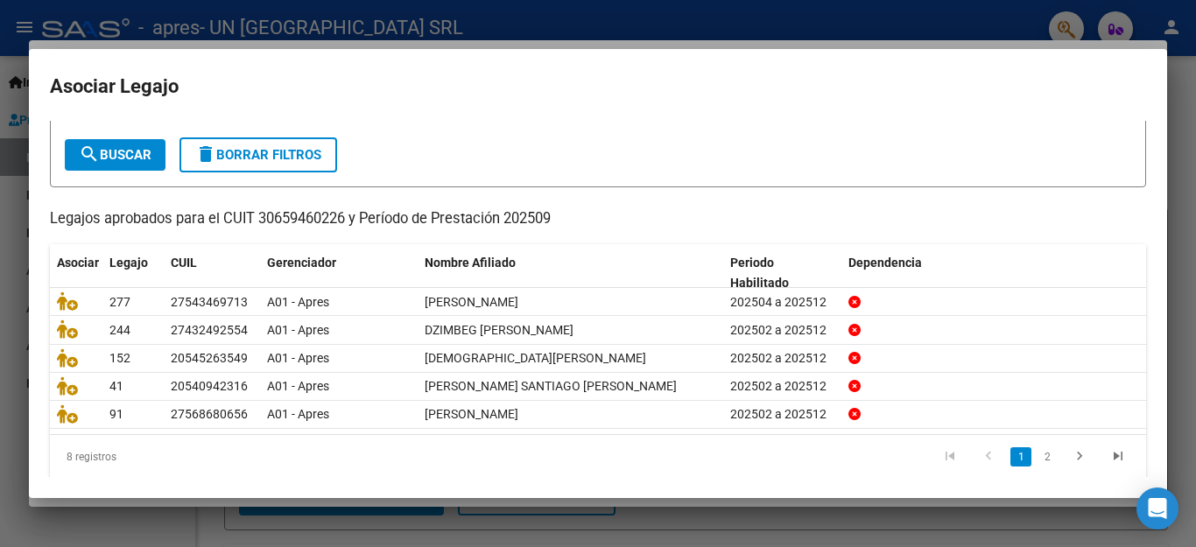
scroll to position [100, 0]
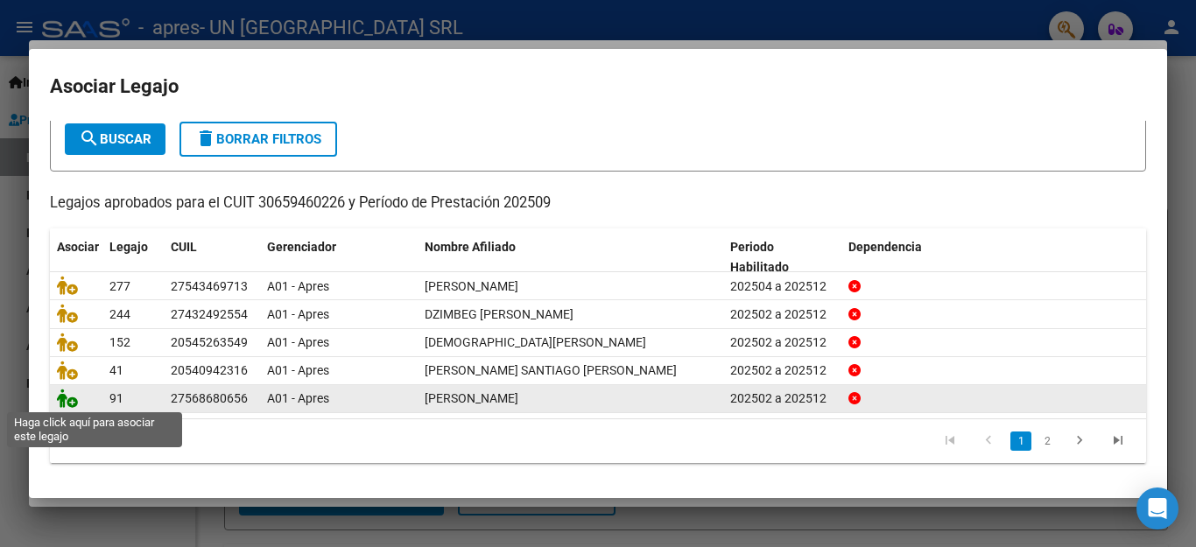
click at [66, 398] on icon at bounding box center [67, 398] width 21 height 19
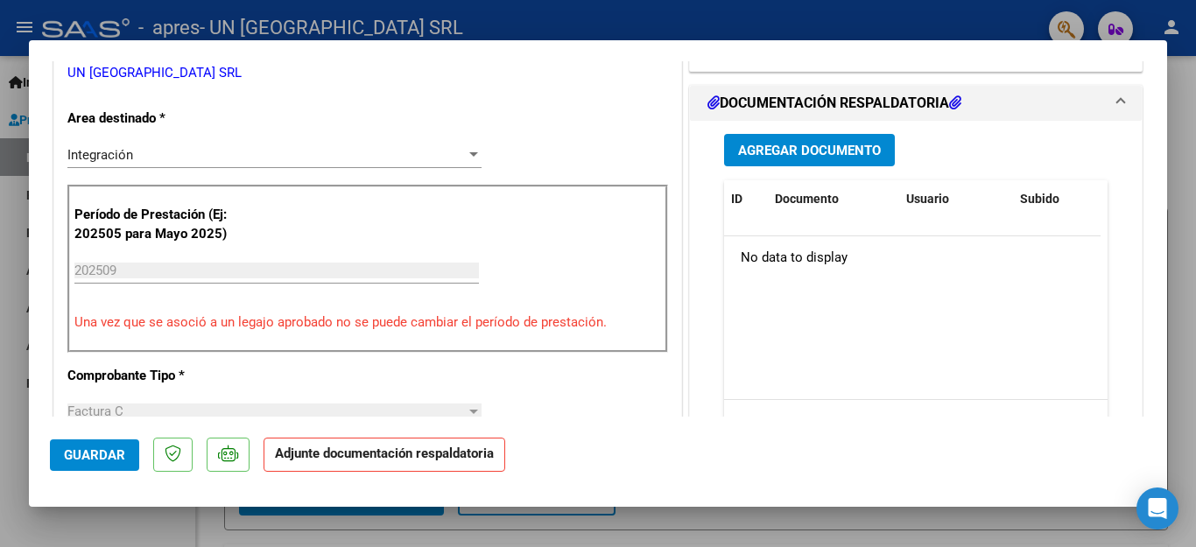
scroll to position [412, 0]
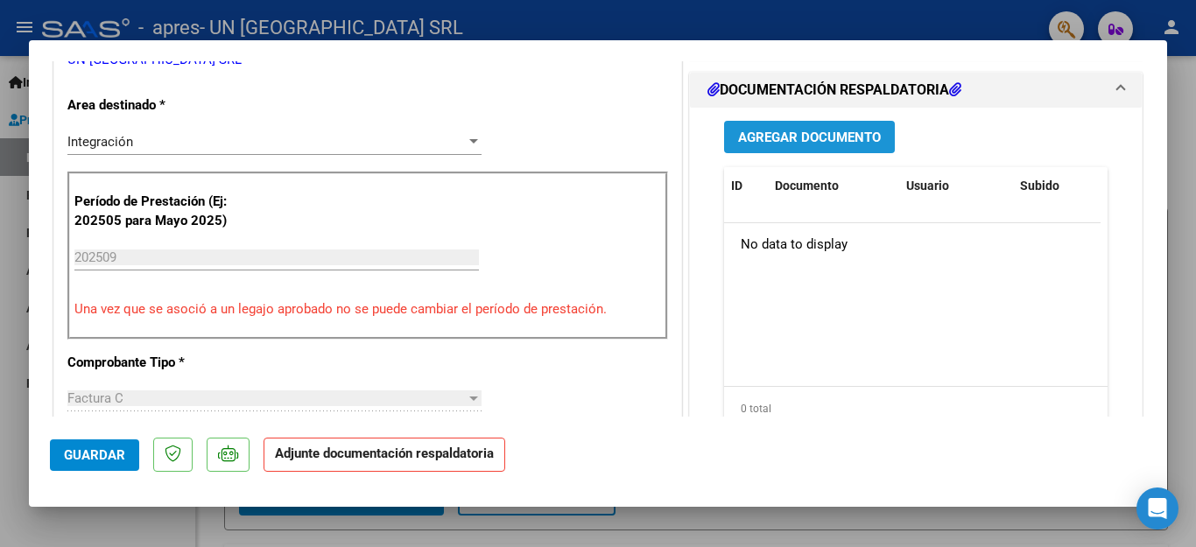
click at [857, 137] on span "Agregar Documento" at bounding box center [809, 138] width 143 height 16
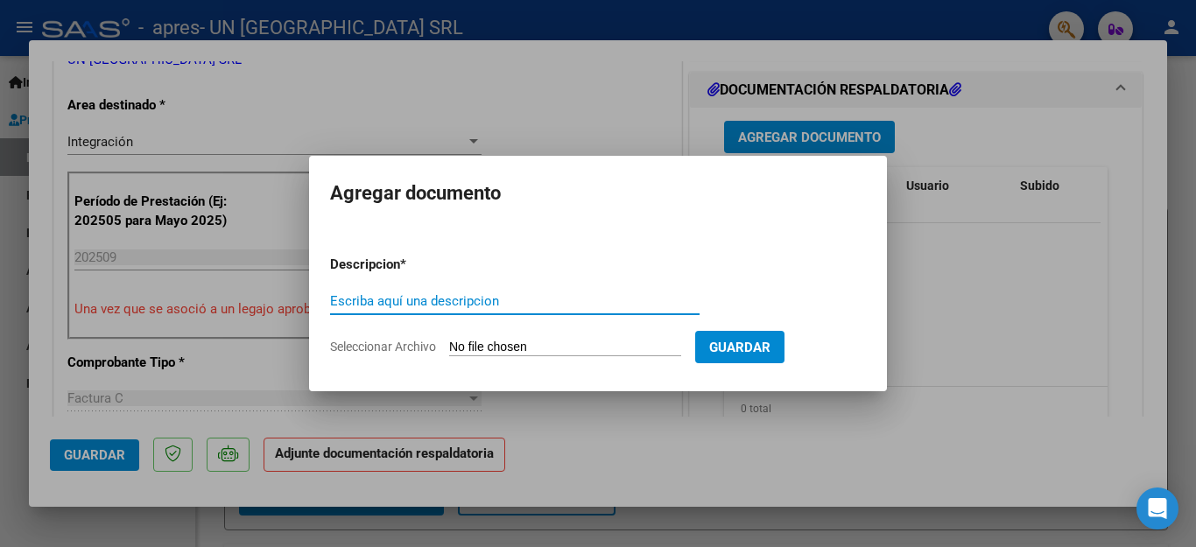
click at [369, 299] on input "Escriba aquí una descripcion" at bounding box center [515, 301] width 370 height 16
type input "asistencia"
click at [380, 340] on span "Seleccionar Archivo" at bounding box center [383, 347] width 106 height 14
click at [449, 340] on input "Seleccionar Archivo" at bounding box center [565, 348] width 232 height 17
type input "C:\fakepath\ESC [PERSON_NAME].pdf"
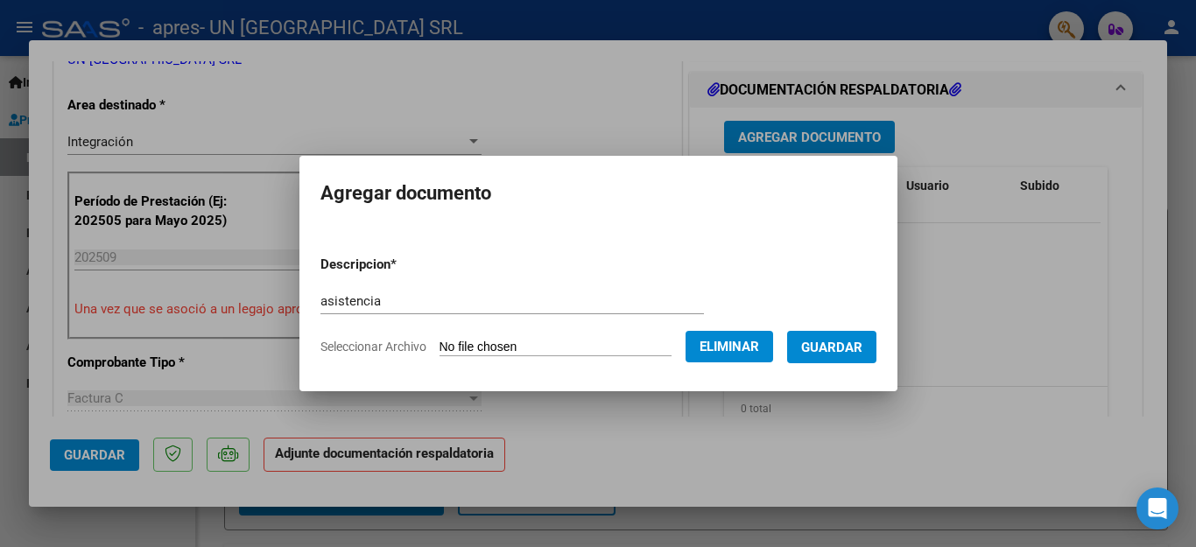
click at [831, 347] on span "Guardar" at bounding box center [831, 348] width 61 height 16
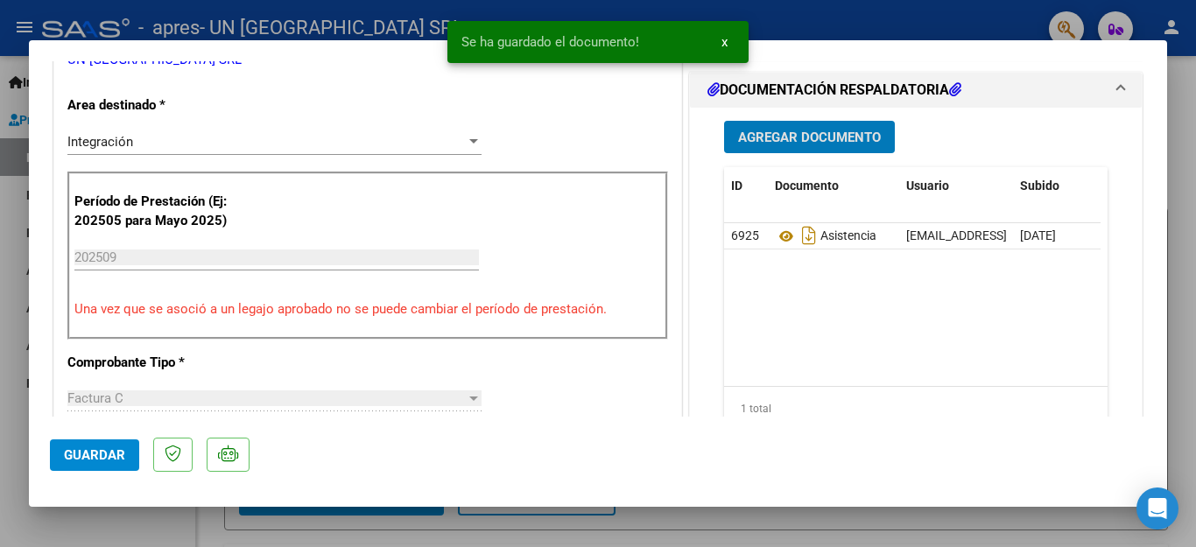
click at [799, 138] on span "Agregar Documento" at bounding box center [809, 138] width 143 height 16
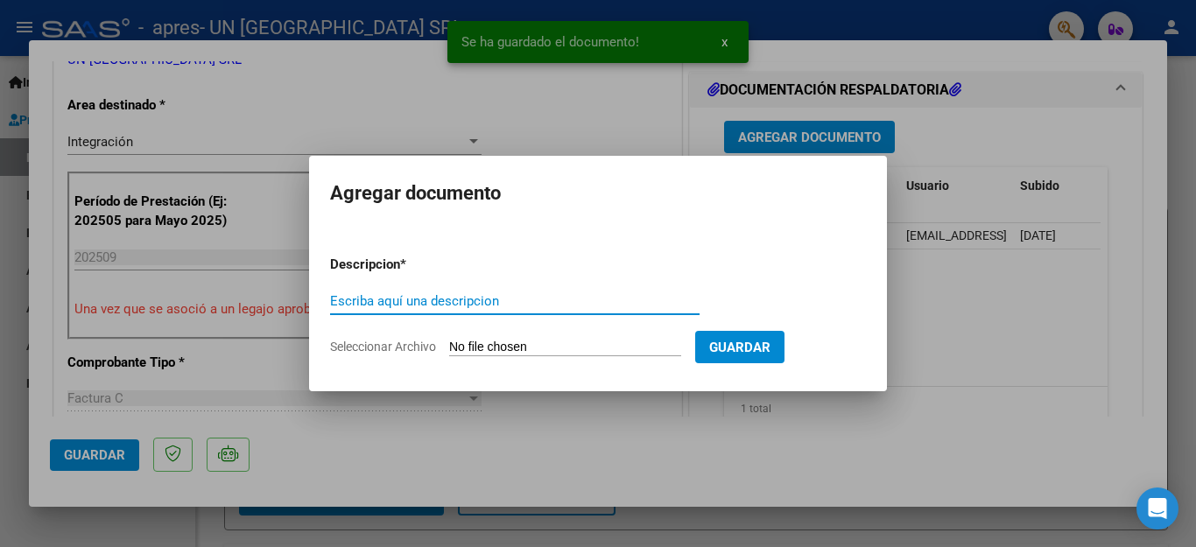
click at [407, 295] on input "Escriba aquí una descripcion" at bounding box center [515, 301] width 370 height 16
type input "factura"
click at [394, 348] on span "Seleccionar Archivo" at bounding box center [383, 347] width 106 height 14
click at [449, 348] on input "Seleccionar Archivo" at bounding box center [565, 348] width 232 height 17
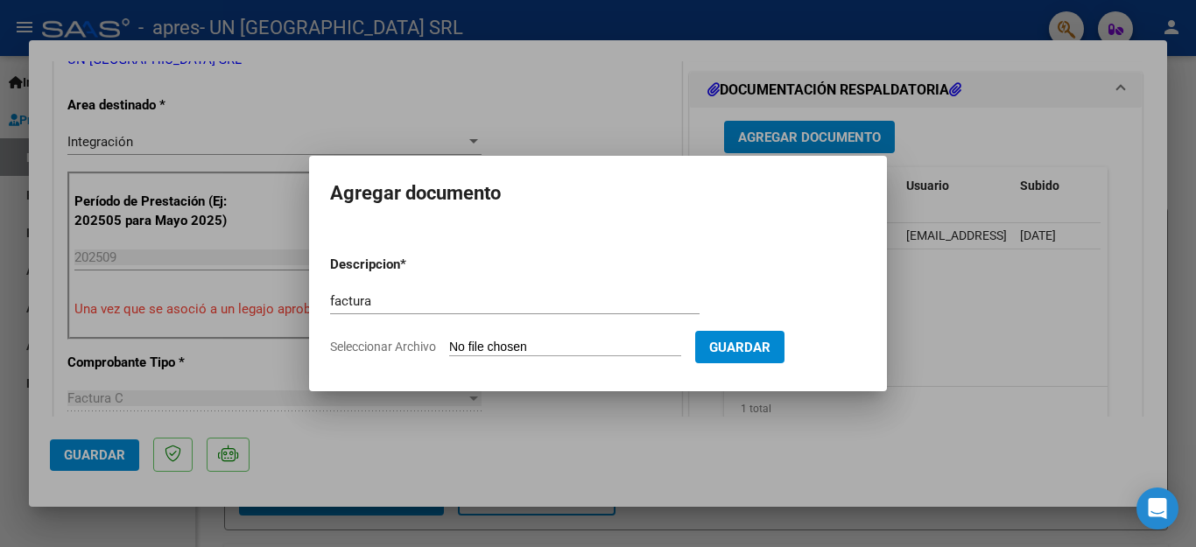
type input "C:\fakepath\30659460226_011_00003_00022602musso.pdf"
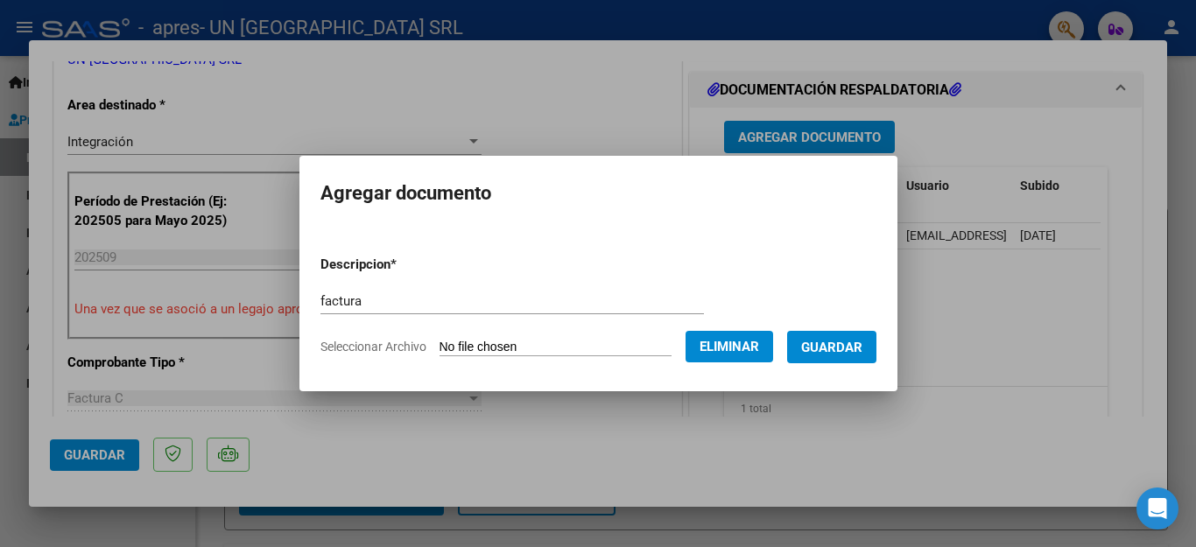
click at [833, 346] on span "Guardar" at bounding box center [831, 348] width 61 height 16
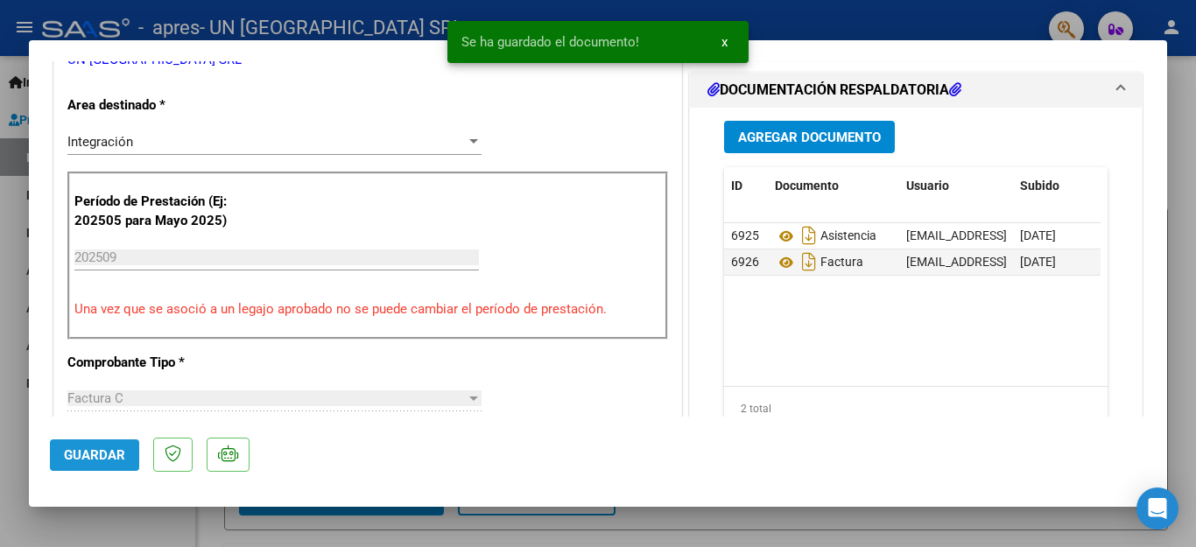
click at [99, 466] on button "Guardar" at bounding box center [94, 456] width 89 height 32
click at [105, 518] on div at bounding box center [598, 273] width 1196 height 547
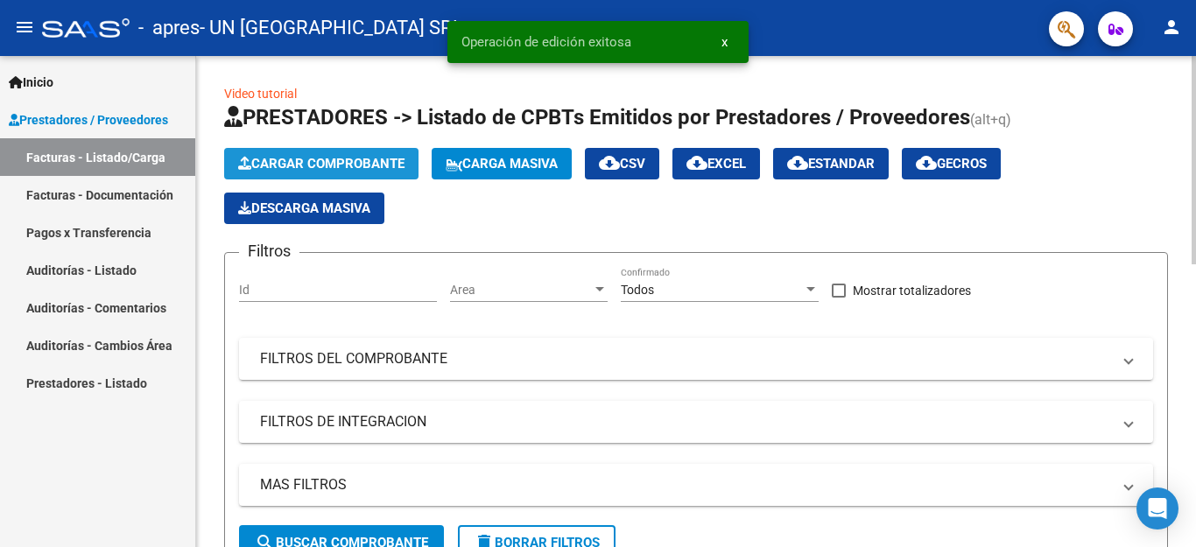
click at [295, 171] on span "Cargar Comprobante" at bounding box center [321, 164] width 166 height 16
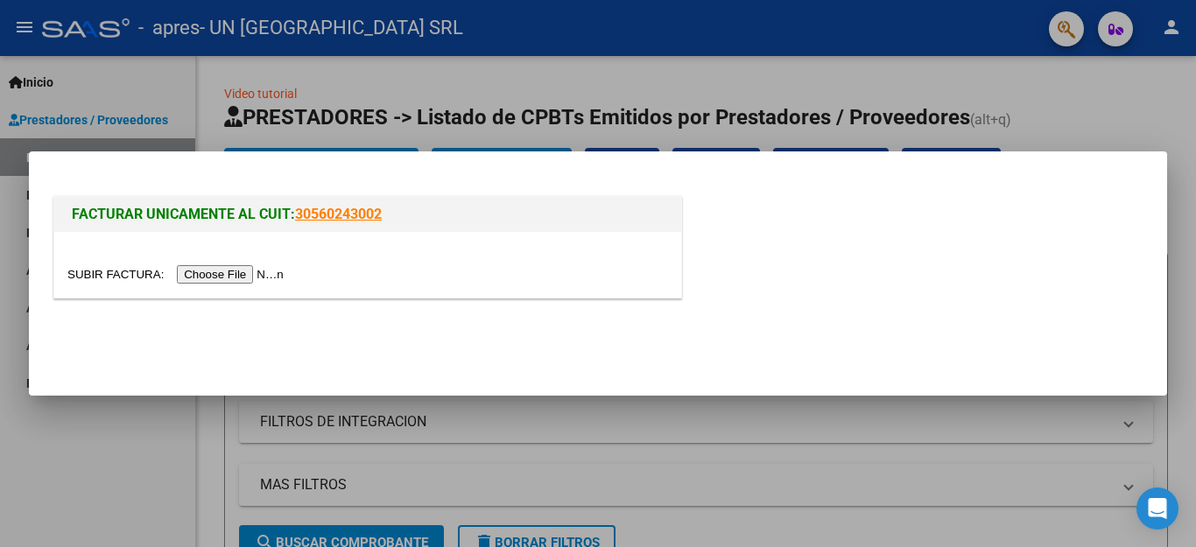
click at [235, 272] on input "file" at bounding box center [178, 274] width 222 height 18
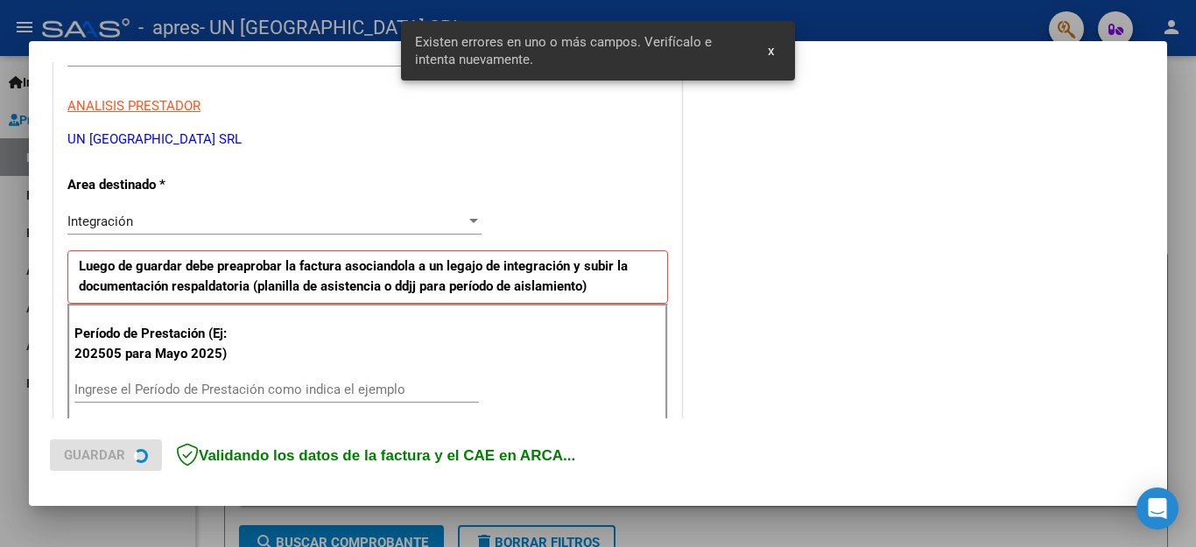
scroll to position [399, 0]
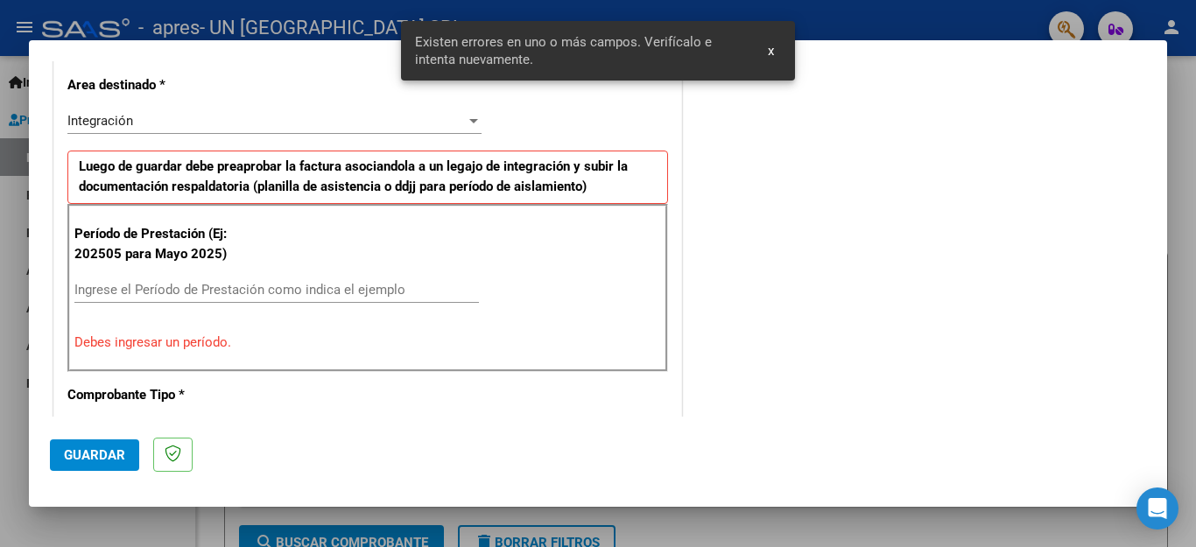
click at [369, 285] on input "Ingrese el Período de Prestación como indica el ejemplo" at bounding box center [276, 290] width 405 height 16
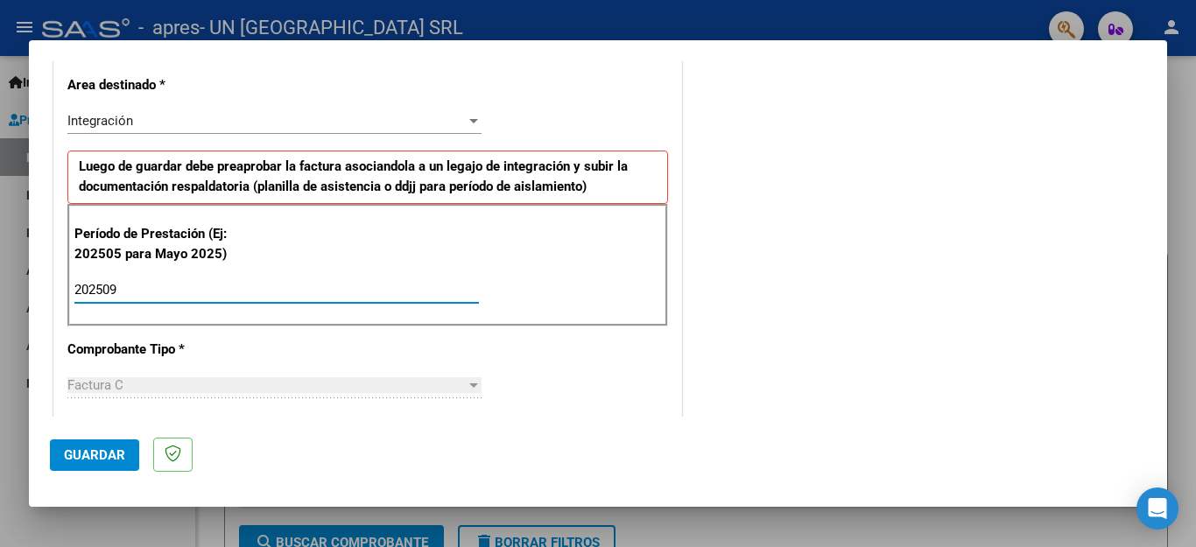
type input "202509"
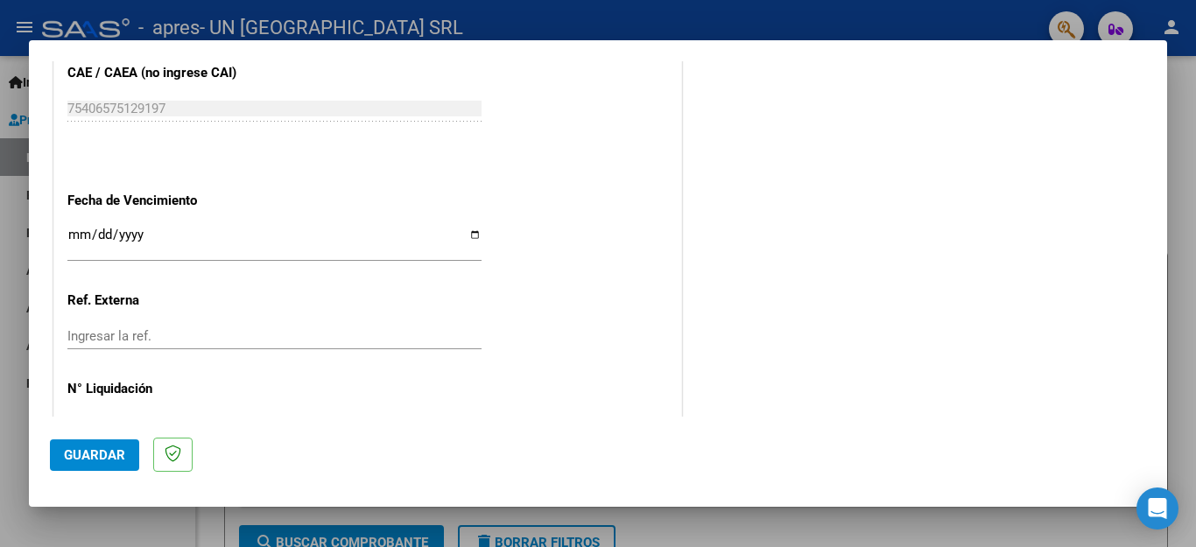
scroll to position [1148, 0]
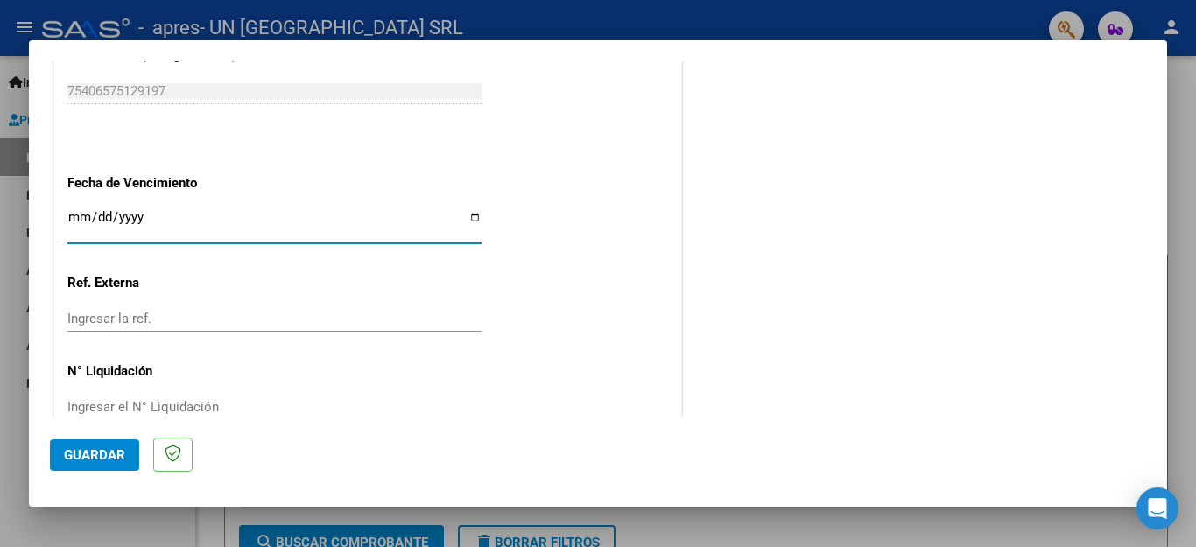
click at [468, 213] on input "Ingresar la fecha" at bounding box center [274, 224] width 414 height 28
type input "[DATE]"
click at [120, 454] on span "Guardar" at bounding box center [94, 456] width 61 height 16
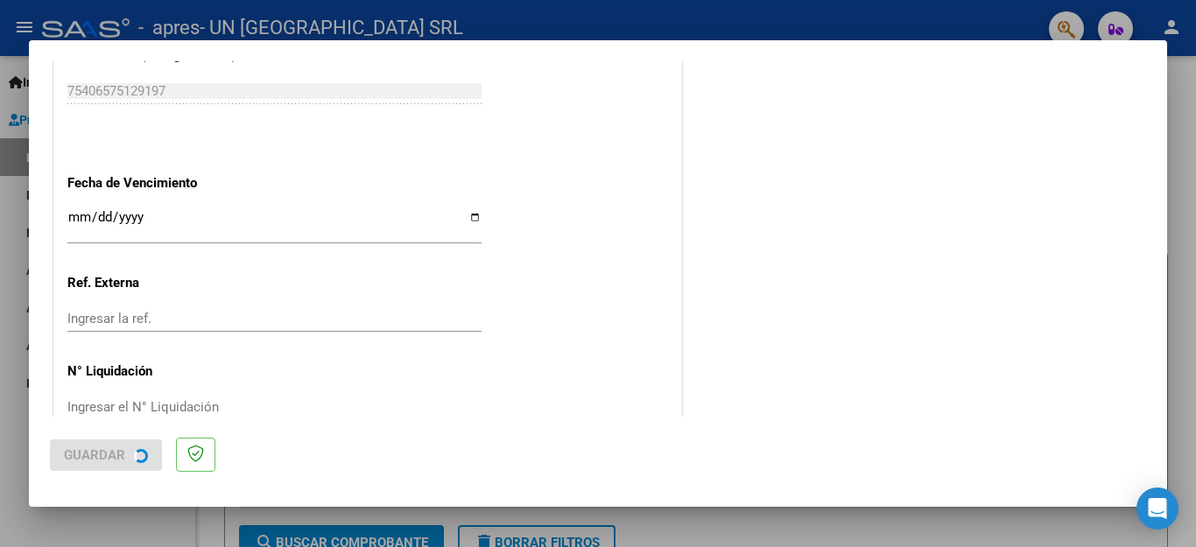
scroll to position [0, 0]
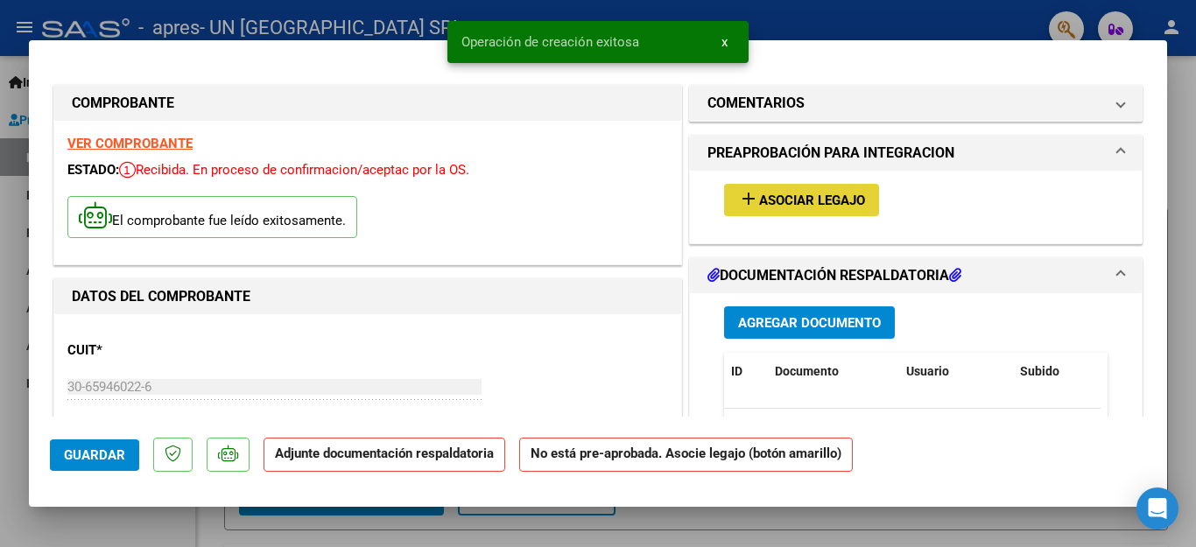
click at [829, 192] on span "add Asociar Legajo" at bounding box center [801, 200] width 127 height 16
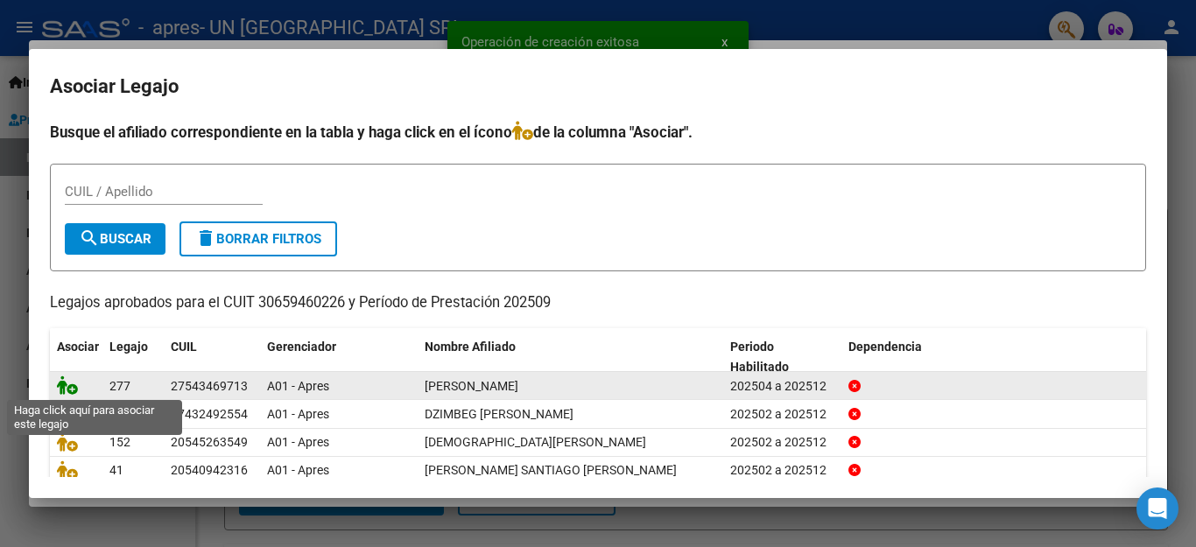
click at [67, 387] on icon at bounding box center [67, 385] width 21 height 19
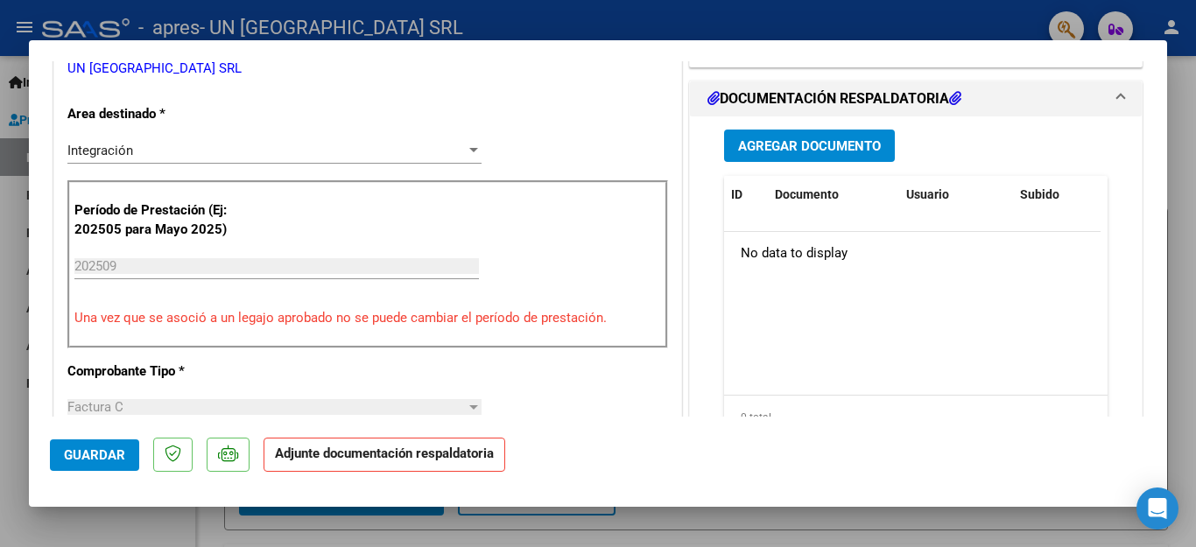
scroll to position [408, 0]
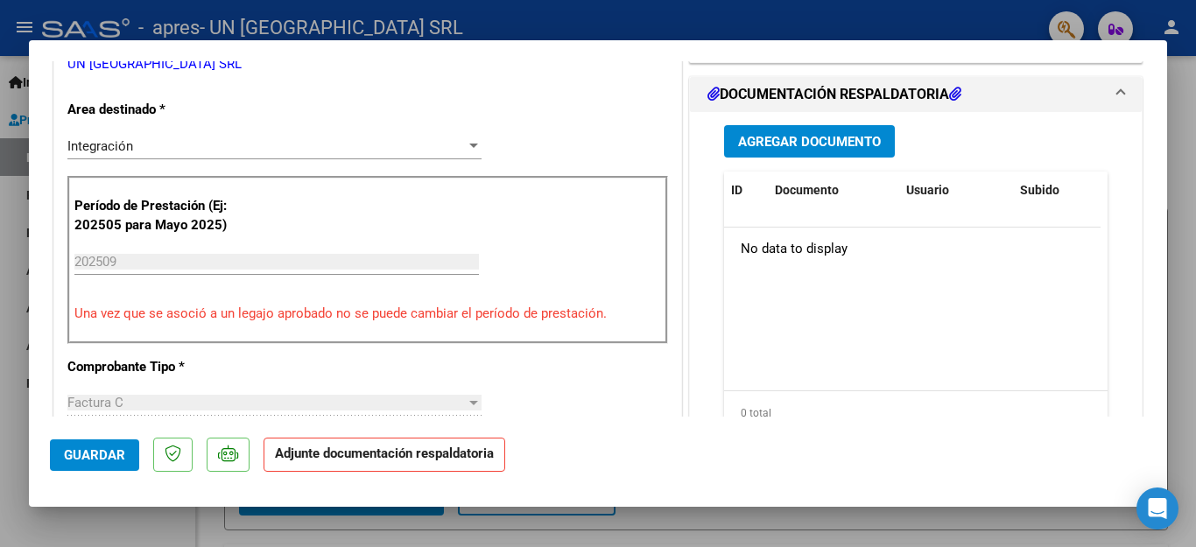
click at [814, 134] on span "Agregar Documento" at bounding box center [809, 142] width 143 height 16
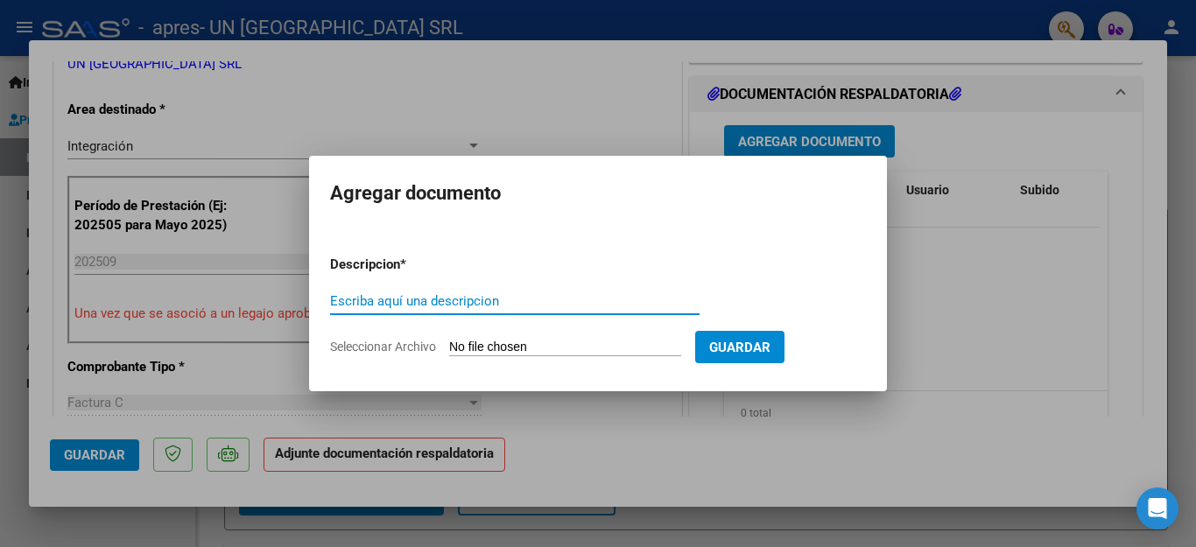
click at [349, 307] on input "Escriba aquí una descripcion" at bounding box center [515, 301] width 370 height 16
type input "factura"
click at [376, 348] on span "Seleccionar Archivo" at bounding box center [383, 347] width 106 height 14
click at [449, 348] on input "Seleccionar Archivo" at bounding box center [565, 348] width 232 height 17
type input "C:\fakepath\30659460226_011_00003_00022603cantero.pdf"
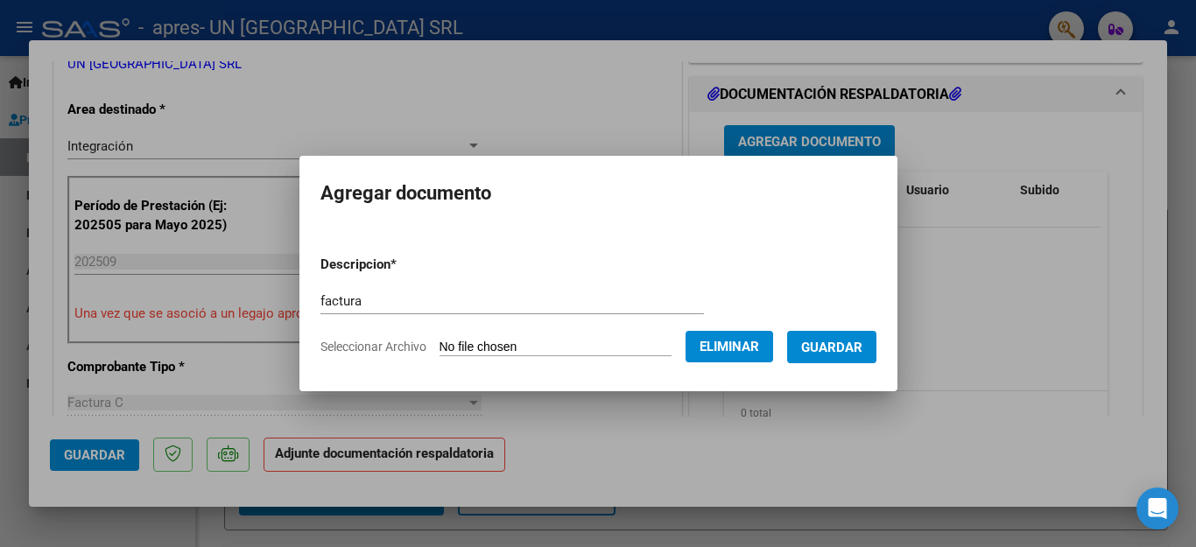
click at [831, 357] on button "Guardar" at bounding box center [831, 347] width 89 height 32
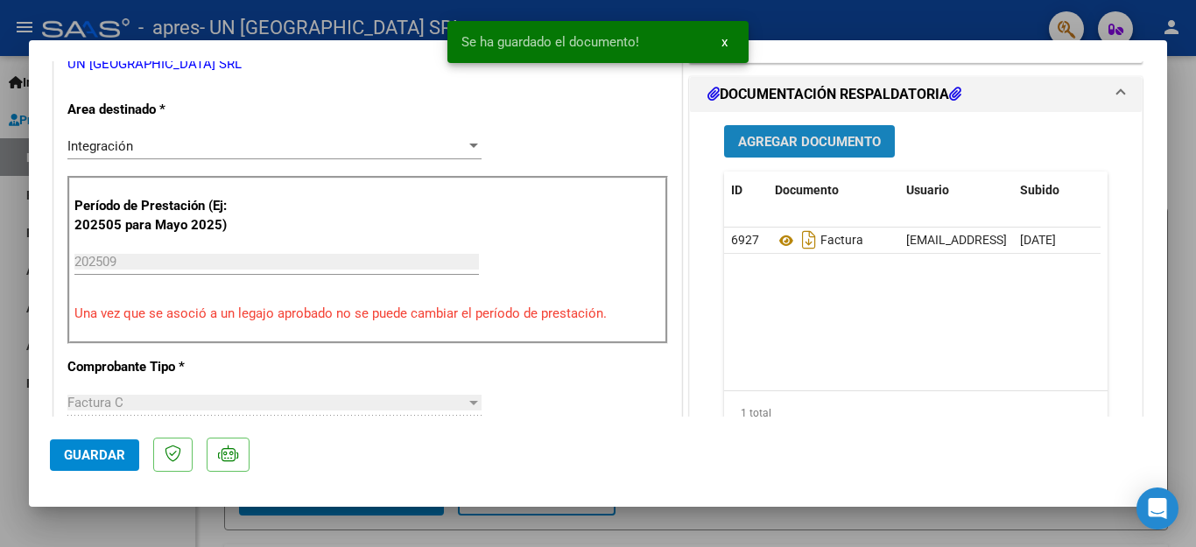
click at [814, 143] on span "Agregar Documento" at bounding box center [809, 142] width 143 height 16
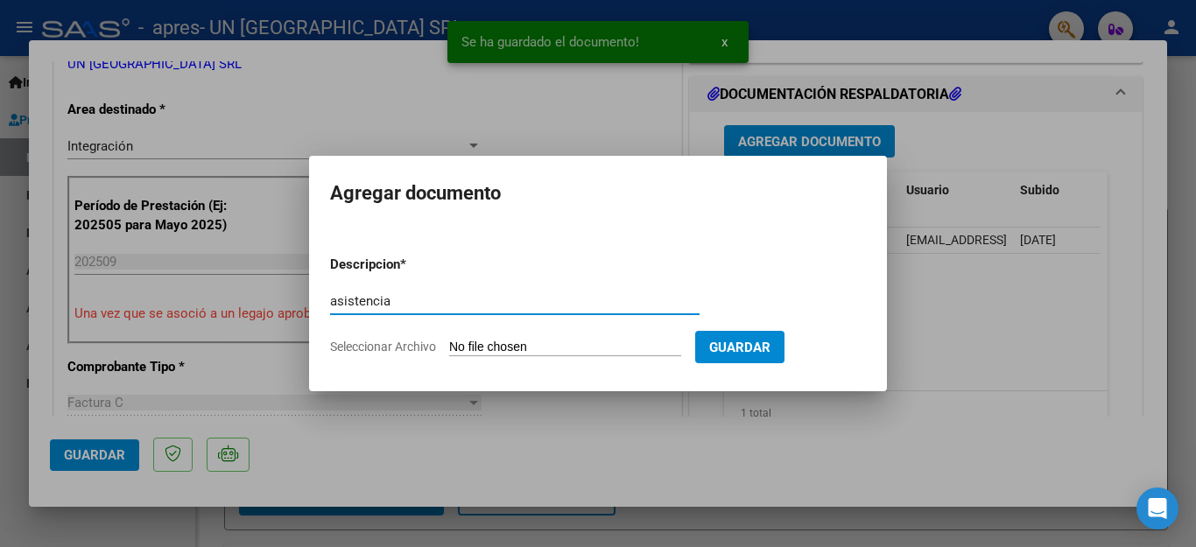
type input "asistencia"
click at [411, 352] on span "Seleccionar Archivo" at bounding box center [383, 347] width 106 height 14
click at [449, 352] on input "Seleccionar Archivo" at bounding box center [565, 348] width 232 height 17
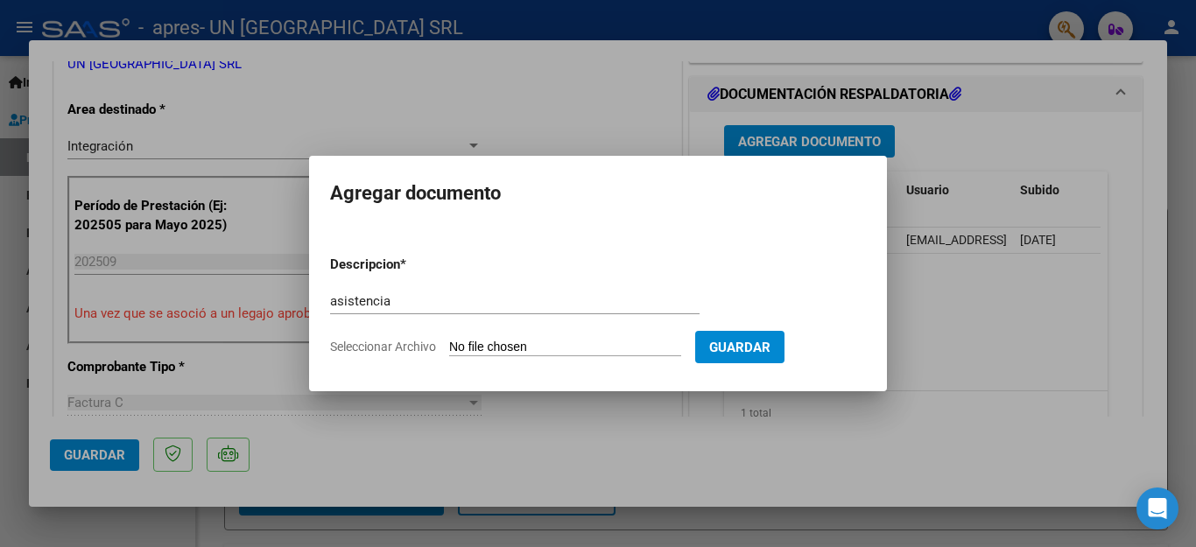
type input "C:\fakepath\ESC [PERSON_NAME].pdf"
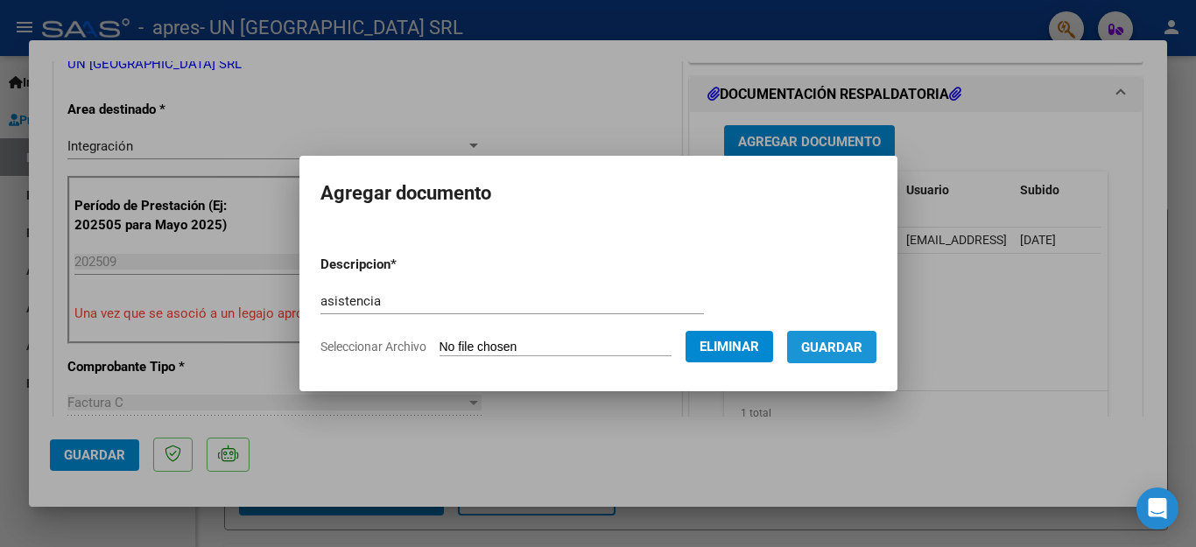
click at [843, 342] on span "Guardar" at bounding box center [831, 348] width 61 height 16
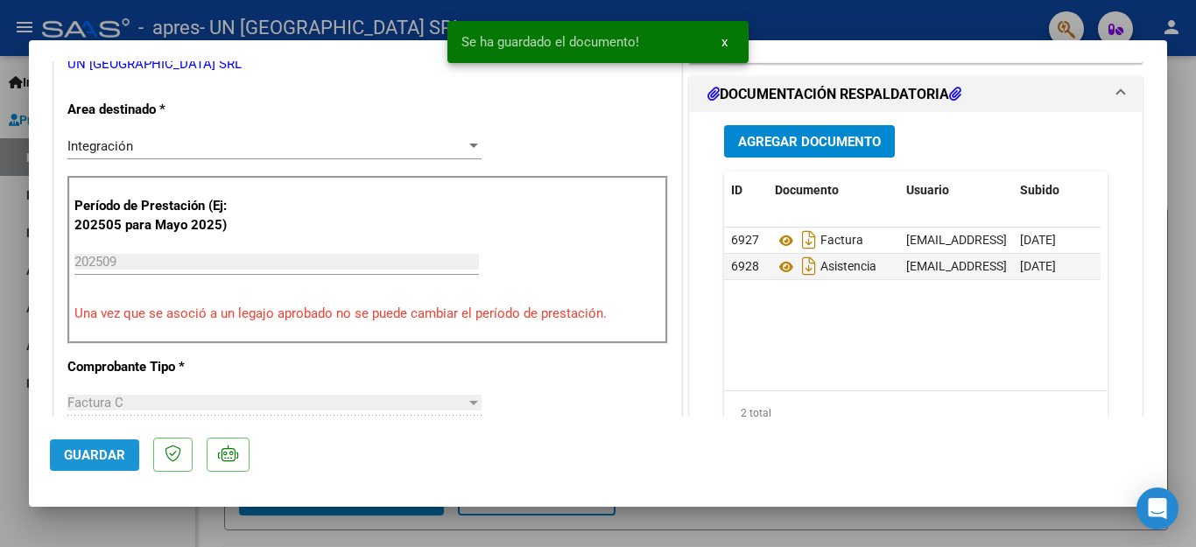
click at [93, 455] on span "Guardar" at bounding box center [94, 456] width 61 height 16
click at [95, 527] on div at bounding box center [598, 273] width 1196 height 547
